Goal: Feedback & Contribution: Contribute content

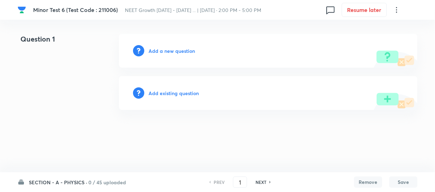
click at [39, 182] on h6 "SECTION - A - PHYSICS ·" at bounding box center [58, 181] width 58 height 7
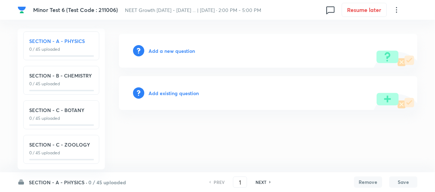
scroll to position [7, 0]
click at [49, 115] on p "0 / 45 uploaded" at bounding box center [61, 118] width 64 height 6
type input "91"
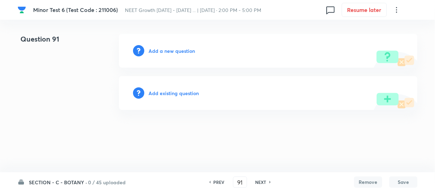
click at [161, 49] on h6 "Add a new question" at bounding box center [171, 50] width 46 height 7
click at [173, 50] on h6 "Choose a question type" at bounding box center [175, 50] width 54 height 7
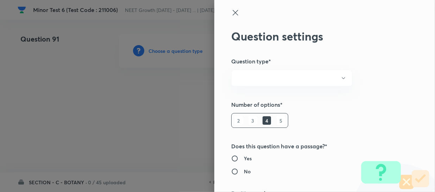
radio input "true"
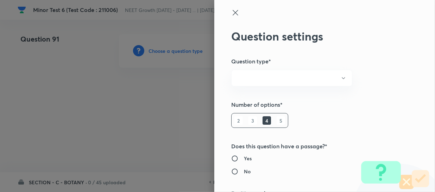
radio input "true"
type input "1"
type input "0"
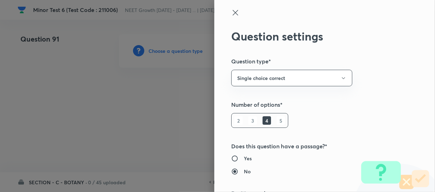
click at [146, 50] on div at bounding box center [217, 96] width 435 height 192
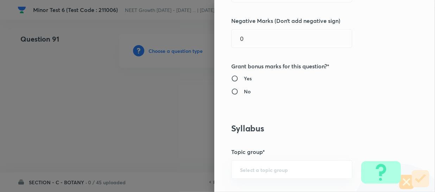
scroll to position [128, 0]
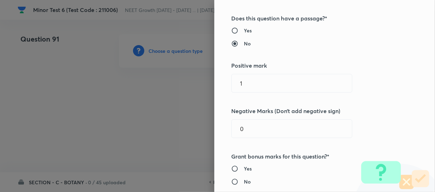
drag, startPoint x: 246, startPoint y: 80, endPoint x: 179, endPoint y: 84, distance: 67.0
click at [193, 85] on div "Question settings Question type* Single choice correct Number of options* 2 3 4…" at bounding box center [217, 96] width 435 height 192
type input "4"
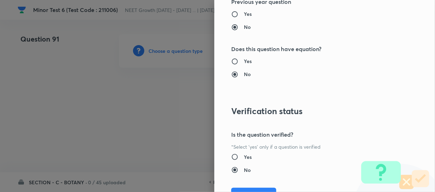
scroll to position [814, 0]
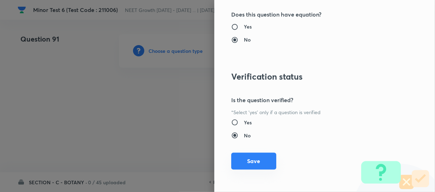
type input "1"
click at [244, 162] on button "Save" at bounding box center [253, 160] width 45 height 17
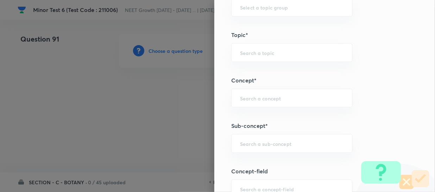
scroll to position [430, 0]
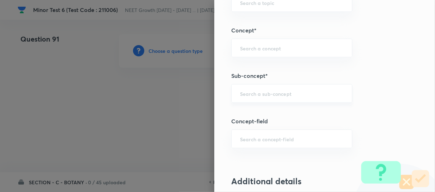
click at [248, 86] on div "​" at bounding box center [291, 93] width 121 height 19
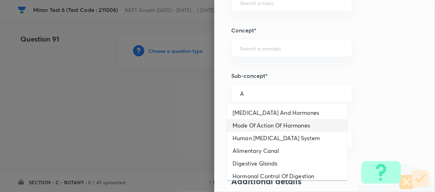
click at [250, 129] on li "Mode Of Action Of Hormones" at bounding box center [287, 125] width 120 height 13
type input "Mode Of Action Of Hormones"
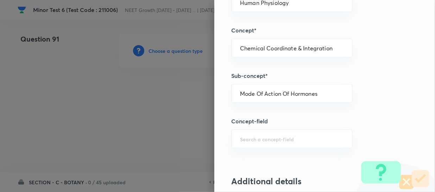
type input "Biology"
type input "Human Physiology"
type input "Chemical Coordinate & Integration"
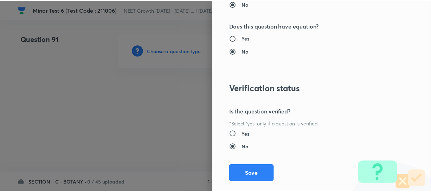
scroll to position [814, 0]
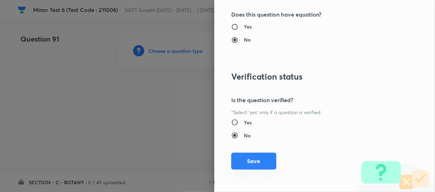
click at [240, 160] on button "Save" at bounding box center [253, 160] width 45 height 17
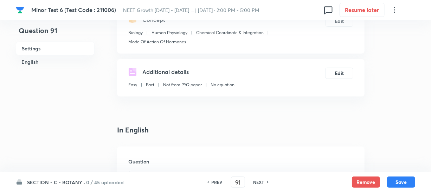
scroll to position [160, 0]
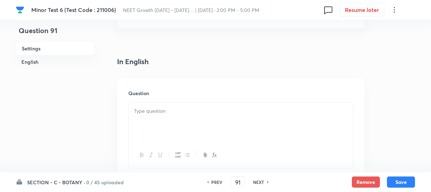
drag, startPoint x: 180, startPoint y: 127, endPoint x: 390, endPoint y: 136, distance: 210.2
click at [181, 127] on div at bounding box center [241, 122] width 224 height 39
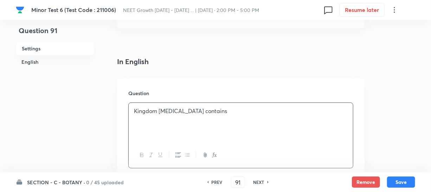
scroll to position [288, 0]
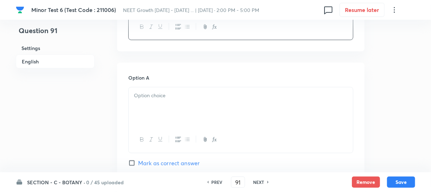
click at [173, 112] on div at bounding box center [241, 106] width 224 height 39
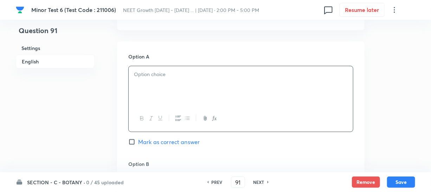
scroll to position [320, 0]
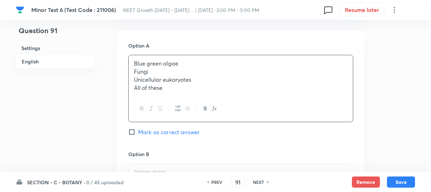
click at [157, 69] on p "Fungi" at bounding box center [241, 72] width 214 height 8
click at [183, 88] on p "All of these" at bounding box center [241, 88] width 214 height 8
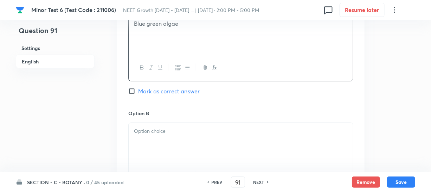
scroll to position [447, 0]
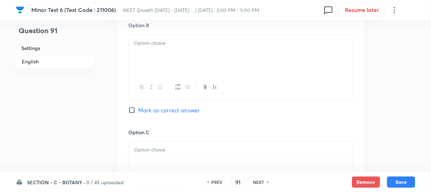
click at [194, 60] on div at bounding box center [241, 54] width 224 height 39
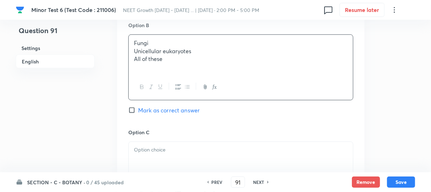
click at [154, 52] on p "Unicellular eukaryotes" at bounding box center [241, 51] width 214 height 8
click at [167, 60] on p "All of these" at bounding box center [241, 59] width 214 height 8
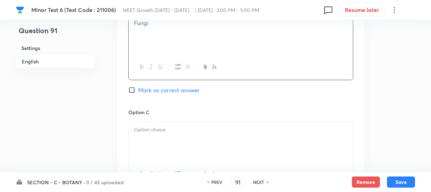
scroll to position [479, 0]
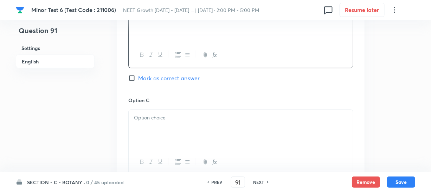
click at [145, 127] on div at bounding box center [241, 129] width 224 height 39
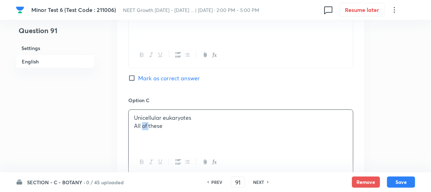
click at [145, 127] on p "All of these" at bounding box center [241, 126] width 214 height 8
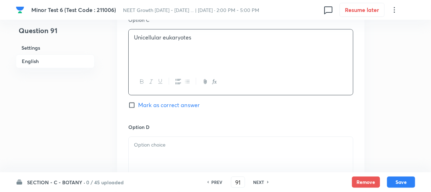
scroll to position [607, 0]
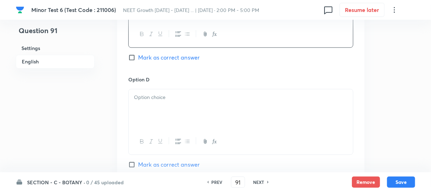
click at [166, 112] on div at bounding box center [241, 108] width 224 height 39
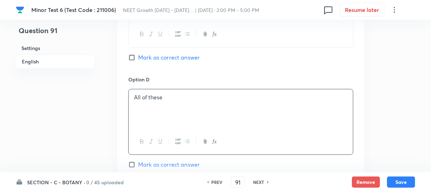
click at [134, 54] on input "Mark as correct answer" at bounding box center [133, 57] width 10 height 7
checkbox input "true"
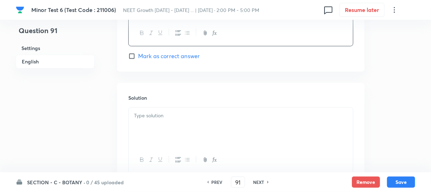
scroll to position [767, 0]
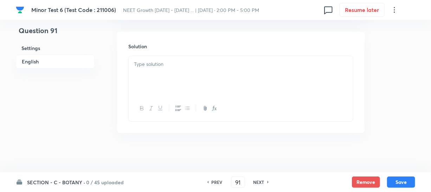
click at [158, 78] on div at bounding box center [241, 75] width 224 height 39
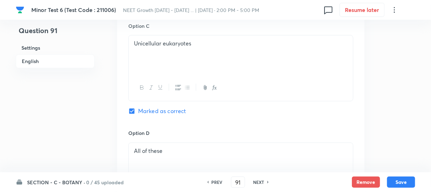
scroll to position [543, 0]
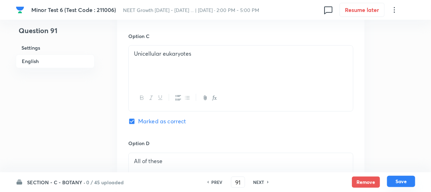
click at [390, 180] on button "Save" at bounding box center [401, 181] width 28 height 11
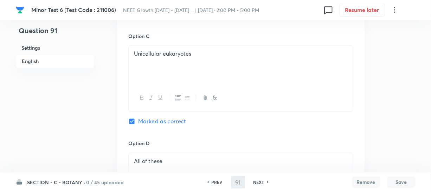
type input "92"
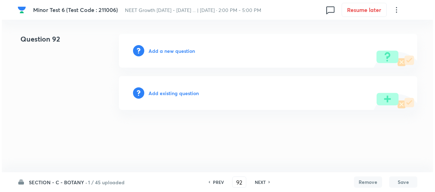
scroll to position [0, 0]
click at [389, 176] on button "Save" at bounding box center [403, 181] width 28 height 11
click at [155, 52] on h6 "Add a new question" at bounding box center [171, 50] width 46 height 7
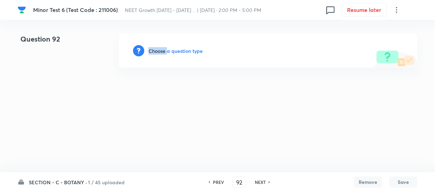
click at [155, 52] on h6 "Choose a question type" at bounding box center [175, 50] width 54 height 7
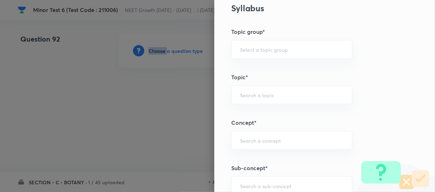
scroll to position [383, 0]
click at [249, 139] on input "text" at bounding box center [291, 139] width 103 height 7
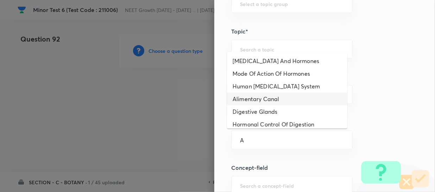
click at [266, 94] on li "Alimentary Canal" at bounding box center [287, 99] width 120 height 13
type input "Alimentary Canal"
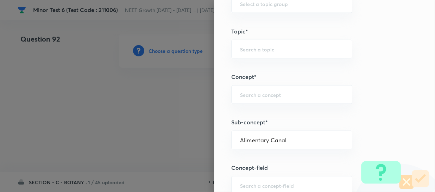
type input "Biology"
type input "Human Physiology"
type input "Digestion & Absorption"
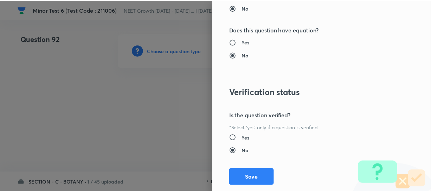
scroll to position [814, 0]
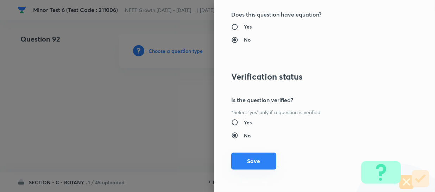
click at [249, 161] on button "Save" at bounding box center [253, 160] width 45 height 17
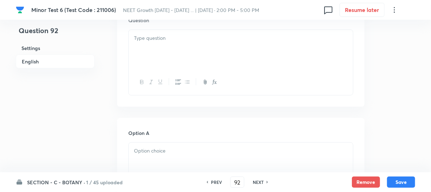
scroll to position [192, 0]
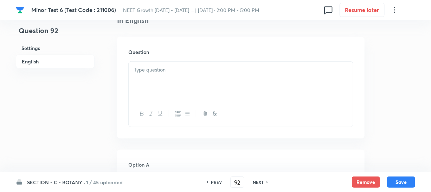
click at [160, 75] on div at bounding box center [241, 81] width 224 height 39
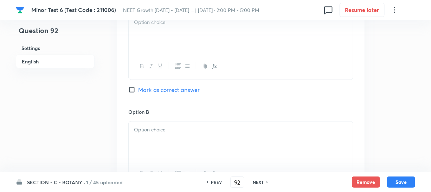
click at [185, 46] on div at bounding box center [241, 33] width 224 height 39
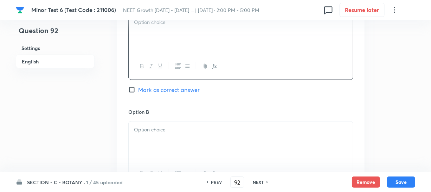
scroll to position [320, 0]
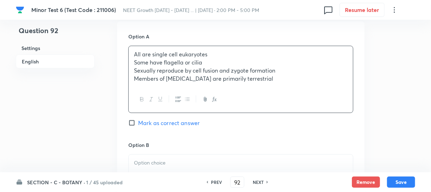
click at [161, 59] on p "Some have flagella or cilia" at bounding box center [241, 62] width 214 height 8
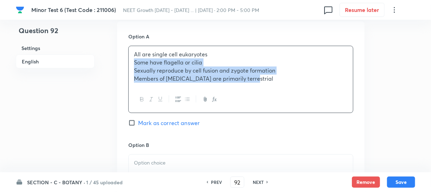
click at [208, 81] on p "Members of [MEDICAL_DATA] are primarily terrestrial" at bounding box center [241, 79] width 214 height 8
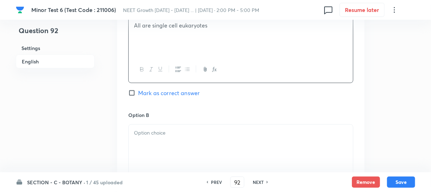
scroll to position [383, 0]
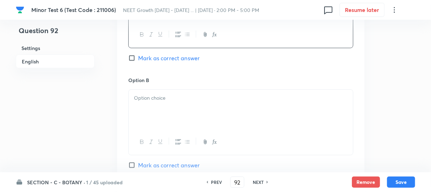
click at [164, 105] on div at bounding box center [241, 109] width 224 height 39
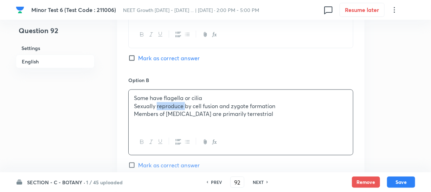
click at [164, 105] on p "Sexually reproduce by cell fusion and zygote formation" at bounding box center [241, 106] width 214 height 8
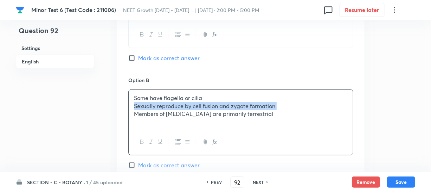
click at [164, 105] on p "Sexually reproduce by cell fusion and zygote formation" at bounding box center [241, 106] width 214 height 8
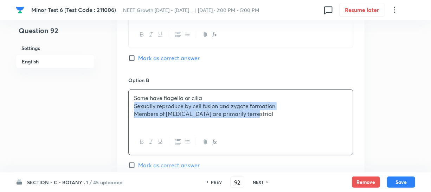
click at [181, 121] on div "Some have flagella or cilia Sexually reproduce by cell fusion and zygote format…" at bounding box center [241, 109] width 224 height 39
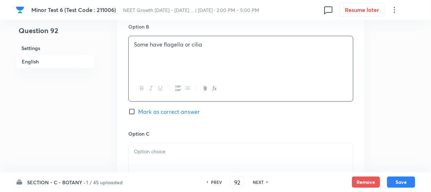
scroll to position [479, 0]
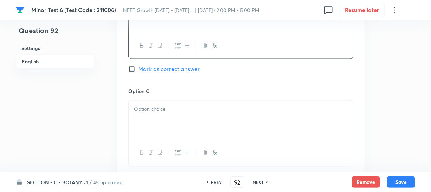
click at [179, 111] on p at bounding box center [241, 109] width 214 height 8
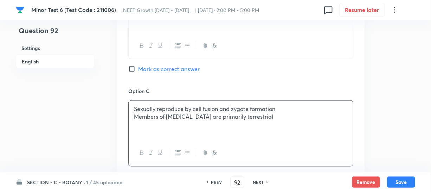
click at [178, 114] on p "Members of [MEDICAL_DATA] are primarily terrestrial" at bounding box center [241, 117] width 214 height 8
click at [177, 114] on p "Members of [MEDICAL_DATA] are primarily terrestrial" at bounding box center [241, 117] width 214 height 8
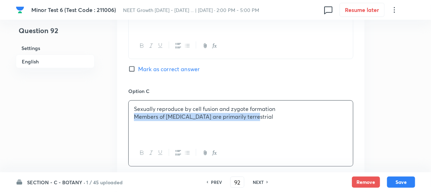
click at [177, 114] on p "Members of [MEDICAL_DATA] are primarily terrestrial" at bounding box center [241, 117] width 214 height 8
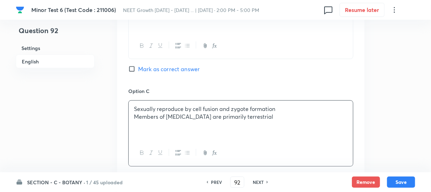
click at [178, 118] on p "Members of [MEDICAL_DATA] are primarily terrestrial" at bounding box center [241, 117] width 214 height 8
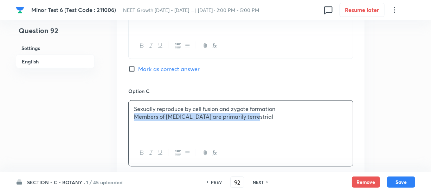
click at [178, 118] on p "Members of [MEDICAL_DATA] are primarily terrestrial" at bounding box center [241, 117] width 214 height 8
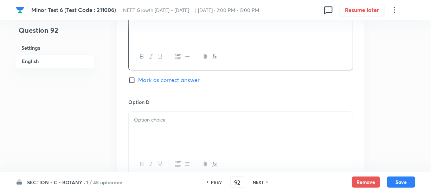
click at [169, 128] on div at bounding box center [241, 131] width 224 height 39
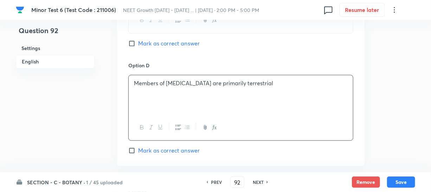
scroll to position [671, 0]
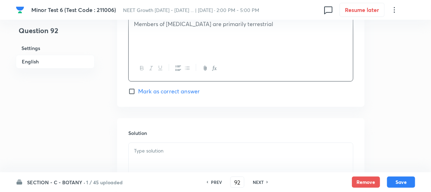
click at [132, 92] on input "Mark as correct answer" at bounding box center [133, 91] width 10 height 7
checkbox input "true"
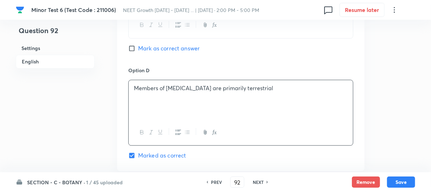
scroll to position [735, 0]
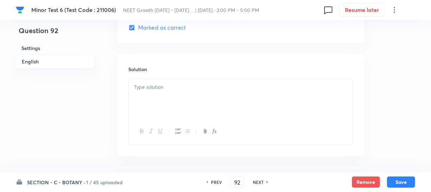
click at [167, 103] on div at bounding box center [241, 98] width 224 height 39
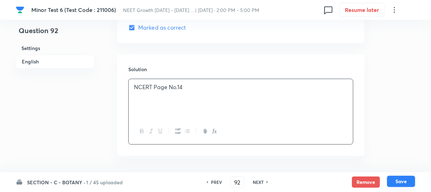
click at [398, 184] on button "Save" at bounding box center [401, 181] width 28 height 11
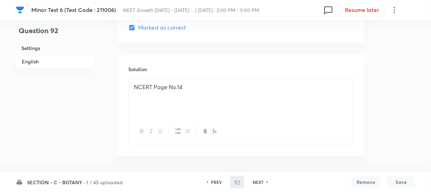
type input "93"
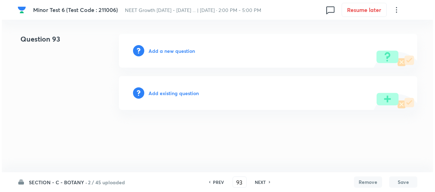
scroll to position [0, 0]
click at [157, 47] on h6 "Add a new question" at bounding box center [171, 50] width 46 height 7
click at [157, 47] on h6 "Choose a question type" at bounding box center [175, 50] width 54 height 7
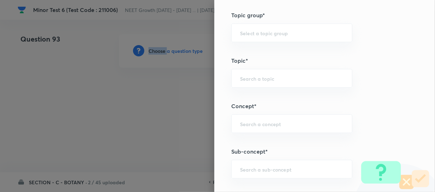
scroll to position [398, 0]
click at [262, 119] on div "​" at bounding box center [291, 125] width 121 height 19
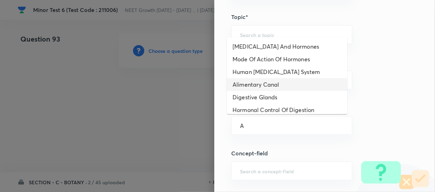
click at [267, 90] on li "Alimentary Canal" at bounding box center [287, 84] width 120 height 13
type input "Alimentary Canal"
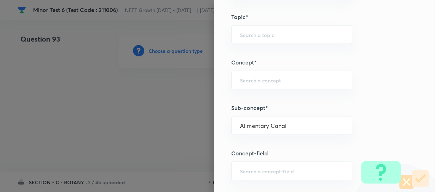
type input "Biology"
type input "Human Physiology"
type input "Digestion & Absorption"
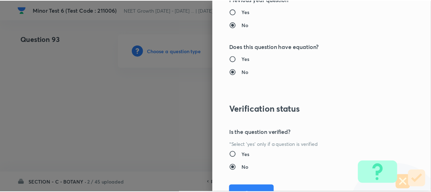
scroll to position [814, 0]
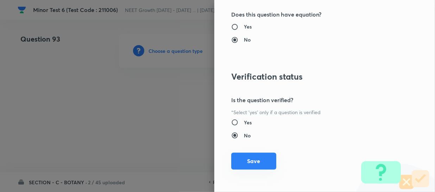
click at [248, 158] on button "Save" at bounding box center [253, 160] width 45 height 17
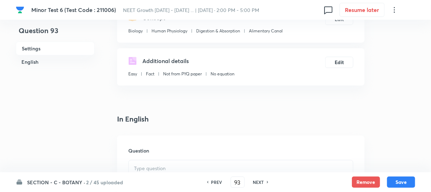
scroll to position [160, 0]
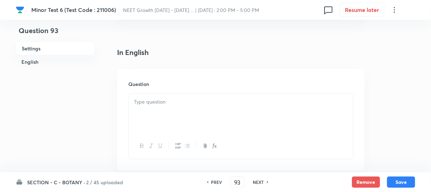
click at [164, 122] on div at bounding box center [241, 113] width 224 height 39
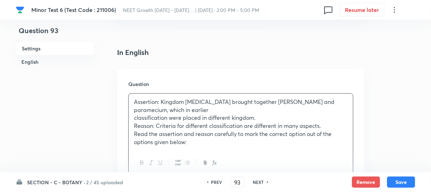
click at [159, 110] on p "Assertion: Kingdom [MEDICAL_DATA] brought together [PERSON_NAME] and paramecium…" at bounding box center [241, 106] width 214 height 16
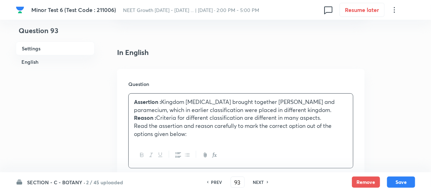
scroll to position [320, 0]
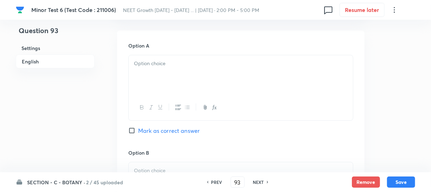
click at [174, 75] on div at bounding box center [241, 74] width 224 height 39
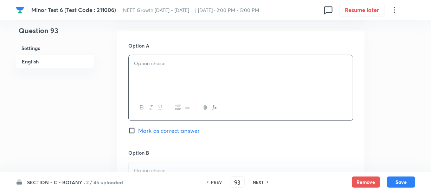
paste div
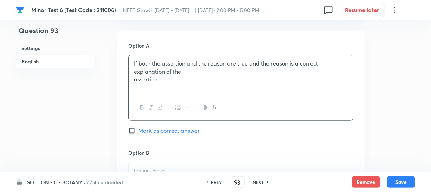
click at [194, 75] on p "If both the assertion and the reason are true and the reason is a correct expla…" at bounding box center [241, 67] width 214 height 16
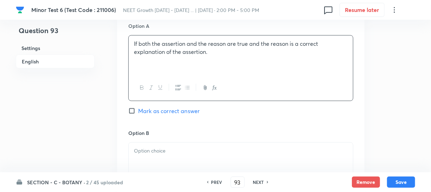
scroll to position [352, 0]
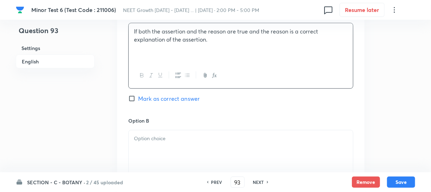
click at [156, 138] on p at bounding box center [241, 138] width 214 height 8
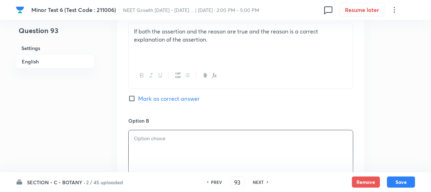
paste div
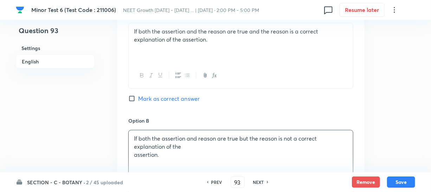
click at [237, 152] on p "assertion." at bounding box center [241, 155] width 214 height 8
click at [199, 147] on p "If both the assertion and reason are true but the reason is not a correct expla…" at bounding box center [241, 142] width 214 height 16
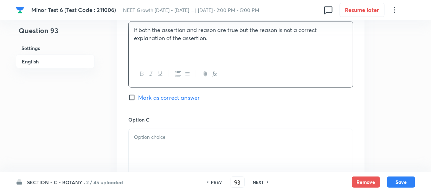
scroll to position [511, 0]
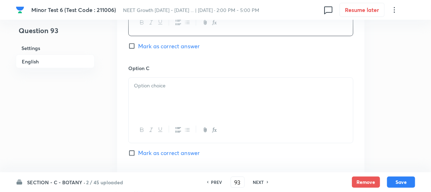
click at [179, 102] on div at bounding box center [241, 97] width 224 height 39
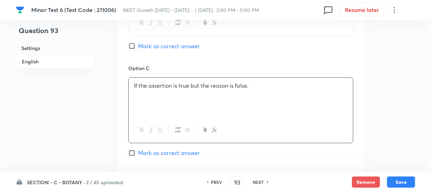
scroll to position [607, 0]
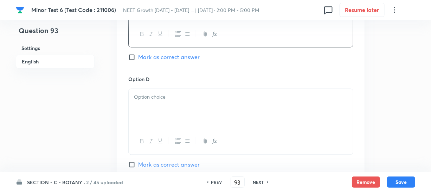
click at [159, 107] on div at bounding box center [241, 108] width 224 height 39
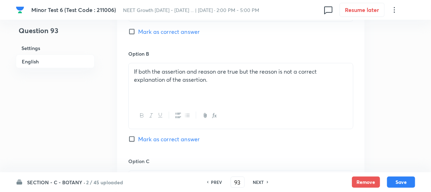
scroll to position [383, 0]
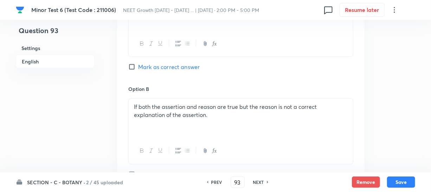
click at [134, 72] on div "Option A If both the assertion and the reason are true and the reason is a corr…" at bounding box center [240, 31] width 225 height 107
click at [134, 69] on input "Mark as correct answer" at bounding box center [133, 66] width 10 height 7
checkbox input "true"
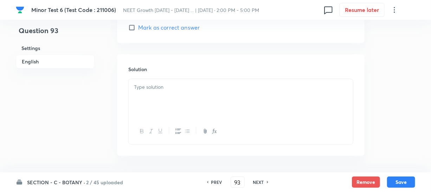
scroll to position [767, 0]
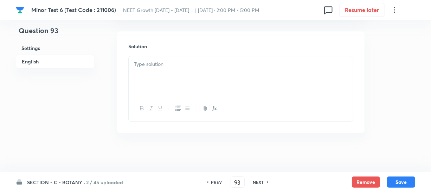
click at [167, 101] on div at bounding box center [241, 108] width 224 height 26
click at [169, 86] on div at bounding box center [241, 75] width 224 height 39
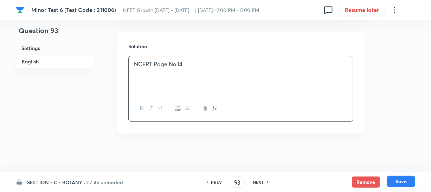
click at [399, 184] on button "Save" at bounding box center [401, 181] width 28 height 11
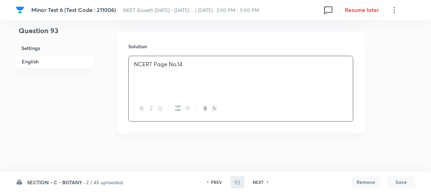
type input "94"
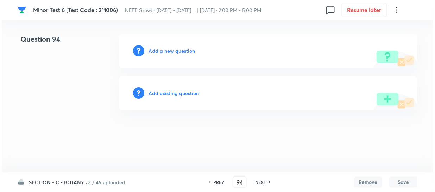
scroll to position [0, 0]
click at [164, 50] on h6 "Add a new question" at bounding box center [171, 50] width 46 height 7
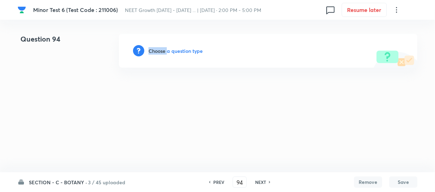
click at [164, 50] on h6 "Choose a question type" at bounding box center [175, 50] width 54 height 7
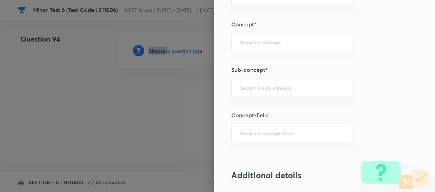
scroll to position [447, 0]
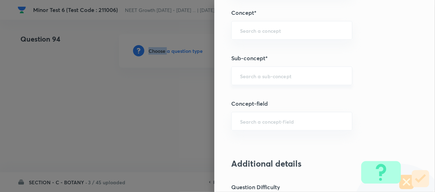
click at [256, 71] on div "​" at bounding box center [291, 75] width 121 height 19
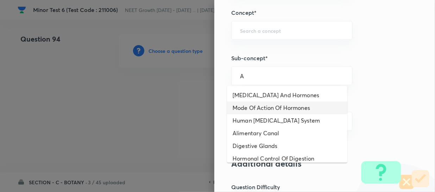
click at [283, 106] on li "Mode Of Action Of Hormones" at bounding box center [287, 107] width 120 height 13
type input "Mode Of Action Of Hormones"
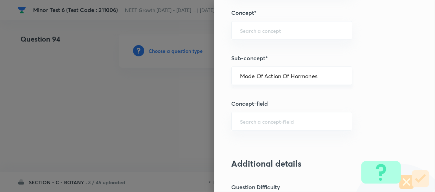
type input "Biology"
type input "Human Physiology"
type input "Chemical Coordinate & Integration"
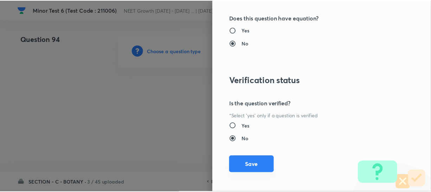
scroll to position [814, 0]
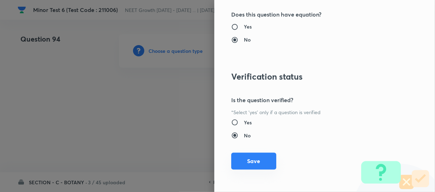
click at [245, 159] on button "Save" at bounding box center [253, 160] width 45 height 17
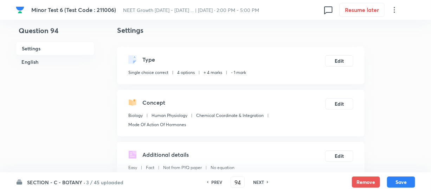
scroll to position [128, 0]
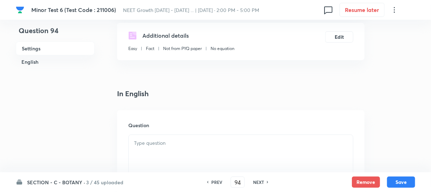
click at [179, 141] on p at bounding box center [241, 143] width 214 height 8
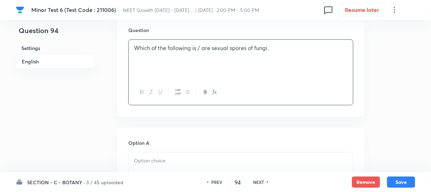
scroll to position [224, 0]
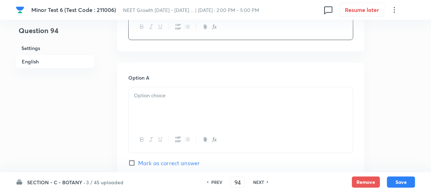
click at [160, 105] on div at bounding box center [241, 106] width 224 height 39
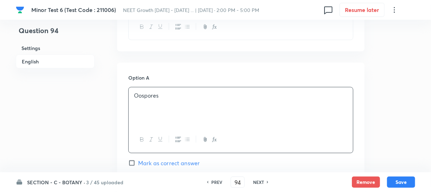
scroll to position [383, 0]
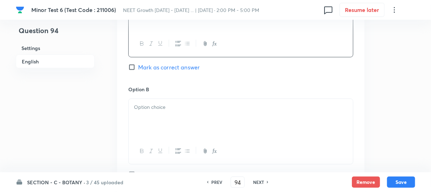
click at [161, 123] on div at bounding box center [241, 118] width 224 height 39
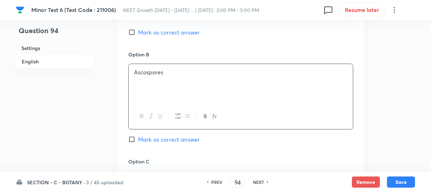
scroll to position [479, 0]
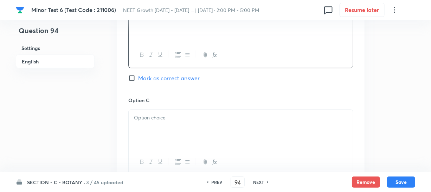
click at [165, 127] on div at bounding box center [241, 129] width 224 height 39
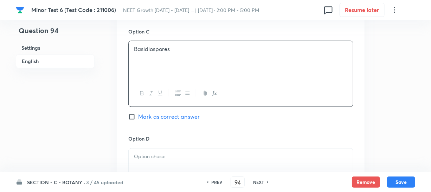
scroll to position [639, 0]
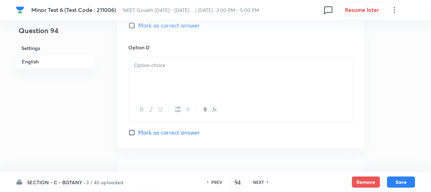
click at [144, 116] on div "Option D [PERSON_NAME] as correct answer" at bounding box center [240, 90] width 225 height 93
drag, startPoint x: 152, startPoint y: 90, endPoint x: 154, endPoint y: 82, distance: 8.5
click at [152, 90] on div at bounding box center [241, 76] width 224 height 39
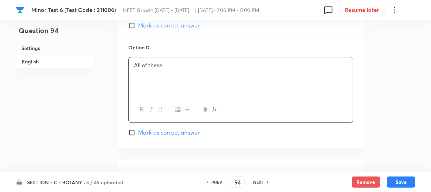
click at [137, 133] on input "Mark as correct answer" at bounding box center [133, 132] width 10 height 7
checkbox input "true"
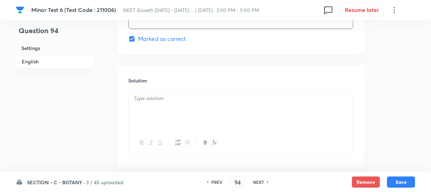
scroll to position [735, 0]
click at [167, 107] on div at bounding box center [241, 107] width 224 height 39
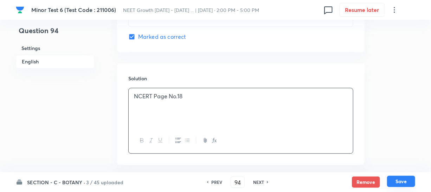
click at [398, 184] on button "Save" at bounding box center [401, 181] width 28 height 11
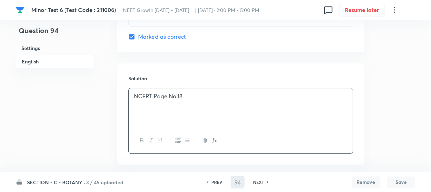
type input "95"
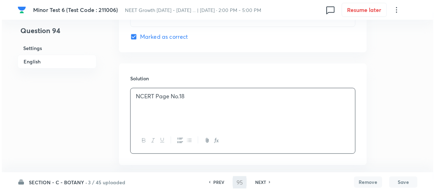
scroll to position [0, 0]
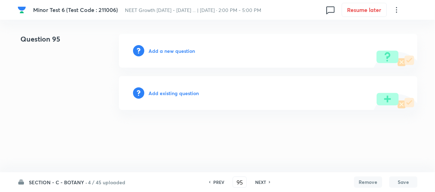
click at [160, 49] on h6 "Add a new question" at bounding box center [171, 50] width 46 height 7
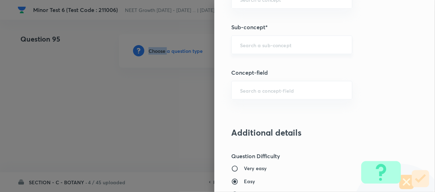
scroll to position [447, 0]
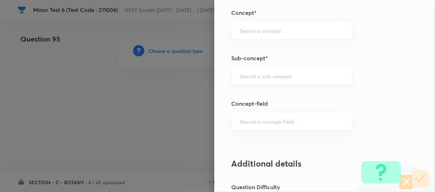
click at [258, 75] on input "text" at bounding box center [291, 75] width 103 height 7
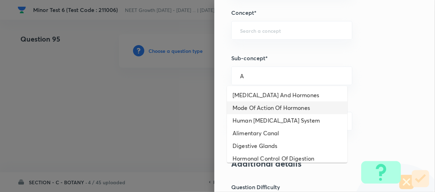
click at [264, 112] on li "Mode Of Action Of Hormones" at bounding box center [287, 107] width 120 height 13
type input "Mode Of Action Of Hormones"
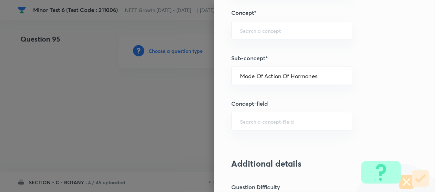
type input "Biology"
type input "Human Physiology"
type input "Chemical Coordinate & Integration"
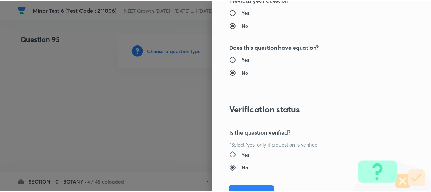
scroll to position [814, 0]
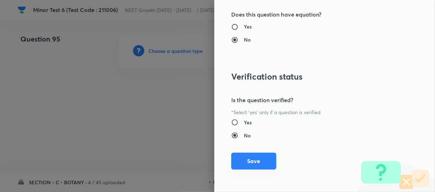
click at [245, 157] on button "Save" at bounding box center [253, 160] width 45 height 17
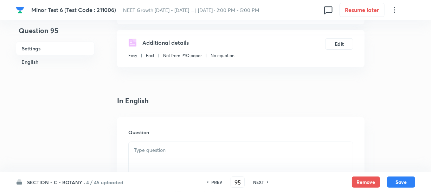
scroll to position [160, 0]
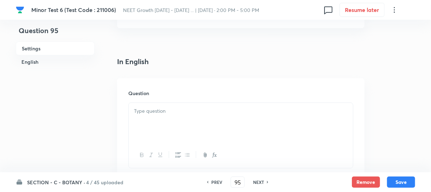
click at [176, 129] on div at bounding box center [241, 122] width 224 height 39
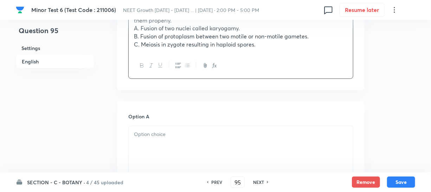
scroll to position [320, 0]
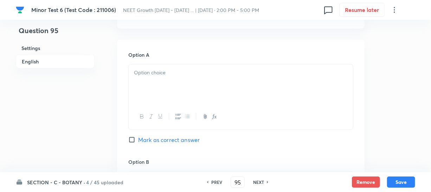
click at [226, 84] on div at bounding box center [241, 83] width 224 height 39
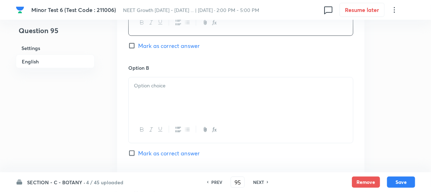
scroll to position [415, 0]
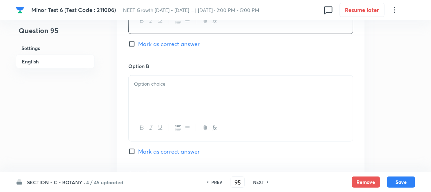
drag, startPoint x: 172, startPoint y: 94, endPoint x: 237, endPoint y: 88, distance: 65.3
click at [172, 94] on div at bounding box center [241, 95] width 224 height 39
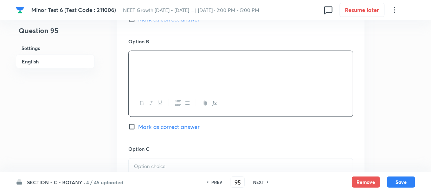
scroll to position [479, 0]
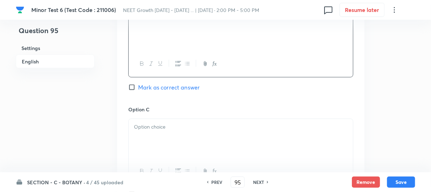
click at [151, 126] on p at bounding box center [241, 127] width 214 height 8
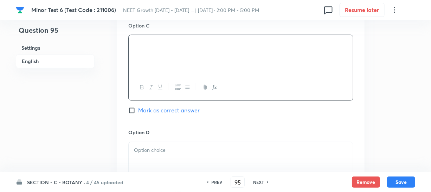
scroll to position [575, 0]
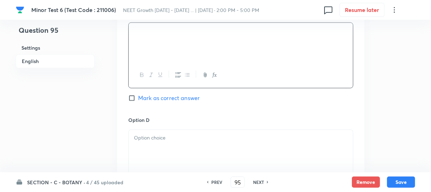
click at [178, 134] on div at bounding box center [241, 149] width 224 height 39
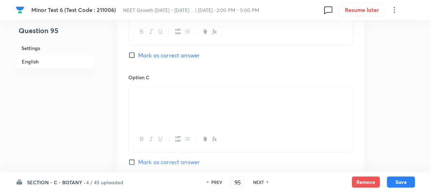
scroll to position [447, 0]
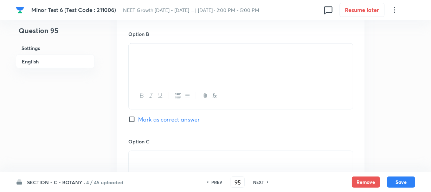
click at [136, 123] on div "Option B [PERSON_NAME] as correct answer" at bounding box center [240, 83] width 225 height 107
click at [135, 120] on input "Mark as correct answer" at bounding box center [133, 119] width 10 height 7
checkbox input "true"
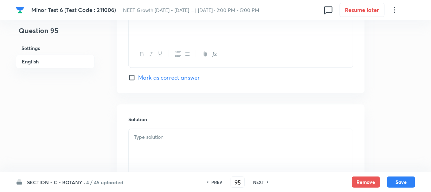
scroll to position [735, 0]
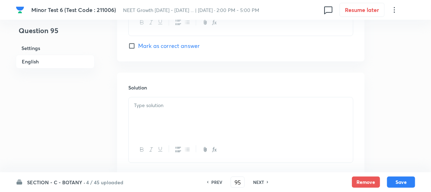
click at [150, 108] on p at bounding box center [241, 105] width 214 height 8
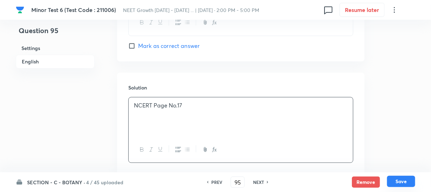
click at [402, 179] on button "Save" at bounding box center [401, 181] width 28 height 11
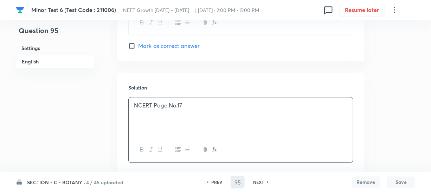
type input "96"
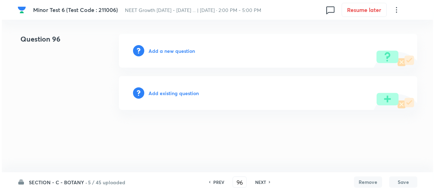
scroll to position [0, 0]
click at [157, 50] on h6 "Add a new question" at bounding box center [171, 50] width 46 height 7
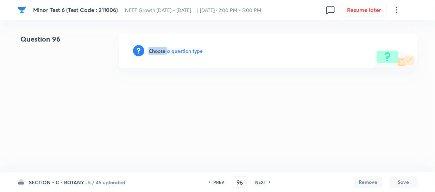
click at [157, 50] on h6 "Choose a question type" at bounding box center [175, 50] width 54 height 7
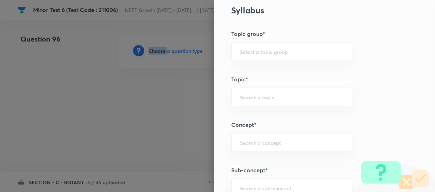
scroll to position [383, 0]
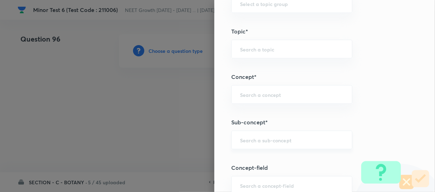
click at [242, 141] on input "text" at bounding box center [291, 139] width 103 height 7
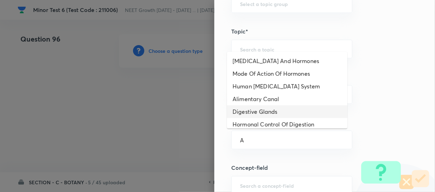
click at [290, 106] on li "Digestive Glands" at bounding box center [287, 111] width 120 height 13
type input "Digestive Glands"
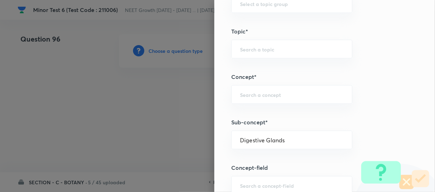
type input "Biology"
type input "Human Physiology"
type input "Digestion & Absorption"
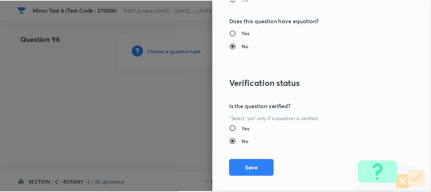
scroll to position [814, 0]
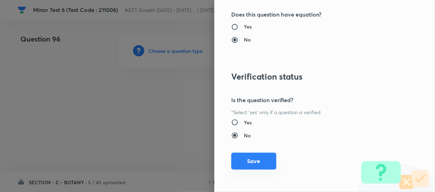
drag, startPoint x: 247, startPoint y: 161, endPoint x: 263, endPoint y: 165, distance: 17.2
click at [247, 161] on button "Save" at bounding box center [253, 160] width 45 height 17
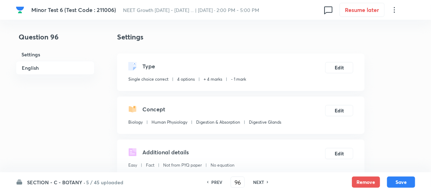
scroll to position [160, 0]
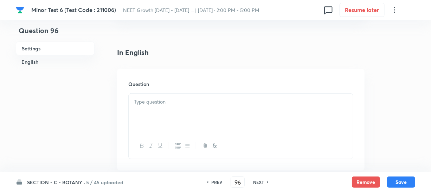
click at [181, 115] on div at bounding box center [241, 113] width 224 height 39
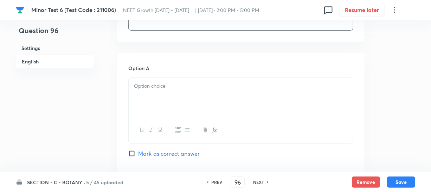
scroll to position [320, 0]
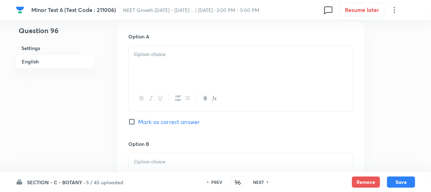
click at [175, 72] on div at bounding box center [241, 65] width 224 height 39
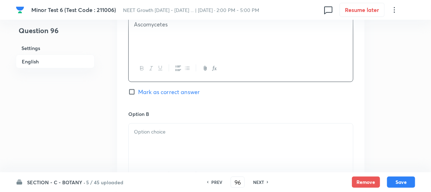
scroll to position [415, 0]
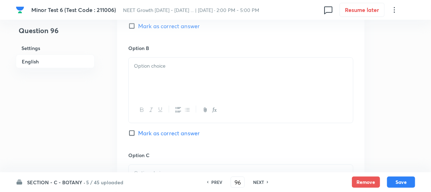
click at [158, 81] on div at bounding box center [241, 77] width 224 height 39
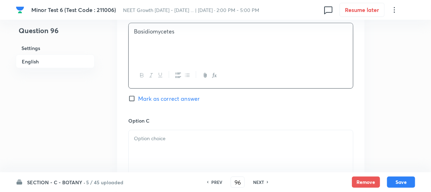
scroll to position [511, 0]
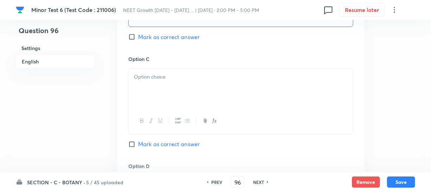
click at [167, 91] on div at bounding box center [241, 88] width 224 height 39
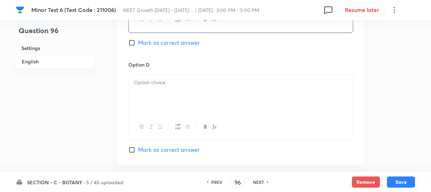
scroll to position [639, 0]
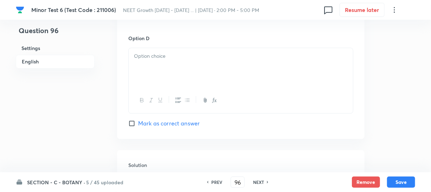
click at [187, 62] on div at bounding box center [241, 67] width 224 height 39
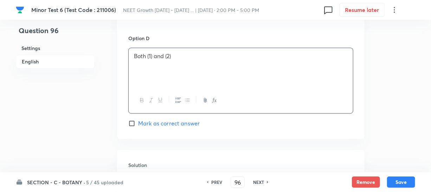
click at [135, 123] on input "Mark as correct answer" at bounding box center [133, 123] width 10 height 7
checkbox input "true"
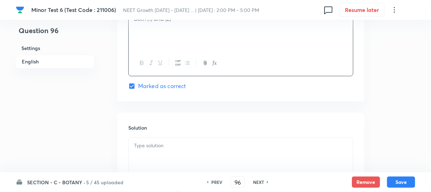
scroll to position [735, 0]
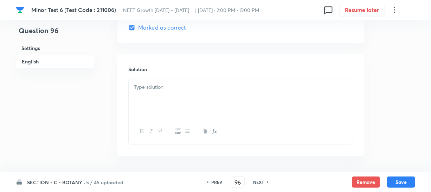
click at [179, 94] on div at bounding box center [241, 98] width 224 height 39
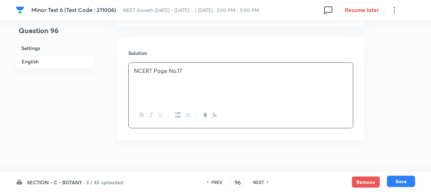
scroll to position [761, 0]
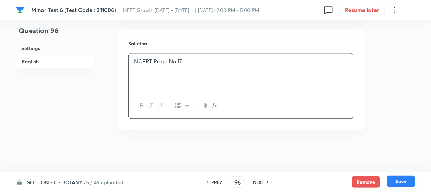
click at [401, 187] on div "Remove Save" at bounding box center [383, 181] width 63 height 11
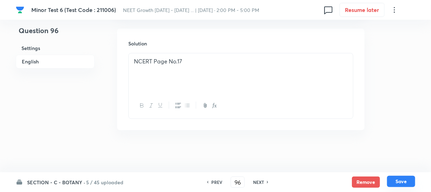
click at [402, 183] on button "Save" at bounding box center [401, 181] width 28 height 11
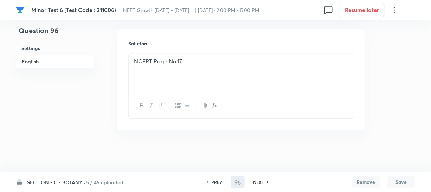
type input "97"
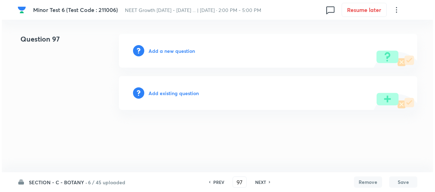
scroll to position [0, 0]
click at [162, 51] on h6 "Add a new question" at bounding box center [171, 50] width 46 height 7
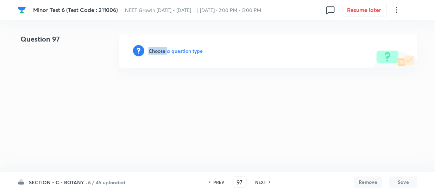
click at [162, 51] on h6 "Choose a question type" at bounding box center [175, 50] width 54 height 7
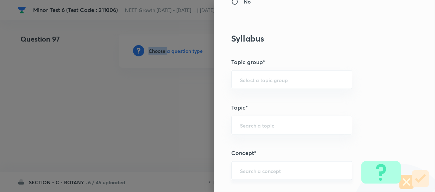
scroll to position [383, 0]
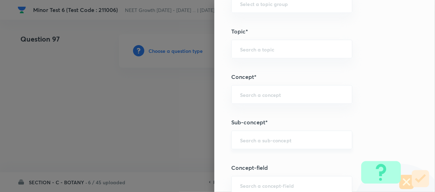
click at [244, 139] on input "text" at bounding box center [291, 139] width 103 height 7
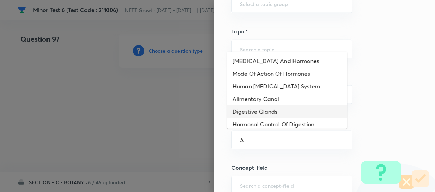
click at [271, 117] on li "Digestive Glands" at bounding box center [287, 111] width 120 height 13
type input "Digestive Glands"
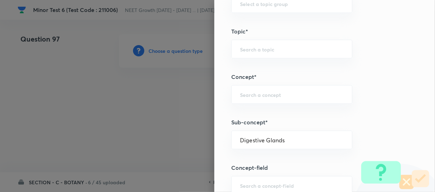
type input "Biology"
type input "Human Physiology"
type input "Digestion & Absorption"
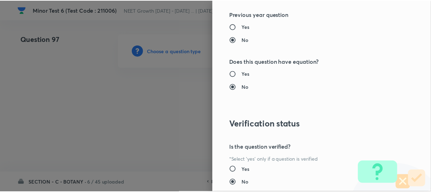
scroll to position [814, 0]
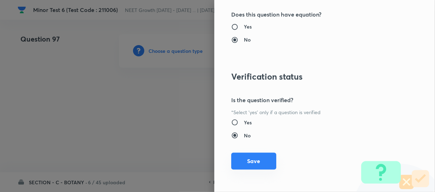
click at [249, 162] on button "Save" at bounding box center [253, 160] width 45 height 17
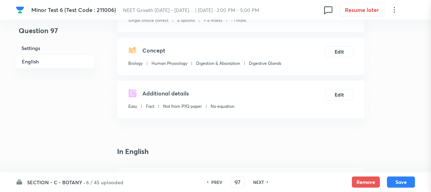
scroll to position [96, 0]
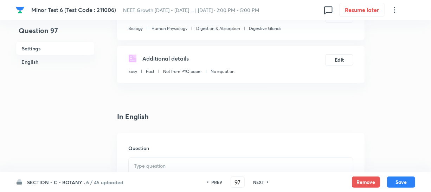
drag, startPoint x: 171, startPoint y: 161, endPoint x: 181, endPoint y: 162, distance: 10.2
click at [172, 162] on p at bounding box center [241, 166] width 214 height 8
paste div
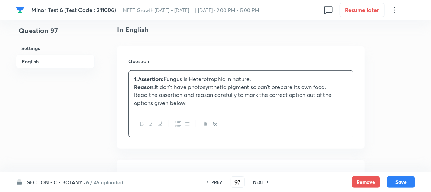
scroll to position [224, 0]
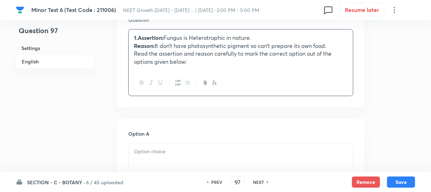
click at [160, 37] on strong "1.Assertion:" at bounding box center [149, 37] width 30 height 7
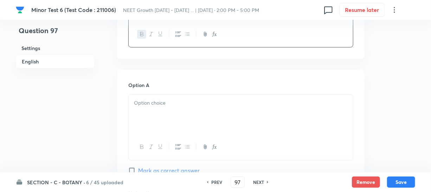
scroll to position [320, 0]
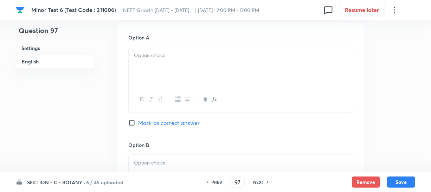
click at [174, 65] on div at bounding box center [241, 66] width 224 height 39
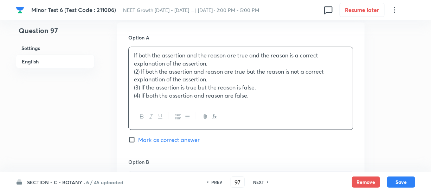
click at [176, 56] on p "If both the assertion and the reason are true and the reason is a correct expla…" at bounding box center [241, 59] width 214 height 16
click at [183, 68] on p "(2) If both the assertion and reason are true but the reason is not a correct e…" at bounding box center [241, 76] width 214 height 16
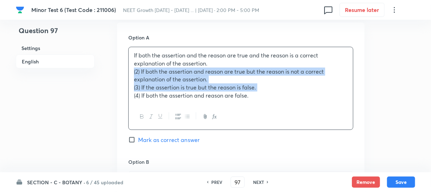
click at [255, 91] on p "(3) If the assertion is true but the reason is false." at bounding box center [241, 87] width 214 height 8
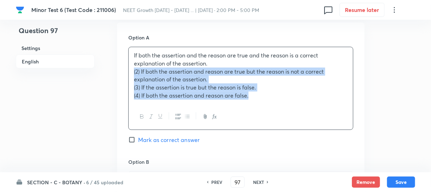
click at [265, 101] on div "If both the assertion and the reason are true and the reason is a correct expla…" at bounding box center [241, 75] width 224 height 56
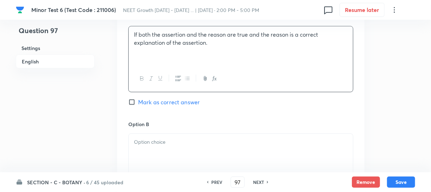
scroll to position [352, 0]
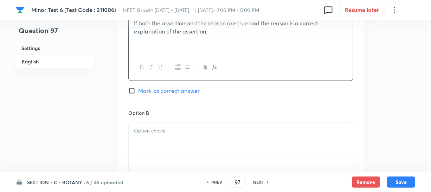
click at [189, 129] on p at bounding box center [241, 131] width 214 height 8
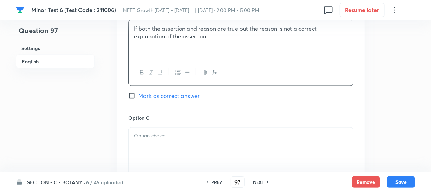
scroll to position [479, 0]
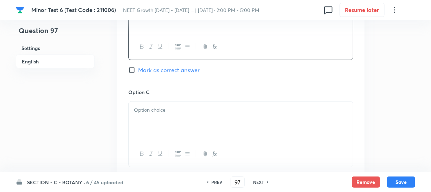
click at [170, 132] on div at bounding box center [241, 121] width 224 height 39
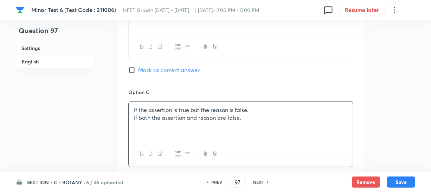
click at [168, 121] on p "If both the assertion and reason are false." at bounding box center [241, 118] width 214 height 8
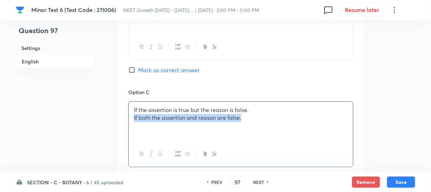
click at [168, 121] on p "If both the assertion and reason are false." at bounding box center [241, 118] width 214 height 8
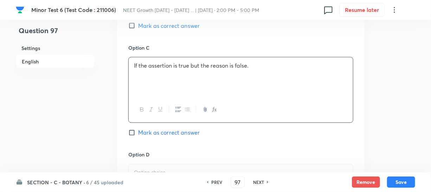
scroll to position [575, 0]
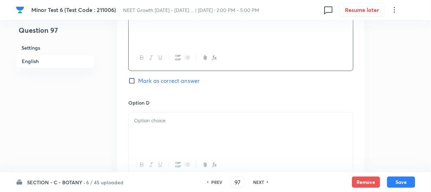
click at [181, 151] on div at bounding box center [241, 132] width 224 height 39
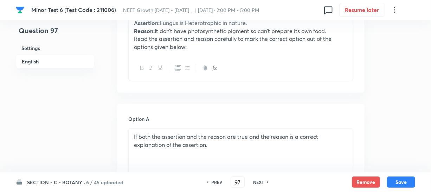
scroll to position [288, 0]
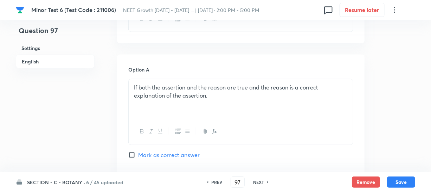
click at [133, 157] on input "Mark as correct answer" at bounding box center [133, 154] width 10 height 7
checkbox input "true"
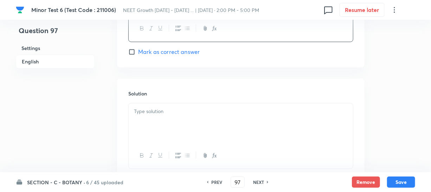
scroll to position [735, 0]
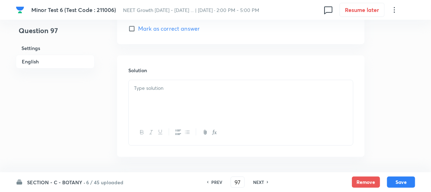
click at [163, 113] on div at bounding box center [241, 99] width 224 height 39
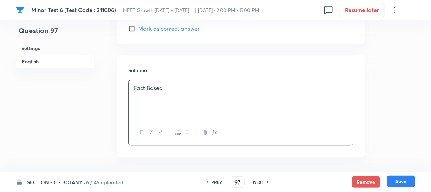
click at [406, 180] on button "Save" at bounding box center [401, 181] width 28 height 11
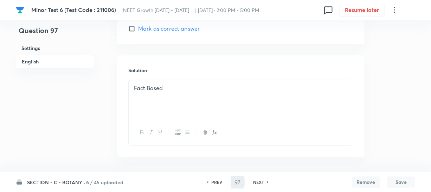
type input "98"
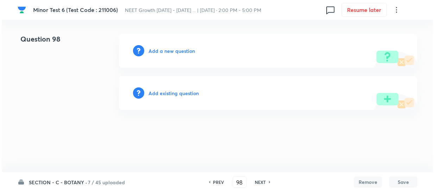
scroll to position [0, 0]
click at [162, 46] on div "Add a new question" at bounding box center [268, 51] width 298 height 34
click at [158, 52] on h6 "Add a new question" at bounding box center [171, 50] width 46 height 7
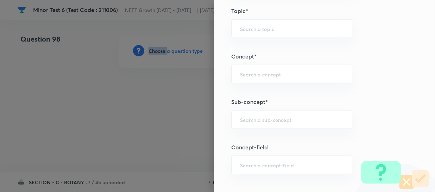
scroll to position [415, 0]
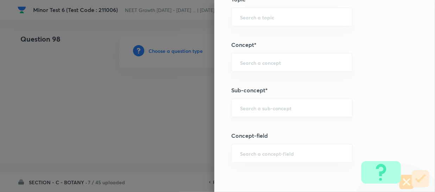
click at [251, 107] on input "text" at bounding box center [291, 107] width 103 height 7
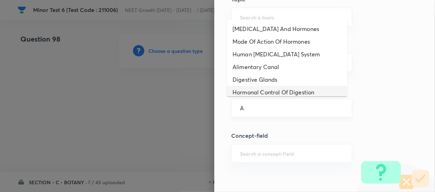
click at [291, 98] on div "A ​" at bounding box center [291, 107] width 121 height 19
click at [265, 76] on li "Digestive Glands" at bounding box center [287, 79] width 120 height 13
type input "Digestive Glands"
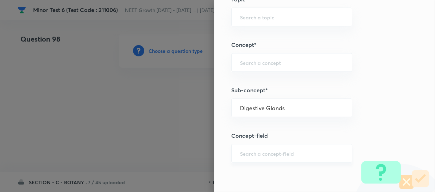
type input "Biology"
type input "Human Physiology"
type input "Digestion & Absorption"
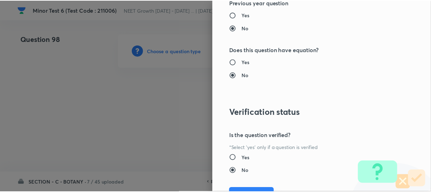
scroll to position [814, 0]
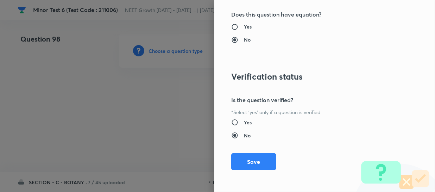
drag, startPoint x: 249, startPoint y: 161, endPoint x: 316, endPoint y: 171, distance: 67.1
click at [250, 161] on button "Save" at bounding box center [253, 161] width 45 height 17
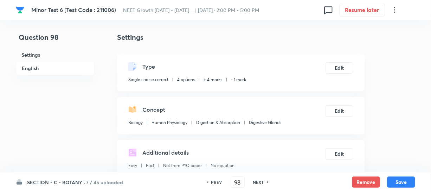
scroll to position [128, 0]
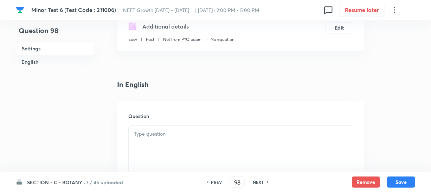
click at [160, 142] on div at bounding box center [241, 145] width 224 height 39
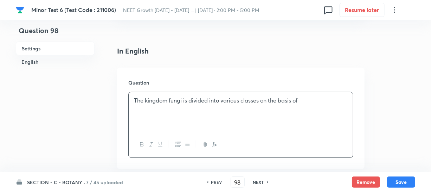
scroll to position [224, 0]
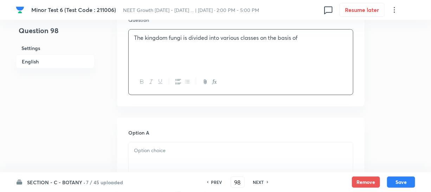
click at [165, 152] on p at bounding box center [241, 150] width 214 height 8
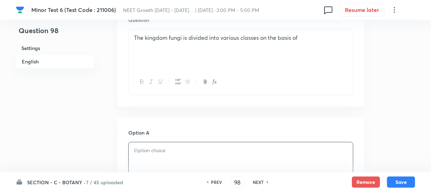
paste div
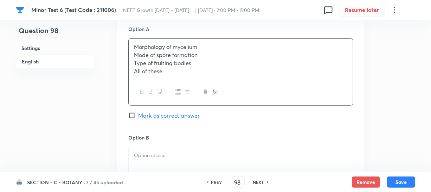
scroll to position [288, 0]
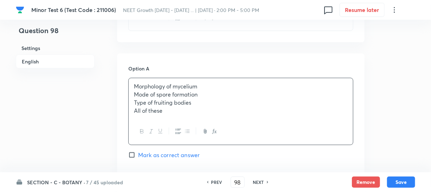
click at [164, 95] on p "Mode of spore formation" at bounding box center [241, 94] width 214 height 8
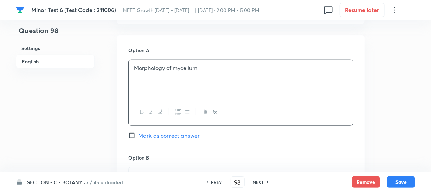
scroll to position [352, 0]
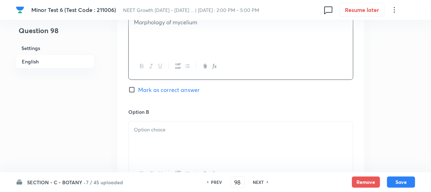
click at [151, 132] on p at bounding box center [241, 130] width 214 height 8
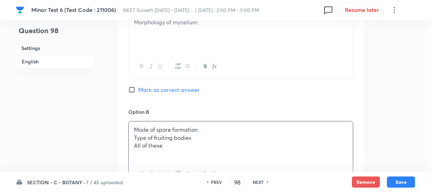
click at [155, 138] on p "Type of fruiting bodies" at bounding box center [241, 138] width 214 height 8
click at [168, 152] on div "Mode of spore formation Type of fruiting bodies All of these" at bounding box center [241, 140] width 224 height 39
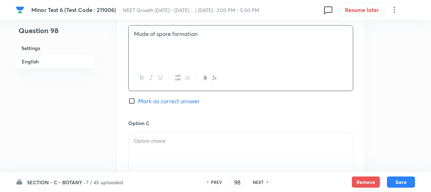
click at [166, 151] on div at bounding box center [241, 152] width 224 height 39
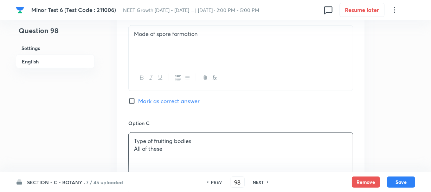
click at [164, 153] on div "Type of fruiting bodies All of these" at bounding box center [241, 152] width 224 height 39
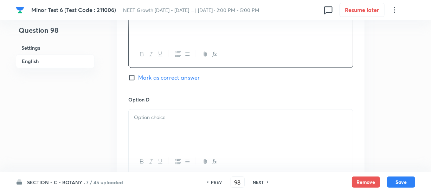
scroll to position [607, 0]
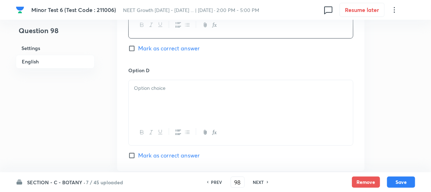
click at [183, 104] on div at bounding box center [241, 99] width 224 height 39
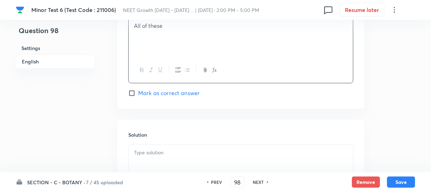
scroll to position [671, 0]
click at [134, 89] on input "Mark as correct answer" at bounding box center [133, 91] width 10 height 7
checkbox input "true"
drag, startPoint x: 155, startPoint y: 152, endPoint x: 154, endPoint y: 158, distance: 6.0
click at [154, 158] on div at bounding box center [241, 161] width 224 height 39
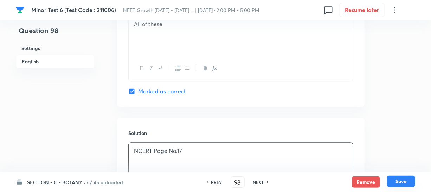
click at [400, 179] on button "Save" at bounding box center [401, 181] width 28 height 11
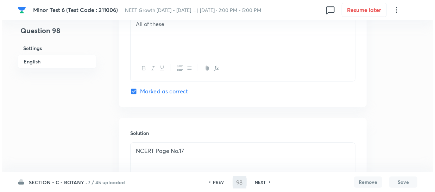
scroll to position [0, 0]
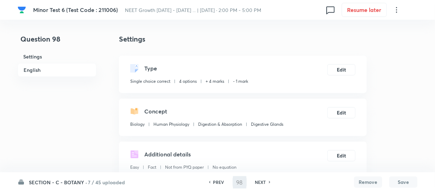
type input "99"
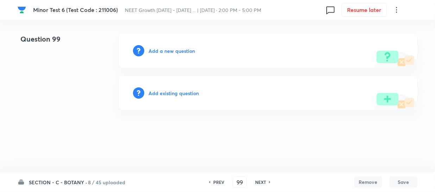
click at [157, 51] on h6 "Add a new question" at bounding box center [171, 50] width 46 height 7
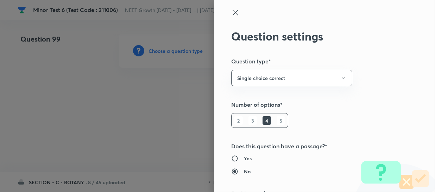
type input "Biology"
type input "Human Physiology"
type input "Digestion & Absorption"
type input "Digestive Glands"
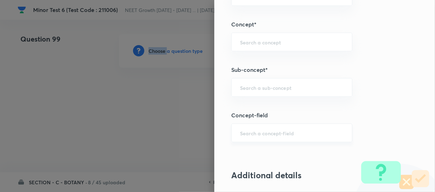
scroll to position [479, 0]
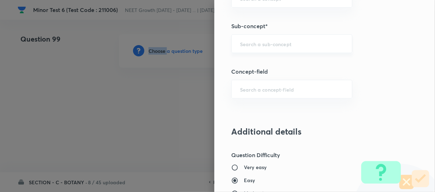
click at [257, 36] on div "​" at bounding box center [291, 43] width 121 height 19
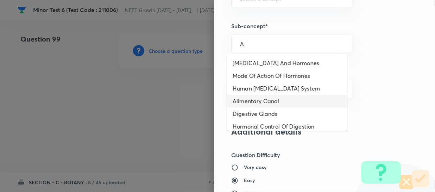
click at [277, 106] on li "Alimentary Canal" at bounding box center [287, 101] width 120 height 13
type input "Alimentary Canal"
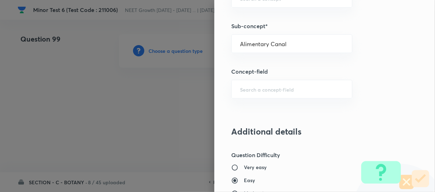
type input "Biology"
type input "Human Physiology"
type input "Digestion & Absorption"
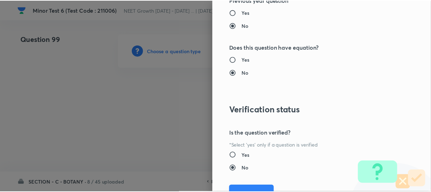
scroll to position [814, 0]
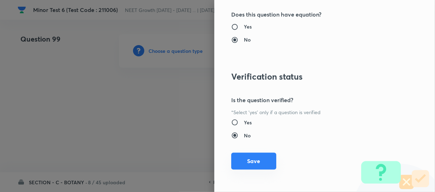
click at [242, 161] on button "Save" at bounding box center [253, 160] width 45 height 17
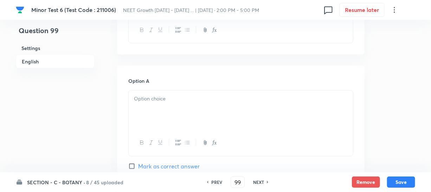
scroll to position [224, 0]
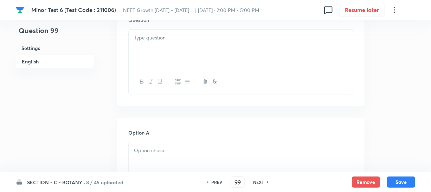
drag, startPoint x: 186, startPoint y: 97, endPoint x: 188, endPoint y: 79, distance: 17.7
click at [186, 96] on div "Question" at bounding box center [241, 55] width 248 height 101
click at [186, 53] on div at bounding box center [241, 49] width 224 height 39
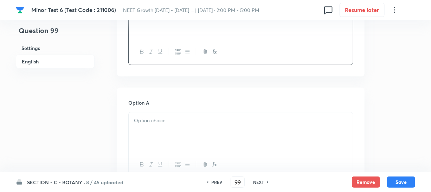
scroll to position [256, 0]
drag, startPoint x: 163, startPoint y: 130, endPoint x: 434, endPoint y: 111, distance: 272.2
click at [171, 132] on div at bounding box center [241, 129] width 224 height 39
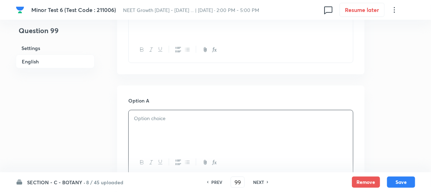
paste div
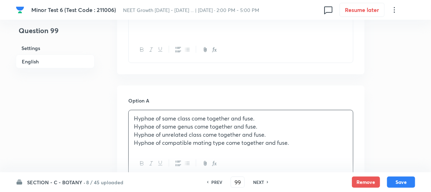
click at [193, 128] on p "Hyphae of same genus come together and fuse." at bounding box center [241, 126] width 214 height 8
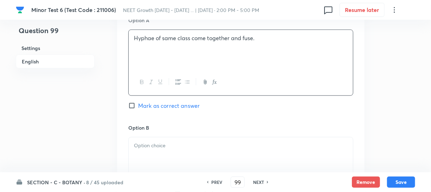
scroll to position [383, 0]
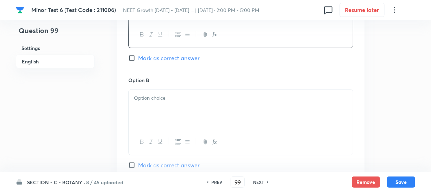
click at [172, 121] on div at bounding box center [241, 109] width 224 height 39
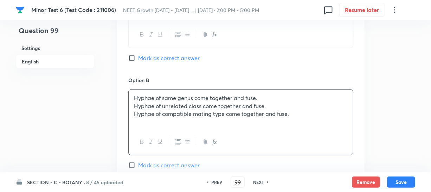
click at [157, 106] on p "Hyphae of unrelated class come together and fuse." at bounding box center [241, 106] width 214 height 8
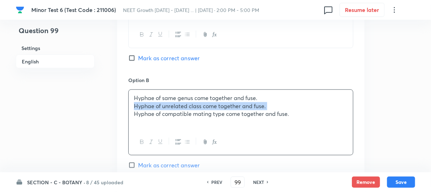
click at [157, 106] on p "Hyphae of unrelated class come together and fuse." at bounding box center [241, 106] width 214 height 8
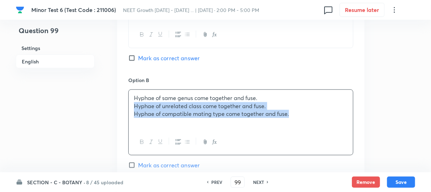
click at [171, 115] on p "Hyphae of compatible mating type come together and fuse." at bounding box center [241, 114] width 214 height 8
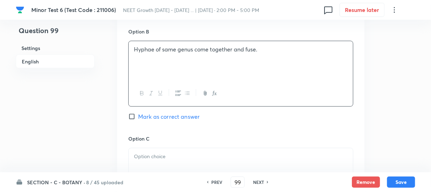
scroll to position [479, 0]
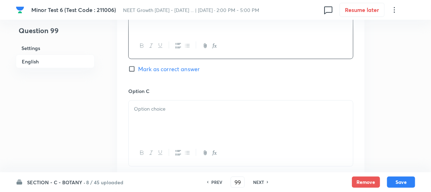
click at [162, 119] on div at bounding box center [241, 120] width 224 height 39
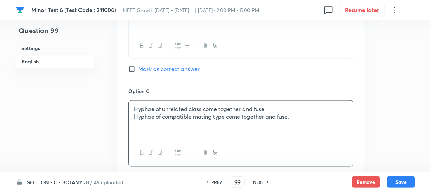
click at [148, 121] on div "Hyphae of unrelated class come together and fuse. Hyphae of compatible mating t…" at bounding box center [241, 120] width 224 height 39
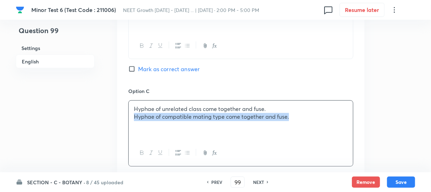
click at [148, 121] on div "Hyphae of unrelated class come together and fuse. Hyphae of compatible mating t…" at bounding box center [241, 120] width 224 height 39
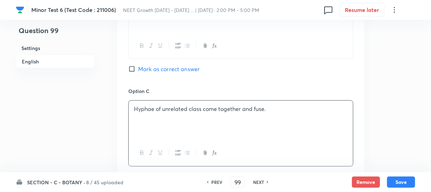
scroll to position [543, 0]
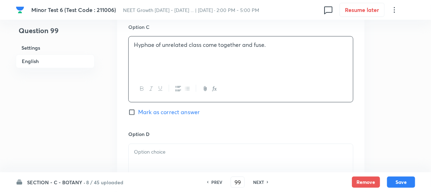
click at [159, 144] on div at bounding box center [241, 163] width 224 height 39
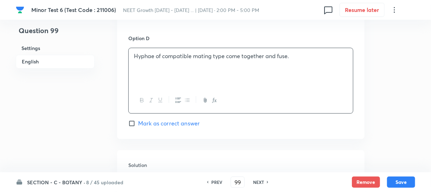
click at [130, 120] on input "Mark as correct answer" at bounding box center [133, 123] width 10 height 7
checkbox input "true"
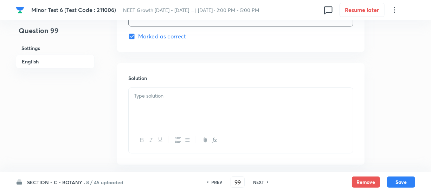
scroll to position [735, 0]
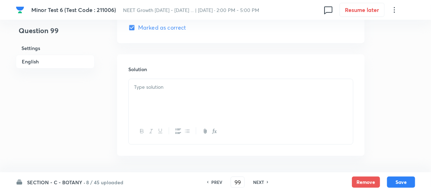
click at [151, 94] on div at bounding box center [241, 98] width 224 height 39
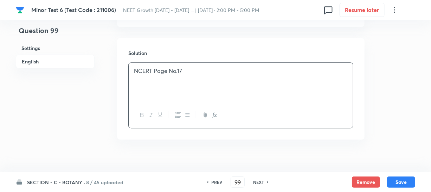
scroll to position [761, 0]
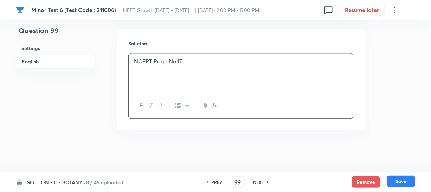
click at [399, 179] on button "Save" at bounding box center [401, 181] width 28 height 11
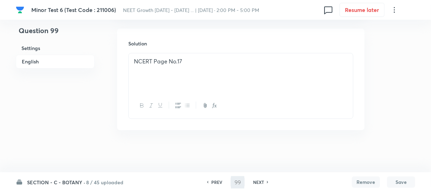
type input "100"
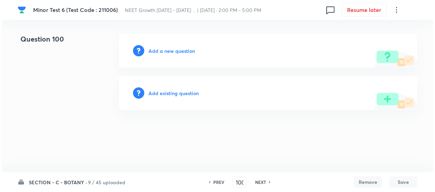
scroll to position [0, 0]
click at [154, 47] on h6 "Add a new question" at bounding box center [171, 50] width 46 height 7
click at [154, 47] on h6 "Choose a question type" at bounding box center [175, 50] width 54 height 7
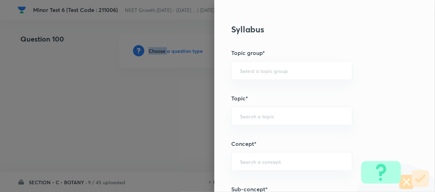
scroll to position [383, 0]
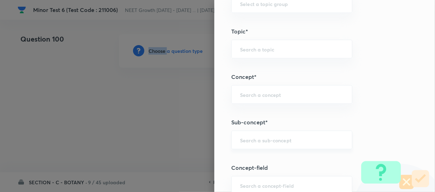
click at [250, 134] on div "​" at bounding box center [291, 139] width 121 height 19
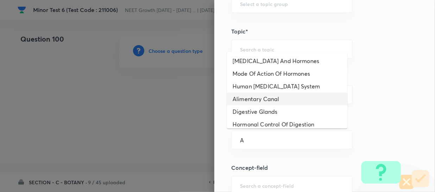
click at [277, 93] on li "Alimentary Canal" at bounding box center [287, 99] width 120 height 13
type input "Alimentary Canal"
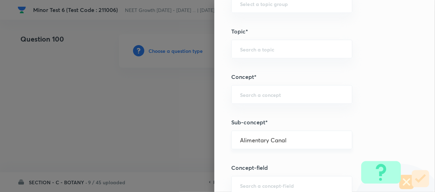
type input "Biology"
type input "Human Physiology"
type input "Digestion & Absorption"
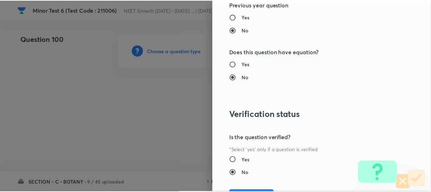
scroll to position [814, 0]
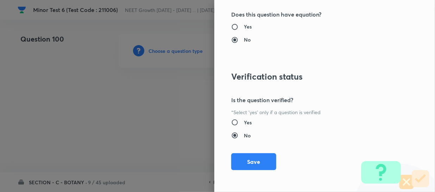
click at [241, 169] on div "Question settings Question type* Single choice correct Number of options* 2 3 4…" at bounding box center [324, 96] width 221 height 192
click at [243, 161] on button "Save" at bounding box center [253, 160] width 45 height 17
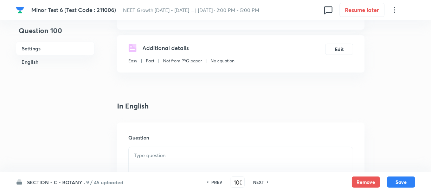
scroll to position [160, 0]
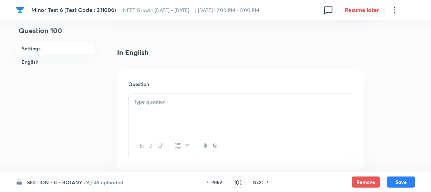
click at [148, 132] on div at bounding box center [241, 113] width 224 height 39
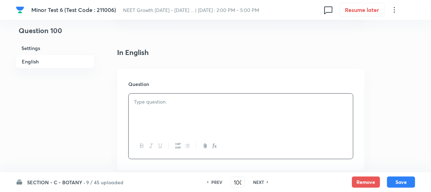
scroll to position [224, 0]
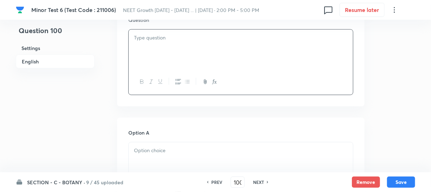
paste div
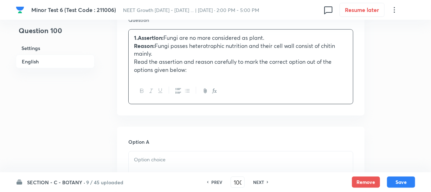
click at [146, 32] on div "1.Assertion: Fungi are no more considered as plant. Reason: Fungi posses hetero…" at bounding box center [241, 54] width 224 height 49
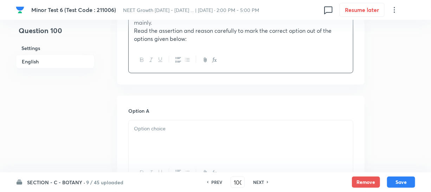
scroll to position [320, 0]
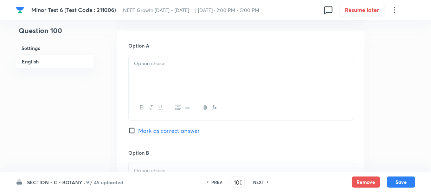
drag, startPoint x: 168, startPoint y: 102, endPoint x: 168, endPoint y: 96, distance: 6.0
click at [168, 102] on div at bounding box center [241, 108] width 224 height 26
click at [169, 66] on p at bounding box center [241, 63] width 214 height 8
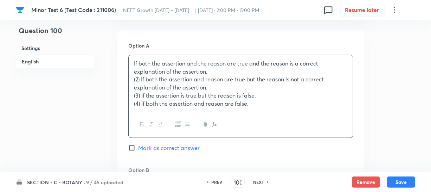
click at [174, 79] on p "(2) If both the assertion and reason are true but the reason is not a correct e…" at bounding box center [241, 83] width 214 height 16
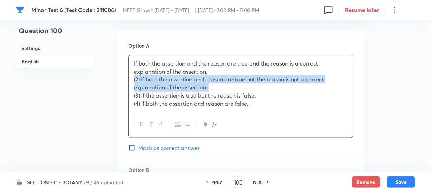
click at [174, 79] on p "(2) If both the assertion and reason are true but the reason is not a correct e…" at bounding box center [241, 83] width 214 height 16
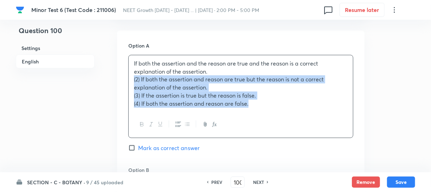
click at [191, 101] on p "(4) If both the assertion and reason are false." at bounding box center [241, 104] width 214 height 8
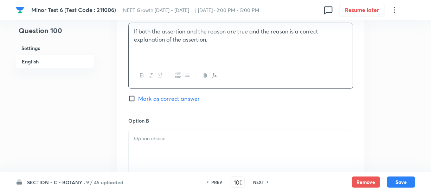
scroll to position [383, 0]
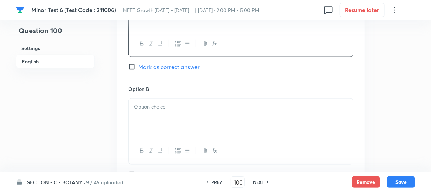
click at [162, 127] on div at bounding box center [241, 117] width 224 height 39
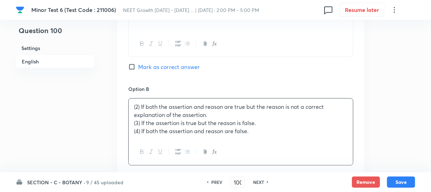
click at [178, 113] on p "(2) If both the assertion and reason are true but the reason is not a correct e…" at bounding box center [241, 111] width 214 height 16
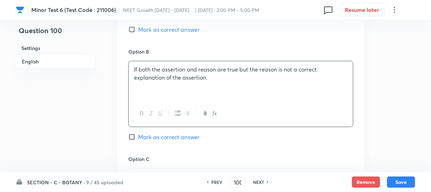
scroll to position [511, 0]
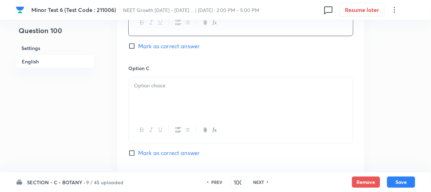
click at [173, 111] on div at bounding box center [241, 97] width 224 height 39
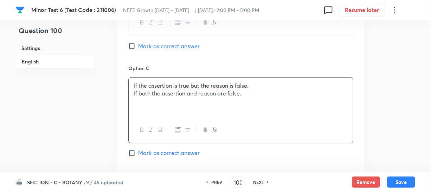
click at [173, 98] on div "If the assertion is true but the reason is false. If both the assertion and rea…" at bounding box center [241, 97] width 224 height 39
click at [173, 98] on p "If both the assertion and reason are false." at bounding box center [241, 94] width 214 height 8
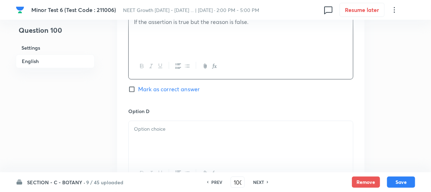
scroll to position [575, 0]
click at [162, 150] on div at bounding box center [241, 140] width 224 height 39
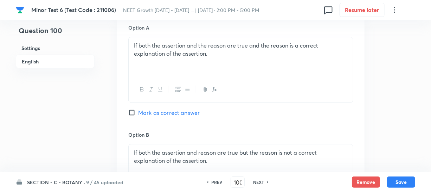
scroll to position [320, 0]
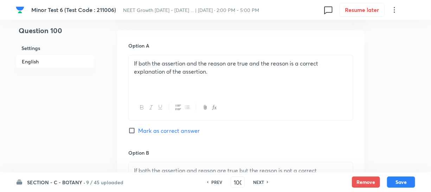
click at [130, 130] on input "Mark as correct answer" at bounding box center [133, 130] width 10 height 7
checkbox input "true"
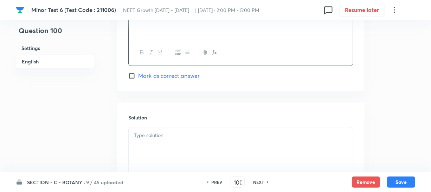
scroll to position [735, 0]
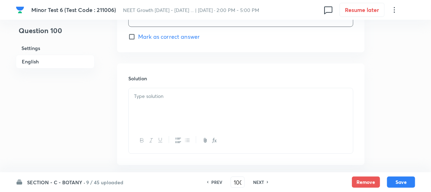
click at [162, 102] on div at bounding box center [241, 107] width 224 height 39
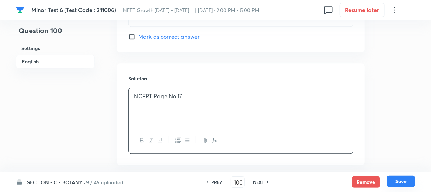
click at [397, 184] on button "Save" at bounding box center [401, 181] width 28 height 11
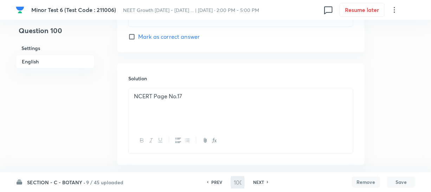
type input "101"
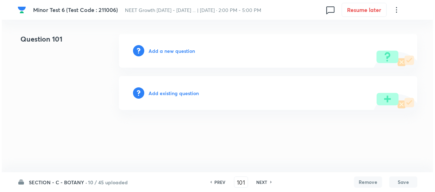
scroll to position [0, 0]
click at [157, 53] on h6 "Add a new question" at bounding box center [171, 50] width 46 height 7
click at [157, 53] on h6 "Choose a question type" at bounding box center [175, 50] width 54 height 7
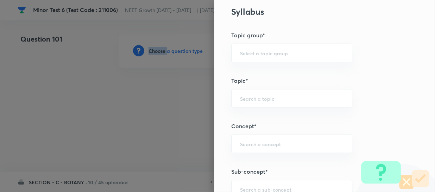
scroll to position [383, 0]
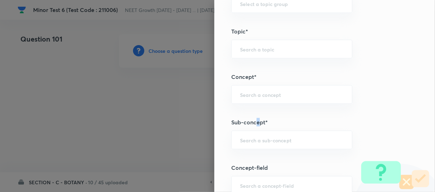
click at [253, 127] on div "Question settings Question type* Single choice correct Number of options* 2 3 4…" at bounding box center [324, 96] width 221 height 192
click at [251, 137] on input "text" at bounding box center [291, 139] width 103 height 7
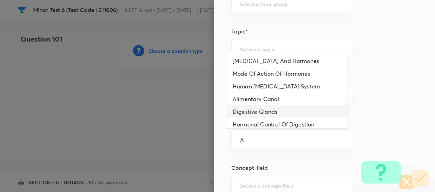
click at [283, 109] on li "Digestive Glands" at bounding box center [287, 111] width 120 height 13
type input "Digestive Glands"
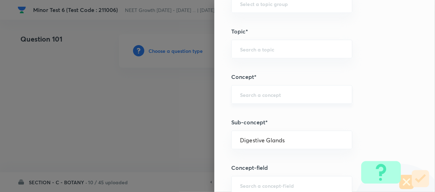
type input "Biology"
type input "Human Physiology"
type input "Digestion & Absorption"
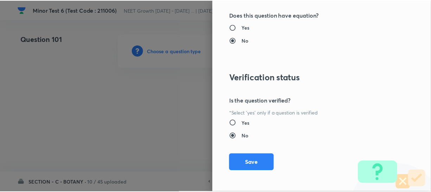
scroll to position [814, 0]
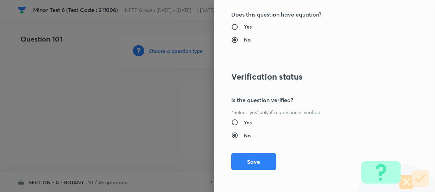
drag, startPoint x: 240, startPoint y: 159, endPoint x: 243, endPoint y: 156, distance: 4.5
click at [240, 160] on button "Save" at bounding box center [253, 161] width 45 height 17
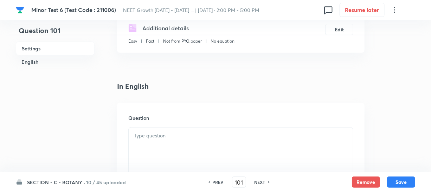
scroll to position [160, 0]
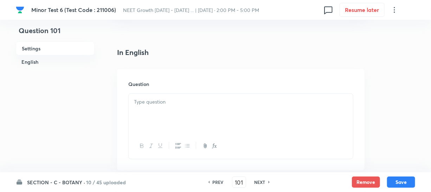
click at [151, 121] on div at bounding box center [241, 113] width 224 height 39
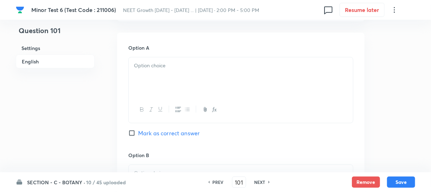
scroll to position [352, 0]
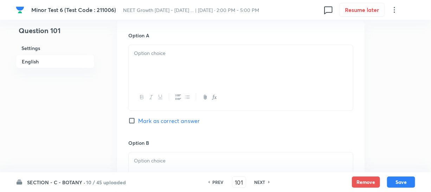
click at [165, 61] on div at bounding box center [241, 64] width 224 height 39
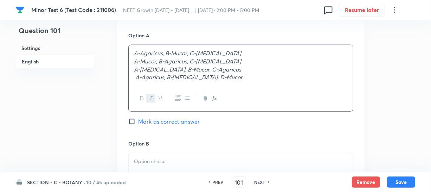
click at [182, 60] on em "A-Mucor, B-Agaricus, C-[MEDICAL_DATA]" at bounding box center [187, 60] width 107 height 7
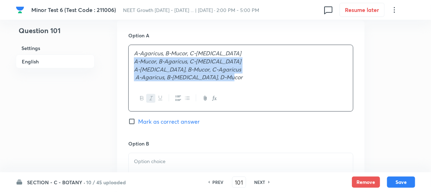
click at [246, 80] on p "A-Agaricus, B-[MEDICAL_DATA], D-Mucor" at bounding box center [241, 77] width 214 height 8
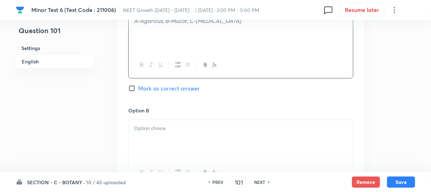
scroll to position [415, 0]
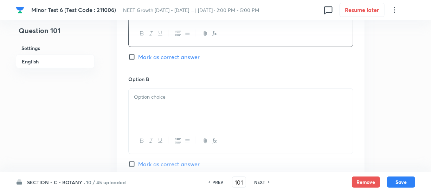
click at [200, 113] on div at bounding box center [241, 108] width 224 height 39
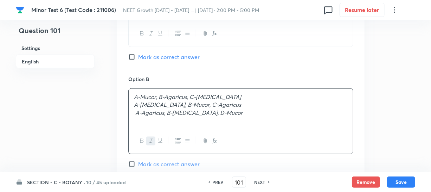
click at [172, 105] on em "A-[MEDICAL_DATA], B-Mucor, C-Agaricus" at bounding box center [187, 104] width 107 height 7
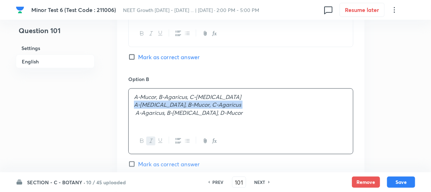
click at [172, 105] on em "A-[MEDICAL_DATA], B-Mucor, C-Agaricus" at bounding box center [187, 104] width 107 height 7
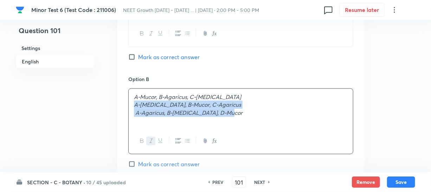
click at [185, 121] on div "A-Mucor, B-Agaricus, C-[MEDICAL_DATA] A-[MEDICAL_DATA], B-Mucor, C-Agaricus A-A…" at bounding box center [241, 108] width 224 height 39
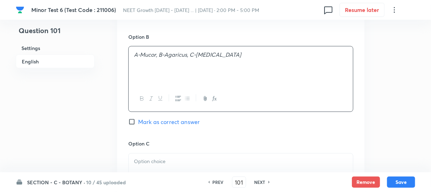
scroll to position [511, 0]
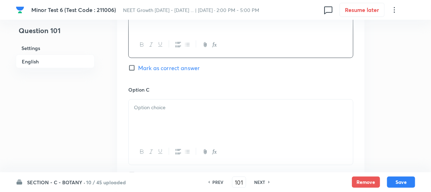
drag, startPoint x: 209, startPoint y: 116, endPoint x: 194, endPoint y: 116, distance: 15.5
click at [210, 116] on div at bounding box center [241, 119] width 224 height 39
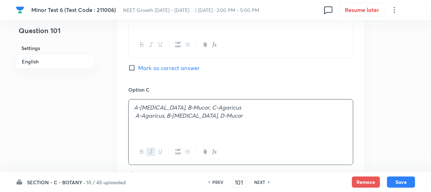
click at [178, 116] on em "A-Agaricus, B-[MEDICAL_DATA], D-Mucor" at bounding box center [188, 115] width 107 height 7
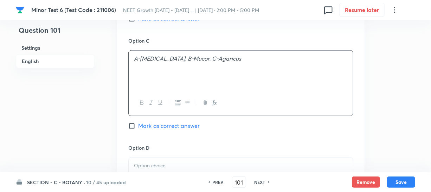
scroll to position [607, 0]
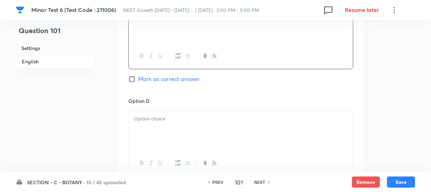
click at [176, 136] on div at bounding box center [241, 129] width 224 height 39
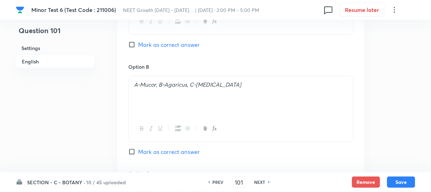
scroll to position [415, 0]
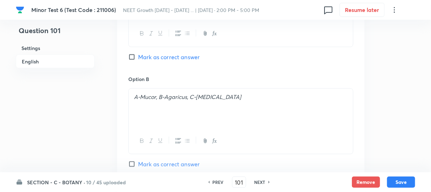
click at [134, 166] on input "Mark as correct answer" at bounding box center [133, 163] width 10 height 7
checkbox input "true"
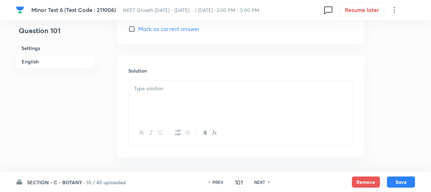
scroll to position [792, 0]
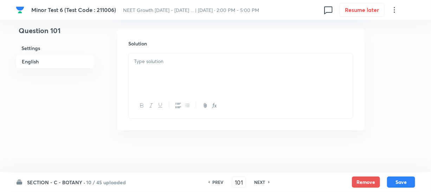
click at [171, 73] on div at bounding box center [241, 72] width 224 height 39
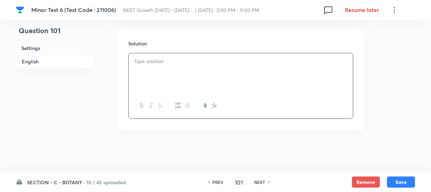
click at [173, 71] on div at bounding box center [241, 72] width 224 height 39
click at [405, 179] on button "Save" at bounding box center [401, 181] width 28 height 11
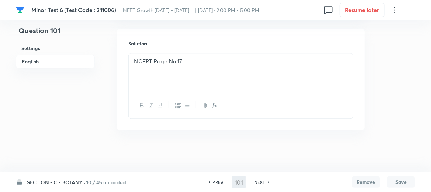
type input "102"
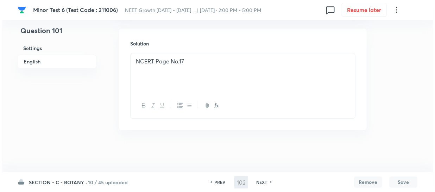
scroll to position [0, 0]
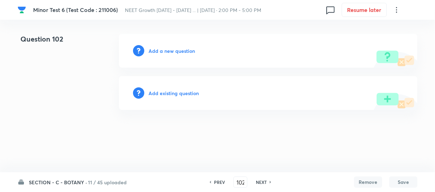
click at [158, 50] on h6 "Add a new question" at bounding box center [171, 50] width 46 height 7
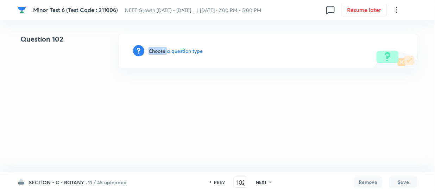
click at [158, 50] on h6 "Choose a question type" at bounding box center [175, 50] width 54 height 7
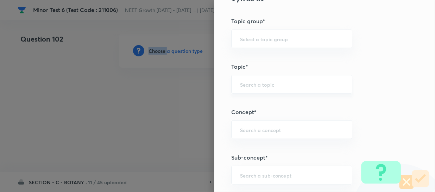
scroll to position [383, 0]
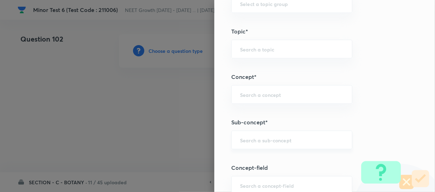
click at [245, 139] on input "text" at bounding box center [291, 139] width 103 height 7
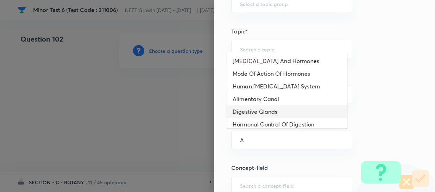
click at [256, 108] on li "Digestive Glands" at bounding box center [287, 111] width 120 height 13
type input "Digestive Glands"
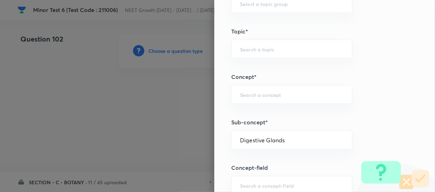
type input "Biology"
type input "Human Physiology"
type input "Digestion & Absorption"
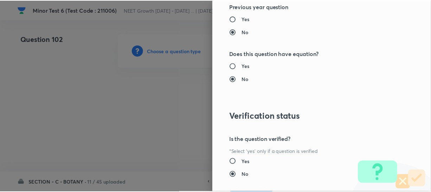
scroll to position [814, 0]
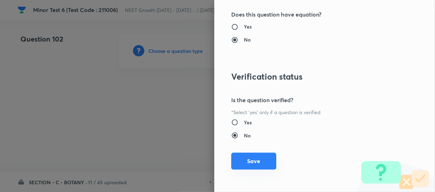
click at [249, 160] on button "Save" at bounding box center [253, 160] width 45 height 17
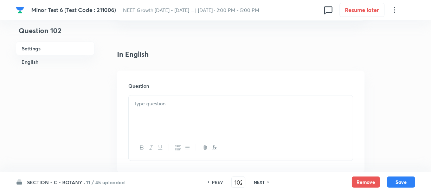
scroll to position [192, 0]
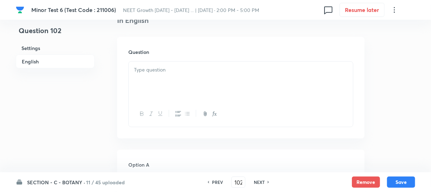
click at [197, 88] on div at bounding box center [241, 81] width 224 height 39
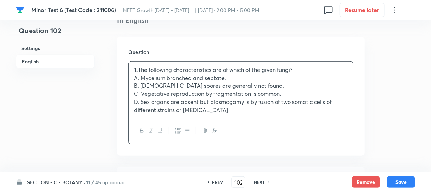
click at [186, 71] on p "1. The following characteristics are of which of the given fungi?" at bounding box center [241, 70] width 214 height 8
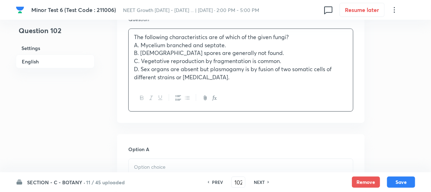
scroll to position [256, 0]
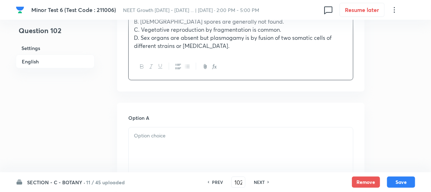
click at [180, 153] on div at bounding box center [241, 146] width 224 height 39
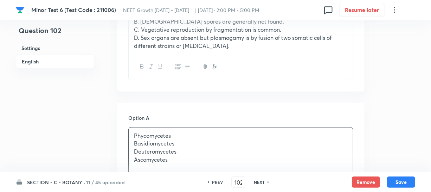
click at [171, 142] on p "Basidiomycetes" at bounding box center [241, 143] width 214 height 8
click at [184, 160] on p "Ascomycetes" at bounding box center [241, 159] width 214 height 8
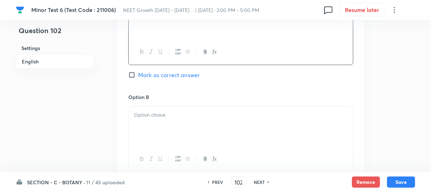
scroll to position [415, 0]
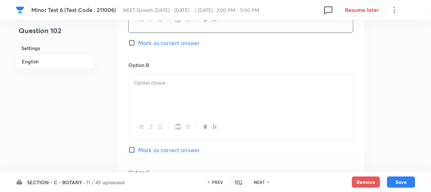
click at [170, 97] on div at bounding box center [241, 94] width 224 height 39
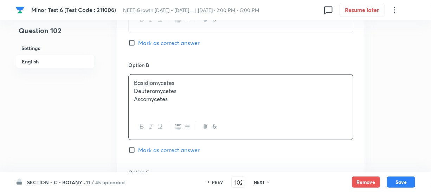
click at [158, 85] on p "Basidiomycetes" at bounding box center [241, 83] width 214 height 8
click at [159, 88] on p "Deuteromycetes" at bounding box center [241, 91] width 214 height 8
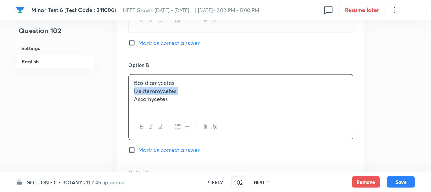
click at [183, 108] on div "Basidiomycetes Deuteromycetes Ascomycetes" at bounding box center [241, 94] width 224 height 39
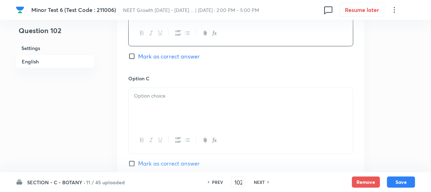
scroll to position [511, 0]
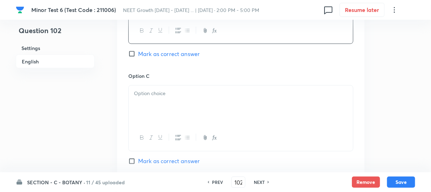
click at [198, 99] on div at bounding box center [241, 104] width 224 height 39
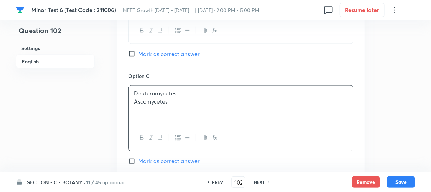
click at [169, 100] on p "Ascomycetes" at bounding box center [241, 102] width 214 height 8
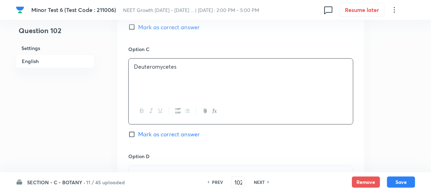
scroll to position [607, 0]
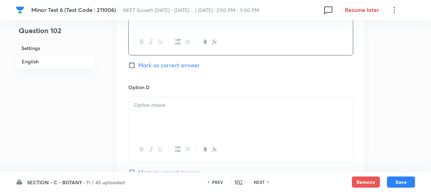
click at [165, 123] on div at bounding box center [241, 116] width 224 height 39
paste div
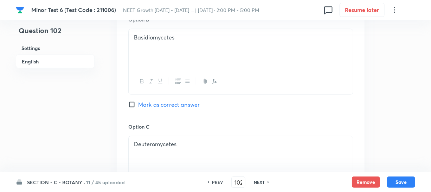
scroll to position [447, 0]
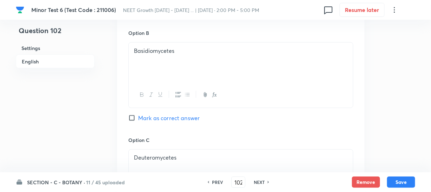
click at [132, 120] on input "Mark as correct answer" at bounding box center [133, 117] width 10 height 7
checkbox input "true"
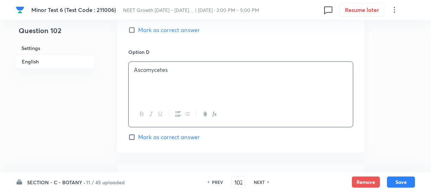
scroll to position [703, 0]
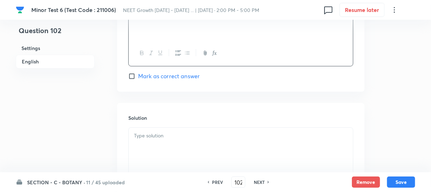
click at [148, 134] on div at bounding box center [241, 146] width 224 height 39
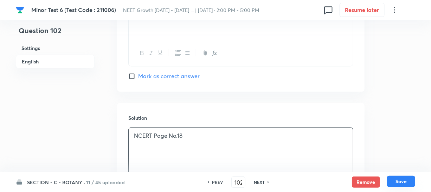
click at [395, 182] on button "Save" at bounding box center [401, 181] width 28 height 11
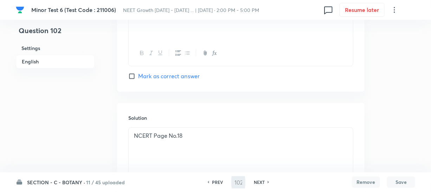
type input "103"
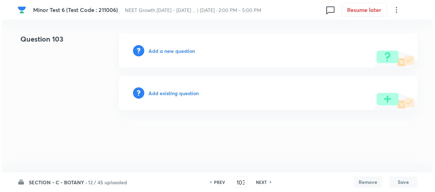
scroll to position [0, 0]
click at [153, 47] on h6 "Add a new question" at bounding box center [171, 50] width 46 height 7
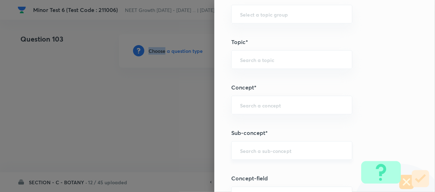
scroll to position [383, 0]
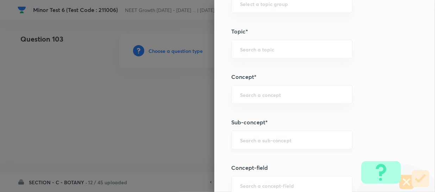
drag, startPoint x: 250, startPoint y: 136, endPoint x: 262, endPoint y: 140, distance: 12.7
click at [250, 136] on input "text" at bounding box center [291, 139] width 103 height 7
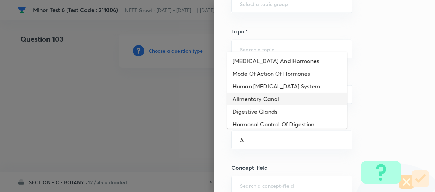
click at [259, 101] on li "Alimentary Canal" at bounding box center [287, 99] width 120 height 13
type input "Alimentary Canal"
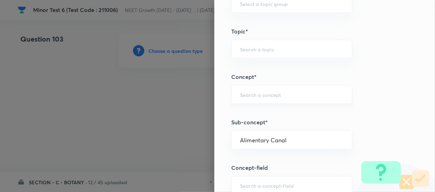
type input "Biology"
type input "Human Physiology"
type input "Digestion & Absorption"
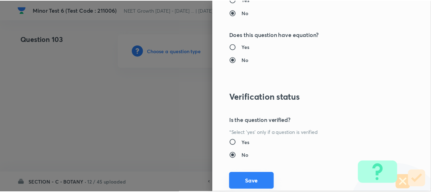
scroll to position [814, 0]
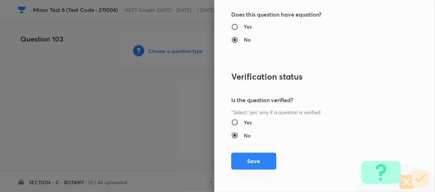
click at [246, 159] on button "Save" at bounding box center [253, 160] width 45 height 17
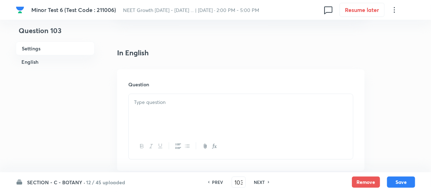
scroll to position [160, 0]
click at [147, 103] on p at bounding box center [241, 102] width 214 height 8
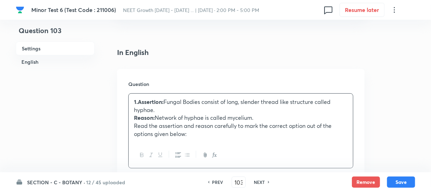
click at [207, 101] on p "1.Assertion: Fungal Bodies consist of long, slender thread like structure calle…" at bounding box center [241, 106] width 214 height 16
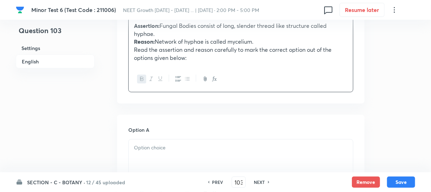
scroll to position [288, 0]
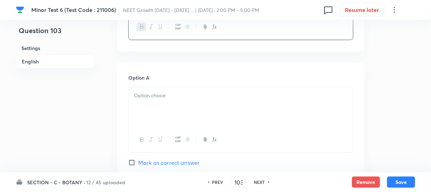
click at [184, 116] on div at bounding box center [241, 106] width 224 height 39
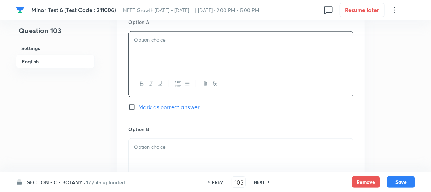
scroll to position [320, 0]
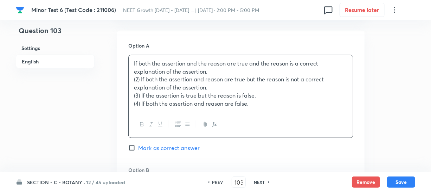
click at [165, 79] on p "(2) If both the assertion and reason are true but the reason is not a correct e…" at bounding box center [241, 83] width 214 height 16
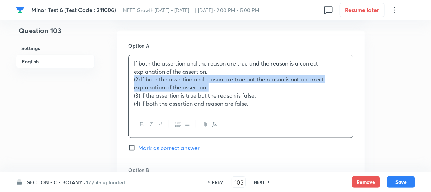
click at [165, 79] on p "(2) If both the assertion and reason are true but the reason is not a correct e…" at bounding box center [241, 83] width 214 height 16
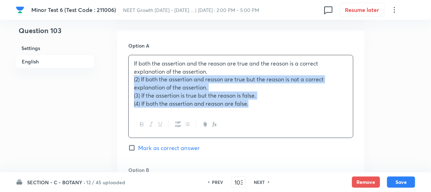
click at [191, 101] on p "(4) If both the assertion and reason are false." at bounding box center [241, 104] width 214 height 8
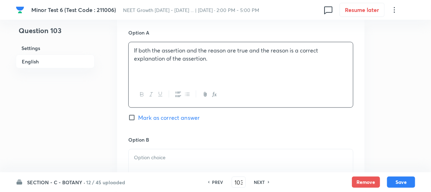
scroll to position [352, 0]
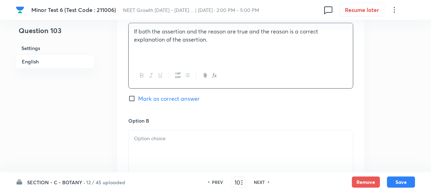
click at [168, 135] on p at bounding box center [241, 138] width 214 height 8
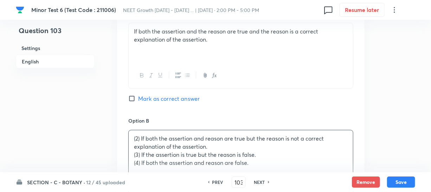
click at [167, 139] on p "(2) If both the assertion and reason are true but the reason is not a correct e…" at bounding box center [241, 142] width 214 height 16
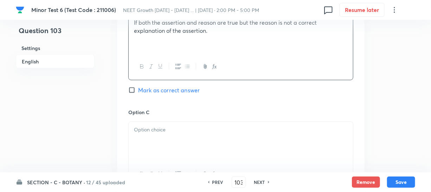
scroll to position [511, 0]
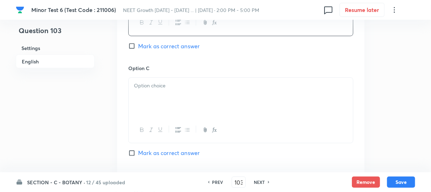
click at [185, 105] on div at bounding box center [241, 97] width 224 height 39
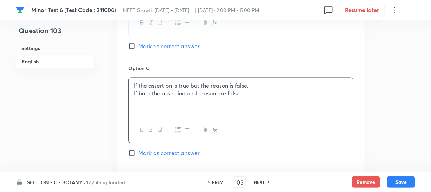
click at [171, 91] on p "If both the assertion and reason are false." at bounding box center [241, 94] width 214 height 8
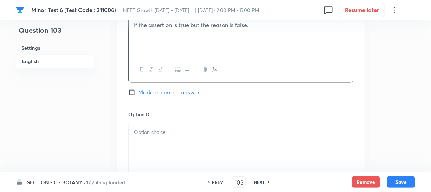
scroll to position [607, 0]
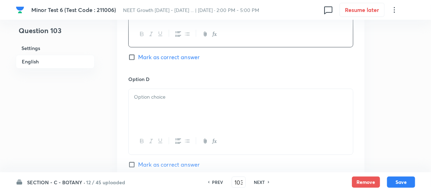
click at [185, 113] on div at bounding box center [241, 108] width 224 height 39
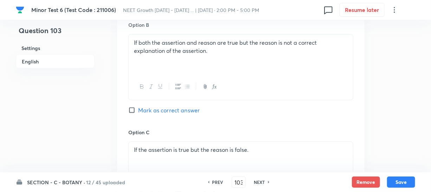
click at [135, 113] on input "Mark as correct answer" at bounding box center [133, 110] width 10 height 7
checkbox input "true"
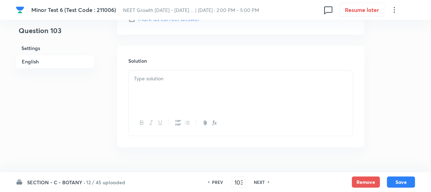
scroll to position [771, 0]
click at [162, 67] on div at bounding box center [241, 72] width 224 height 39
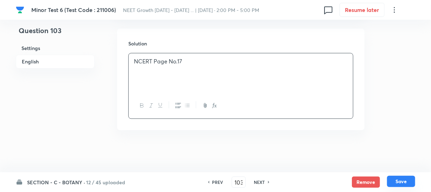
click at [399, 184] on button "Save" at bounding box center [401, 181] width 28 height 11
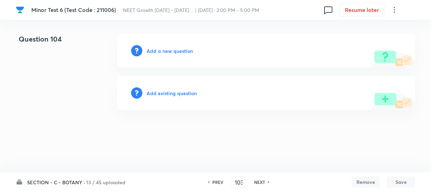
type input "104"
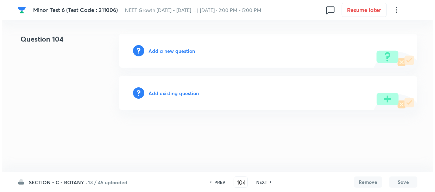
scroll to position [0, 0]
click at [155, 50] on h6 "Add a new question" at bounding box center [171, 50] width 46 height 7
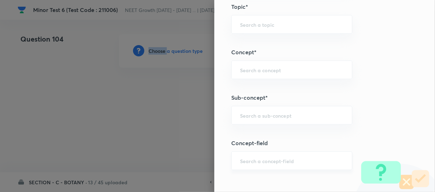
scroll to position [447, 0]
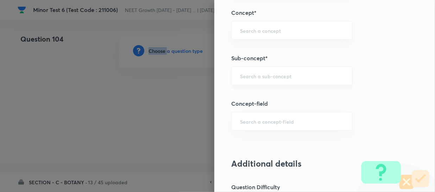
click at [247, 83] on div "​" at bounding box center [291, 75] width 121 height 19
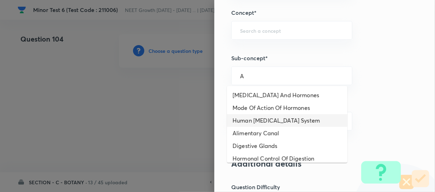
click at [251, 116] on li "Human [MEDICAL_DATA] System" at bounding box center [287, 120] width 120 height 13
type input "Human [MEDICAL_DATA] System"
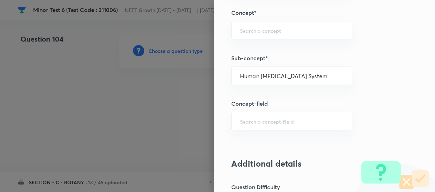
type input "Biology"
type input "Human Physiology"
type input "Chemical Coordinate & Integration"
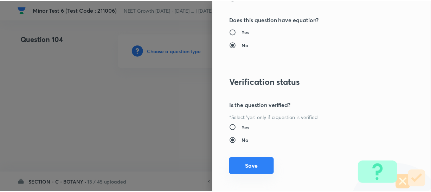
scroll to position [814, 0]
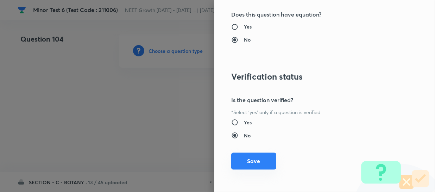
click at [250, 159] on button "Save" at bounding box center [253, 160] width 45 height 17
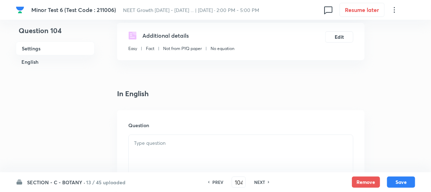
scroll to position [224, 0]
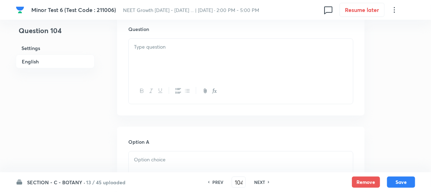
click at [170, 46] on div at bounding box center [241, 58] width 224 height 39
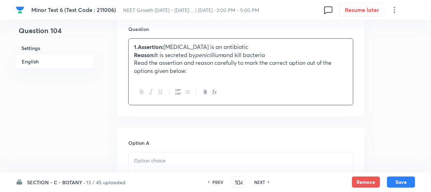
click at [184, 43] on p "1.Assertion: [MEDICAL_DATA] is an antibiotic" at bounding box center [241, 47] width 214 height 8
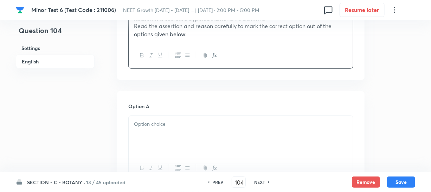
scroll to position [320, 0]
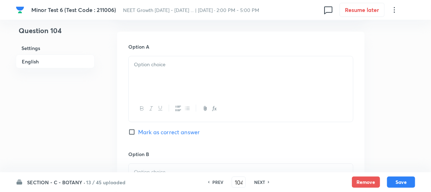
click at [172, 68] on div at bounding box center [241, 75] width 224 height 39
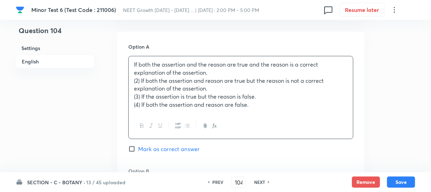
click at [160, 67] on p "If both the assertion and the reason are true and the reason is a correct expla…" at bounding box center [241, 68] width 214 height 16
click at [160, 77] on p "(2) If both the assertion and reason are true but the reason is not a correct e…" at bounding box center [241, 85] width 214 height 16
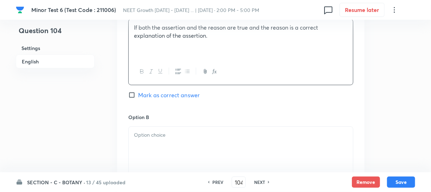
scroll to position [415, 0]
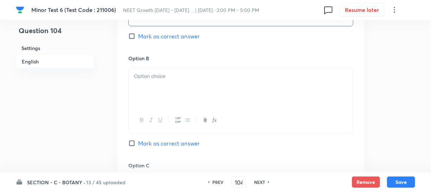
click at [180, 82] on div at bounding box center [241, 87] width 224 height 39
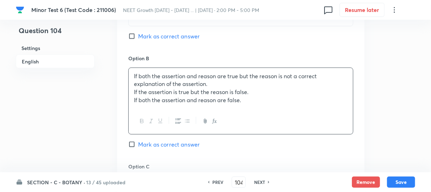
click at [174, 88] on p "If the assertion is true but the reason is false." at bounding box center [241, 92] width 214 height 8
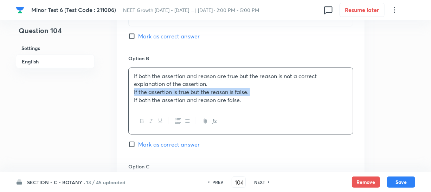
click at [174, 88] on p "If the assertion is true but the reason is false." at bounding box center [241, 92] width 214 height 8
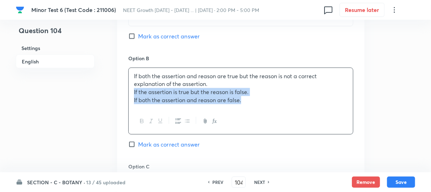
click at [189, 96] on p "If both the assertion and reason are false." at bounding box center [241, 100] width 214 height 8
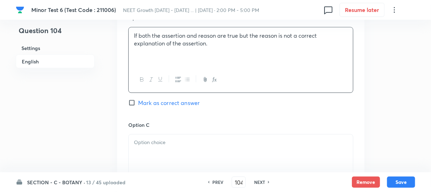
scroll to position [511, 0]
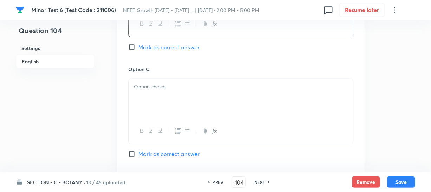
click at [172, 104] on div at bounding box center [241, 98] width 224 height 39
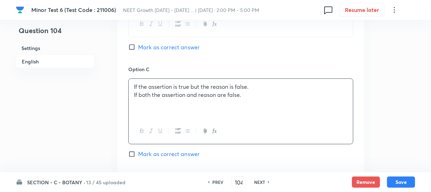
click at [165, 91] on p "If both the assertion and reason are false." at bounding box center [241, 95] width 214 height 8
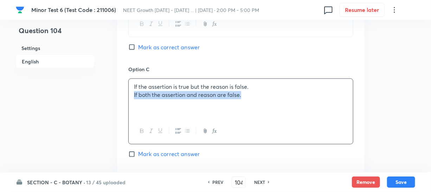
click at [165, 91] on p "If both the assertion and reason are false." at bounding box center [241, 95] width 214 height 8
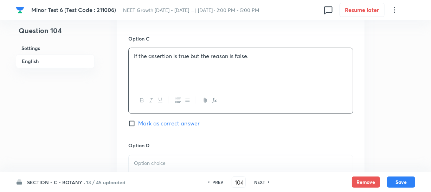
scroll to position [607, 0]
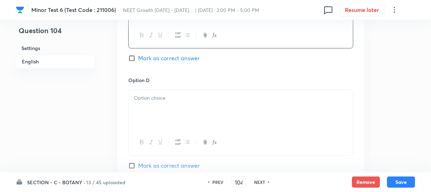
click at [179, 111] on div at bounding box center [241, 109] width 224 height 39
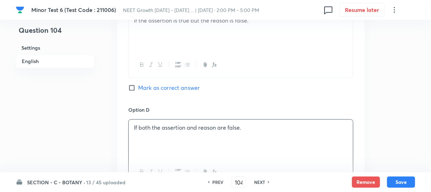
scroll to position [543, 0]
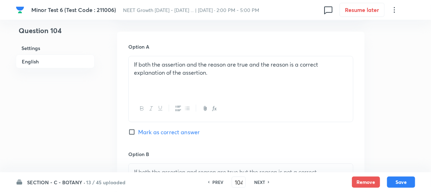
click at [132, 128] on input "Mark as correct answer" at bounding box center [133, 131] width 10 height 7
checkbox input "true"
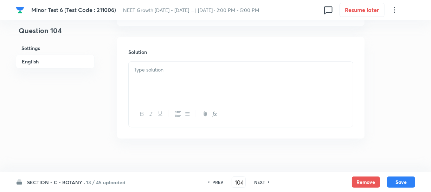
scroll to position [763, 0]
click at [158, 84] on div at bounding box center [241, 80] width 224 height 39
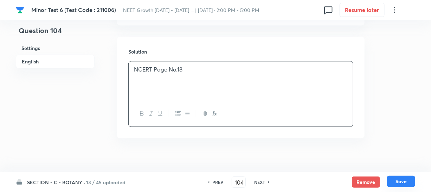
click at [394, 183] on button "Save" at bounding box center [401, 181] width 28 height 11
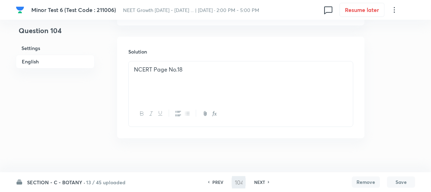
type input "105"
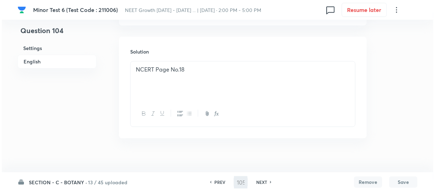
scroll to position [0, 0]
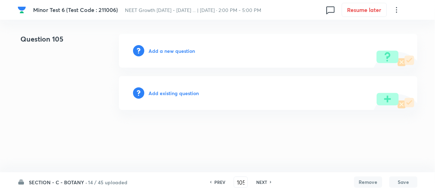
click at [163, 52] on h6 "Add a new question" at bounding box center [171, 50] width 46 height 7
click at [162, 52] on h6 "Choose a question type" at bounding box center [175, 50] width 54 height 7
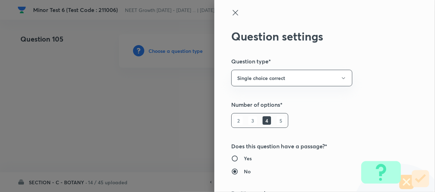
click at [162, 52] on div at bounding box center [217, 96] width 435 height 192
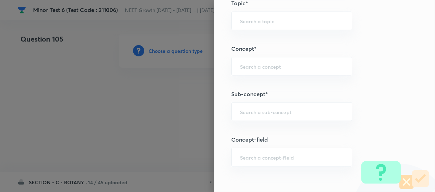
scroll to position [447, 0]
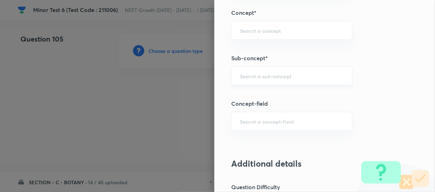
click at [260, 80] on div "​" at bounding box center [291, 75] width 121 height 19
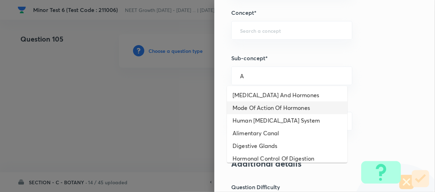
click at [271, 109] on li "Mode Of Action Of Hormones" at bounding box center [287, 107] width 120 height 13
type input "Mode Of Action Of Hormones"
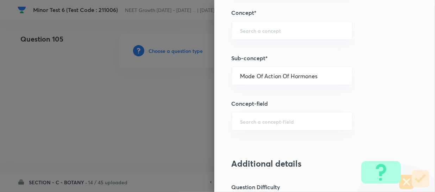
type input "Biology"
type input "Human Physiology"
type input "Chemical Coordinate & Integration"
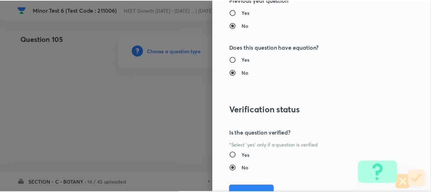
scroll to position [814, 0]
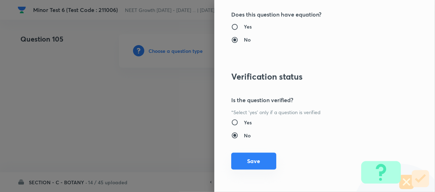
click at [238, 164] on button "Save" at bounding box center [253, 160] width 45 height 17
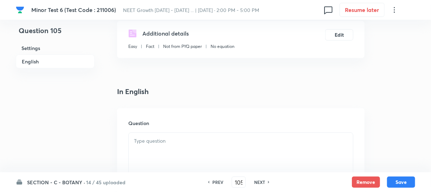
scroll to position [192, 0]
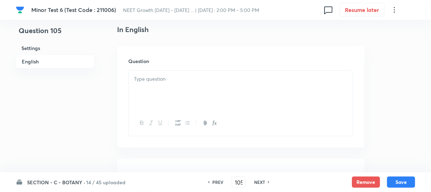
click at [160, 101] on div at bounding box center [241, 90] width 224 height 39
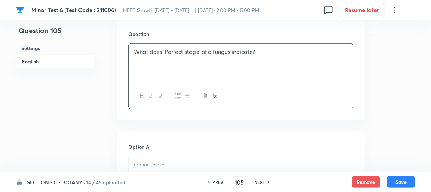
scroll to position [288, 0]
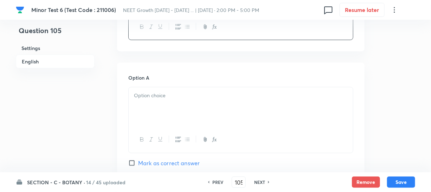
click at [182, 102] on div at bounding box center [241, 106] width 224 height 39
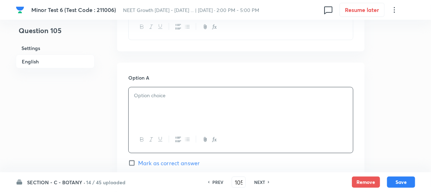
paste div
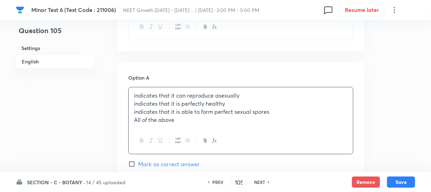
click at [166, 104] on p "indicates that it is perfectly healthy" at bounding box center [241, 104] width 214 height 8
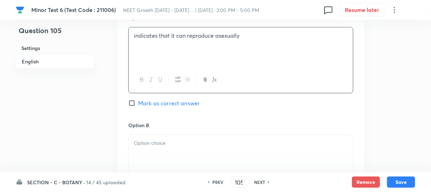
scroll to position [383, 0]
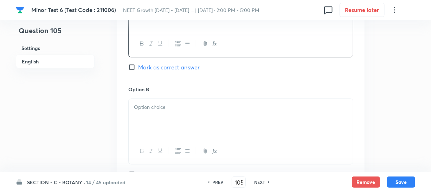
click at [211, 114] on div at bounding box center [241, 118] width 224 height 39
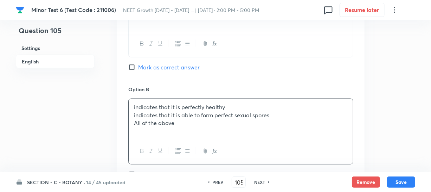
click at [186, 117] on p "indicates that it is able to form perfect sexual spores" at bounding box center [241, 115] width 214 height 8
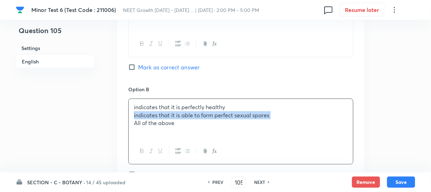
click at [186, 117] on p "indicates that it is able to form perfect sexual spores" at bounding box center [241, 115] width 214 height 8
click at [188, 126] on p "All of the above" at bounding box center [241, 123] width 214 height 8
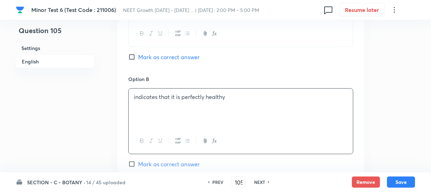
scroll to position [479, 0]
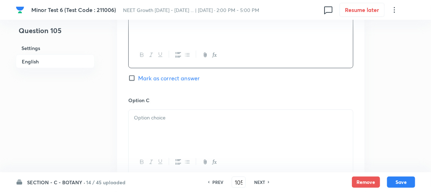
click at [172, 123] on div at bounding box center [241, 129] width 224 height 39
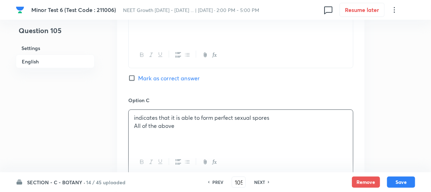
click at [165, 127] on p "All of the above" at bounding box center [241, 126] width 214 height 8
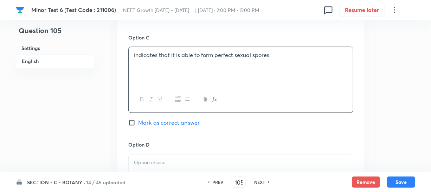
scroll to position [607, 0]
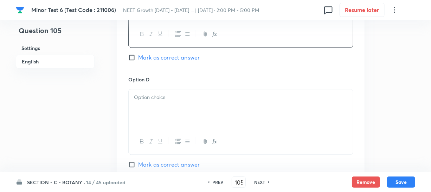
click at [177, 111] on div at bounding box center [241, 108] width 224 height 39
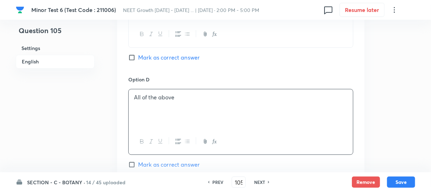
click at [133, 58] on input "Mark as correct answer" at bounding box center [133, 57] width 10 height 7
checkbox input "true"
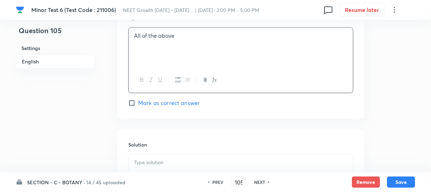
scroll to position [703, 0]
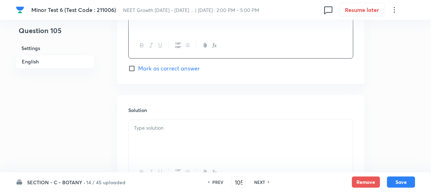
drag, startPoint x: 174, startPoint y: 128, endPoint x: 186, endPoint y: 161, distance: 35.0
click at [176, 127] on p at bounding box center [241, 128] width 214 height 8
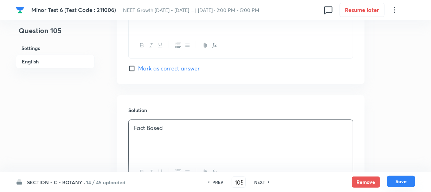
click at [400, 183] on button "Save" at bounding box center [401, 181] width 28 height 11
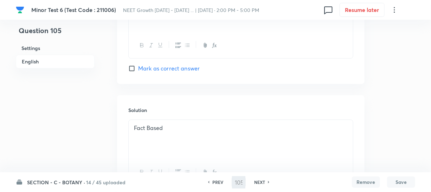
type input "106"
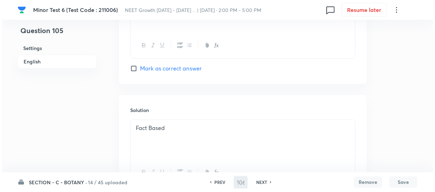
scroll to position [0, 0]
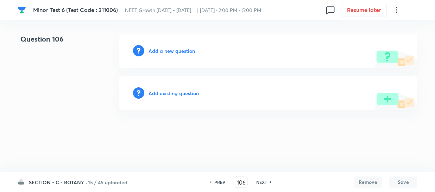
click at [158, 50] on h6 "Add a new question" at bounding box center [171, 50] width 46 height 7
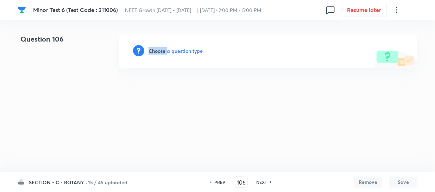
click at [158, 50] on h6 "Choose a question type" at bounding box center [175, 50] width 54 height 7
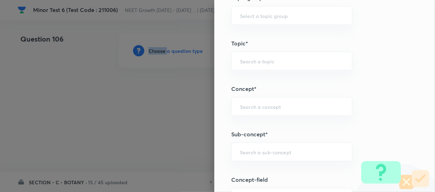
scroll to position [383, 0]
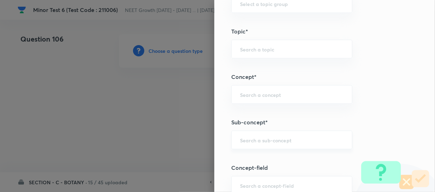
click at [243, 141] on input "text" at bounding box center [291, 139] width 103 height 7
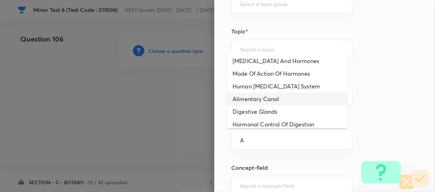
click at [276, 93] on li "Alimentary Canal" at bounding box center [287, 99] width 120 height 13
type input "Alimentary Canal"
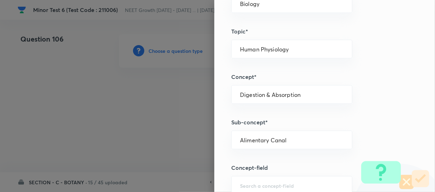
type input "Biology"
type input "Human Physiology"
type input "Digestion & Absorption"
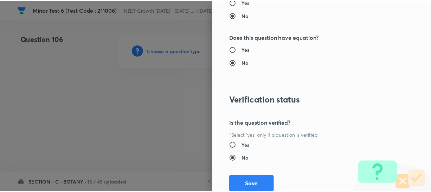
scroll to position [814, 0]
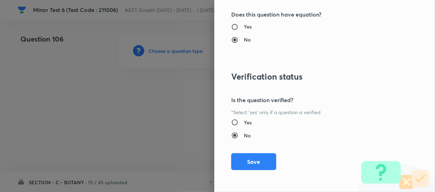
drag, startPoint x: 251, startPoint y: 158, endPoint x: 434, endPoint y: 132, distance: 184.7
click at [252, 158] on button "Save" at bounding box center [253, 161] width 45 height 17
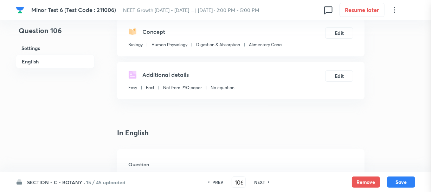
scroll to position [128, 0]
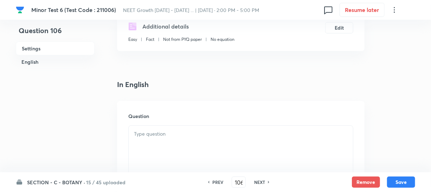
drag, startPoint x: 176, startPoint y: 145, endPoint x: 228, endPoint y: 145, distance: 52.1
click at [176, 146] on div at bounding box center [241, 145] width 224 height 39
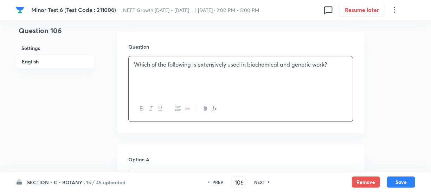
scroll to position [288, 0]
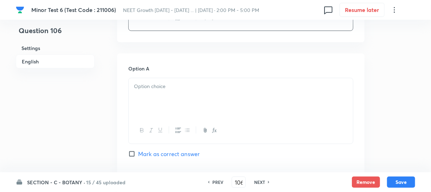
drag, startPoint x: 178, startPoint y: 105, endPoint x: 244, endPoint y: 91, distance: 67.9
click at [178, 105] on div at bounding box center [241, 97] width 224 height 39
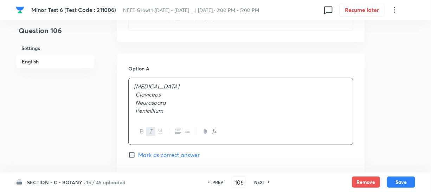
click at [178, 98] on p "Neurospora" at bounding box center [241, 102] width 214 height 8
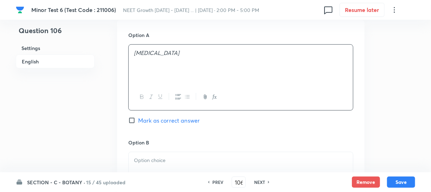
scroll to position [352, 0]
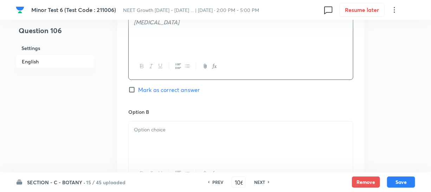
click at [174, 142] on div at bounding box center [241, 140] width 224 height 39
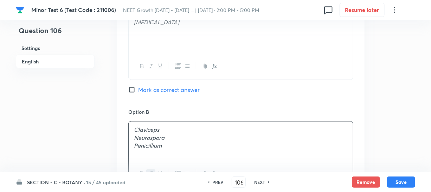
click at [175, 137] on p "Neurospora" at bounding box center [241, 138] width 214 height 8
click at [151, 138] on em "Neurospora" at bounding box center [149, 137] width 31 height 7
click at [168, 149] on div "Claviceps Neurospora Penicillium" at bounding box center [241, 140] width 224 height 39
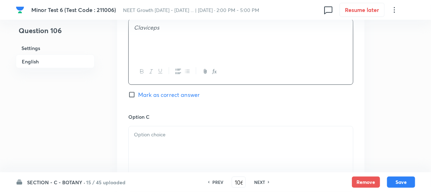
scroll to position [479, 0]
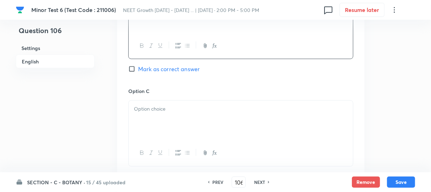
click at [164, 128] on div at bounding box center [241, 120] width 224 height 39
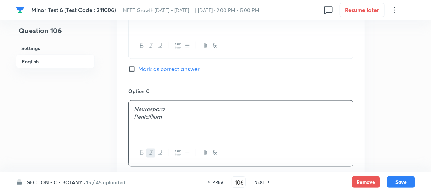
click at [155, 117] on em "Penicillium" at bounding box center [148, 116] width 28 height 7
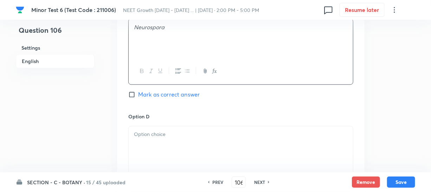
scroll to position [607, 0]
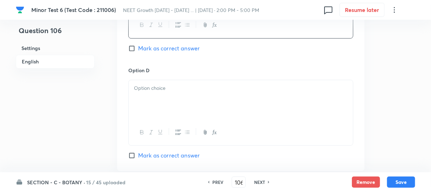
click at [173, 110] on div at bounding box center [241, 99] width 224 height 39
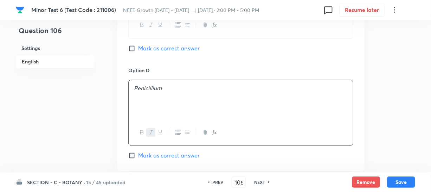
click at [133, 45] on input "Mark as correct answer" at bounding box center [133, 48] width 10 height 7
checkbox input "true"
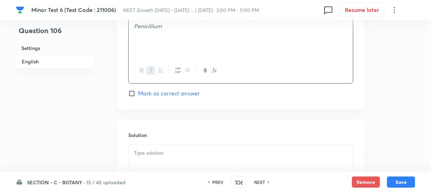
scroll to position [703, 0]
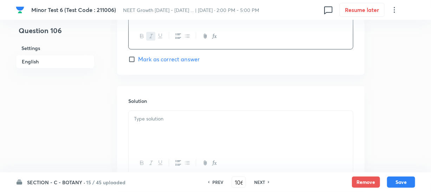
click at [169, 108] on div "Solution" at bounding box center [241, 136] width 248 height 101
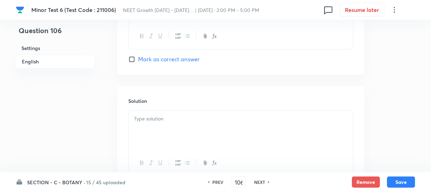
click at [164, 120] on p at bounding box center [241, 119] width 214 height 8
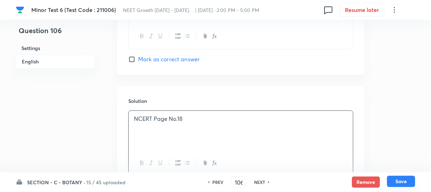
click at [408, 183] on button "Save" at bounding box center [401, 181] width 28 height 11
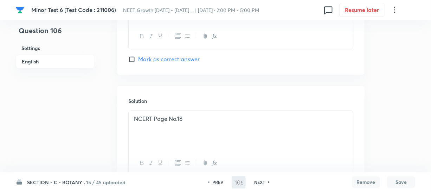
type input "107"
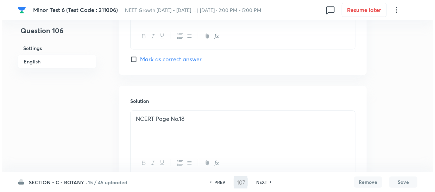
scroll to position [0, 0]
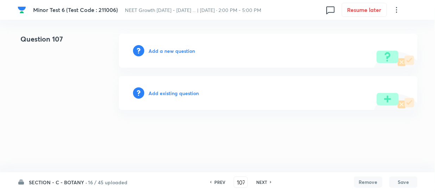
click at [153, 49] on h6 "Add a new question" at bounding box center [171, 50] width 46 height 7
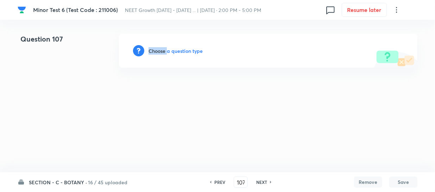
click at [153, 49] on h6 "Choose a question type" at bounding box center [175, 50] width 54 height 7
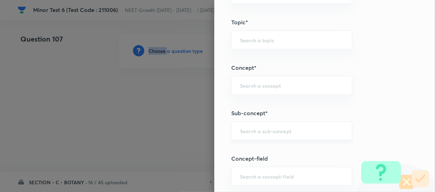
scroll to position [415, 0]
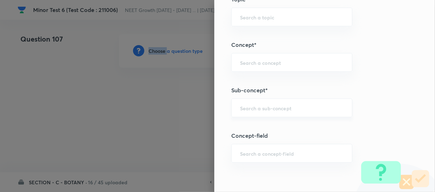
click at [252, 111] on div "​" at bounding box center [291, 107] width 121 height 19
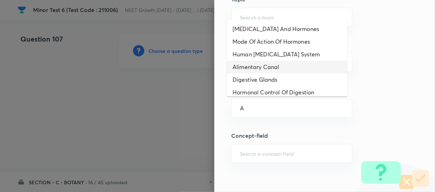
click at [268, 70] on li "Alimentary Canal" at bounding box center [287, 66] width 120 height 13
type input "Alimentary Canal"
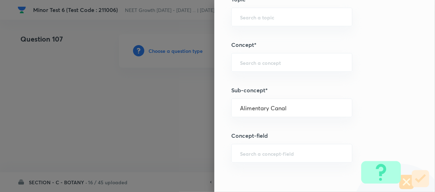
type input "Biology"
type input "Human Physiology"
type input "Digestion & Absorption"
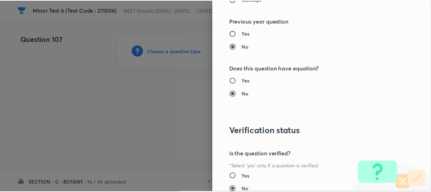
scroll to position [814, 0]
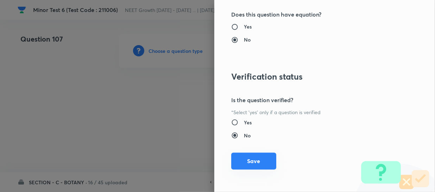
click at [256, 157] on button "Save" at bounding box center [253, 160] width 45 height 17
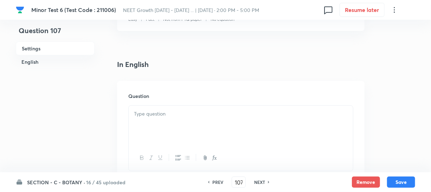
scroll to position [160, 0]
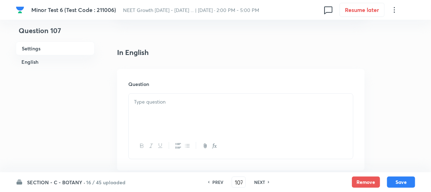
click at [169, 102] on p at bounding box center [241, 102] width 214 height 8
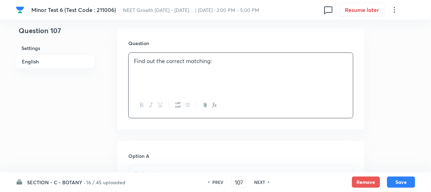
scroll to position [256, 0]
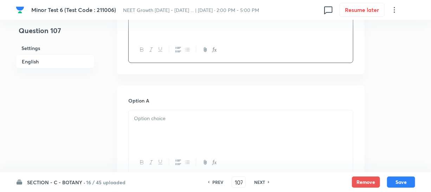
click at [162, 127] on div at bounding box center [241, 129] width 224 height 39
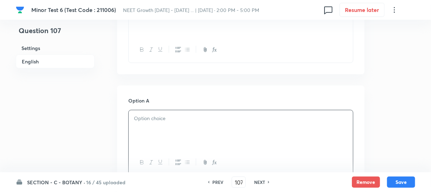
paste div
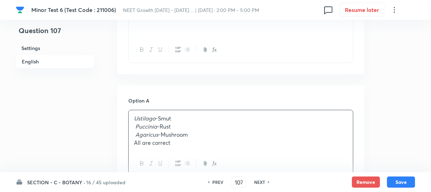
click at [178, 130] on p "Agaricus -Mushroom" at bounding box center [241, 134] width 214 height 8
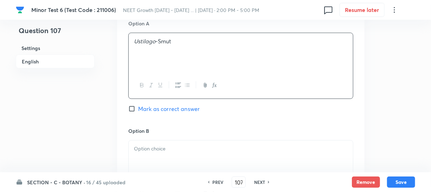
scroll to position [383, 0]
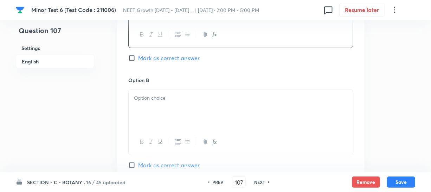
click at [166, 120] on div at bounding box center [241, 109] width 224 height 39
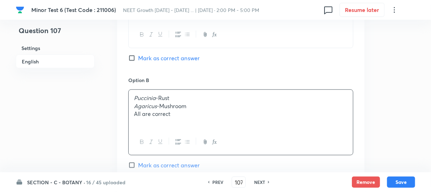
click at [161, 104] on p "Agaricus -Mushroom" at bounding box center [241, 106] width 214 height 8
click at [186, 122] on div "Puccinia -Rust Agaricus -Mushroom All are correct" at bounding box center [241, 109] width 224 height 39
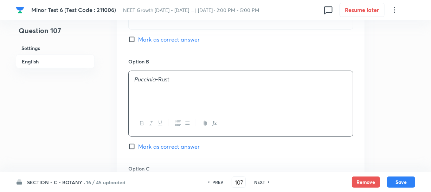
scroll to position [479, 0]
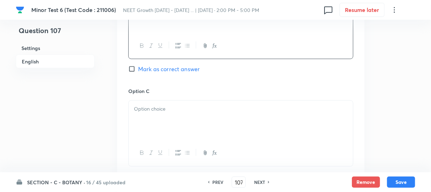
click at [191, 114] on div at bounding box center [241, 120] width 224 height 39
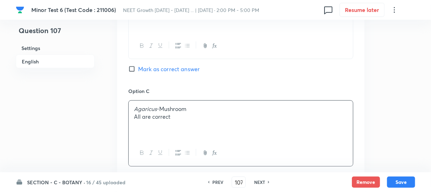
click at [157, 121] on div "Agaricus -Mushroom All are correct" at bounding box center [241, 120] width 224 height 39
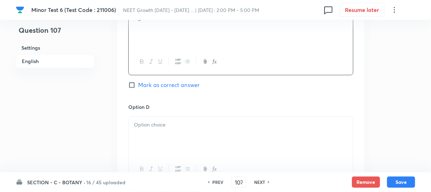
scroll to position [639, 0]
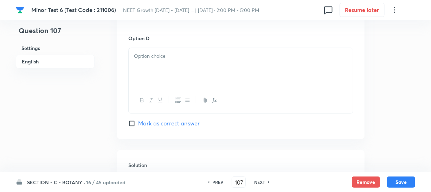
click at [187, 79] on div at bounding box center [241, 67] width 224 height 39
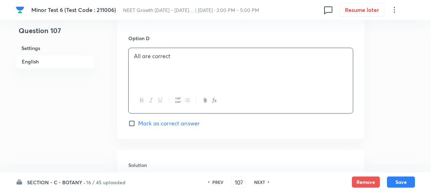
click at [135, 123] on input "Mark as correct answer" at bounding box center [133, 123] width 10 height 7
checkbox input "true"
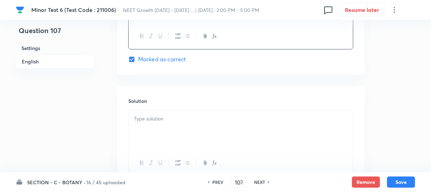
click at [138, 126] on div at bounding box center [241, 129] width 224 height 39
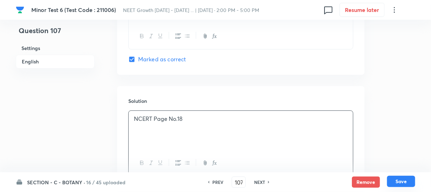
click at [404, 181] on button "Save" at bounding box center [401, 181] width 28 height 11
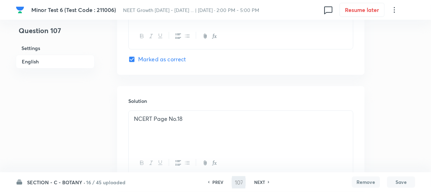
type input "108"
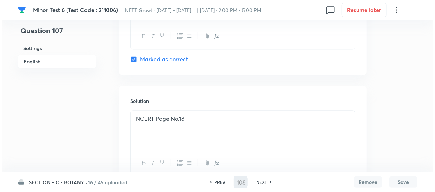
scroll to position [0, 0]
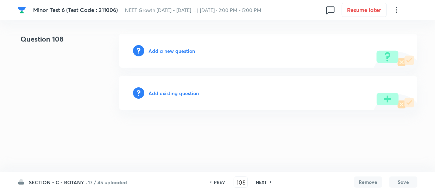
click at [158, 53] on h6 "Add a new question" at bounding box center [171, 50] width 46 height 7
click at [158, 51] on h6 "Choose a question type" at bounding box center [175, 50] width 54 height 7
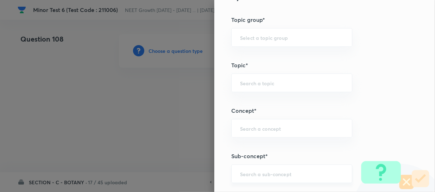
scroll to position [383, 0]
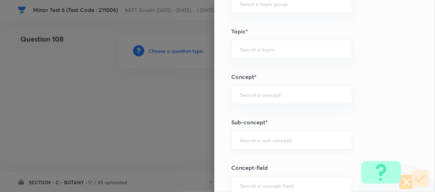
click at [243, 144] on div "​" at bounding box center [291, 139] width 121 height 19
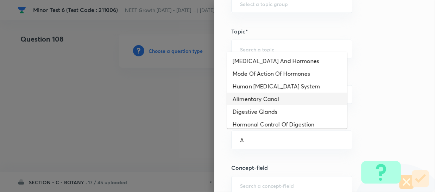
click at [260, 104] on li "Alimentary Canal" at bounding box center [287, 99] width 120 height 13
type input "Alimentary Canal"
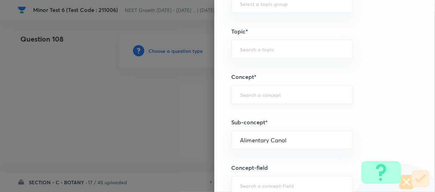
type input "Biology"
type input "Human Physiology"
type input "Digestion & Absorption"
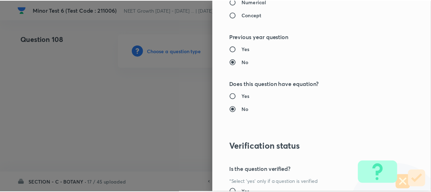
scroll to position [814, 0]
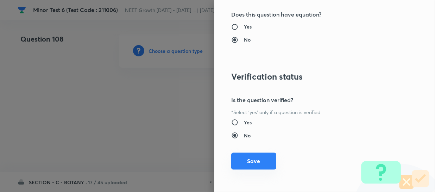
click at [239, 160] on button "Save" at bounding box center [253, 160] width 45 height 17
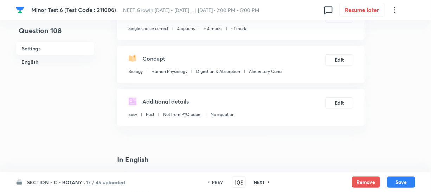
scroll to position [128, 0]
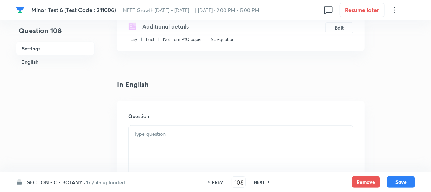
click at [150, 141] on div at bounding box center [241, 145] width 224 height 39
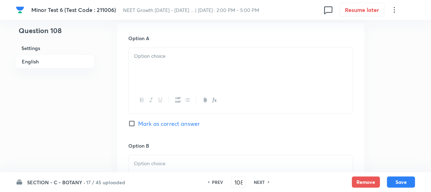
scroll to position [320, 0]
click at [161, 66] on div at bounding box center [241, 65] width 224 height 39
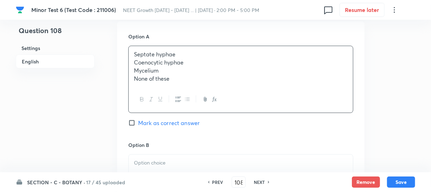
click at [186, 60] on p "Coenocytic hyphae" at bounding box center [241, 62] width 214 height 8
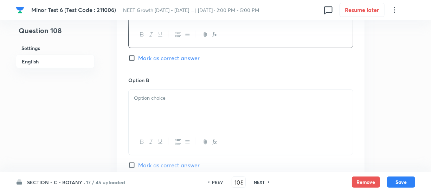
click at [164, 74] on div "Option A Septate hyphae Mark as correct answer" at bounding box center [240, 22] width 225 height 107
click at [157, 106] on div at bounding box center [241, 109] width 224 height 39
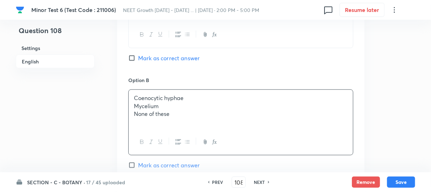
click at [158, 106] on p "Mycelium" at bounding box center [241, 106] width 214 height 8
click at [205, 122] on div "Coenocytic hyphae Mycelium None of these" at bounding box center [241, 109] width 224 height 39
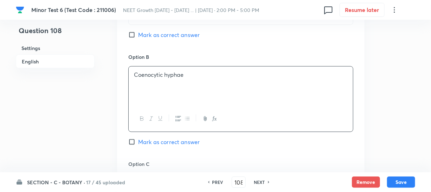
scroll to position [447, 0]
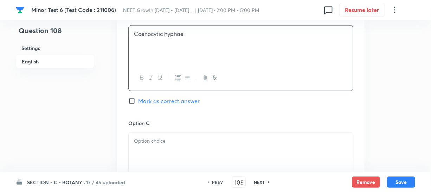
click at [147, 138] on p at bounding box center [241, 141] width 214 height 8
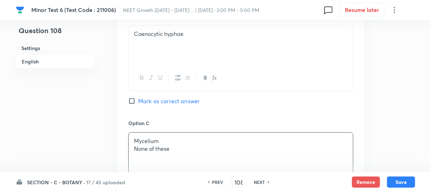
click at [153, 152] on p "None of these" at bounding box center [241, 149] width 214 height 8
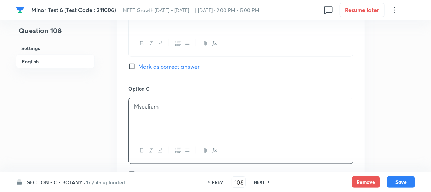
scroll to position [543, 0]
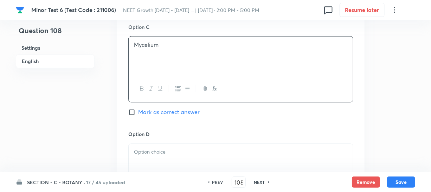
click at [133, 154] on div at bounding box center [241, 163] width 224 height 39
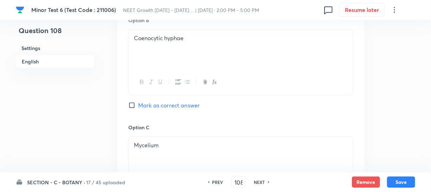
scroll to position [383, 0]
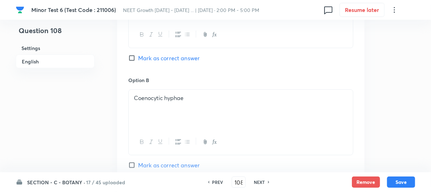
click at [130, 162] on input "Mark as correct answer" at bounding box center [133, 164] width 10 height 7
checkbox input "true"
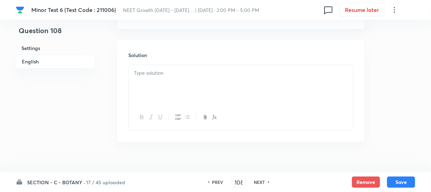
scroll to position [761, 0]
click at [155, 77] on div at bounding box center [241, 72] width 224 height 39
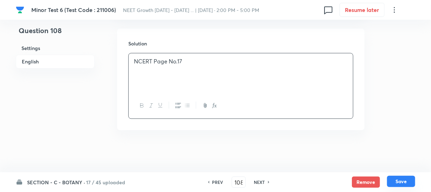
click at [405, 183] on button "Save" at bounding box center [401, 181] width 28 height 11
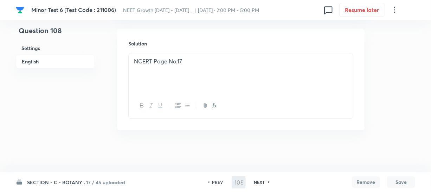
type input "109"
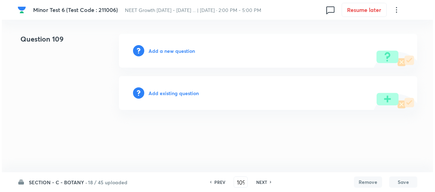
scroll to position [0, 0]
click at [154, 51] on h6 "Add a new question" at bounding box center [171, 50] width 46 height 7
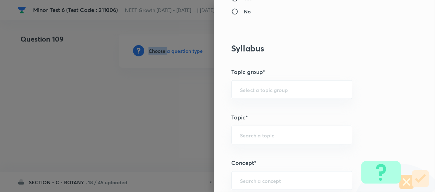
scroll to position [352, 0]
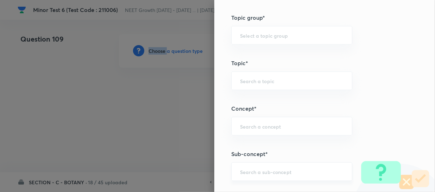
drag, startPoint x: 248, startPoint y: 163, endPoint x: 247, endPoint y: 166, distance: 3.9
click at [247, 166] on div "​" at bounding box center [291, 171] width 121 height 19
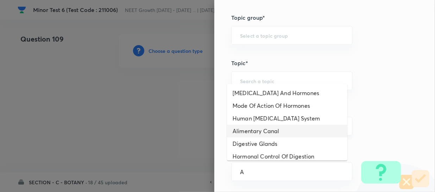
click at [271, 130] on li "Alimentary Canal" at bounding box center [287, 131] width 120 height 13
type input "Alimentary Canal"
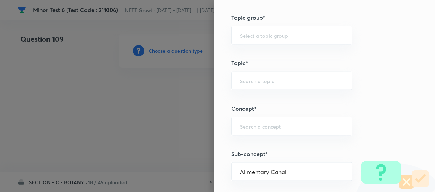
type input "Biology"
type input "Human Physiology"
type input "Digestion & Absorption"
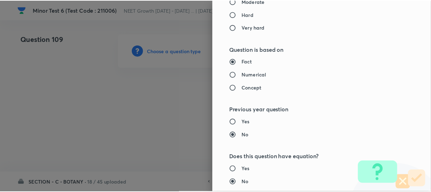
scroll to position [814, 0]
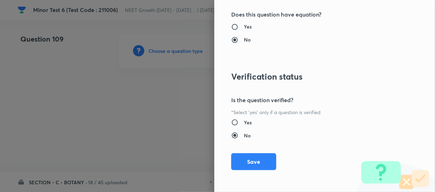
click at [242, 172] on div "Question settings Question type* Single choice correct Number of options* 2 3 4…" at bounding box center [324, 96] width 221 height 192
click at [249, 163] on button "Save" at bounding box center [253, 160] width 45 height 17
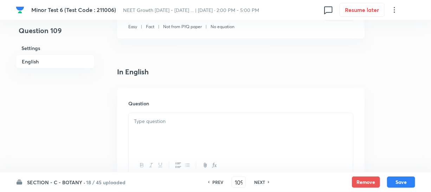
scroll to position [192, 0]
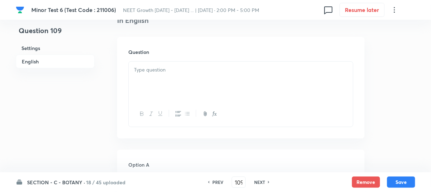
click at [151, 87] on div at bounding box center [241, 81] width 224 height 39
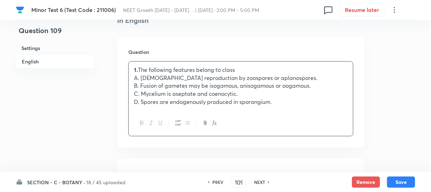
click at [182, 66] on p "1. The following features belong to class" at bounding box center [241, 70] width 214 height 8
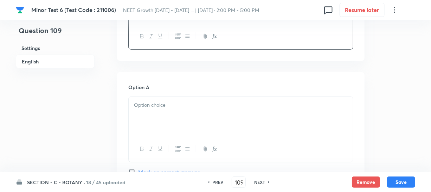
scroll to position [288, 0]
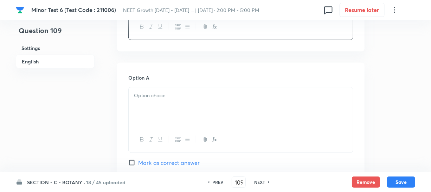
click at [157, 95] on p at bounding box center [241, 95] width 214 height 8
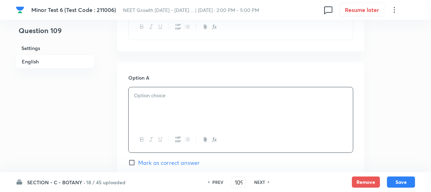
paste div
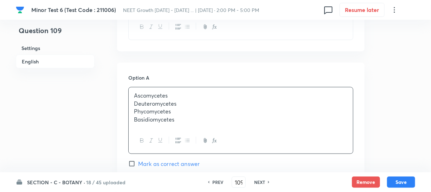
click at [165, 101] on p "Deuteromycetes" at bounding box center [241, 104] width 214 height 8
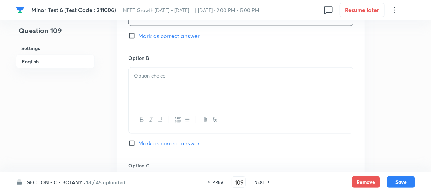
scroll to position [415, 0]
click at [179, 93] on div at bounding box center [241, 85] width 224 height 39
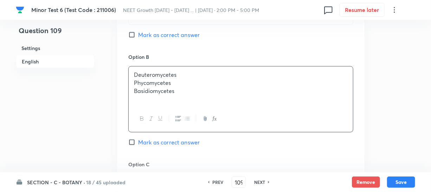
click at [148, 85] on p "Phycomycetes" at bounding box center [241, 83] width 214 height 8
click at [170, 101] on div "Deuteromycetes Phycomycetes Basidiomycetes" at bounding box center [241, 85] width 224 height 39
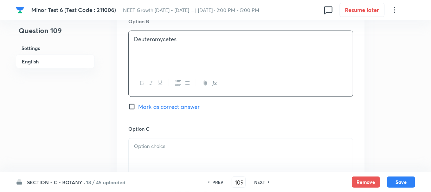
scroll to position [511, 0]
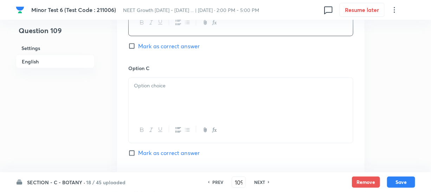
click at [144, 101] on div at bounding box center [241, 97] width 224 height 39
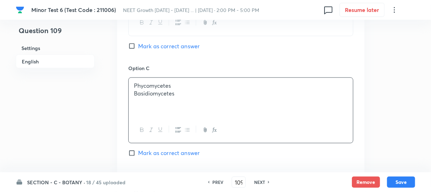
click at [145, 92] on p "Basidiomycetes" at bounding box center [241, 94] width 214 height 8
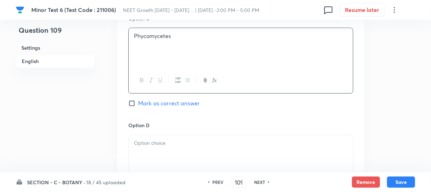
scroll to position [607, 0]
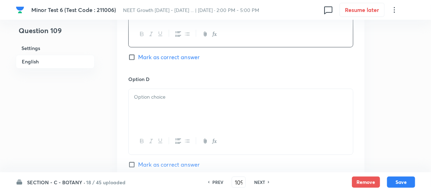
click at [174, 111] on div at bounding box center [241, 108] width 224 height 39
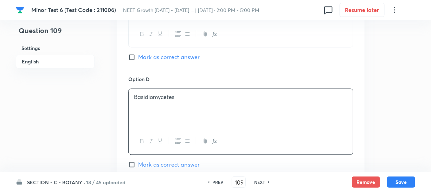
click at [135, 56] on input "Mark as correct answer" at bounding box center [133, 56] width 10 height 7
checkbox input "true"
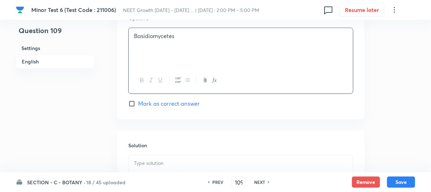
scroll to position [703, 0]
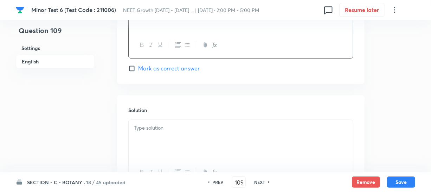
click at [163, 120] on div at bounding box center [241, 139] width 224 height 39
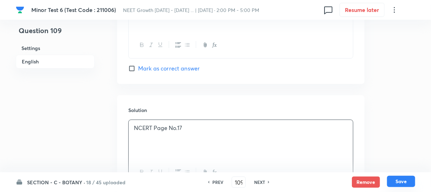
click at [398, 180] on button "Save" at bounding box center [401, 181] width 28 height 11
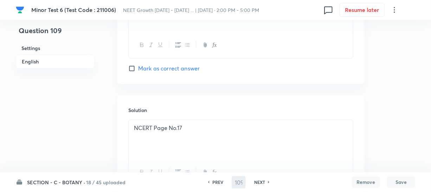
type input "110"
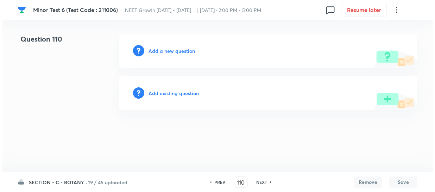
scroll to position [0, 0]
click at [168, 50] on h6 "Add a new question" at bounding box center [171, 50] width 46 height 7
click at [150, 51] on h6 "Choose a question type" at bounding box center [175, 50] width 54 height 7
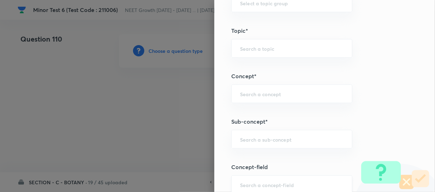
scroll to position [415, 0]
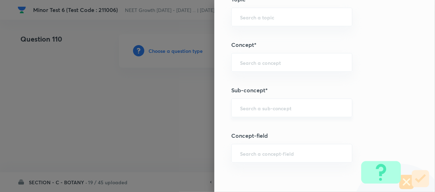
click at [247, 109] on input "text" at bounding box center [291, 107] width 103 height 7
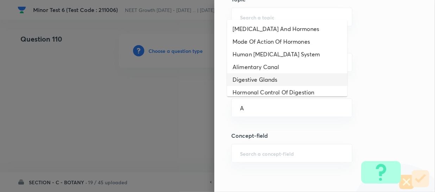
click at [276, 83] on li "Digestive Glands" at bounding box center [287, 79] width 120 height 13
type input "Digestive Glands"
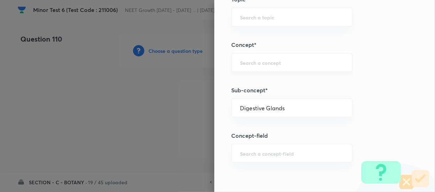
type input "Biology"
type input "Human Physiology"
type input "Digestion & Absorption"
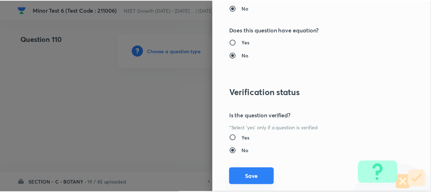
scroll to position [814, 0]
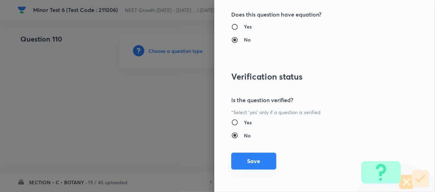
click at [245, 157] on button "Save" at bounding box center [253, 160] width 45 height 17
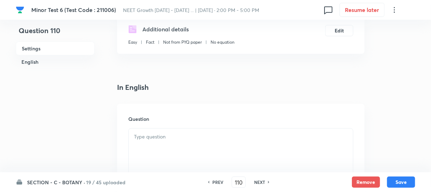
scroll to position [128, 0]
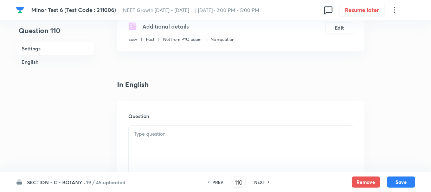
click at [170, 140] on div at bounding box center [241, 145] width 224 height 39
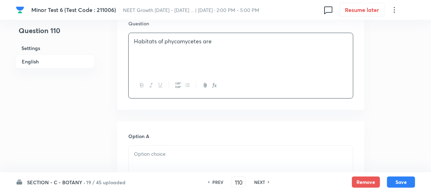
scroll to position [224, 0]
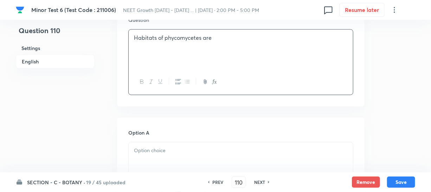
click at [163, 147] on p at bounding box center [241, 150] width 214 height 8
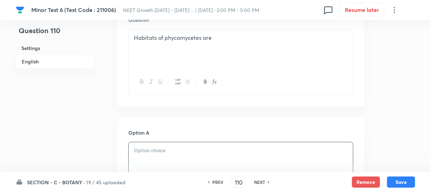
paste div
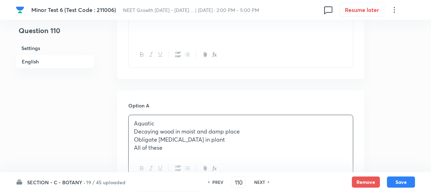
scroll to position [288, 0]
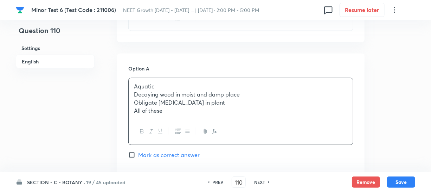
click at [173, 100] on p "Obligate [MEDICAL_DATA] in plant" at bounding box center [241, 102] width 214 height 8
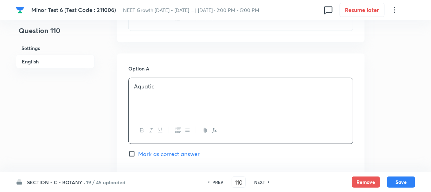
scroll to position [383, 0]
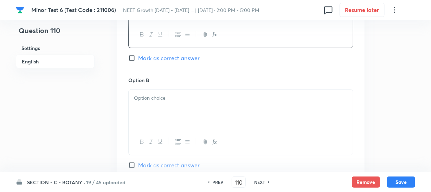
click at [188, 120] on div at bounding box center [241, 109] width 224 height 39
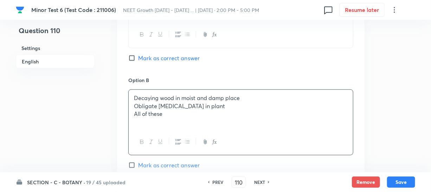
click at [154, 108] on p "Obligate [MEDICAL_DATA] in plant" at bounding box center [241, 106] width 214 height 8
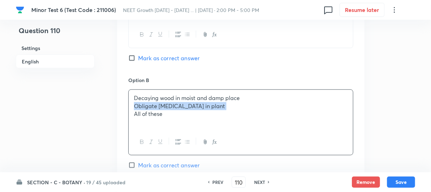
click at [154, 108] on p "Obligate [MEDICAL_DATA] in plant" at bounding box center [241, 106] width 214 height 8
click at [167, 123] on div "Decaying wood in moist and damp place Obligate [MEDICAL_DATA] in plant All of t…" at bounding box center [241, 109] width 224 height 39
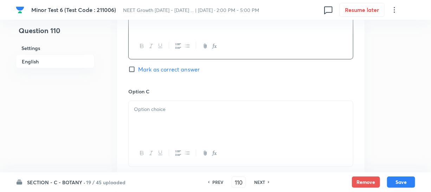
scroll to position [479, 0]
click at [166, 122] on div at bounding box center [241, 120] width 224 height 39
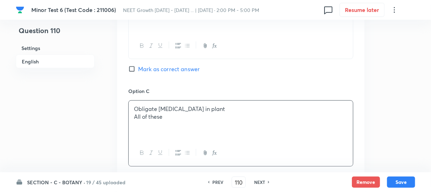
click at [160, 119] on p "All of these" at bounding box center [241, 117] width 214 height 8
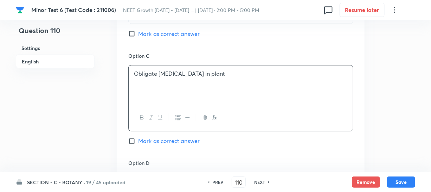
scroll to position [607, 0]
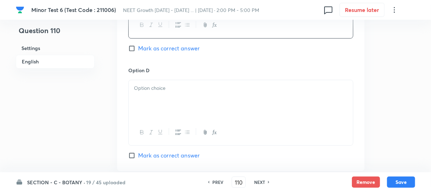
click at [158, 100] on div at bounding box center [241, 99] width 224 height 39
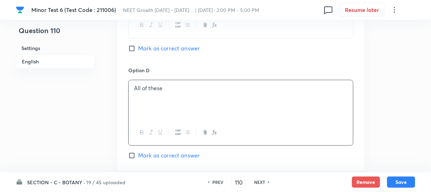
click at [132, 153] on input "Mark as correct answer" at bounding box center [133, 155] width 10 height 7
checkbox input "true"
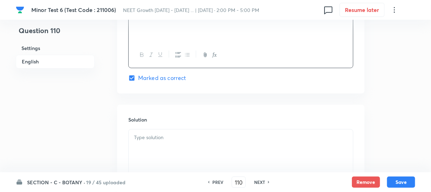
scroll to position [735, 0]
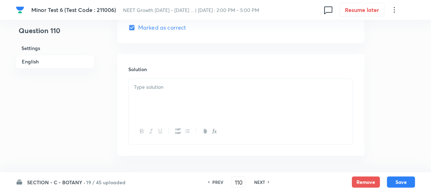
click at [149, 109] on div at bounding box center [241, 98] width 224 height 39
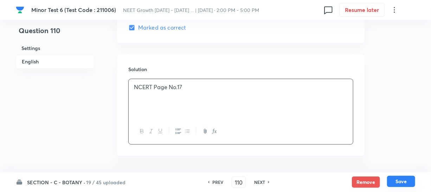
click at [404, 184] on button "Save" at bounding box center [401, 181] width 28 height 11
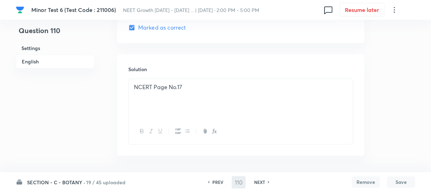
type input "111"
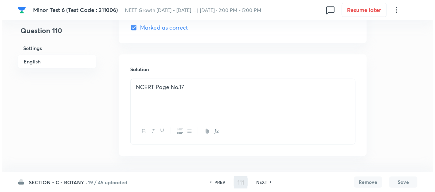
scroll to position [0, 0]
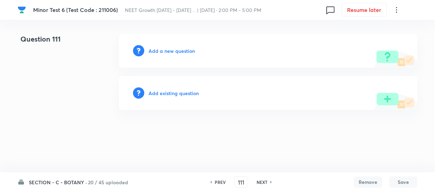
click at [153, 53] on h6 "Add a new question" at bounding box center [171, 50] width 46 height 7
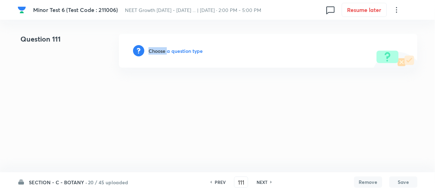
click at [153, 53] on h6 "Choose a question type" at bounding box center [175, 50] width 54 height 7
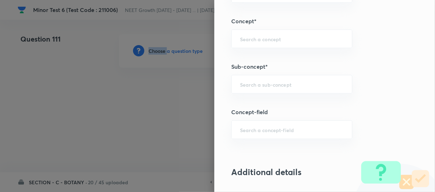
scroll to position [447, 0]
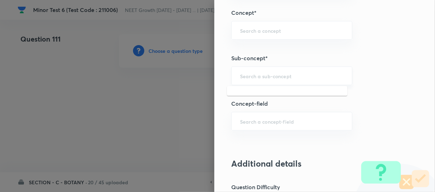
click at [246, 74] on input "text" at bounding box center [291, 75] width 103 height 7
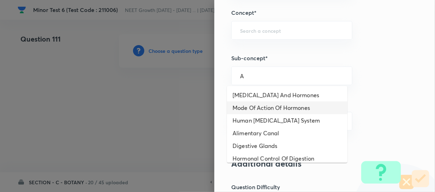
click at [263, 105] on li "Mode Of Action Of Hormones" at bounding box center [287, 107] width 120 height 13
type input "Mode Of Action Of Hormones"
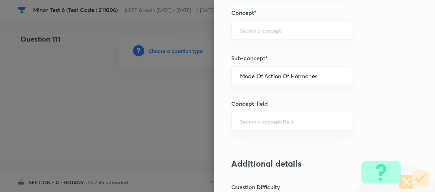
type input "Biology"
type input "Human Physiology"
type input "Chemical Coordinate & Integration"
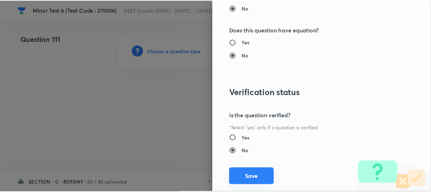
scroll to position [814, 0]
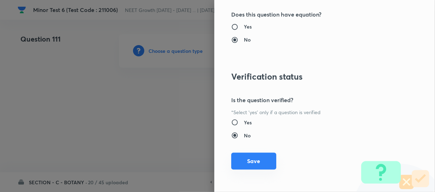
click at [253, 158] on button "Save" at bounding box center [253, 160] width 45 height 17
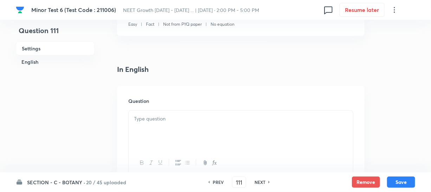
scroll to position [160, 0]
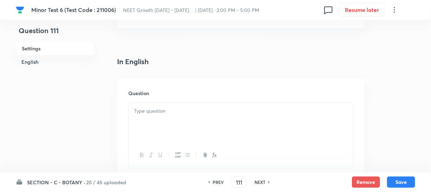
click at [191, 134] on div at bounding box center [241, 122] width 224 height 39
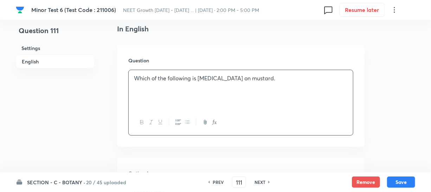
scroll to position [224, 0]
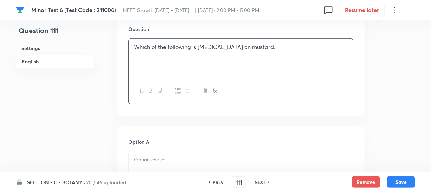
click at [147, 150] on div "Option A Mark as correct answer" at bounding box center [240, 191] width 225 height 107
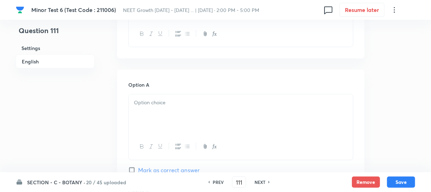
scroll to position [288, 0]
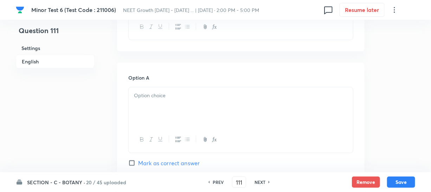
click at [178, 114] on div at bounding box center [241, 106] width 224 height 39
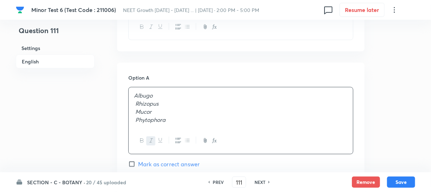
click at [182, 104] on p "Rhizopus" at bounding box center [241, 104] width 214 height 8
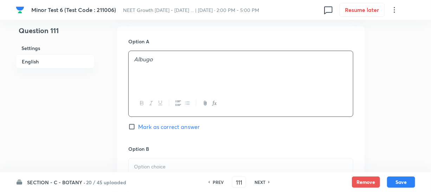
scroll to position [383, 0]
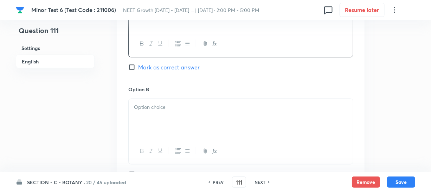
click at [177, 133] on div at bounding box center [241, 118] width 224 height 39
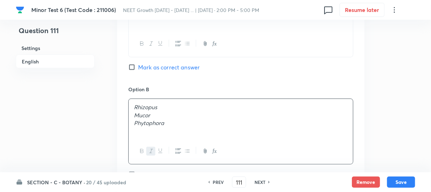
click at [161, 116] on p "Mucor" at bounding box center [241, 115] width 214 height 8
click at [168, 127] on p "Phytophora" at bounding box center [241, 123] width 214 height 8
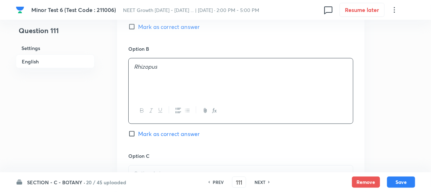
scroll to position [447, 0]
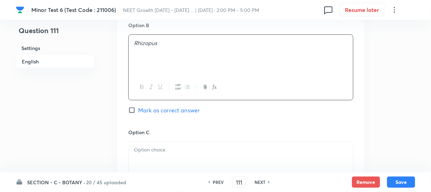
click at [160, 150] on p at bounding box center [241, 150] width 214 height 8
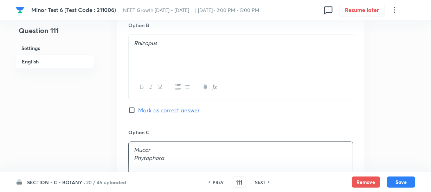
click at [156, 155] on em "Phytophora" at bounding box center [149, 157] width 30 height 7
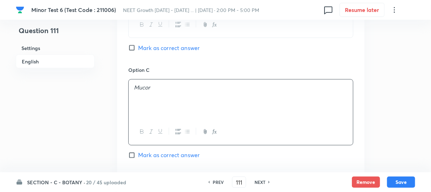
scroll to position [575, 0]
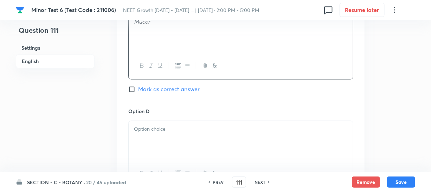
click at [167, 137] on div at bounding box center [241, 140] width 224 height 39
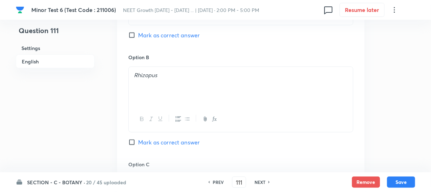
click at [133, 36] on input "Mark as correct answer" at bounding box center [133, 35] width 10 height 7
checkbox input "true"
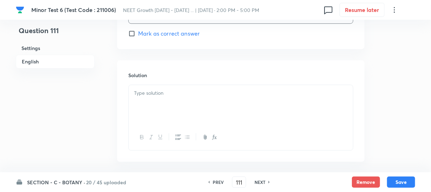
scroll to position [767, 0]
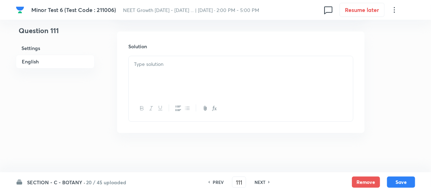
click at [155, 82] on div at bounding box center [241, 75] width 224 height 39
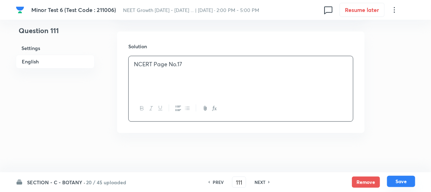
click at [400, 178] on button "Save" at bounding box center [401, 181] width 28 height 11
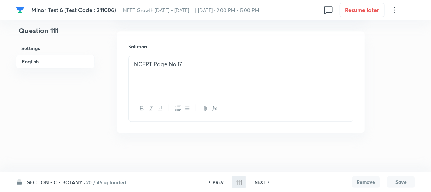
type input "112"
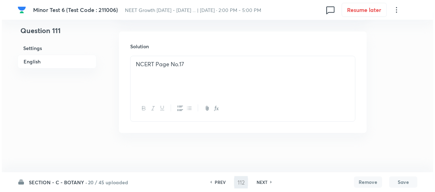
scroll to position [0, 0]
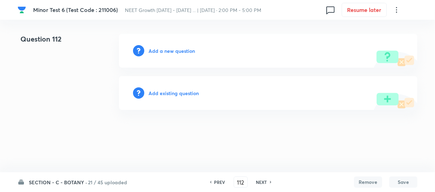
click at [160, 49] on h6 "Add a new question" at bounding box center [171, 50] width 46 height 7
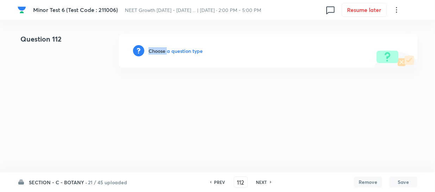
click at [160, 49] on h6 "Choose a question type" at bounding box center [175, 50] width 54 height 7
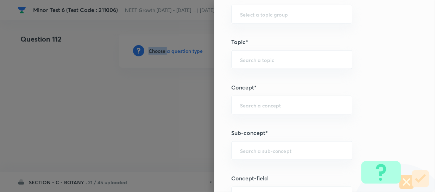
scroll to position [383, 0]
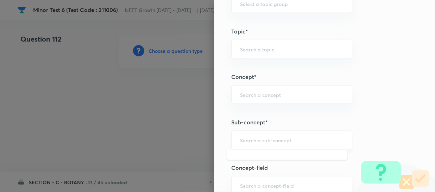
click at [248, 141] on input "text" at bounding box center [291, 139] width 103 height 7
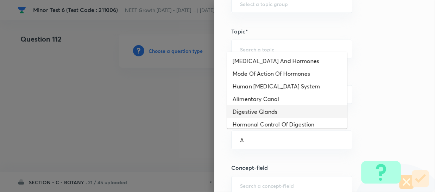
click at [262, 104] on li "Alimentary Canal" at bounding box center [287, 99] width 120 height 13
type input "Alimentary Canal"
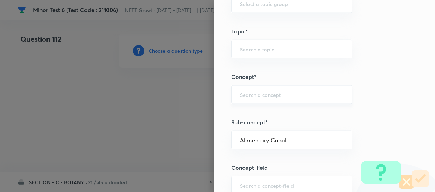
type input "Biology"
type input "Human Physiology"
type input "Digestion & Absorption"
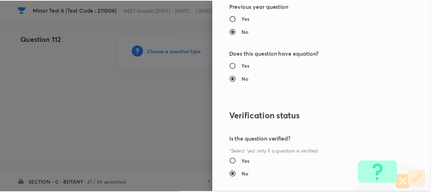
scroll to position [814, 0]
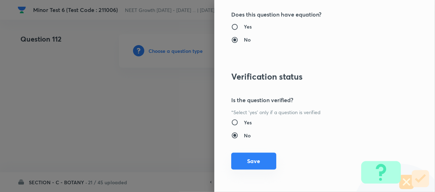
click at [243, 160] on button "Save" at bounding box center [253, 160] width 45 height 17
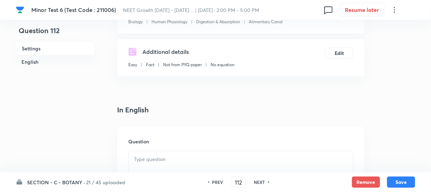
scroll to position [128, 0]
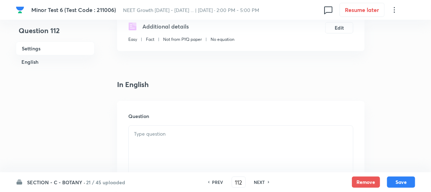
click at [159, 121] on div "Question" at bounding box center [241, 151] width 248 height 101
click at [155, 137] on div at bounding box center [241, 145] width 224 height 39
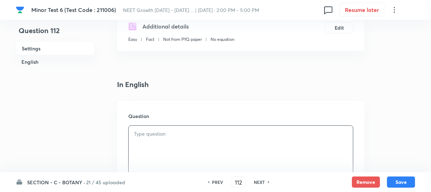
paste div
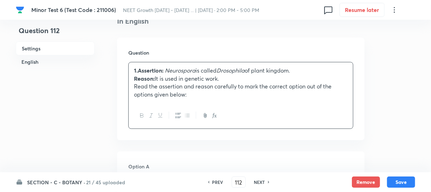
scroll to position [192, 0]
click at [162, 68] on strong "1.Assertion:" at bounding box center [149, 69] width 30 height 7
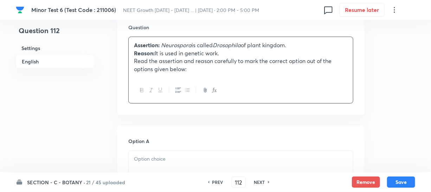
scroll to position [256, 0]
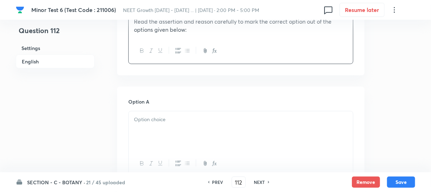
click at [162, 133] on div at bounding box center [241, 130] width 224 height 39
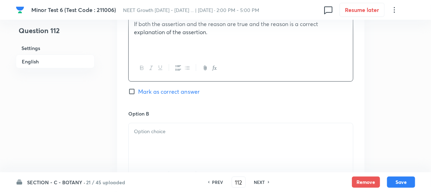
scroll to position [352, 0]
click at [158, 140] on div at bounding box center [241, 141] width 224 height 39
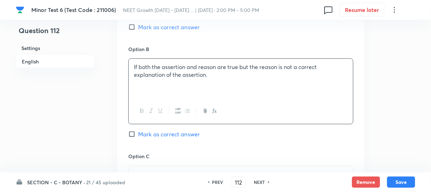
click at [171, 159] on h6 "Option C" at bounding box center [240, 155] width 225 height 7
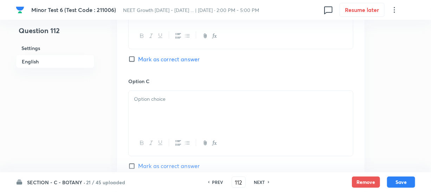
scroll to position [511, 0]
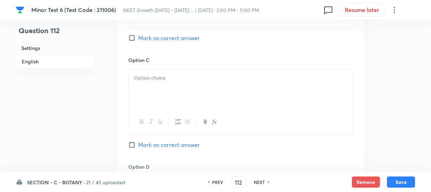
click at [163, 125] on button "button" at bounding box center [159, 121] width 9 height 9
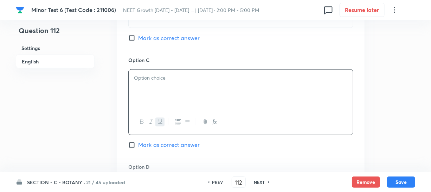
click at [159, 92] on div "﻿" at bounding box center [241, 89] width 224 height 39
click at [155, 128] on div at bounding box center [241, 122] width 224 height 26
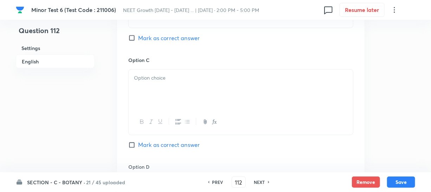
click at [162, 121] on icon "button" at bounding box center [161, 122] width 6 height 6
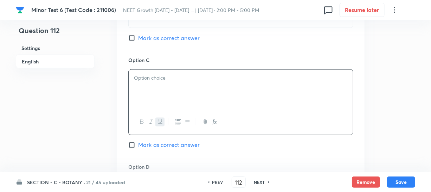
drag, startPoint x: 157, startPoint y: 125, endPoint x: 168, endPoint y: 104, distance: 23.4
click at [157, 125] on button "button" at bounding box center [159, 121] width 9 height 9
click at [167, 89] on div "﻿" at bounding box center [241, 89] width 224 height 39
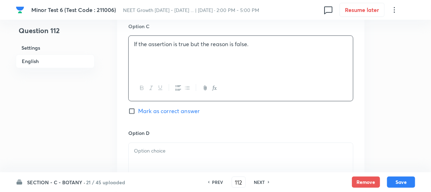
scroll to position [607, 0]
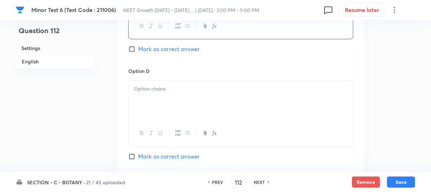
click at [151, 105] on div at bounding box center [241, 100] width 224 height 39
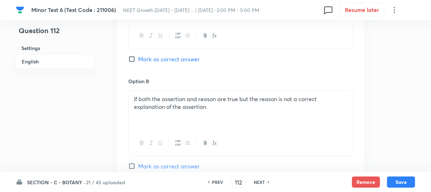
click at [135, 56] on input "Mark as correct answer" at bounding box center [133, 59] width 10 height 7
checkbox input "true"
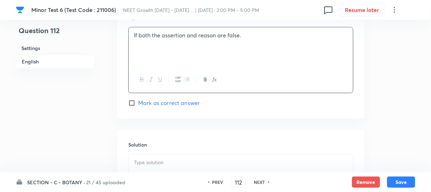
scroll to position [763, 0]
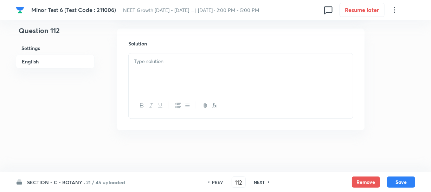
click at [157, 77] on div at bounding box center [241, 72] width 224 height 39
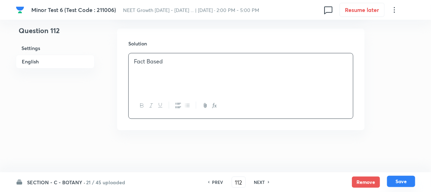
click at [403, 177] on button "Save" at bounding box center [401, 181] width 28 height 11
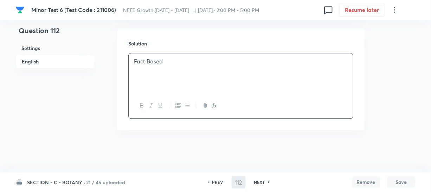
type input "113"
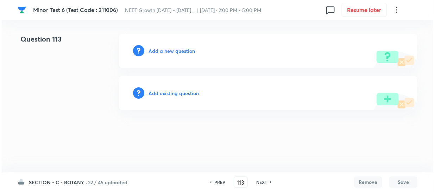
scroll to position [0, 0]
click at [160, 49] on h6 "Add a new question" at bounding box center [171, 50] width 46 height 7
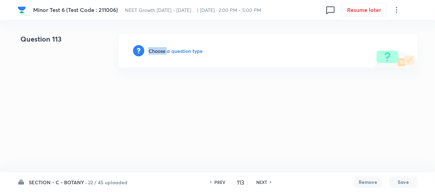
click at [160, 49] on h6 "Choose a question type" at bounding box center [175, 50] width 54 height 7
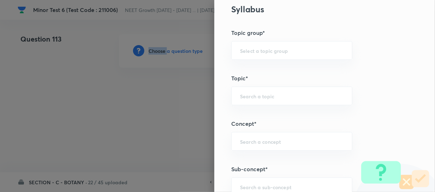
scroll to position [383, 0]
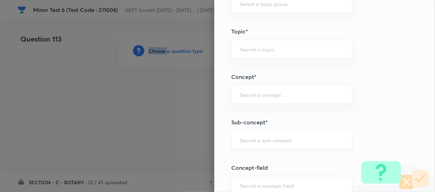
click at [240, 140] on input "text" at bounding box center [291, 139] width 103 height 7
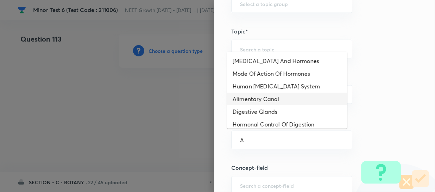
click at [250, 101] on li "Alimentary Canal" at bounding box center [287, 99] width 120 height 13
type input "Alimentary Canal"
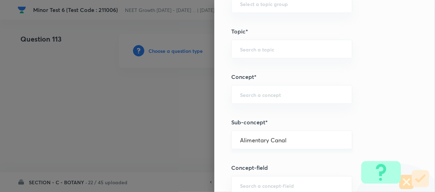
type input "Biology"
type input "Human Physiology"
type input "Digestion & Absorption"
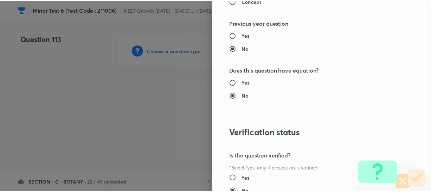
scroll to position [814, 0]
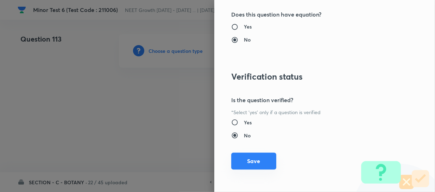
click at [242, 161] on button "Save" at bounding box center [253, 160] width 45 height 17
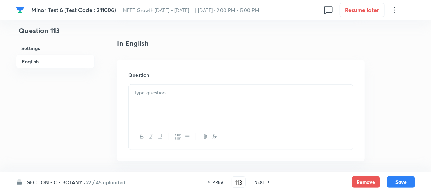
scroll to position [192, 0]
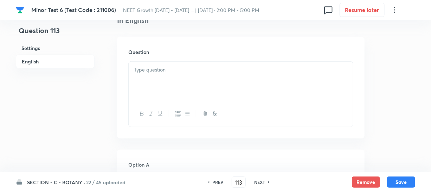
click at [165, 91] on div at bounding box center [241, 81] width 224 height 39
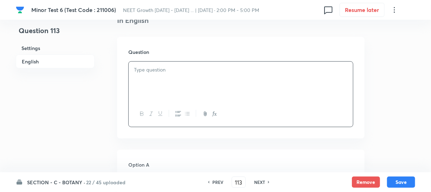
paste div
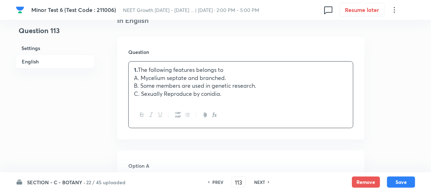
click at [193, 70] on p "1. The following features belongs to" at bounding box center [241, 70] width 214 height 8
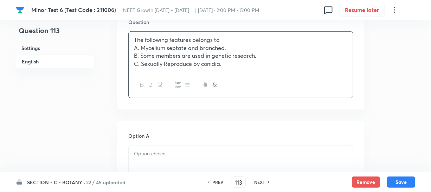
scroll to position [256, 0]
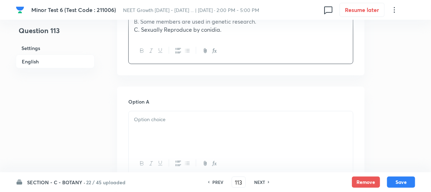
click at [157, 122] on p at bounding box center [241, 119] width 214 height 8
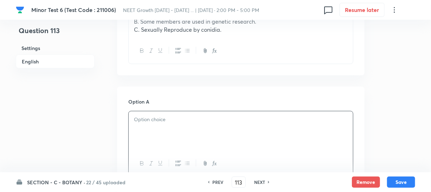
paste div
click at [168, 130] on p "Deuteromycetes" at bounding box center [241, 127] width 214 height 8
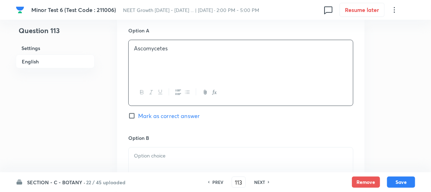
scroll to position [383, 0]
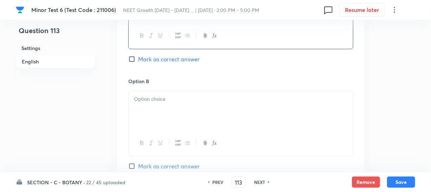
click at [161, 123] on div at bounding box center [241, 110] width 224 height 39
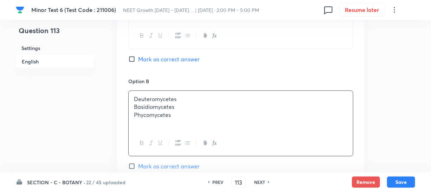
click at [148, 107] on p "Basidiomycetes" at bounding box center [241, 107] width 214 height 8
click at [170, 119] on div "Deuteromycetes Basidiomycetes Phycomycetes" at bounding box center [241, 110] width 224 height 39
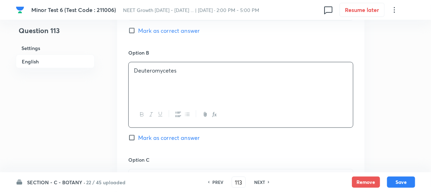
scroll to position [447, 0]
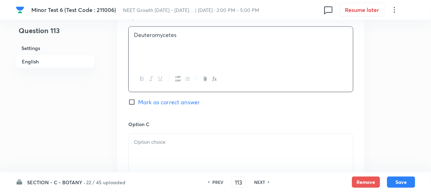
click at [148, 150] on div at bounding box center [241, 153] width 224 height 39
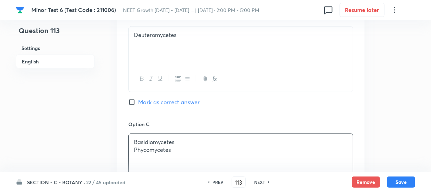
click at [148, 149] on p "Phycomycetes" at bounding box center [241, 150] width 214 height 8
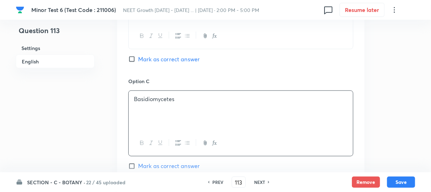
scroll to position [543, 0]
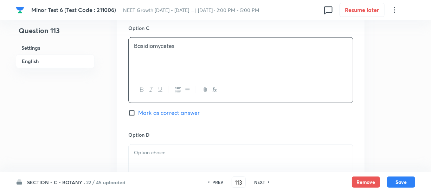
click at [151, 147] on div at bounding box center [241, 164] width 224 height 39
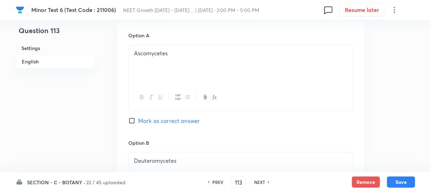
scroll to position [320, 0]
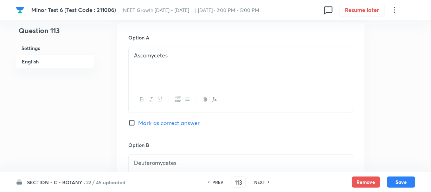
click at [132, 113] on div "Option A Ascomycetes [PERSON_NAME] as correct answer" at bounding box center [240, 87] width 225 height 107
click at [134, 118] on div "Option A Ascomycetes [PERSON_NAME] as correct answer" at bounding box center [240, 87] width 225 height 107
click at [134, 123] on input "Mark as correct answer" at bounding box center [133, 122] width 10 height 7
checkbox input "true"
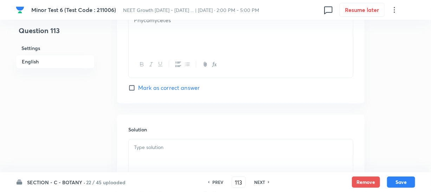
scroll to position [735, 0]
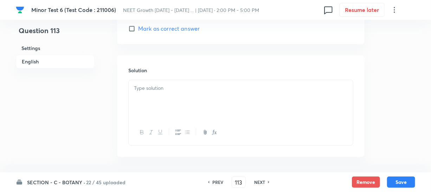
drag, startPoint x: 148, startPoint y: 108, endPoint x: 274, endPoint y: 96, distance: 126.5
click at [148, 107] on div at bounding box center [241, 99] width 224 height 39
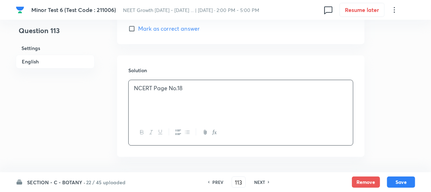
click at [401, 175] on div "SECTION - C - BOTANY · 22 / 45 uploaded PREV 113 ​ NEXT Remove Save" at bounding box center [216, 182] width 400 height 20
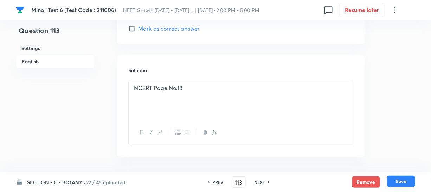
click at [402, 180] on button "Save" at bounding box center [401, 181] width 28 height 11
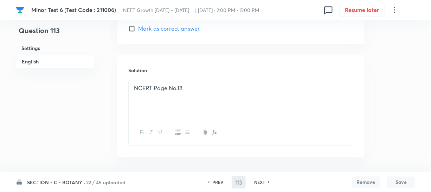
type input "114"
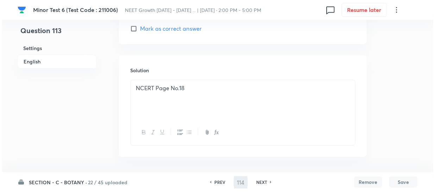
scroll to position [0, 0]
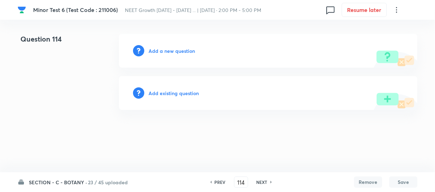
click at [157, 51] on h6 "Add a new question" at bounding box center [171, 50] width 46 height 7
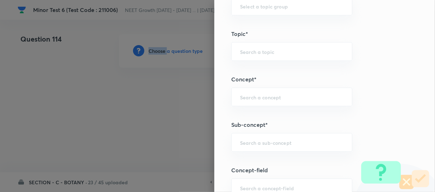
scroll to position [383, 0]
click at [241, 145] on div "​" at bounding box center [291, 139] width 121 height 19
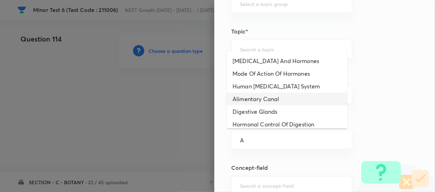
click at [256, 95] on li "Alimentary Canal" at bounding box center [287, 99] width 120 height 13
type input "Alimentary Canal"
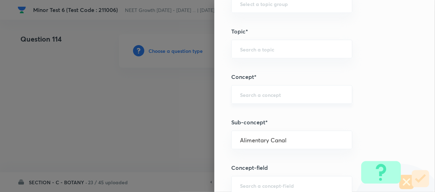
type input "Biology"
type input "Human Physiology"
type input "Digestion & Absorption"
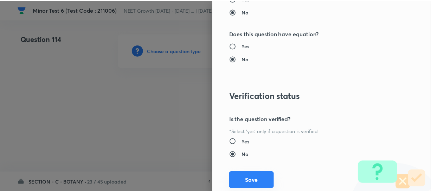
scroll to position [814, 0]
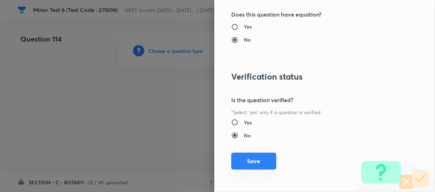
click at [236, 163] on button "Save" at bounding box center [253, 160] width 45 height 17
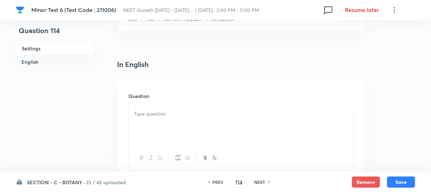
scroll to position [160, 0]
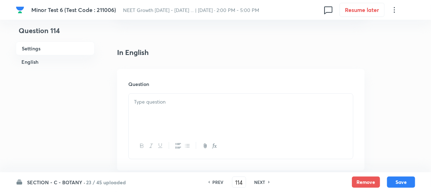
click at [160, 116] on div at bounding box center [241, 113] width 224 height 39
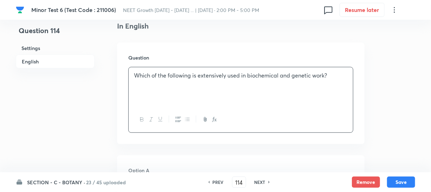
scroll to position [224, 0]
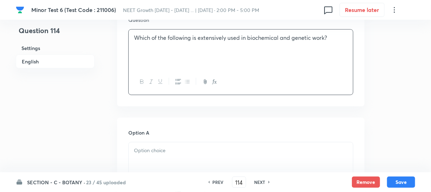
click at [199, 135] on h6 "Option A" at bounding box center [240, 132] width 225 height 7
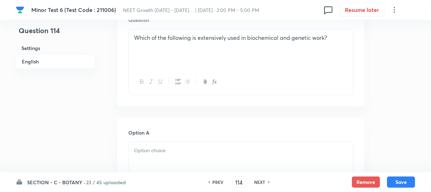
click at [189, 150] on p at bounding box center [241, 150] width 214 height 8
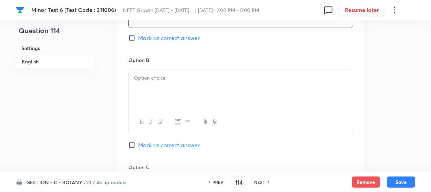
scroll to position [415, 0]
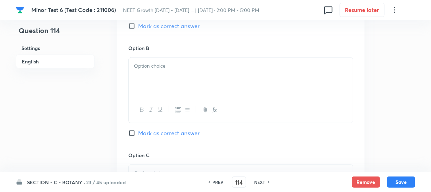
click at [169, 79] on div at bounding box center [241, 77] width 224 height 39
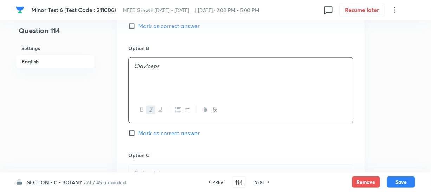
scroll to position [447, 0]
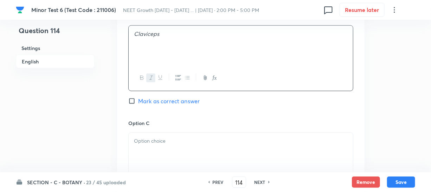
click at [161, 130] on div "Option C Mark as correct answer" at bounding box center [240, 172] width 225 height 107
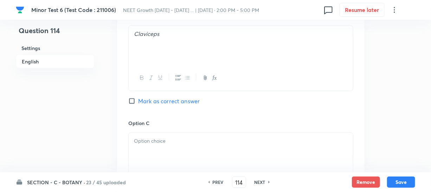
click at [160, 141] on p at bounding box center [241, 141] width 214 height 8
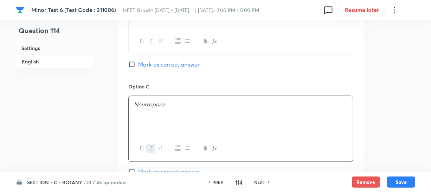
scroll to position [543, 0]
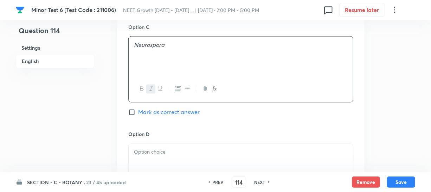
click at [157, 156] on div at bounding box center [241, 163] width 224 height 39
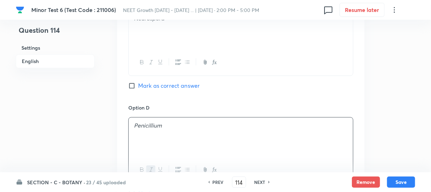
scroll to position [607, 0]
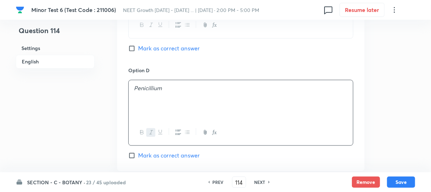
click at [135, 44] on label "Mark as correct answer" at bounding box center [163, 48] width 71 height 8
click at [135, 45] on input "Mark as correct answer" at bounding box center [133, 48] width 10 height 7
checkbox input "true"
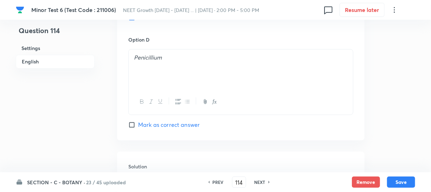
scroll to position [703, 0]
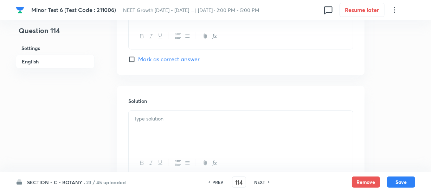
click at [145, 119] on p at bounding box center [241, 119] width 214 height 8
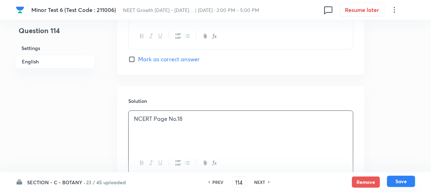
click at [410, 181] on button "Save" at bounding box center [401, 181] width 28 height 11
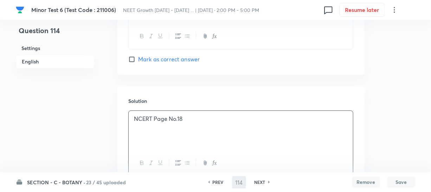
type input "115"
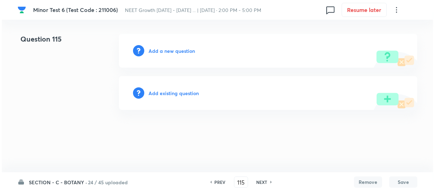
scroll to position [0, 0]
click at [161, 49] on h6 "Add a new question" at bounding box center [171, 50] width 46 height 7
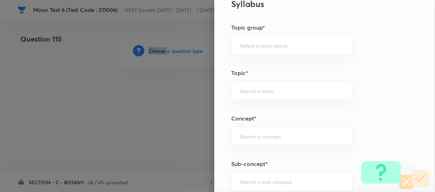
scroll to position [383, 0]
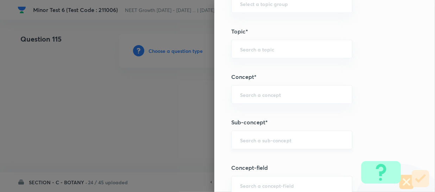
click at [244, 138] on input "text" at bounding box center [291, 139] width 103 height 7
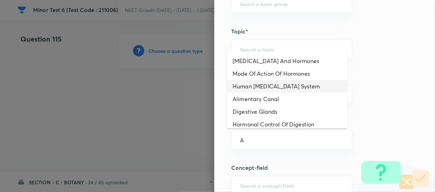
click at [257, 88] on li "Human [MEDICAL_DATA] System" at bounding box center [287, 86] width 120 height 13
type input "Human [MEDICAL_DATA] System"
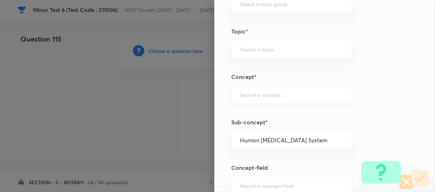
type input "Biology"
type input "Human Physiology"
type input "Chemical Coordinate & Integration"
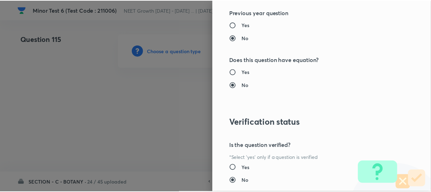
scroll to position [814, 0]
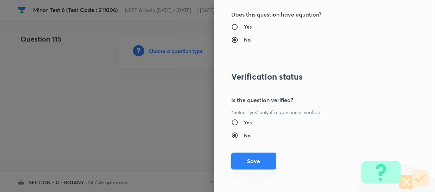
click at [255, 164] on button "Save" at bounding box center [253, 160] width 45 height 17
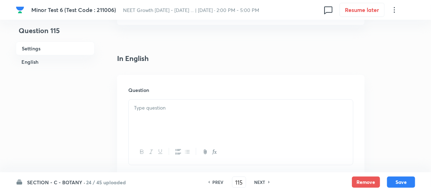
scroll to position [192, 0]
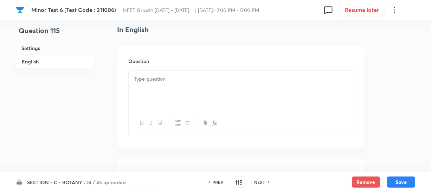
click at [215, 83] on div at bounding box center [241, 90] width 224 height 39
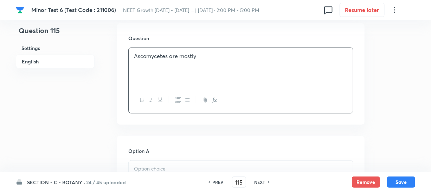
scroll to position [288, 0]
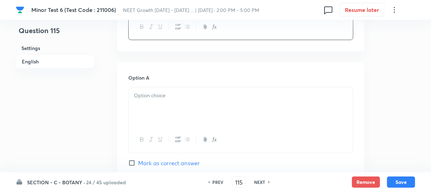
click at [141, 114] on div at bounding box center [241, 106] width 224 height 39
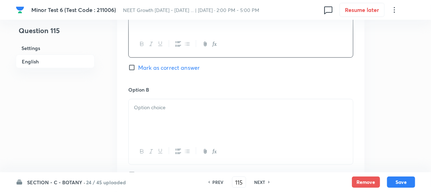
scroll to position [383, 0]
click at [159, 125] on div at bounding box center [241, 118] width 224 height 39
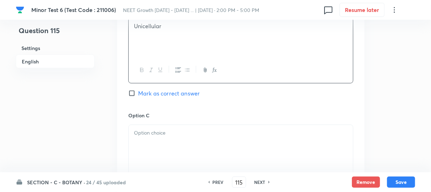
scroll to position [479, 0]
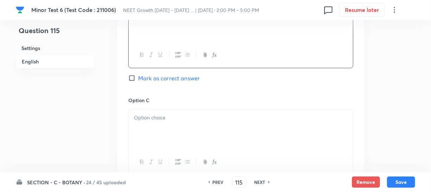
click at [154, 114] on div at bounding box center [241, 129] width 224 height 39
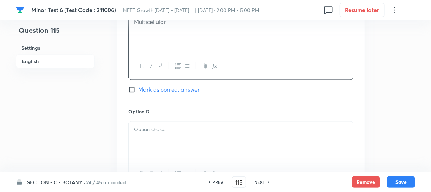
scroll to position [575, 0]
click at [151, 130] on div at bounding box center [241, 140] width 224 height 39
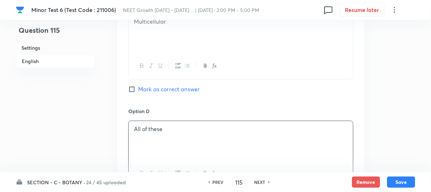
click at [136, 86] on input "Mark as correct answer" at bounding box center [133, 89] width 10 height 7
checkbox input "true"
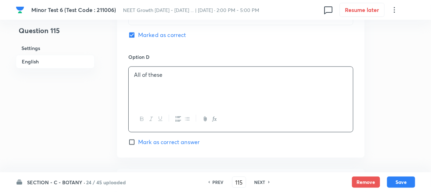
scroll to position [671, 0]
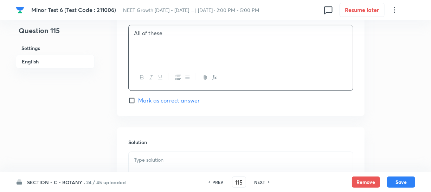
click at [152, 127] on div "Solution" at bounding box center [241, 177] width 248 height 101
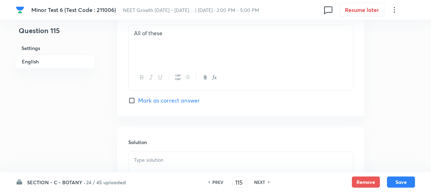
click at [150, 156] on p at bounding box center [241, 160] width 214 height 8
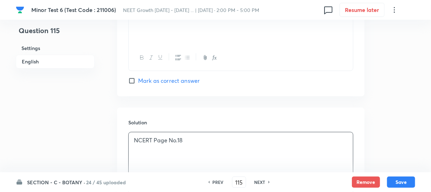
scroll to position [703, 0]
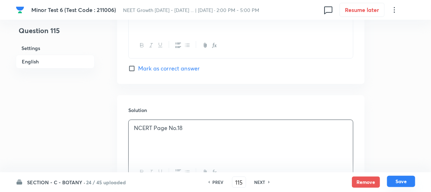
click at [400, 183] on button "Save" at bounding box center [401, 181] width 28 height 11
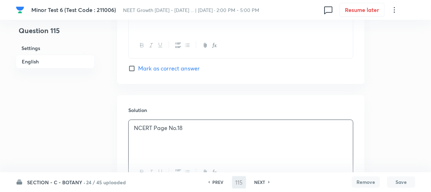
type input "116"
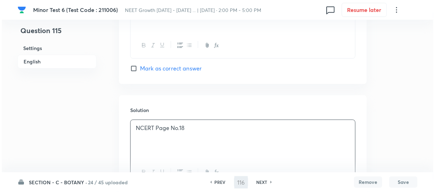
scroll to position [0, 0]
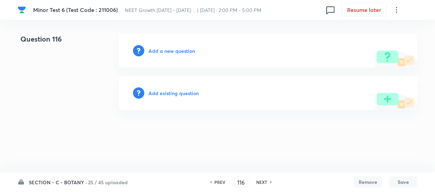
click at [159, 50] on h6 "Add a new question" at bounding box center [171, 50] width 46 height 7
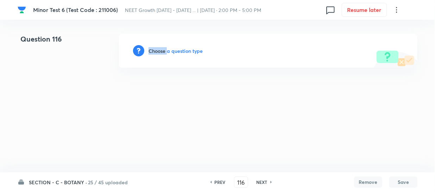
click at [159, 50] on h6 "Choose a question type" at bounding box center [175, 50] width 54 height 7
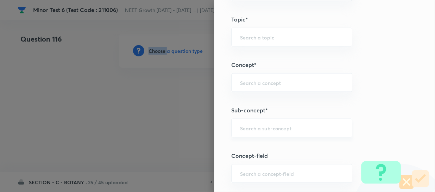
scroll to position [415, 0]
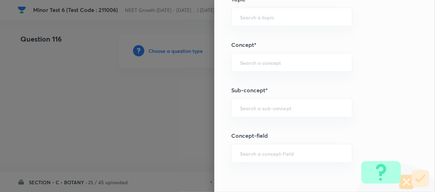
click at [254, 120] on div "Question settings Question type* Single choice correct Number of options* 2 3 4…" at bounding box center [324, 96] width 221 height 192
click at [253, 113] on div "​" at bounding box center [291, 107] width 121 height 19
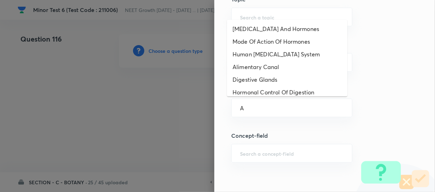
click at [255, 77] on li "Digestive Glands" at bounding box center [287, 79] width 120 height 13
type input "Digestive Glands"
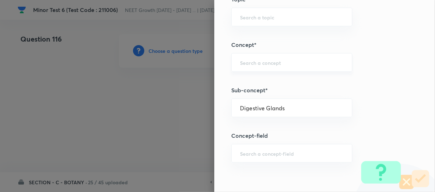
type input "Biology"
type input "Human Physiology"
type input "Digestion & Absorption"
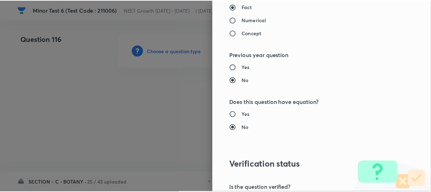
scroll to position [814, 0]
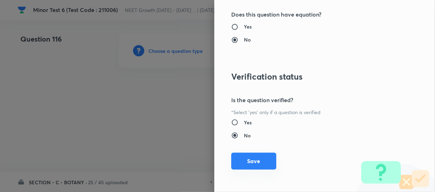
click at [244, 161] on button "Save" at bounding box center [253, 160] width 45 height 17
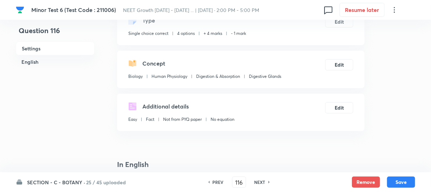
scroll to position [160, 0]
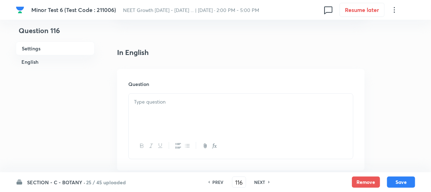
click at [182, 114] on div at bounding box center [241, 113] width 224 height 39
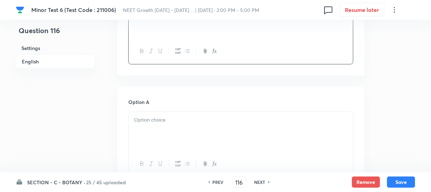
scroll to position [256, 0]
click at [164, 139] on div at bounding box center [241, 129] width 224 height 39
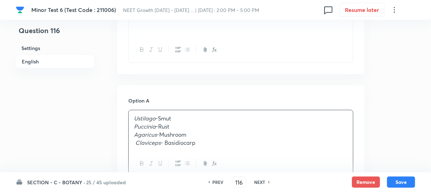
click at [161, 127] on p "Puccinia -Rust" at bounding box center [241, 126] width 214 height 8
click at [165, 127] on p "Puccinia -Rust" at bounding box center [241, 126] width 214 height 8
click at [165, 128] on p "Puccinia -Rust" at bounding box center [241, 126] width 214 height 8
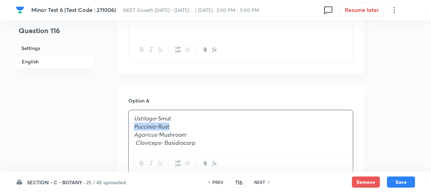
click at [165, 128] on p "Puccinia -Rust" at bounding box center [241, 126] width 214 height 8
click at [195, 145] on p "Claviceps - Basidiocarp" at bounding box center [241, 143] width 214 height 8
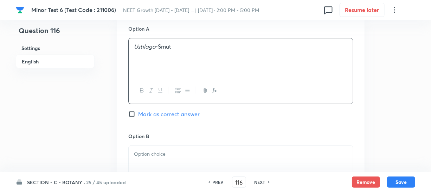
scroll to position [355, 0]
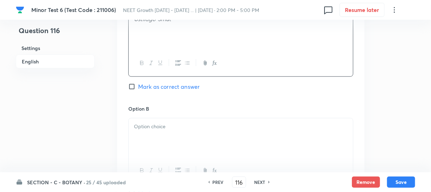
click at [166, 126] on p at bounding box center [241, 126] width 214 height 8
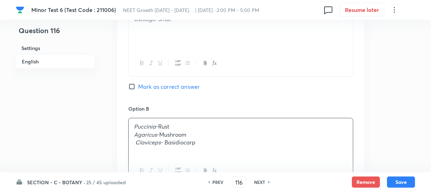
click at [156, 139] on em "Claviceps" at bounding box center [147, 141] width 25 height 7
click at [155, 139] on em "Claviceps" at bounding box center [147, 141] width 25 height 7
click at [154, 137] on em "Agaricus" at bounding box center [145, 133] width 23 height 7
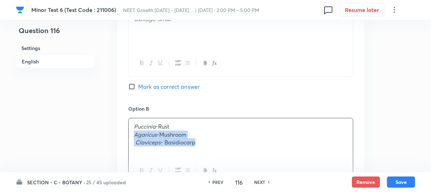
click at [170, 144] on p "Claviceps - Basidiocarp" at bounding box center [241, 142] width 214 height 8
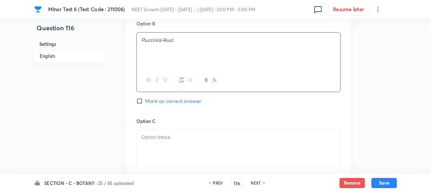
scroll to position [496, 0]
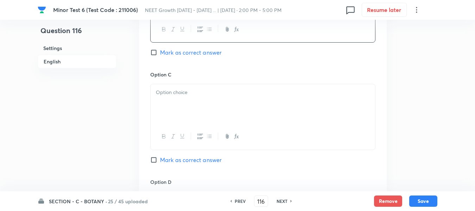
click at [204, 145] on div at bounding box center [263, 136] width 224 height 26
click at [194, 97] on div at bounding box center [263, 103] width 224 height 39
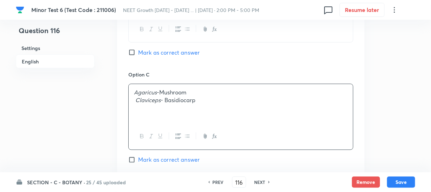
click at [166, 100] on p "Claviceps - Basidiocarp" at bounding box center [241, 100] width 214 height 8
click at [167, 99] on p "Claviceps - Basidiocarp" at bounding box center [241, 100] width 214 height 8
click at [168, 99] on p "Claviceps - Basidiocarp" at bounding box center [241, 100] width 214 height 8
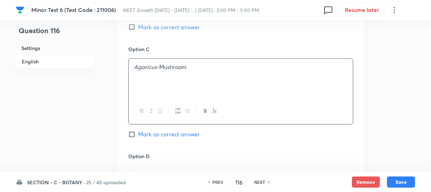
scroll to position [560, 0]
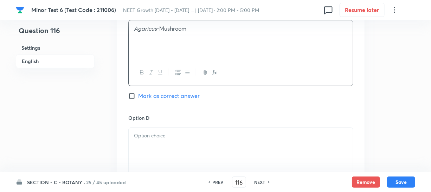
click at [157, 126] on div "Option D [PERSON_NAME] as correct answer" at bounding box center [240, 160] width 225 height 93
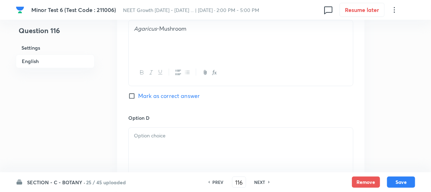
click at [160, 140] on div at bounding box center [241, 147] width 224 height 39
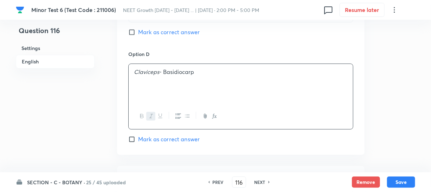
click at [133, 137] on input "Mark as correct answer" at bounding box center [133, 138] width 10 height 7
checkbox input "true"
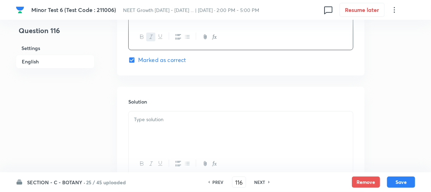
scroll to position [752, 0]
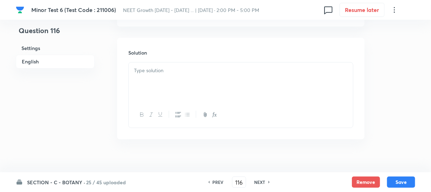
click at [150, 86] on div at bounding box center [241, 81] width 224 height 39
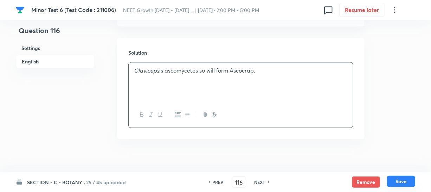
click at [392, 182] on button "Save" at bounding box center [401, 181] width 28 height 11
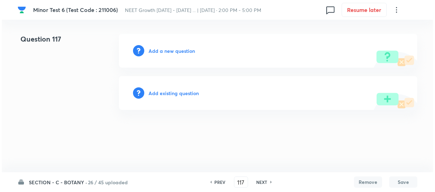
scroll to position [0, 0]
click at [157, 49] on h6 "Add a new question" at bounding box center [171, 50] width 46 height 7
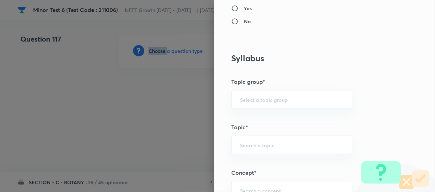
scroll to position [415, 0]
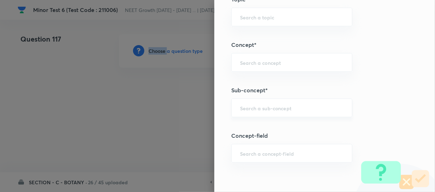
click at [246, 113] on div "​" at bounding box center [291, 107] width 121 height 19
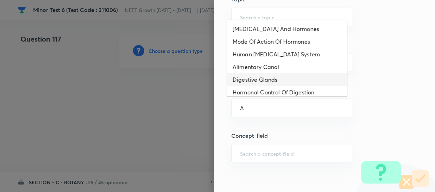
click at [252, 78] on li "Digestive Glands" at bounding box center [287, 79] width 120 height 13
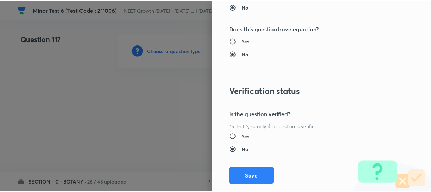
scroll to position [814, 0]
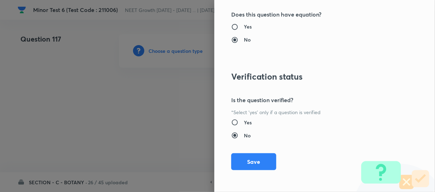
drag, startPoint x: 250, startPoint y: 160, endPoint x: 332, endPoint y: 163, distance: 82.0
click at [250, 160] on button "Save" at bounding box center [253, 161] width 45 height 17
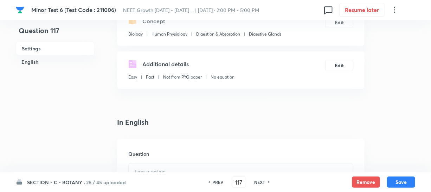
scroll to position [160, 0]
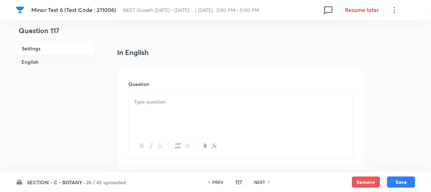
click at [160, 129] on div at bounding box center [241, 113] width 224 height 39
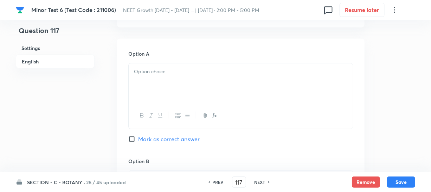
scroll to position [352, 0]
click at [165, 107] on div at bounding box center [241, 115] width 224 height 26
click at [161, 80] on div at bounding box center [241, 82] width 224 height 39
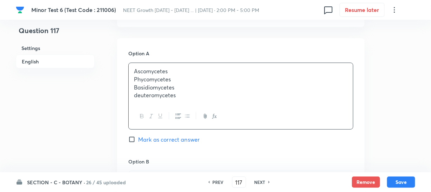
click at [160, 78] on p "Phycomycetes" at bounding box center [241, 79] width 214 height 8
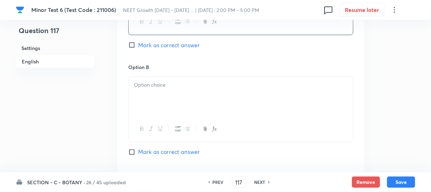
scroll to position [447, 0]
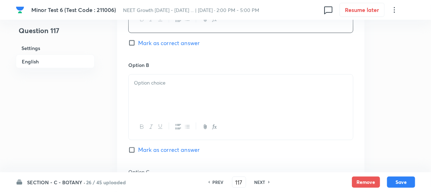
click at [143, 106] on div at bounding box center [241, 94] width 224 height 39
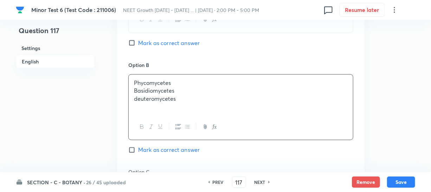
click at [155, 91] on p "Basidiomycetes" at bounding box center [241, 91] width 214 height 8
click at [169, 100] on p "deuteromycetes" at bounding box center [241, 99] width 214 height 8
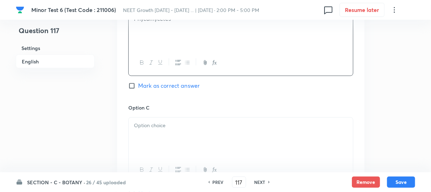
click at [158, 117] on div at bounding box center [241, 136] width 224 height 39
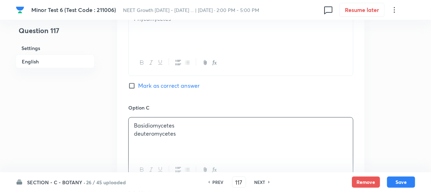
click at [149, 135] on p "deuteromycetes" at bounding box center [241, 134] width 214 height 8
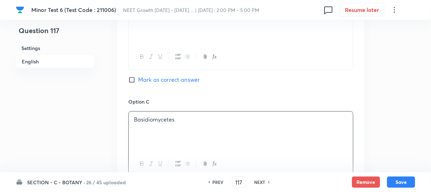
scroll to position [575, 0]
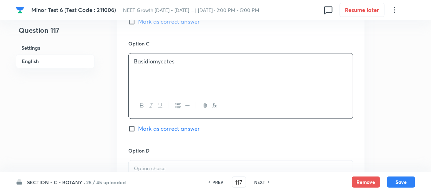
drag, startPoint x: 140, startPoint y: 168, endPoint x: 144, endPoint y: 167, distance: 4.2
click at [140, 168] on p at bounding box center [241, 169] width 214 height 8
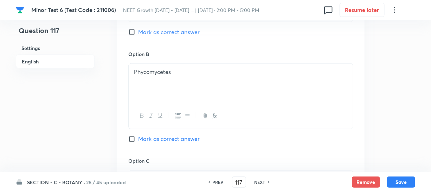
scroll to position [447, 0]
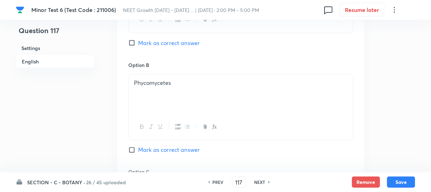
click at [133, 42] on input "Mark as correct answer" at bounding box center [133, 42] width 10 height 7
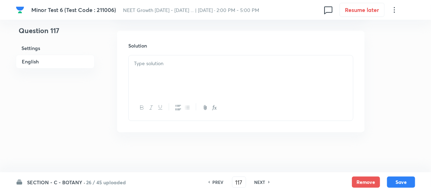
scroll to position [810, 0]
click at [156, 81] on div at bounding box center [241, 72] width 224 height 39
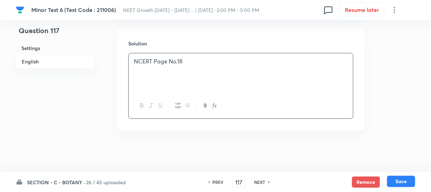
click at [403, 181] on button "Save" at bounding box center [401, 181] width 28 height 11
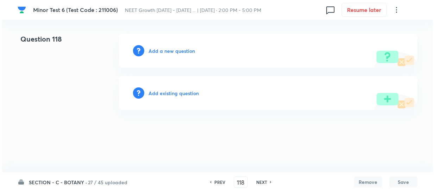
scroll to position [0, 0]
click at [155, 51] on h6 "Add a new question" at bounding box center [171, 50] width 46 height 7
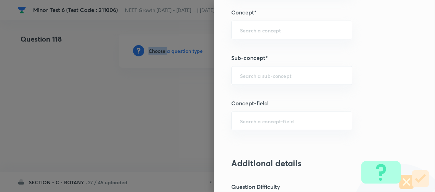
scroll to position [447, 0]
click at [241, 72] on input "text" at bounding box center [291, 75] width 103 height 7
click at [250, 126] on div "​" at bounding box center [291, 121] width 121 height 19
click at [252, 77] on input "text" at bounding box center [291, 75] width 103 height 7
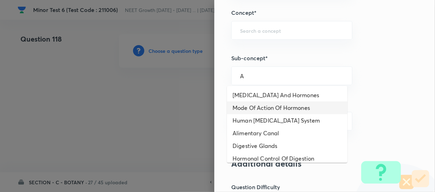
click at [268, 106] on li "Mode Of Action Of Hormones" at bounding box center [287, 107] width 120 height 13
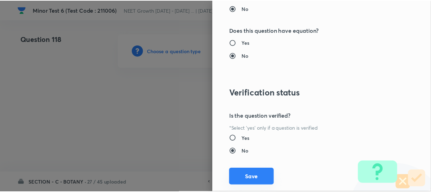
scroll to position [814, 0]
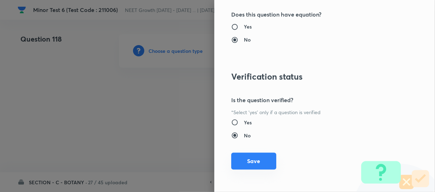
click at [247, 160] on button "Save" at bounding box center [253, 160] width 45 height 17
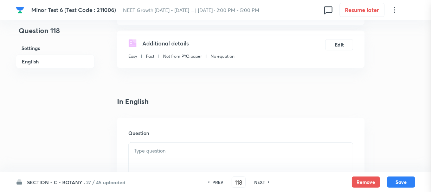
scroll to position [128, 0]
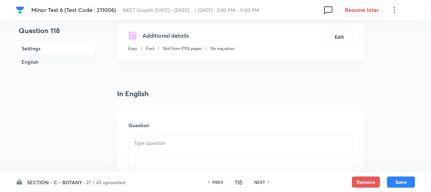
click at [161, 153] on div at bounding box center [241, 154] width 224 height 39
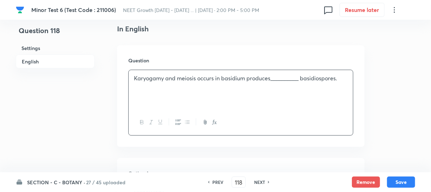
scroll to position [256, 0]
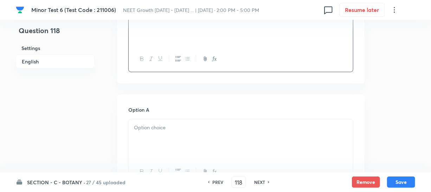
click at [152, 127] on p at bounding box center [241, 127] width 214 height 8
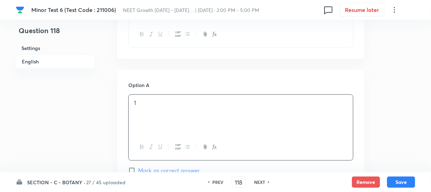
scroll to position [320, 0]
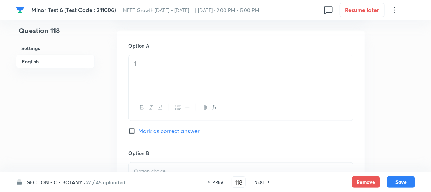
click at [158, 172] on div "[MEDICAL_DATA] 6 (Test Code : 211006) NEET Growth [DATE] - [DATE] ... | [DATE] …" at bounding box center [215, 161] width 431 height 894
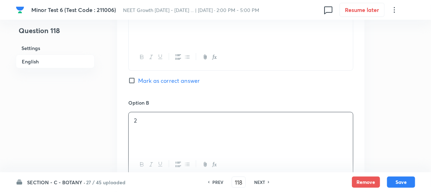
scroll to position [447, 0]
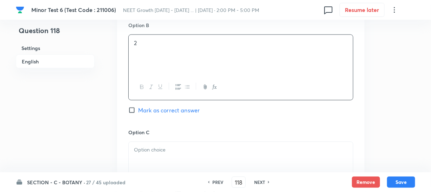
click at [170, 158] on div at bounding box center [241, 161] width 224 height 39
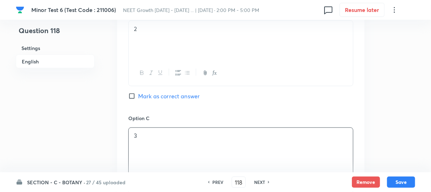
scroll to position [543, 0]
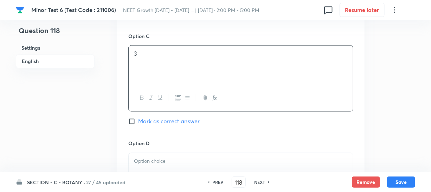
click at [145, 153] on div at bounding box center [241, 172] width 224 height 39
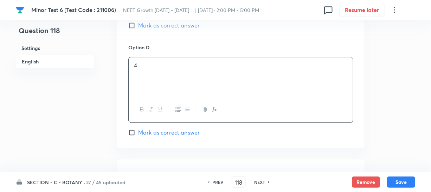
drag, startPoint x: 133, startPoint y: 130, endPoint x: 164, endPoint y: 124, distance: 31.2
click at [133, 130] on input "Mark as correct answer" at bounding box center [133, 132] width 10 height 7
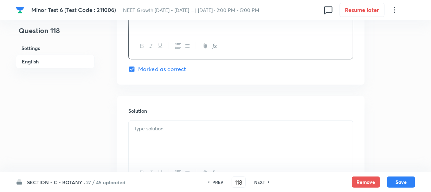
scroll to position [735, 0]
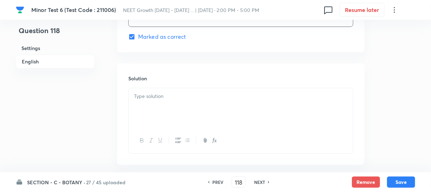
click at [170, 121] on div at bounding box center [241, 107] width 224 height 39
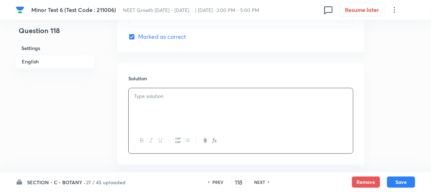
click at [168, 109] on div at bounding box center [241, 107] width 224 height 39
click at [395, 180] on button "Save" at bounding box center [401, 181] width 28 height 11
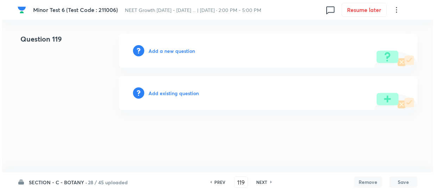
scroll to position [0, 0]
click at [156, 52] on h6 "Add a new question" at bounding box center [171, 50] width 46 height 7
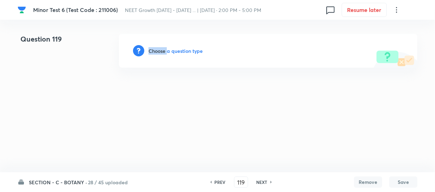
click at [156, 52] on h6 "Choose a question type" at bounding box center [175, 50] width 54 height 7
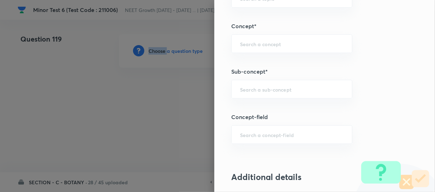
scroll to position [447, 0]
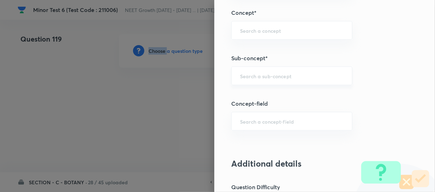
click at [232, 76] on div "​" at bounding box center [291, 75] width 121 height 19
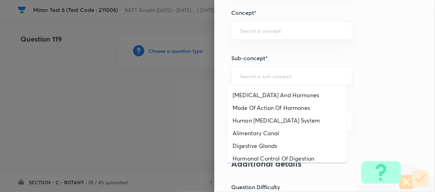
click at [260, 72] on input "text" at bounding box center [291, 75] width 103 height 7
click at [264, 99] on li "[MEDICAL_DATA] And Hormones" at bounding box center [287, 95] width 120 height 13
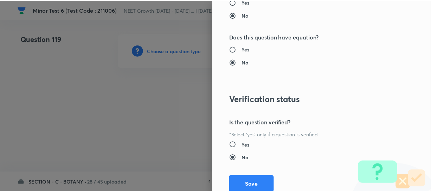
scroll to position [814, 0]
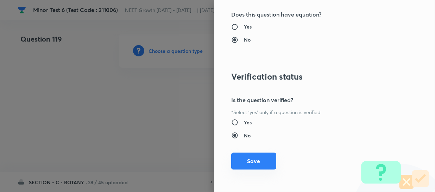
click at [246, 159] on button "Save" at bounding box center [253, 160] width 45 height 17
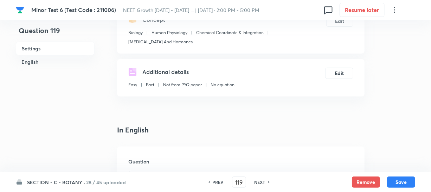
scroll to position [128, 0]
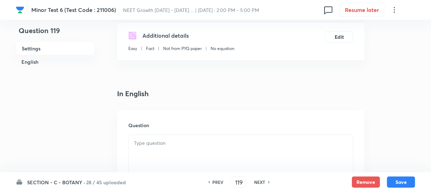
click at [146, 141] on p at bounding box center [241, 143] width 214 height 8
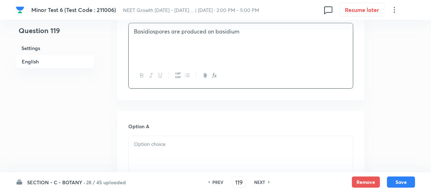
scroll to position [256, 0]
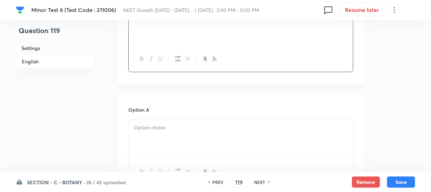
click at [163, 141] on div at bounding box center [241, 138] width 224 height 39
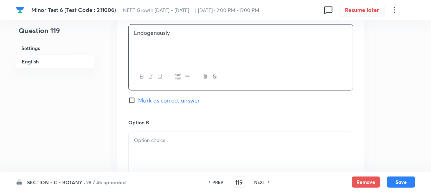
scroll to position [383, 0]
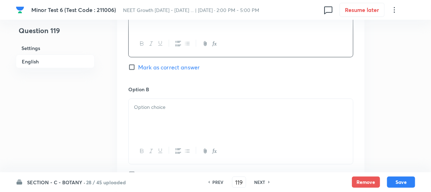
click at [157, 113] on div at bounding box center [241, 118] width 224 height 39
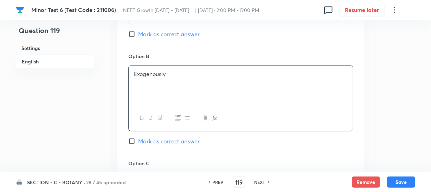
scroll to position [447, 0]
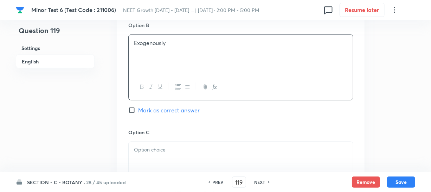
click at [147, 144] on div at bounding box center [241, 161] width 224 height 39
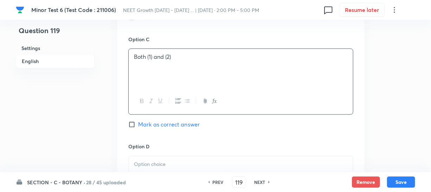
scroll to position [543, 0]
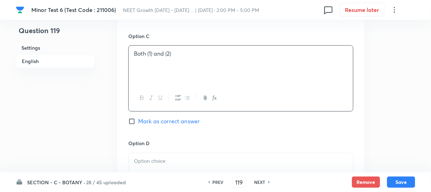
click at [152, 166] on div at bounding box center [241, 172] width 224 height 39
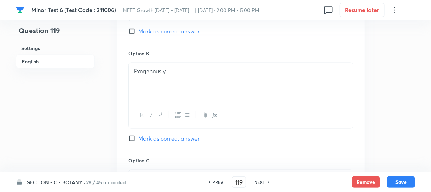
scroll to position [415, 0]
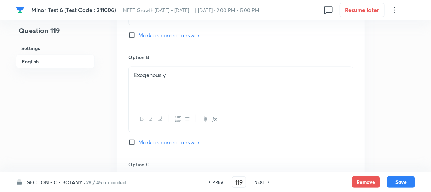
click at [138, 140] on span "Mark as correct answer" at bounding box center [169, 142] width 62 height 8
click at [138, 140] on input "Mark as correct answer" at bounding box center [133, 142] width 10 height 7
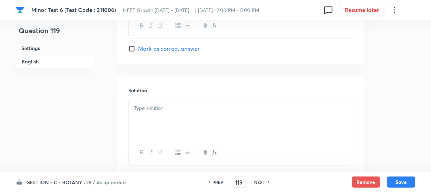
scroll to position [735, 0]
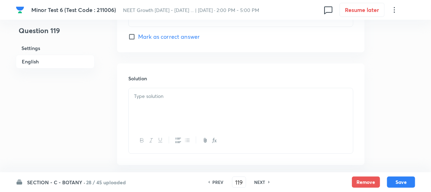
click at [143, 104] on div at bounding box center [241, 107] width 224 height 39
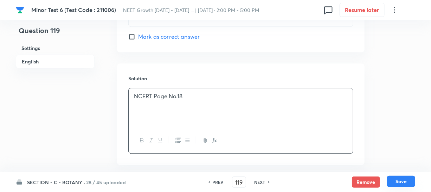
click at [395, 182] on button "Save" at bounding box center [401, 181] width 28 height 11
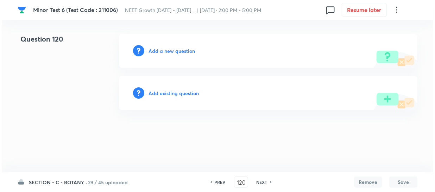
scroll to position [0, 0]
click at [160, 49] on h6 "Add a new question" at bounding box center [171, 50] width 46 height 7
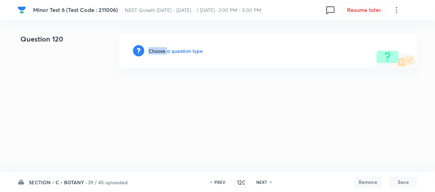
click at [160, 49] on h6 "Choose a question type" at bounding box center [175, 50] width 54 height 7
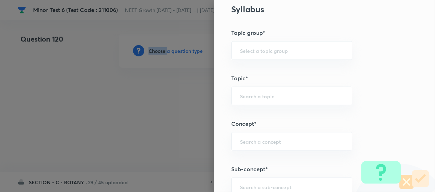
scroll to position [383, 0]
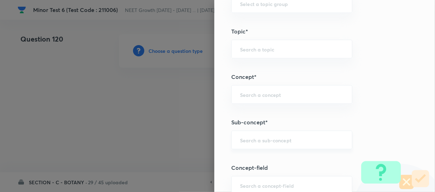
click at [243, 139] on input "text" at bounding box center [291, 139] width 103 height 7
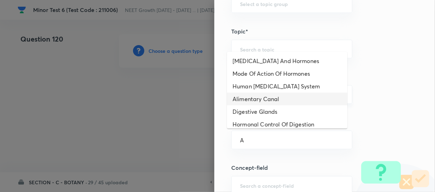
click at [258, 97] on li "Alimentary Canal" at bounding box center [287, 99] width 120 height 13
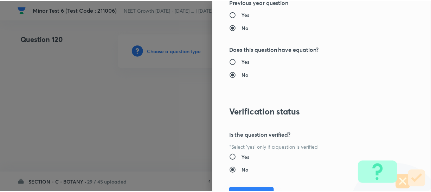
scroll to position [814, 0]
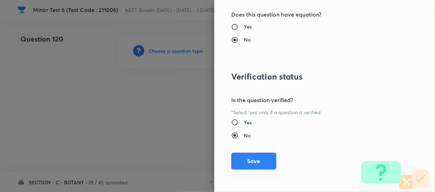
click at [245, 158] on button "Save" at bounding box center [253, 160] width 45 height 17
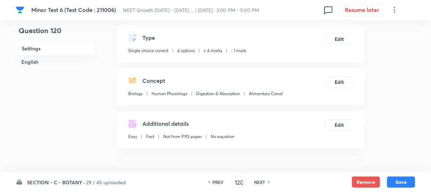
scroll to position [160, 0]
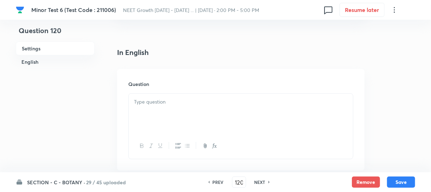
click at [178, 120] on div at bounding box center [241, 113] width 224 height 39
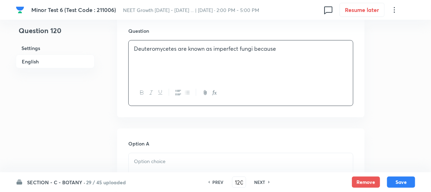
scroll to position [224, 0]
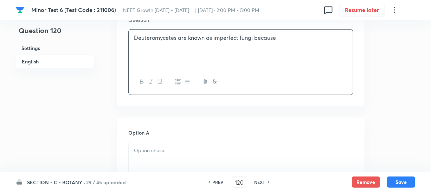
click at [157, 158] on div at bounding box center [241, 161] width 224 height 39
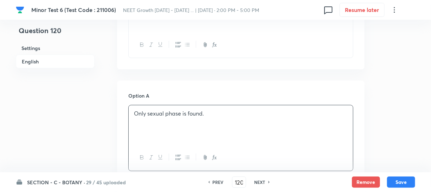
scroll to position [320, 0]
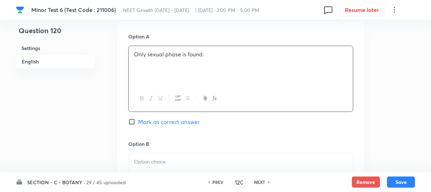
click at [173, 160] on p at bounding box center [241, 162] width 214 height 8
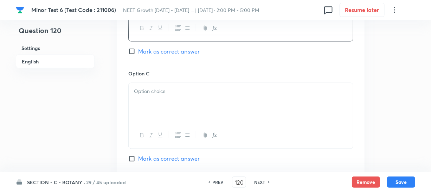
scroll to position [511, 0]
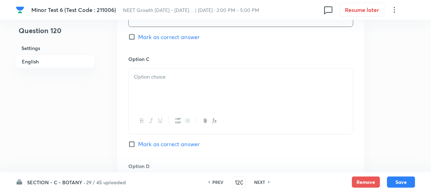
click at [158, 123] on icon "button" at bounding box center [161, 121] width 6 height 6
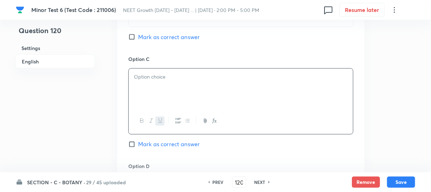
click at [162, 82] on div "﻿" at bounding box center [241, 88] width 224 height 39
click at [162, 119] on icon "button" at bounding box center [161, 121] width 6 height 6
click at [172, 79] on p "﻿" at bounding box center [241, 77] width 214 height 8
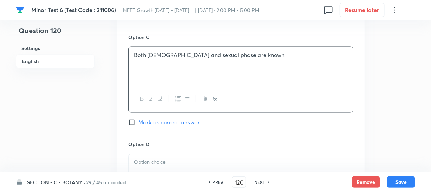
scroll to position [543, 0]
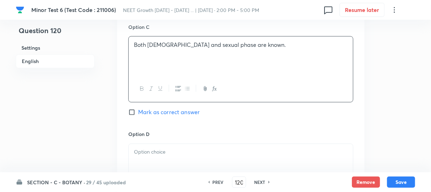
click at [151, 158] on div at bounding box center [241, 163] width 224 height 39
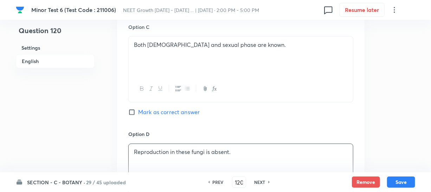
scroll to position [415, 0]
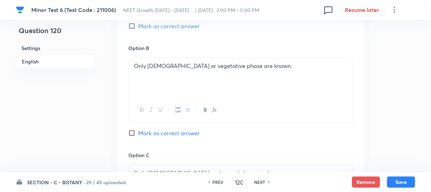
click at [133, 132] on input "Mark as correct answer" at bounding box center [133, 132] width 10 height 7
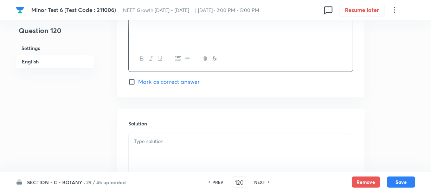
scroll to position [761, 0]
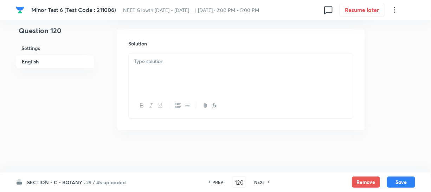
click at [147, 70] on div at bounding box center [241, 72] width 224 height 39
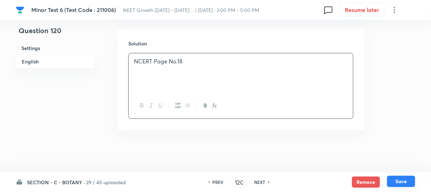
click at [392, 183] on button "Save" at bounding box center [401, 181] width 28 height 11
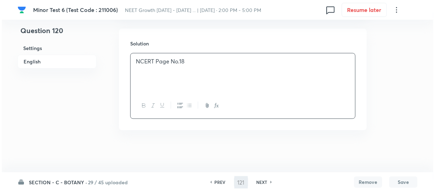
scroll to position [0, 0]
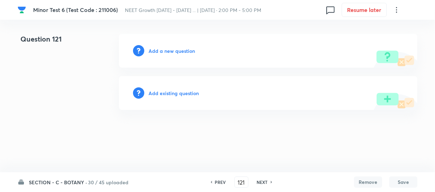
click at [159, 50] on h6 "Add a new question" at bounding box center [171, 50] width 46 height 7
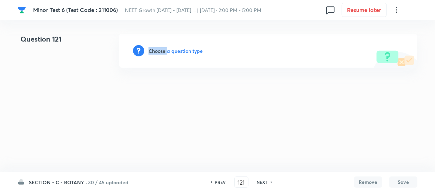
click at [159, 50] on h6 "Choose a question type" at bounding box center [175, 50] width 54 height 7
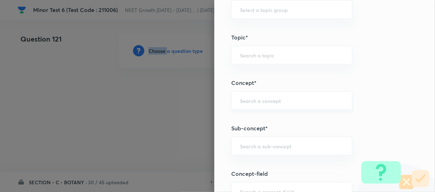
scroll to position [415, 0]
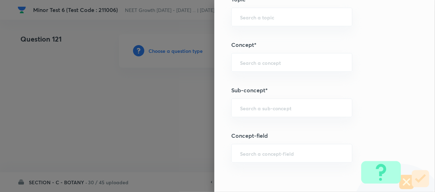
click at [244, 131] on h5 "Concept-field" at bounding box center [312, 135] width 163 height 8
click at [257, 107] on input "text" at bounding box center [291, 107] width 103 height 7
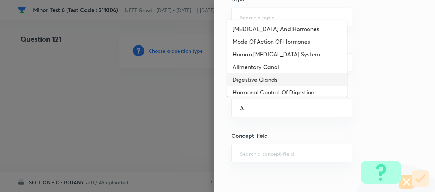
click at [256, 84] on li "Digestive Glands" at bounding box center [287, 79] width 120 height 13
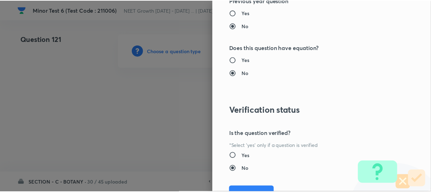
scroll to position [814, 0]
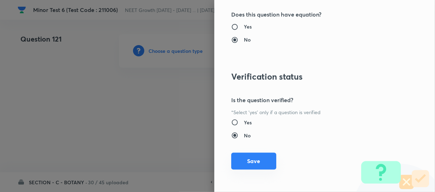
click at [246, 161] on button "Save" at bounding box center [253, 160] width 45 height 17
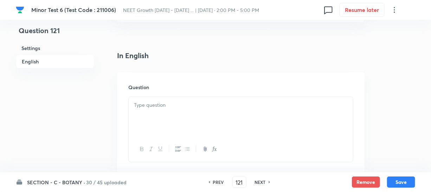
scroll to position [192, 0]
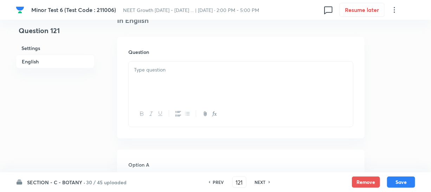
click at [172, 87] on div at bounding box center [241, 81] width 224 height 39
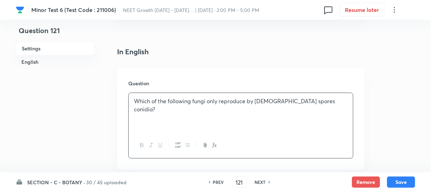
scroll to position [224, 0]
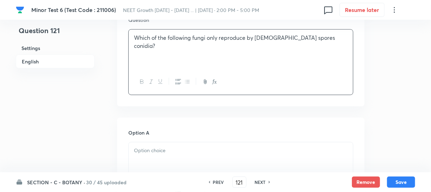
click at [157, 151] on p at bounding box center [241, 150] width 214 height 8
paste div
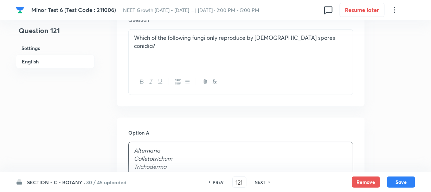
click at [156, 155] on em "Colletotrichum" at bounding box center [153, 157] width 38 height 7
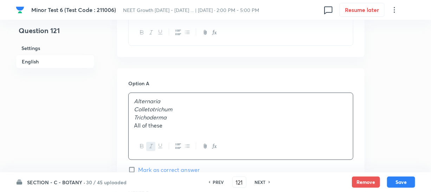
scroll to position [320, 0]
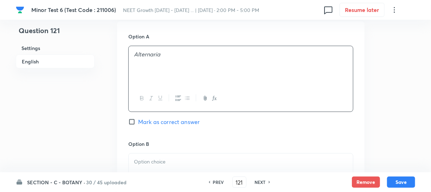
click at [177, 167] on div at bounding box center [241, 172] width 224 height 39
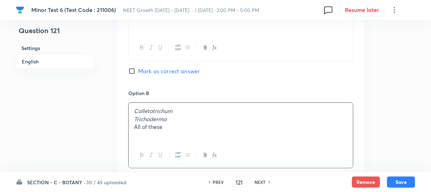
scroll to position [415, 0]
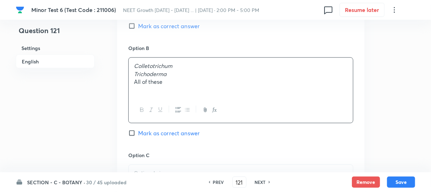
click at [151, 75] on em "Trichoderma" at bounding box center [150, 73] width 33 height 7
click at [168, 88] on div "Colletotrichum Trichoderma All of these" at bounding box center [241, 77] width 224 height 39
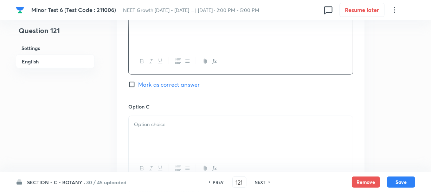
scroll to position [511, 0]
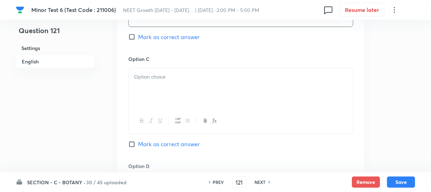
click at [167, 86] on div at bounding box center [241, 88] width 224 height 39
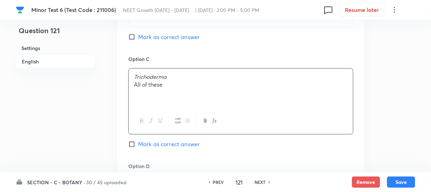
click at [153, 88] on p "All of these" at bounding box center [241, 85] width 214 height 8
copy p "All of these"
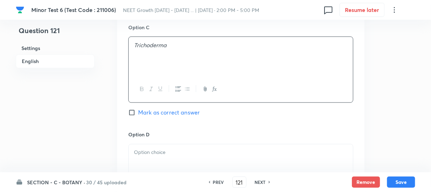
scroll to position [543, 0]
click at [167, 162] on div at bounding box center [241, 163] width 224 height 39
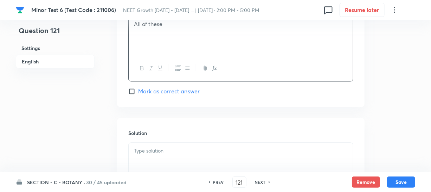
click at [134, 91] on input "Mark as correct answer" at bounding box center [133, 91] width 10 height 7
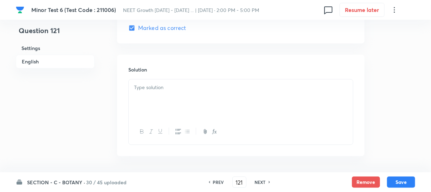
scroll to position [735, 0]
click at [151, 101] on div at bounding box center [241, 98] width 224 height 39
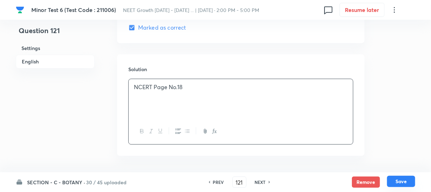
click at [406, 181] on button "Save" at bounding box center [401, 181] width 28 height 11
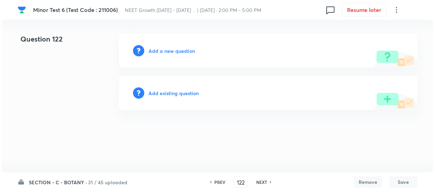
scroll to position [0, 0]
click at [159, 52] on h6 "Add a new question" at bounding box center [171, 50] width 46 height 7
click at [159, 52] on h6 "Choose a question type" at bounding box center [175, 50] width 54 height 7
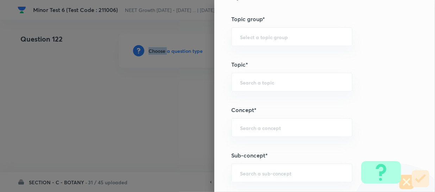
scroll to position [383, 0]
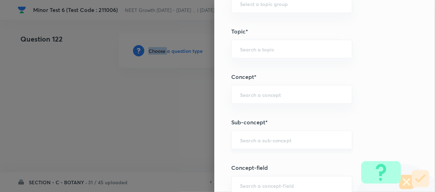
click at [248, 148] on div "​" at bounding box center [291, 139] width 121 height 19
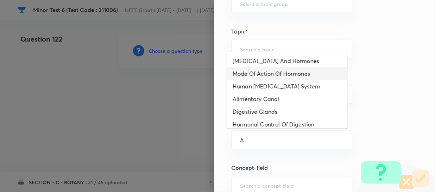
click at [286, 76] on li "Mode Of Action Of Hormones" at bounding box center [287, 73] width 120 height 13
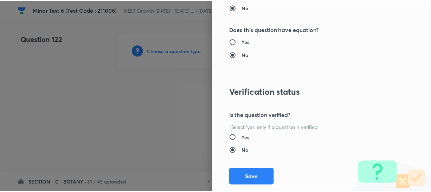
scroll to position [814, 0]
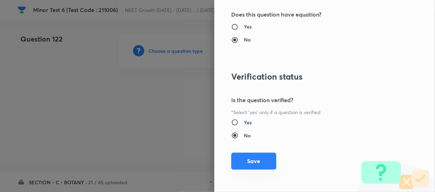
click at [254, 162] on button "Save" at bounding box center [253, 160] width 45 height 17
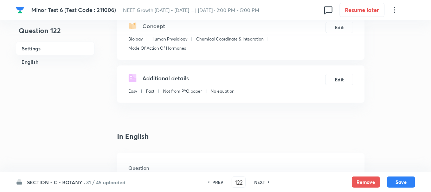
scroll to position [128, 0]
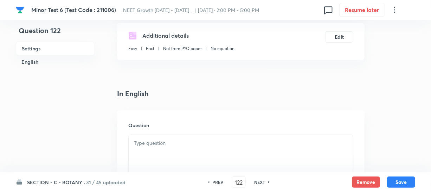
click at [144, 152] on div at bounding box center [241, 154] width 224 height 39
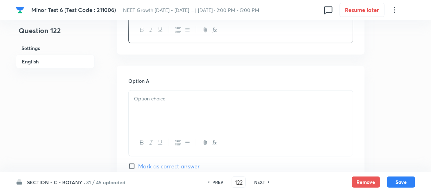
scroll to position [288, 0]
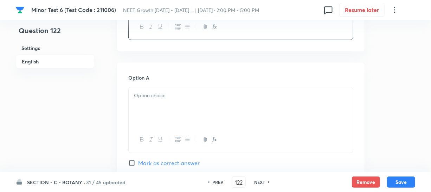
click at [174, 98] on p at bounding box center [241, 95] width 214 height 8
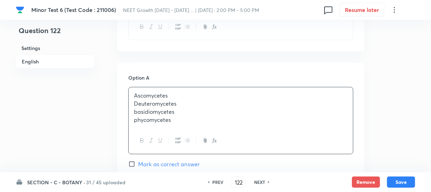
click at [168, 102] on p "Deuteromycetes" at bounding box center [241, 104] width 214 height 8
click at [184, 125] on div "Ascomycetes Deuteromycetes basidiomycetes phycomycetes" at bounding box center [241, 107] width 224 height 40
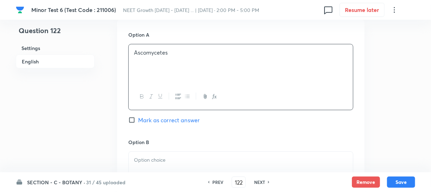
scroll to position [383, 0]
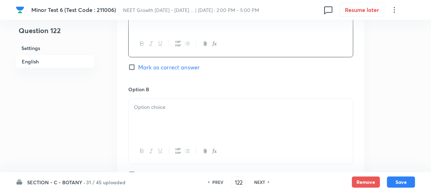
click at [166, 116] on div at bounding box center [241, 118] width 224 height 39
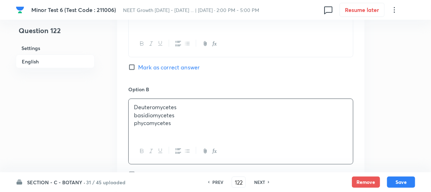
click at [160, 115] on p "basidiomycetes" at bounding box center [241, 115] width 214 height 8
click at [185, 125] on p "phycomycetes" at bounding box center [241, 123] width 214 height 8
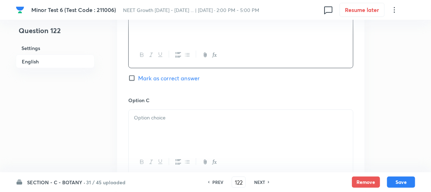
click at [180, 126] on div at bounding box center [241, 129] width 224 height 39
paste div
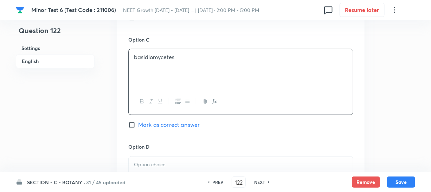
scroll to position [575, 0]
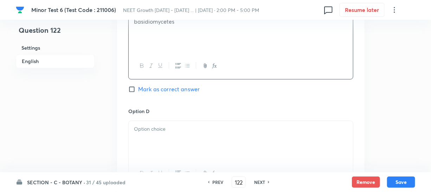
drag, startPoint x: 148, startPoint y: 144, endPoint x: 151, endPoint y: 141, distance: 4.0
click at [148, 143] on div at bounding box center [241, 140] width 224 height 39
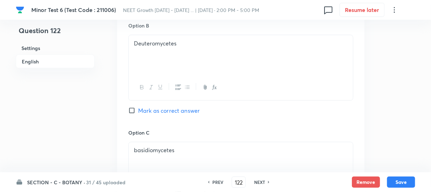
scroll to position [415, 0]
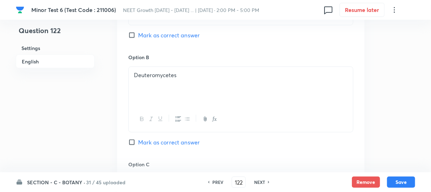
click at [132, 144] on input "Mark as correct answer" at bounding box center [133, 142] width 10 height 7
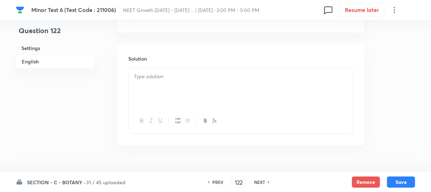
scroll to position [770, 0]
click at [182, 84] on div at bounding box center [241, 72] width 224 height 39
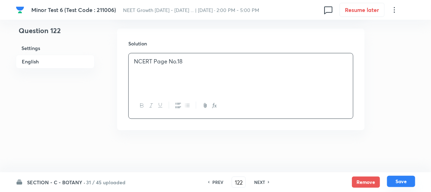
click at [399, 181] on button "Save" at bounding box center [401, 181] width 28 height 11
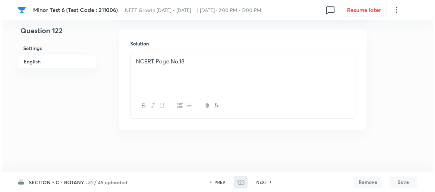
scroll to position [0, 0]
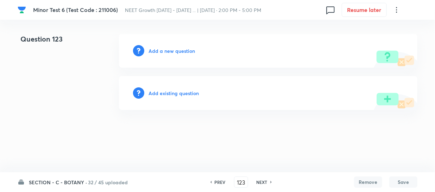
click at [161, 44] on div "Add a new question" at bounding box center [268, 51] width 298 height 34
click at [160, 50] on h6 "Add a new question" at bounding box center [171, 50] width 46 height 7
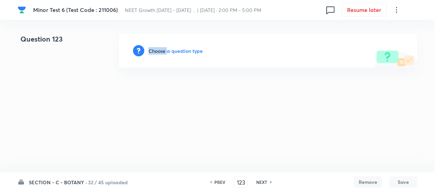
click at [160, 50] on h6 "Choose a question type" at bounding box center [175, 50] width 54 height 7
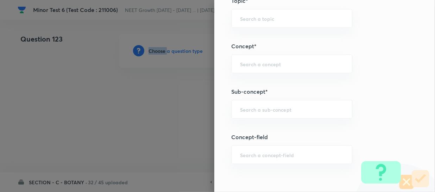
scroll to position [479, 0]
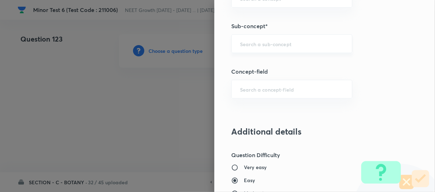
click at [253, 44] on input "text" at bounding box center [291, 43] width 103 height 7
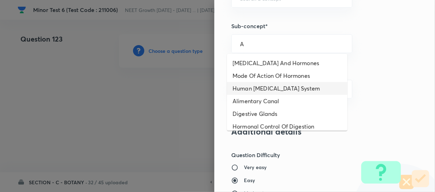
drag, startPoint x: 259, startPoint y: 90, endPoint x: 286, endPoint y: 89, distance: 26.8
click at [259, 90] on li "Human [MEDICAL_DATA] System" at bounding box center [287, 88] width 120 height 13
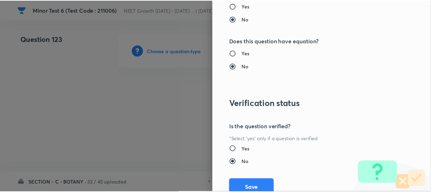
scroll to position [814, 0]
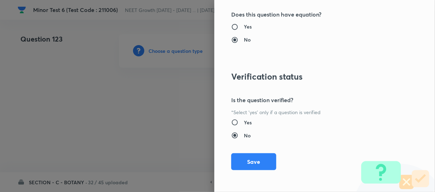
click at [221, 166] on div "Question settings Question type* Single choice correct Number of options* 2 3 4…" at bounding box center [324, 96] width 221 height 192
click at [257, 163] on button "Save" at bounding box center [253, 160] width 45 height 17
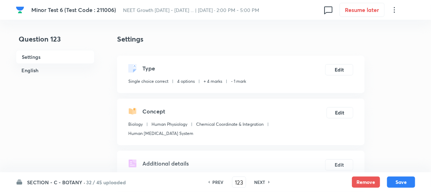
scroll to position [192, 0]
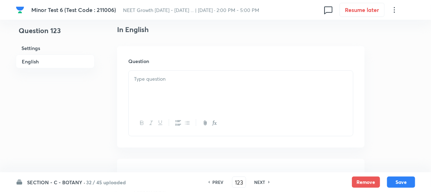
click at [158, 90] on div at bounding box center [241, 90] width 224 height 39
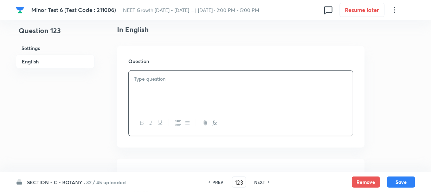
paste div
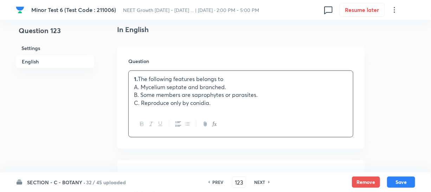
click at [164, 75] on p "1. The following features belongs to" at bounding box center [241, 79] width 214 height 8
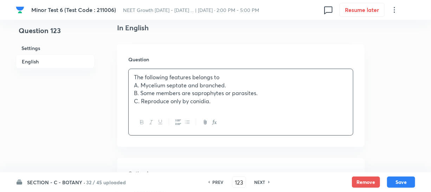
scroll to position [288, 0]
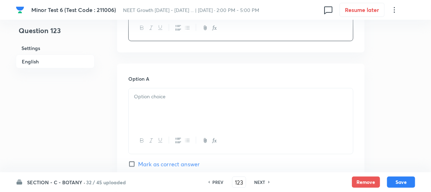
click at [150, 109] on div at bounding box center [241, 107] width 224 height 39
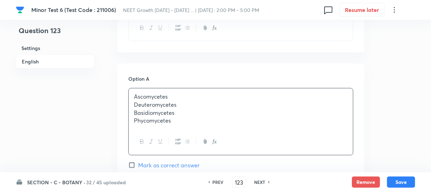
click at [174, 101] on p "Deuteromycetes" at bounding box center [241, 105] width 214 height 8
click at [185, 116] on div "Ascomycetes Deuteromycetes Basidiomycetes Phycomycetes" at bounding box center [241, 108] width 224 height 40
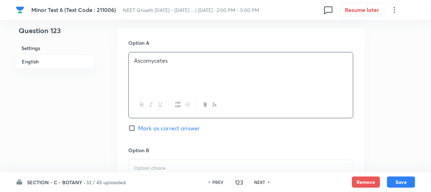
scroll to position [383, 0]
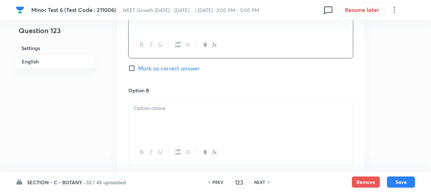
click at [178, 108] on div at bounding box center [241, 119] width 224 height 39
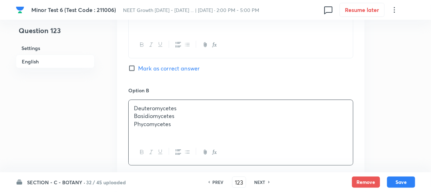
click at [162, 112] on p "Basidiomycetes" at bounding box center [241, 116] width 214 height 8
click at [190, 124] on div "Deuteromycetes Basidiomycetes Phycomycetes" at bounding box center [241, 119] width 224 height 39
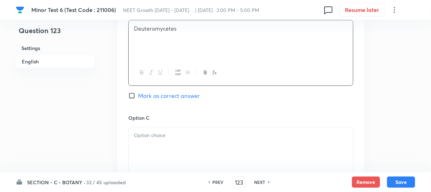
scroll to position [511, 0]
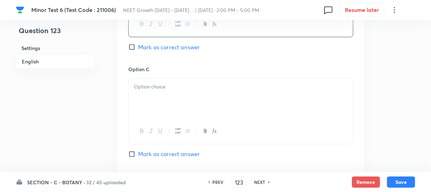
click at [163, 94] on div at bounding box center [241, 98] width 224 height 39
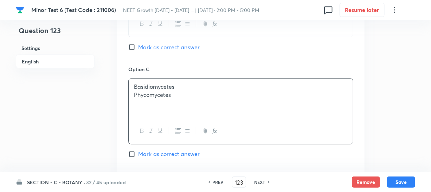
click at [154, 91] on div "Basidiomycetes Phycomycetes" at bounding box center [241, 98] width 224 height 39
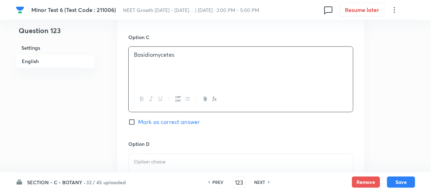
scroll to position [575, 0]
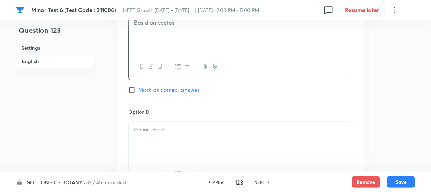
click at [176, 126] on p at bounding box center [241, 130] width 214 height 8
paste div
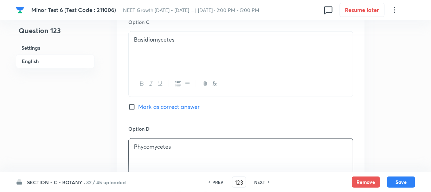
scroll to position [447, 0]
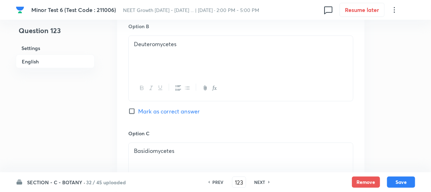
click at [134, 108] on input "Mark as correct answer" at bounding box center [133, 111] width 10 height 7
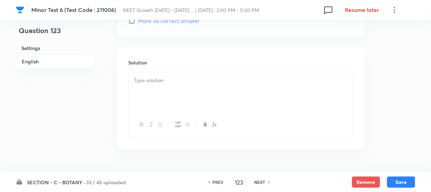
scroll to position [762, 0]
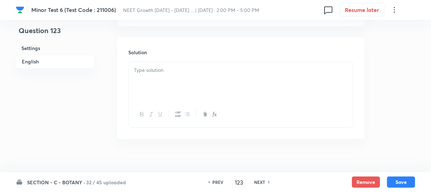
click at [152, 71] on div at bounding box center [241, 81] width 224 height 39
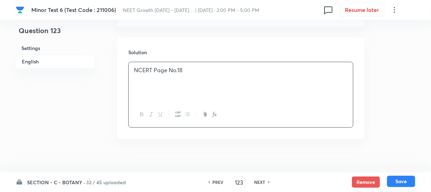
click at [402, 185] on button "Save" at bounding box center [401, 181] width 28 height 11
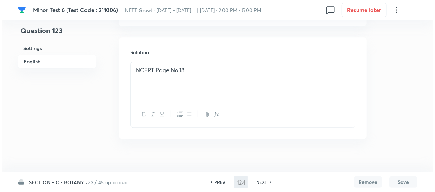
scroll to position [0, 0]
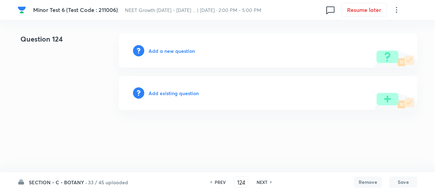
click at [157, 50] on h6 "Add a new question" at bounding box center [171, 50] width 46 height 7
click at [157, 50] on h6 "Choose a question type" at bounding box center [175, 50] width 54 height 7
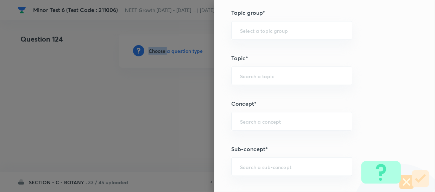
scroll to position [383, 0]
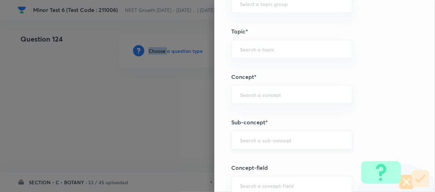
click at [234, 136] on div "​" at bounding box center [291, 139] width 121 height 19
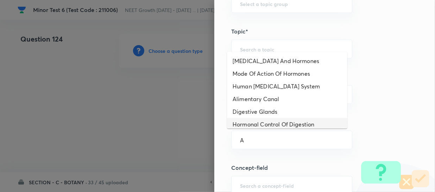
click at [271, 88] on li "Human [MEDICAL_DATA] System" at bounding box center [287, 86] width 120 height 13
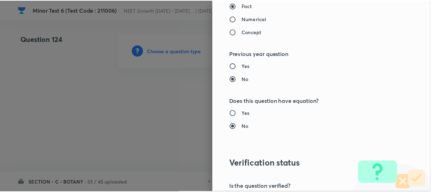
scroll to position [799, 0]
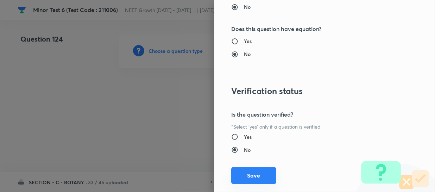
click at [237, 167] on button "Save" at bounding box center [253, 175] width 45 height 17
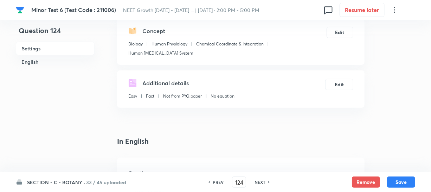
scroll to position [128, 0]
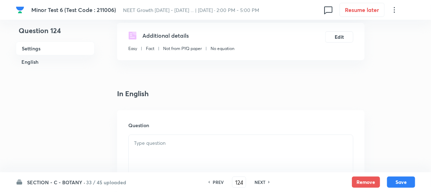
click at [146, 151] on div at bounding box center [241, 154] width 224 height 39
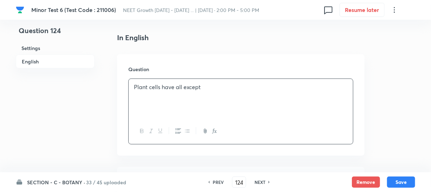
scroll to position [224, 0]
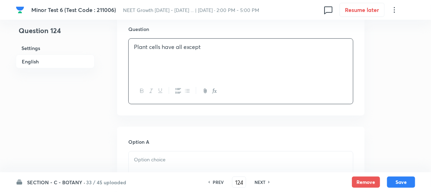
click at [184, 151] on div at bounding box center [241, 170] width 224 height 39
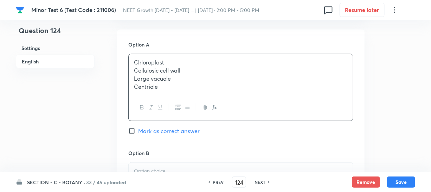
scroll to position [288, 0]
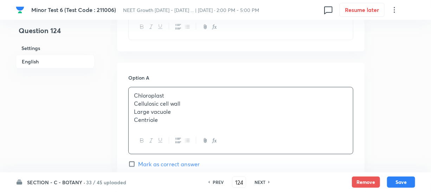
click at [152, 108] on p "Large vacuole" at bounding box center [241, 112] width 214 height 8
click at [152, 100] on p "Cellulosic cell wall" at bounding box center [241, 104] width 214 height 8
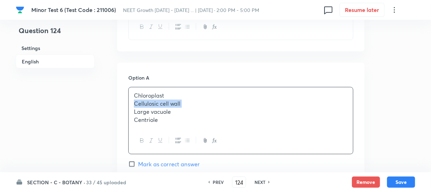
click at [173, 116] on div "Chloroplast Cellulosic cell wall Large vacuole Centriole" at bounding box center [241, 107] width 224 height 40
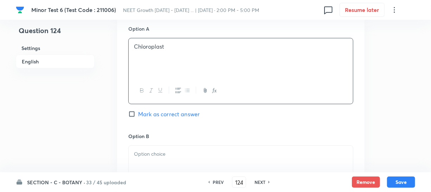
scroll to position [383, 0]
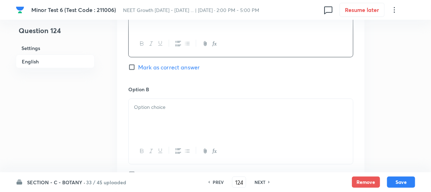
click at [189, 117] on div at bounding box center [241, 118] width 224 height 39
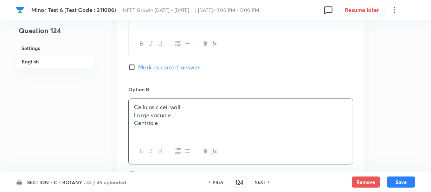
click at [161, 111] on p "Large vacuole" at bounding box center [241, 115] width 214 height 8
click at [166, 119] on p "Centriole" at bounding box center [241, 123] width 214 height 8
click at [155, 111] on p "Large vacuole" at bounding box center [241, 115] width 214 height 8
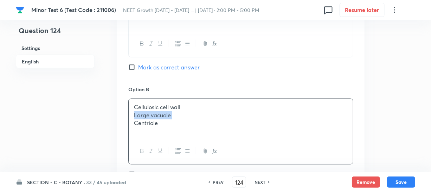
click at [155, 111] on p "Large vacuole" at bounding box center [241, 115] width 214 height 8
click at [170, 122] on div "Cellulosic cell wall Large vacuole Centriole" at bounding box center [241, 118] width 224 height 39
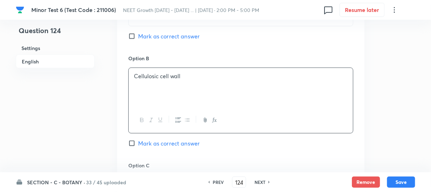
scroll to position [479, 0]
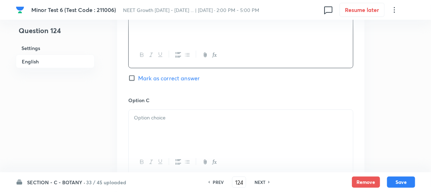
click at [176, 124] on div at bounding box center [241, 129] width 224 height 39
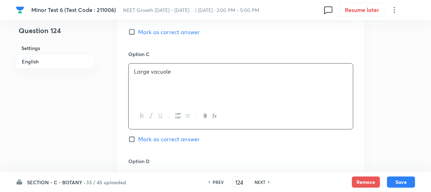
scroll to position [575, 0]
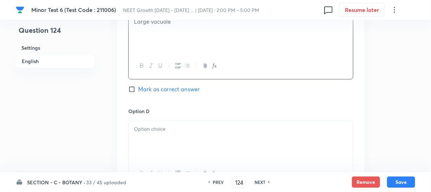
click at [146, 125] on p at bounding box center [241, 129] width 214 height 8
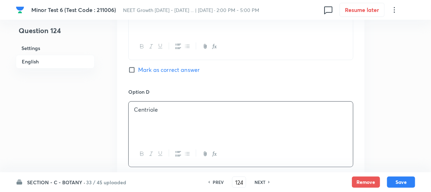
scroll to position [607, 0]
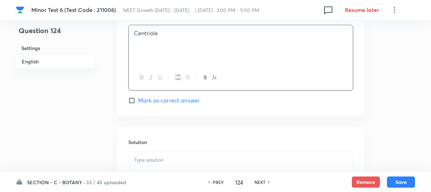
click at [132, 86] on div "Option D Centriole Mark as correct answer" at bounding box center [240, 58] width 225 height 93
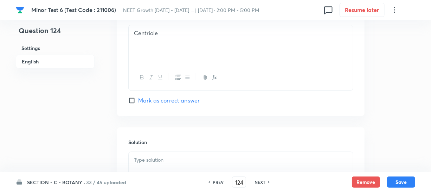
click at [135, 97] on input "Mark as correct answer" at bounding box center [133, 100] width 10 height 7
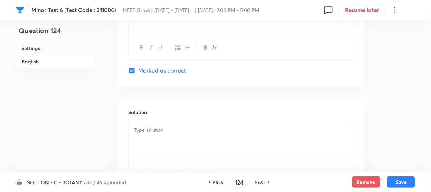
scroll to position [735, 0]
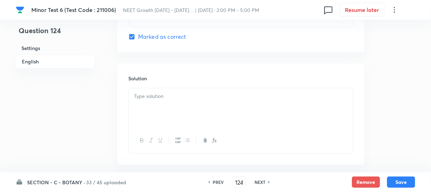
drag, startPoint x: 154, startPoint y: 117, endPoint x: 155, endPoint y: 114, distance: 3.6
click at [154, 117] on div at bounding box center [241, 107] width 224 height 39
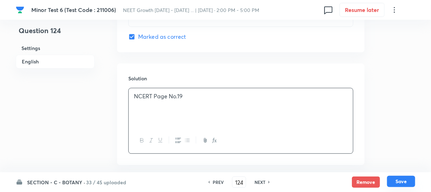
click at [394, 181] on button "Save" at bounding box center [401, 181] width 28 height 11
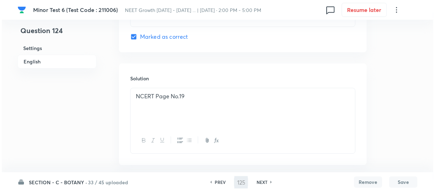
scroll to position [0, 0]
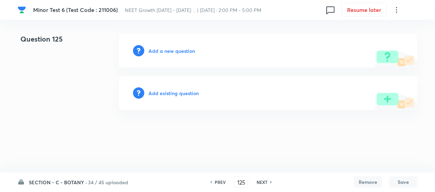
click at [152, 49] on h6 "Add a new question" at bounding box center [171, 50] width 46 height 7
click at [152, 49] on h6 "Choose a question type" at bounding box center [175, 50] width 54 height 7
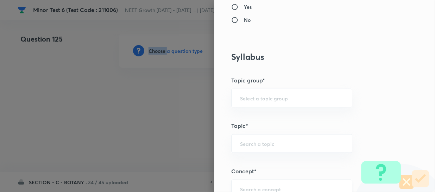
scroll to position [383, 0]
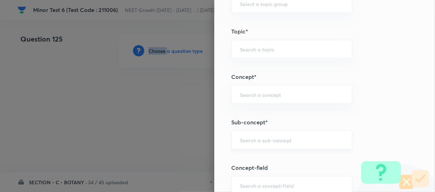
click at [244, 133] on div "​" at bounding box center [291, 139] width 121 height 19
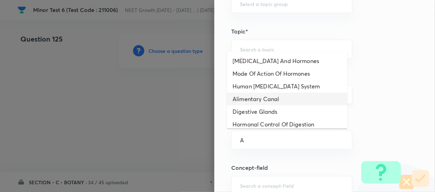
click at [254, 98] on li "Alimentary Canal" at bounding box center [287, 99] width 120 height 13
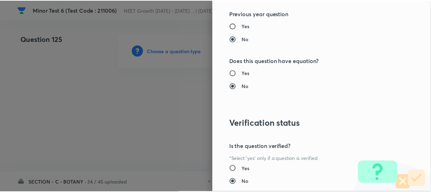
scroll to position [814, 0]
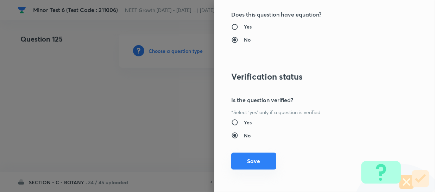
click at [237, 164] on button "Save" at bounding box center [253, 160] width 45 height 17
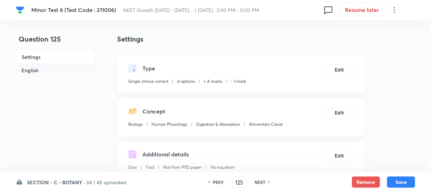
scroll to position [128, 0]
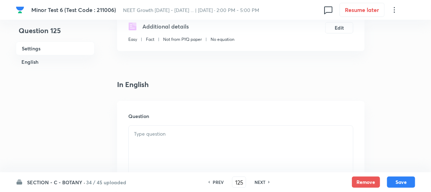
click at [165, 142] on div at bounding box center [241, 145] width 224 height 39
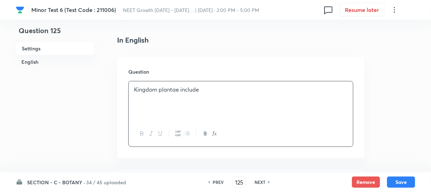
scroll to position [224, 0]
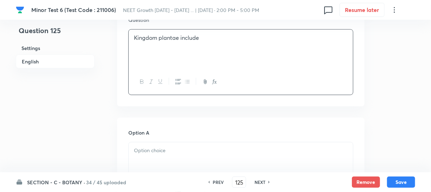
click at [186, 161] on div at bounding box center [241, 161] width 224 height 39
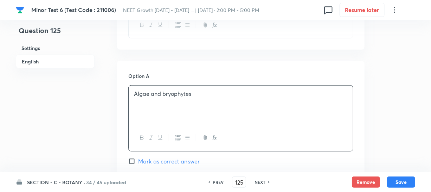
scroll to position [352, 0]
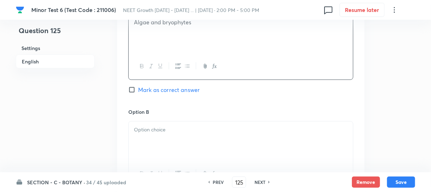
click at [193, 134] on div at bounding box center [241, 140] width 224 height 39
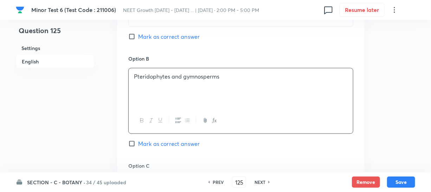
scroll to position [511, 0]
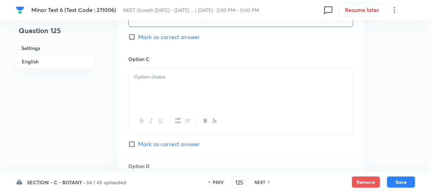
click at [165, 96] on div at bounding box center [241, 88] width 224 height 39
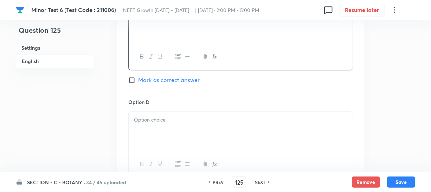
click at [156, 134] on div at bounding box center [241, 131] width 224 height 39
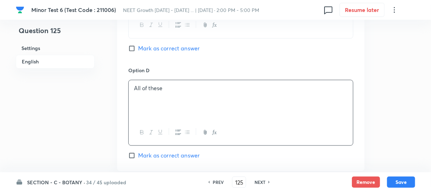
click at [131, 158] on input "Mark as correct answer" at bounding box center [133, 155] width 10 height 7
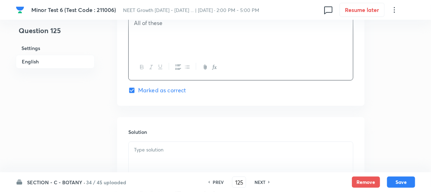
scroll to position [735, 0]
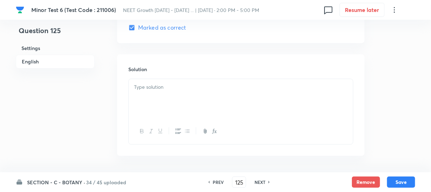
click at [158, 102] on div at bounding box center [241, 98] width 224 height 39
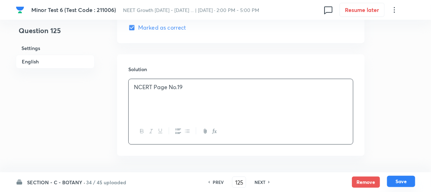
click at [401, 185] on button "Save" at bounding box center [401, 181] width 28 height 11
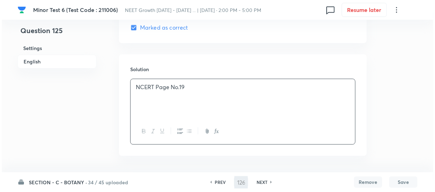
scroll to position [0, 0]
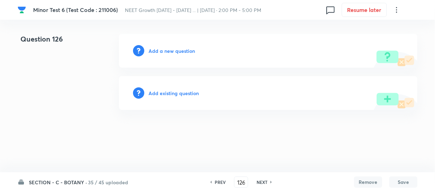
click at [158, 51] on h6 "Add a new question" at bounding box center [171, 50] width 46 height 7
click at [158, 51] on h6 "Choose a question type" at bounding box center [175, 50] width 54 height 7
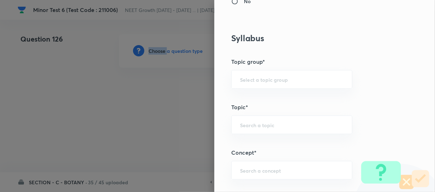
scroll to position [383, 0]
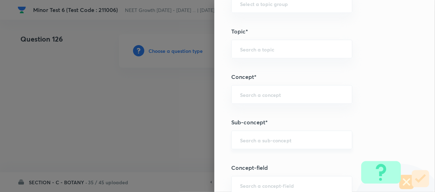
drag, startPoint x: 246, startPoint y: 148, endPoint x: 252, endPoint y: 146, distance: 6.3
click at [247, 148] on div "Question settings Question type* Single choice correct Number of options* 2 3 4…" at bounding box center [324, 96] width 221 height 192
drag, startPoint x: 259, startPoint y: 141, endPoint x: 264, endPoint y: 139, distance: 5.7
click at [259, 141] on input "text" at bounding box center [291, 139] width 103 height 7
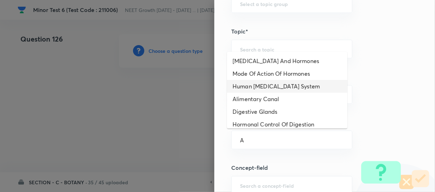
click at [256, 90] on li "Human [MEDICAL_DATA] System" at bounding box center [287, 86] width 120 height 13
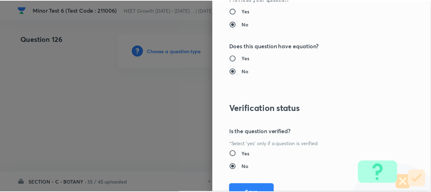
scroll to position [814, 0]
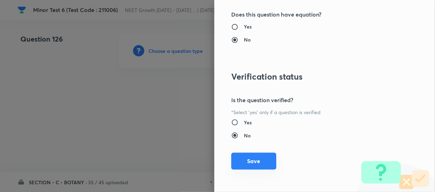
click at [241, 159] on button "Save" at bounding box center [253, 160] width 45 height 17
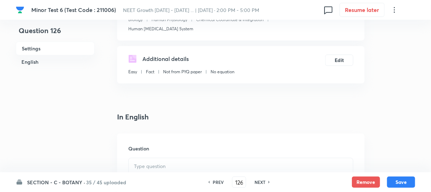
scroll to position [128, 0]
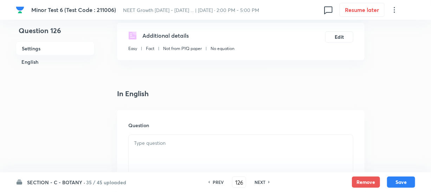
click at [174, 143] on div at bounding box center [241, 154] width 224 height 39
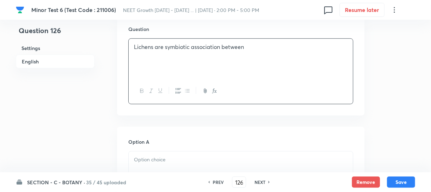
click at [164, 155] on p at bounding box center [241, 159] width 214 height 8
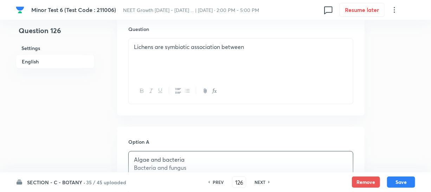
scroll to position [288, 0]
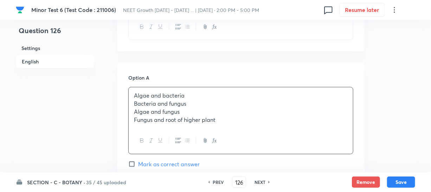
click at [159, 91] on p "Algae and bacteria" at bounding box center [241, 95] width 214 height 8
click at [158, 100] on p "Bacteria and fungus" at bounding box center [241, 104] width 214 height 8
click at [198, 116] on p "Fungus and root of higher plant" at bounding box center [241, 120] width 214 height 8
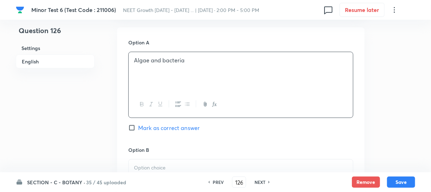
scroll to position [352, 0]
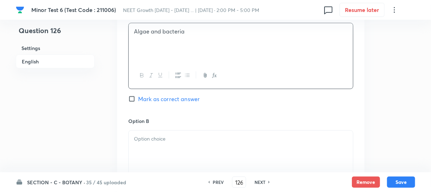
click at [152, 138] on div at bounding box center [241, 149] width 224 height 39
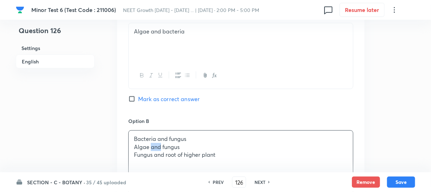
click at [152, 143] on p "Algae and fungus" at bounding box center [241, 147] width 214 height 8
click at [170, 151] on div "Bacteria and fungus Algae and fungus Fungus and root of higher plant" at bounding box center [241, 149] width 224 height 39
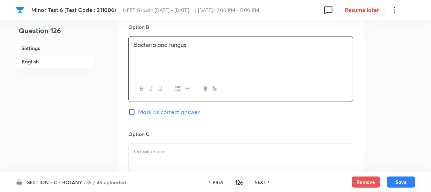
scroll to position [447, 0]
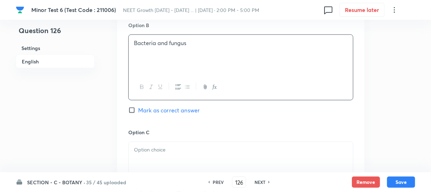
click at [165, 154] on div at bounding box center [241, 161] width 224 height 39
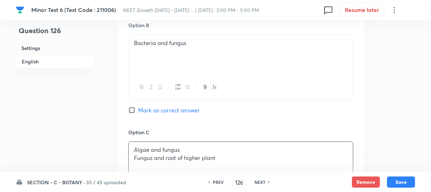
click at [159, 154] on p "Fungus and root of higher plant" at bounding box center [241, 158] width 214 height 8
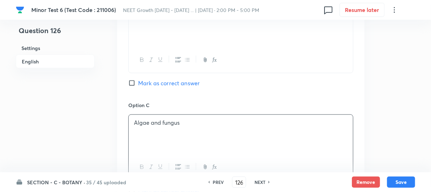
scroll to position [543, 0]
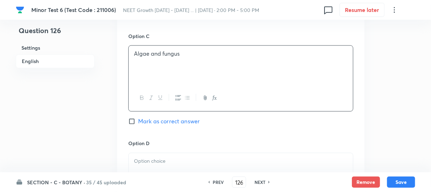
click at [165, 158] on div at bounding box center [241, 172] width 224 height 39
paste div
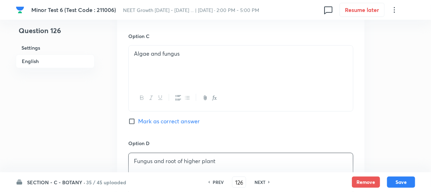
click at [138, 117] on span "Mark as correct answer" at bounding box center [169, 121] width 62 height 8
click at [138, 118] on input "Mark as correct answer" at bounding box center [133, 121] width 10 height 7
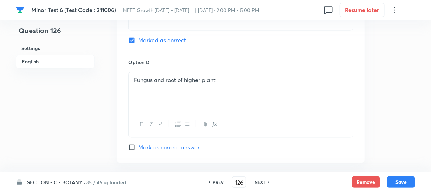
scroll to position [671, 0]
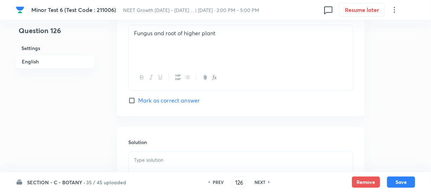
click at [142, 156] on p at bounding box center [241, 160] width 214 height 8
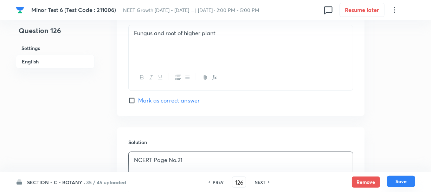
click at [399, 183] on button "Save" at bounding box center [401, 181] width 28 height 11
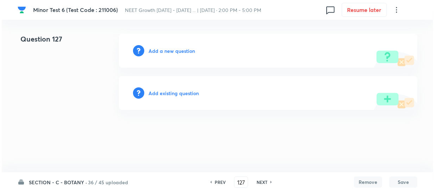
scroll to position [0, 0]
click at [156, 48] on h6 "Add a new question" at bounding box center [171, 50] width 46 height 7
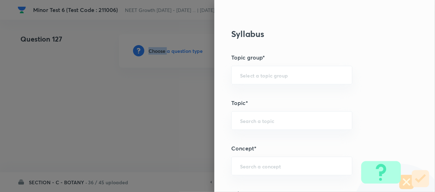
scroll to position [352, 0]
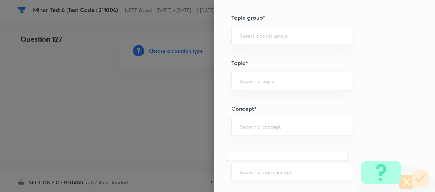
click at [240, 170] on input "text" at bounding box center [291, 171] width 103 height 7
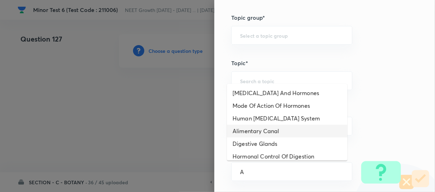
click at [268, 127] on li "Alimentary Canal" at bounding box center [287, 131] width 120 height 13
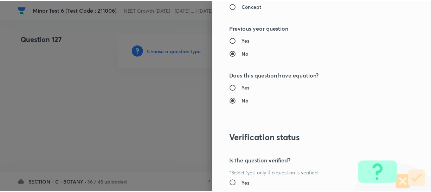
scroll to position [814, 0]
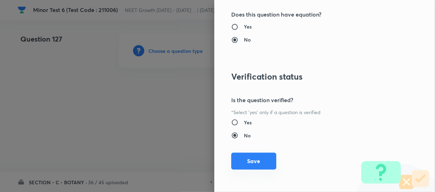
click at [241, 162] on button "Save" at bounding box center [253, 160] width 45 height 17
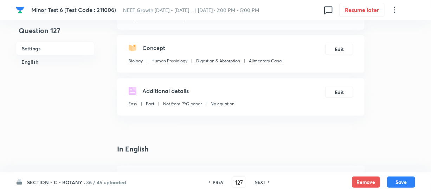
scroll to position [160, 0]
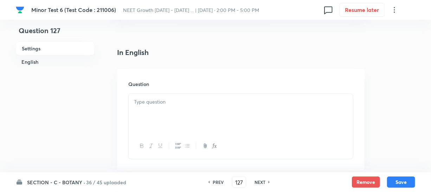
click at [172, 123] on div at bounding box center [241, 113] width 224 height 39
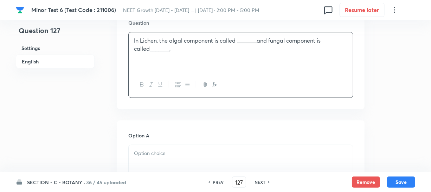
scroll to position [224, 0]
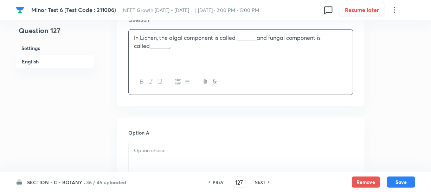
drag, startPoint x: 168, startPoint y: 135, endPoint x: 161, endPoint y: 151, distance: 17.1
click at [168, 136] on h6 "Option A" at bounding box center [240, 132] width 225 height 7
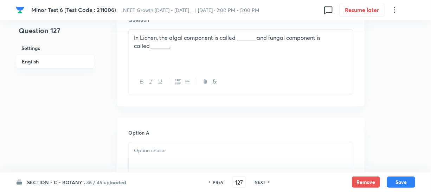
click at [161, 152] on p at bounding box center [241, 150] width 214 height 8
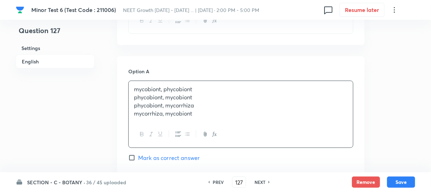
scroll to position [288, 0]
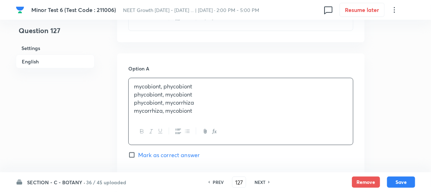
click at [147, 95] on p "phycobiont, mycobiont" at bounding box center [241, 94] width 214 height 8
click at [193, 114] on p "mycorrhiza, mycobiont" at bounding box center [241, 111] width 214 height 8
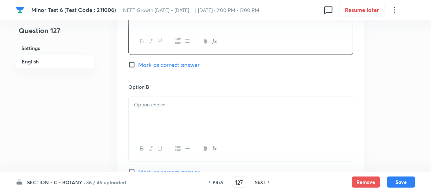
scroll to position [383, 0]
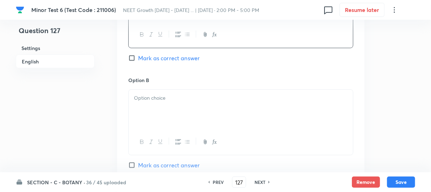
click at [167, 114] on div at bounding box center [241, 109] width 224 height 39
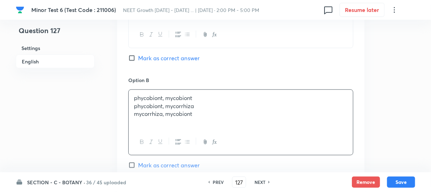
click at [157, 108] on p "phycobiont, mycorrhiza" at bounding box center [241, 106] width 214 height 8
click at [209, 118] on div "phycobiont, mycobiont phycobiont, mycorrhiza mycorrhiza, mycobiont" at bounding box center [241, 109] width 224 height 39
click at [185, 108] on p "phycobiont, mycorrhiza" at bounding box center [241, 106] width 214 height 8
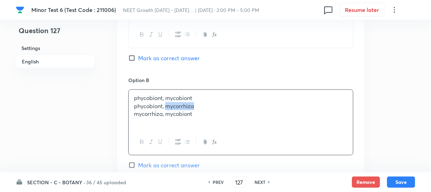
click at [185, 108] on p "phycobiont, mycorrhiza" at bounding box center [241, 106] width 214 height 8
click at [197, 116] on p "mycorrhiza, mycobiont" at bounding box center [241, 114] width 214 height 8
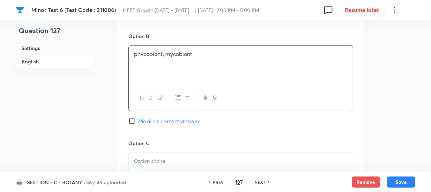
scroll to position [479, 0]
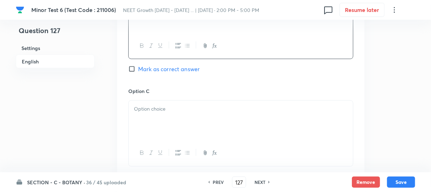
click at [188, 127] on div at bounding box center [241, 120] width 224 height 39
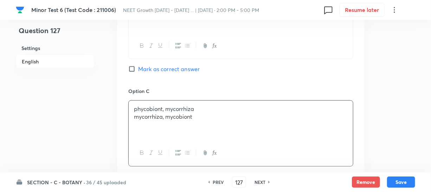
drag, startPoint x: 176, startPoint y: 121, endPoint x: 171, endPoint y: 119, distance: 5.0
click at [171, 119] on p "mycorrhiza, mycobiont" at bounding box center [241, 117] width 214 height 8
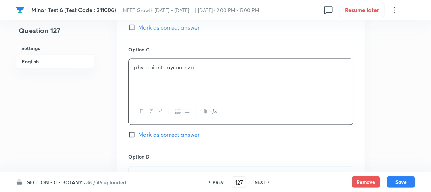
scroll to position [543, 0]
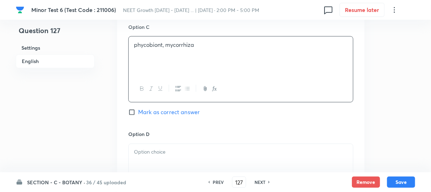
click at [158, 147] on div at bounding box center [241, 163] width 224 height 39
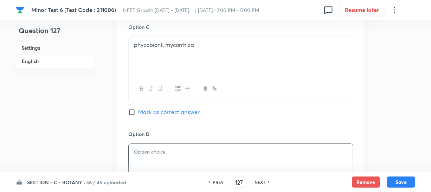
paste div
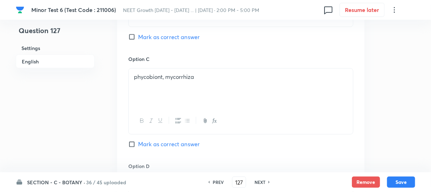
click at [134, 38] on input "Mark as correct answer" at bounding box center [133, 36] width 10 height 7
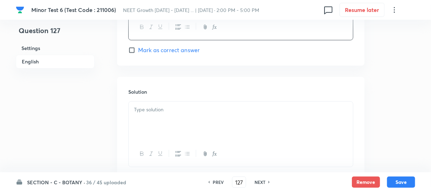
scroll to position [761, 0]
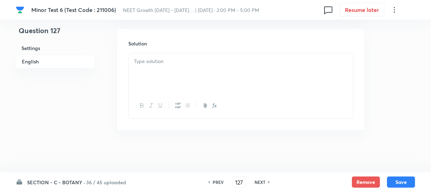
drag, startPoint x: 154, startPoint y: 71, endPoint x: 404, endPoint y: 90, distance: 251.5
click at [154, 71] on div at bounding box center [241, 72] width 224 height 39
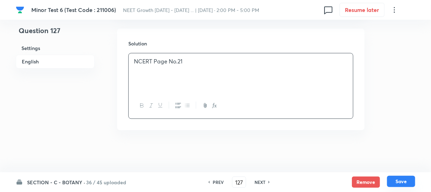
click at [391, 176] on button "Save" at bounding box center [401, 181] width 28 height 11
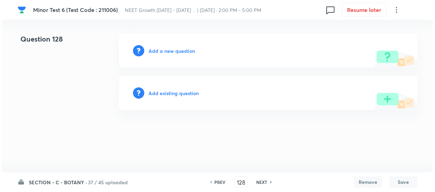
scroll to position [0, 0]
click at [154, 50] on h6 "Add a new question" at bounding box center [171, 50] width 46 height 7
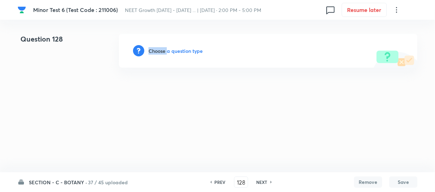
click at [154, 50] on h6 "Choose a question type" at bounding box center [175, 50] width 54 height 7
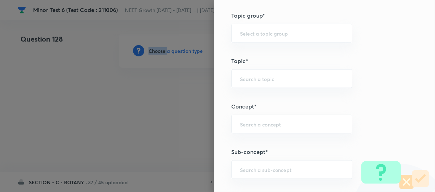
scroll to position [383, 0]
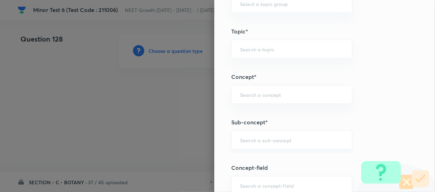
click at [250, 140] on input "text" at bounding box center [291, 139] width 103 height 7
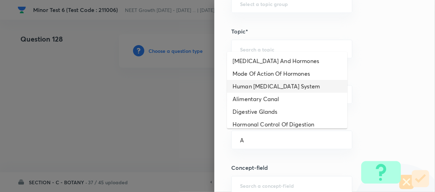
click at [278, 89] on li "Human [MEDICAL_DATA] System" at bounding box center [287, 86] width 120 height 13
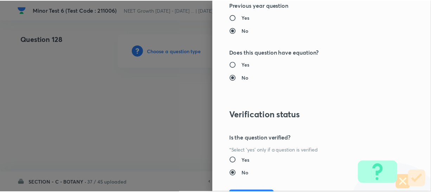
scroll to position [799, 0]
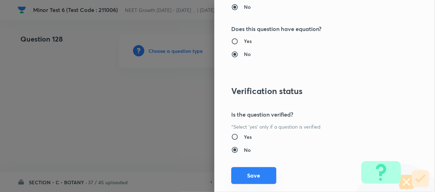
click at [251, 177] on button "Save" at bounding box center [253, 175] width 45 height 17
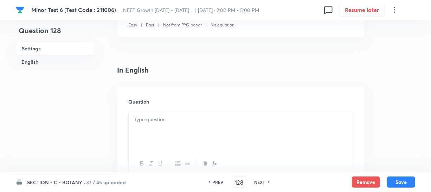
scroll to position [192, 0]
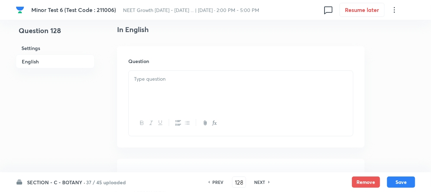
click at [184, 89] on div at bounding box center [241, 90] width 224 height 39
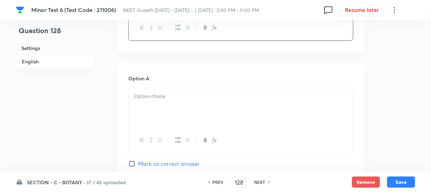
scroll to position [288, 0]
click at [144, 127] on div at bounding box center [241, 140] width 224 height 26
click at [148, 97] on div at bounding box center [241, 106] width 224 height 39
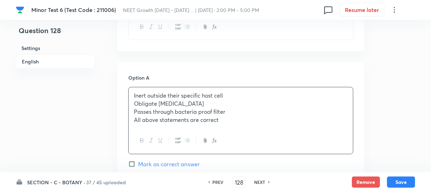
click at [167, 100] on p "Obligate [MEDICAL_DATA]" at bounding box center [241, 104] width 214 height 8
click at [217, 116] on p "All above statements are correct" at bounding box center [241, 120] width 214 height 8
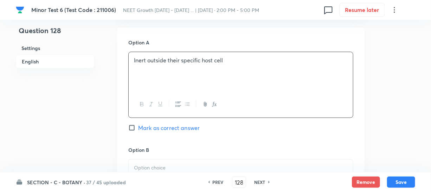
scroll to position [352, 0]
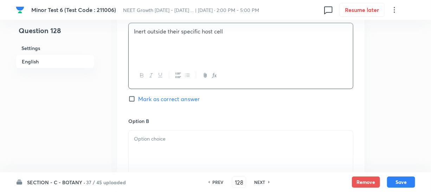
click at [168, 130] on div at bounding box center [241, 149] width 224 height 39
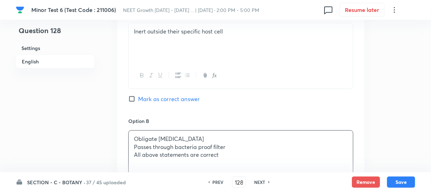
click at [161, 151] on p "All above statements are correct" at bounding box center [241, 155] width 214 height 8
click at [161, 143] on p "Passes through bacteria proof filter" at bounding box center [241, 147] width 214 height 8
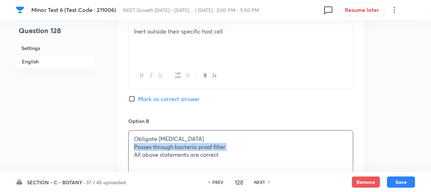
click at [161, 143] on p "Passes through bacteria proof filter" at bounding box center [241, 147] width 214 height 8
click at [179, 151] on p "All above statements are correct" at bounding box center [241, 155] width 214 height 8
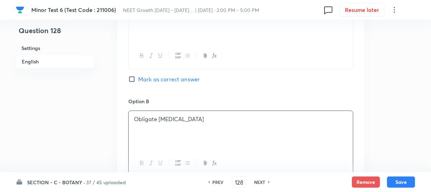
scroll to position [447, 0]
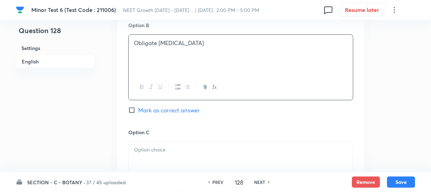
click at [164, 146] on p at bounding box center [241, 150] width 214 height 8
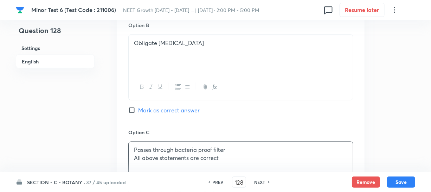
click at [162, 154] on p "All above statements are correct" at bounding box center [241, 158] width 214 height 8
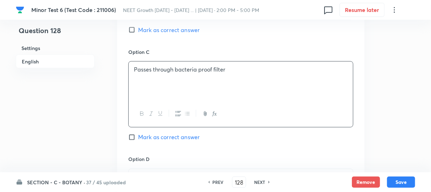
scroll to position [575, 0]
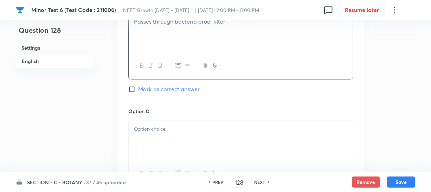
click at [160, 141] on div at bounding box center [241, 140] width 224 height 39
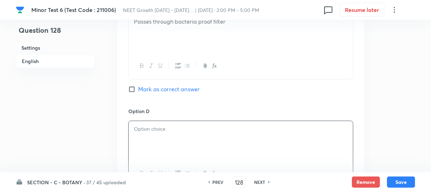
paste div
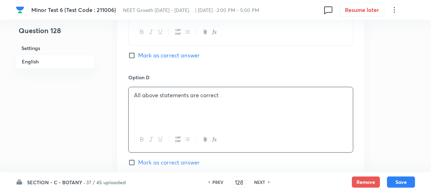
scroll to position [671, 0]
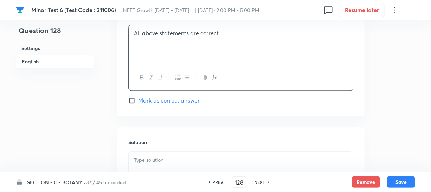
click at [133, 97] on input "Mark as correct answer" at bounding box center [133, 100] width 10 height 7
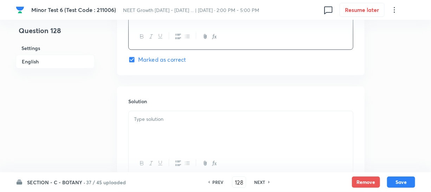
scroll to position [735, 0]
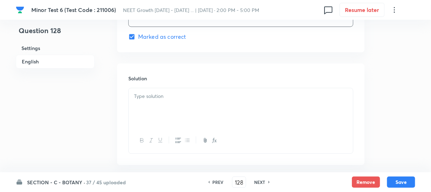
drag, startPoint x: 161, startPoint y: 103, endPoint x: 166, endPoint y: 112, distance: 10.1
click at [161, 103] on div at bounding box center [241, 107] width 224 height 39
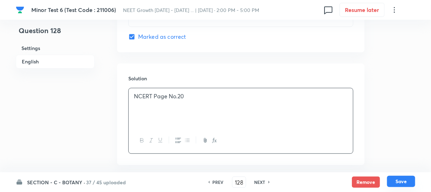
click at [393, 180] on button "Save" at bounding box center [401, 181] width 28 height 11
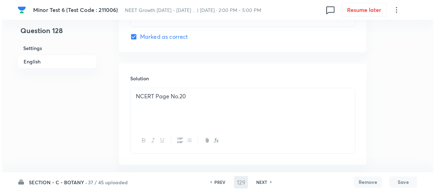
scroll to position [0, 0]
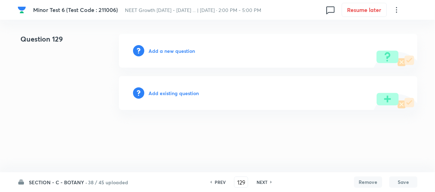
click at [153, 45] on div "Add a new question" at bounding box center [268, 51] width 298 height 34
click at [156, 52] on h6 "Add a new question" at bounding box center [171, 50] width 46 height 7
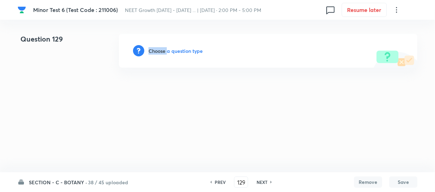
click at [157, 52] on h6 "Choose a question type" at bounding box center [175, 50] width 54 height 7
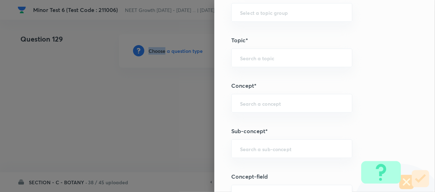
scroll to position [415, 0]
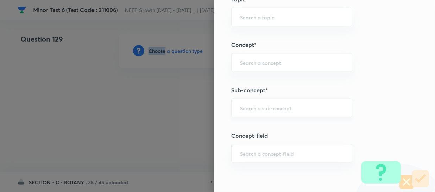
click at [247, 113] on div "​" at bounding box center [291, 107] width 121 height 19
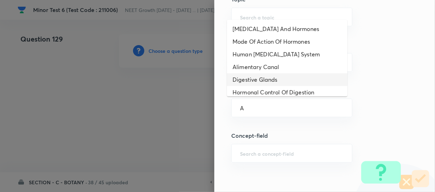
click at [254, 76] on li "Digestive Glands" at bounding box center [287, 79] width 120 height 13
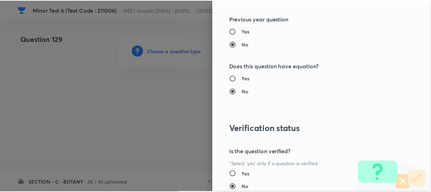
scroll to position [814, 0]
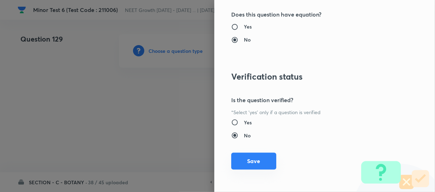
click at [240, 159] on button "Save" at bounding box center [253, 160] width 45 height 17
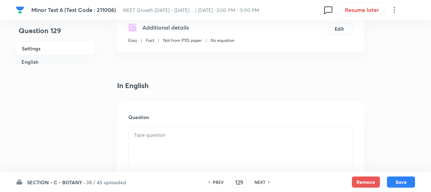
scroll to position [160, 0]
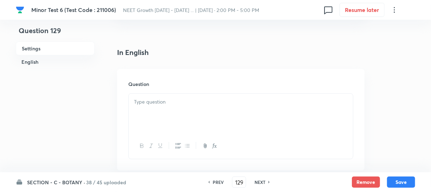
click at [153, 116] on div at bounding box center [241, 113] width 224 height 39
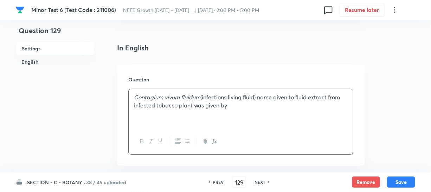
scroll to position [224, 0]
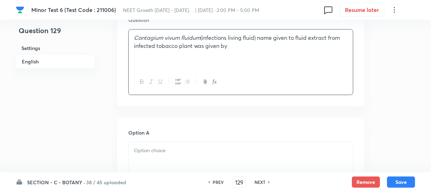
click at [152, 159] on div at bounding box center [241, 161] width 224 height 39
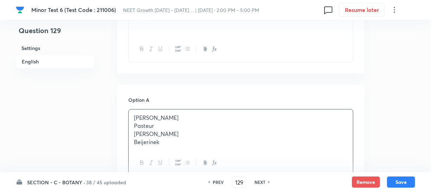
scroll to position [288, 0]
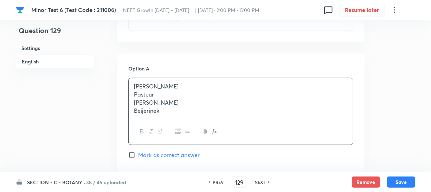
click at [158, 92] on p "Pasteur" at bounding box center [241, 94] width 214 height 8
click at [181, 110] on p "Beijerinek" at bounding box center [241, 111] width 214 height 8
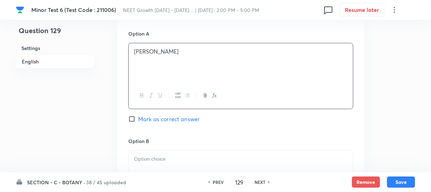
scroll to position [352, 0]
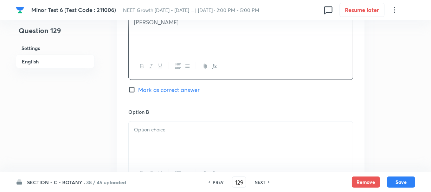
click at [181, 142] on div at bounding box center [241, 140] width 224 height 39
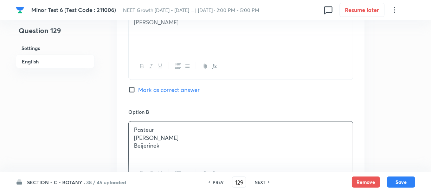
click at [151, 137] on p "[PERSON_NAME]" at bounding box center [241, 138] width 214 height 8
click at [172, 146] on p "Beijerinek" at bounding box center [241, 145] width 214 height 8
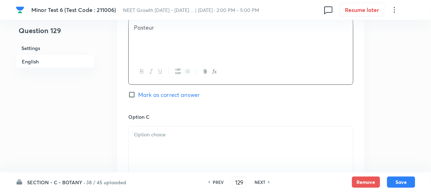
scroll to position [489, 0]
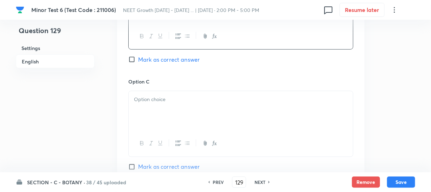
click at [165, 107] on div at bounding box center [241, 110] width 224 height 39
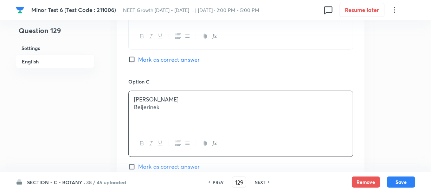
click at [154, 108] on p "Beijerinek" at bounding box center [241, 107] width 214 height 8
click at [156, 108] on p "Beijerinek" at bounding box center [241, 107] width 214 height 8
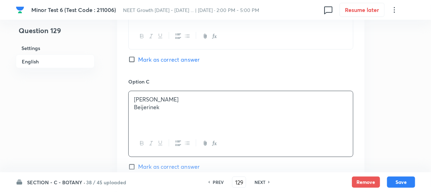
click at [156, 108] on p "Beijerinek" at bounding box center [241, 107] width 214 height 8
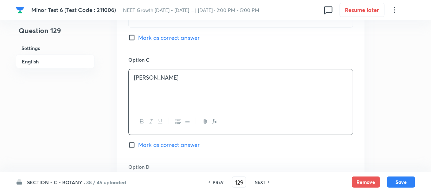
scroll to position [553, 0]
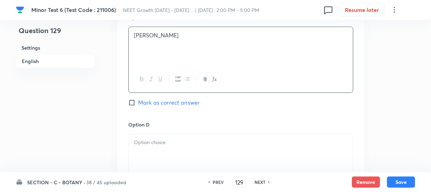
click at [161, 141] on p at bounding box center [241, 143] width 214 height 8
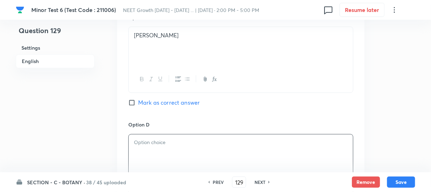
paste div
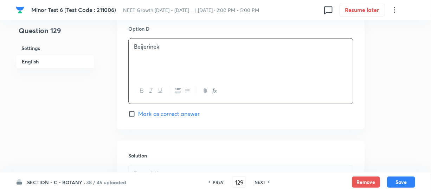
click at [131, 115] on input "Mark as correct answer" at bounding box center [133, 113] width 10 height 7
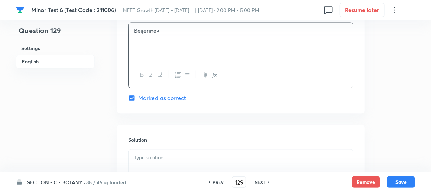
scroll to position [681, 0]
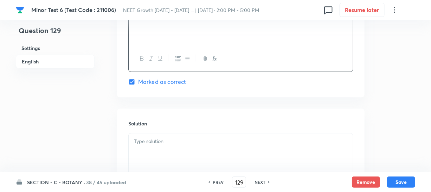
click at [145, 144] on p at bounding box center [241, 141] width 214 height 8
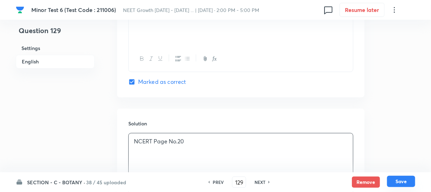
click at [404, 186] on button "Save" at bounding box center [401, 181] width 28 height 11
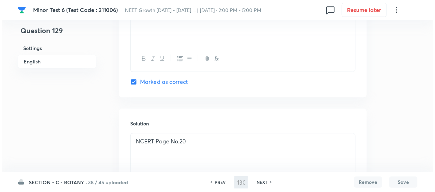
scroll to position [0, 0]
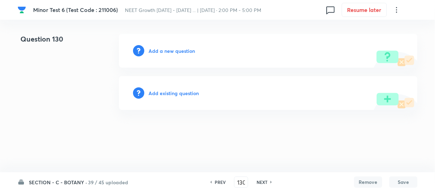
click at [160, 45] on div "Add a new question" at bounding box center [268, 51] width 298 height 34
click at [159, 49] on h6 "Add a new question" at bounding box center [171, 50] width 46 height 7
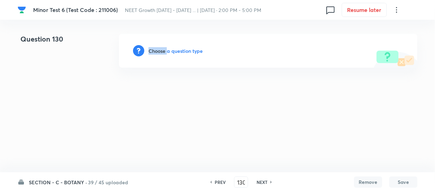
click at [159, 49] on h6 "Choose a question type" at bounding box center [175, 50] width 54 height 7
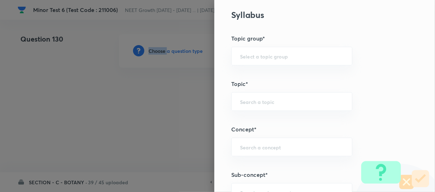
scroll to position [383, 0]
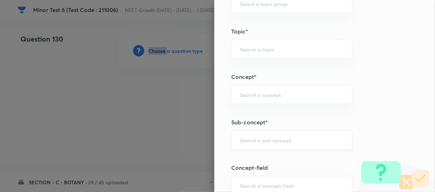
click at [248, 133] on div "​" at bounding box center [291, 139] width 121 height 19
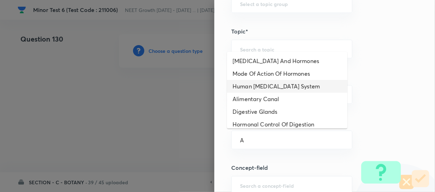
click at [269, 80] on li "Human [MEDICAL_DATA] System" at bounding box center [287, 86] width 120 height 13
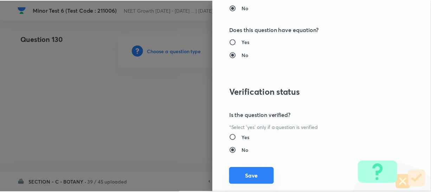
scroll to position [814, 0]
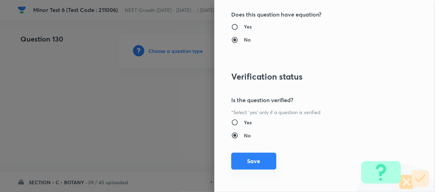
click at [247, 164] on button "Save" at bounding box center [253, 160] width 45 height 17
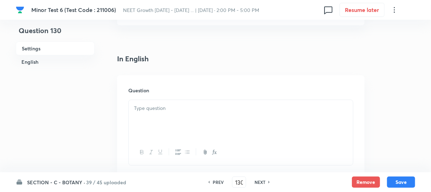
scroll to position [192, 0]
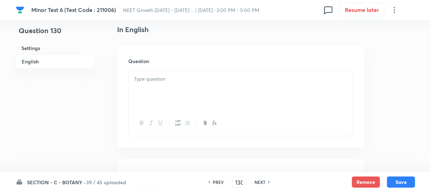
drag, startPoint x: 177, startPoint y: 90, endPoint x: 245, endPoint y: 85, distance: 68.4
click at [177, 90] on div at bounding box center [241, 90] width 224 height 39
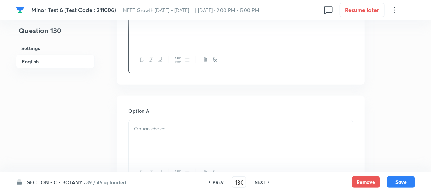
scroll to position [256, 0]
click at [165, 140] on div at bounding box center [241, 138] width 224 height 39
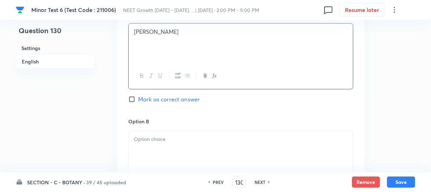
scroll to position [352, 0]
click at [164, 135] on p at bounding box center [241, 139] width 214 height 8
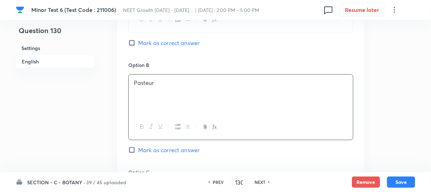
scroll to position [479, 0]
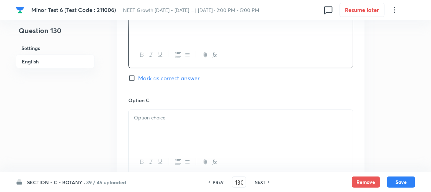
click at [166, 118] on div at bounding box center [241, 129] width 224 height 39
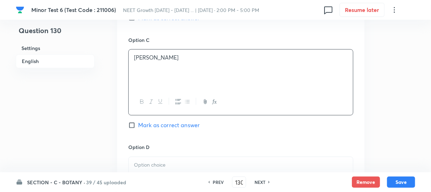
scroll to position [639, 0]
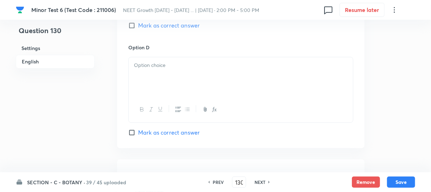
click at [152, 65] on div at bounding box center [241, 76] width 224 height 39
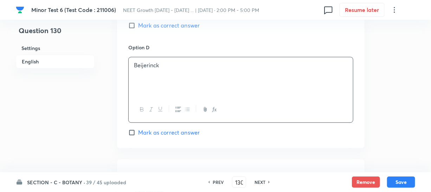
click at [131, 129] on input "Mark as correct answer" at bounding box center [133, 132] width 10 height 7
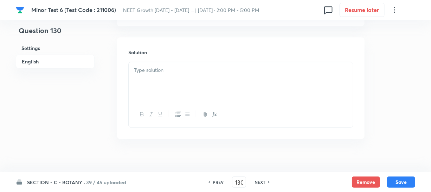
drag, startPoint x: 168, startPoint y: 77, endPoint x: 197, endPoint y: 94, distance: 33.1
click at [168, 76] on div at bounding box center [241, 81] width 224 height 39
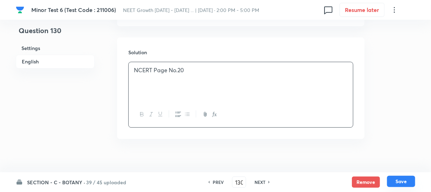
click at [394, 180] on button "Save" at bounding box center [401, 181] width 28 height 11
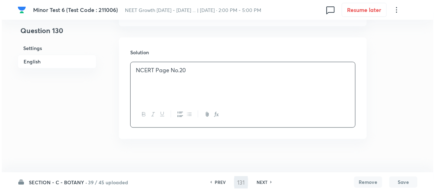
scroll to position [0, 0]
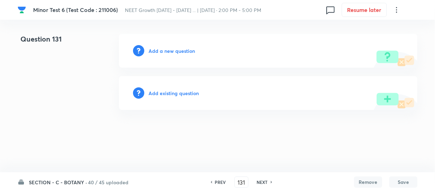
click at [159, 56] on div "Add a new question" at bounding box center [268, 51] width 298 height 34
click at [159, 49] on h6 "Add a new question" at bounding box center [171, 50] width 46 height 7
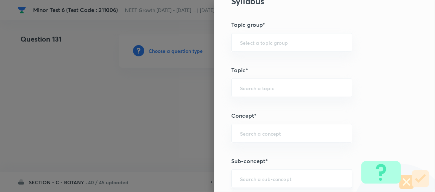
scroll to position [383, 0]
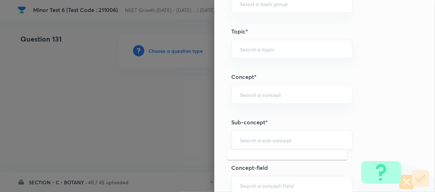
click at [243, 137] on input "text" at bounding box center [291, 139] width 103 height 7
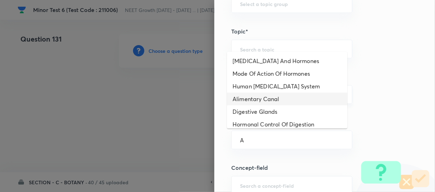
drag, startPoint x: 300, startPoint y: 98, endPoint x: 288, endPoint y: 89, distance: 14.5
click at [300, 97] on li "Alimentary Canal" at bounding box center [287, 99] width 120 height 13
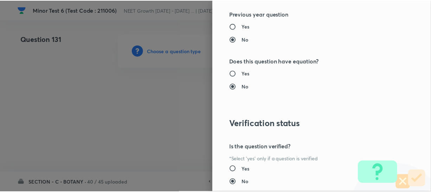
scroll to position [814, 0]
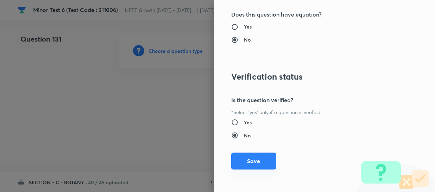
click at [239, 158] on button "Save" at bounding box center [253, 160] width 45 height 17
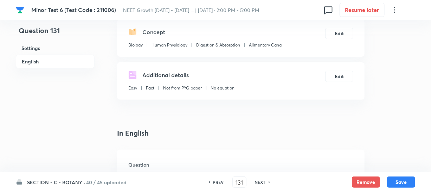
scroll to position [128, 0]
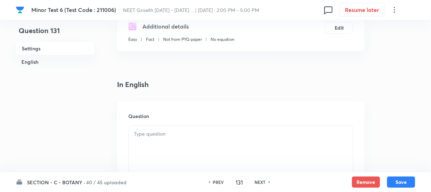
click at [167, 134] on p at bounding box center [241, 134] width 214 height 8
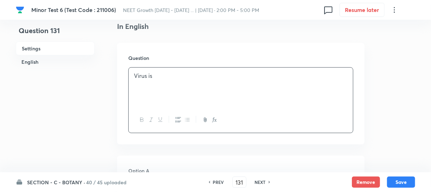
scroll to position [256, 0]
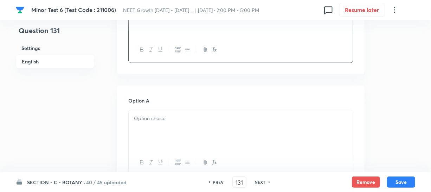
click at [176, 132] on div at bounding box center [241, 129] width 224 height 39
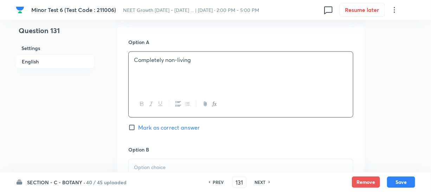
scroll to position [352, 0]
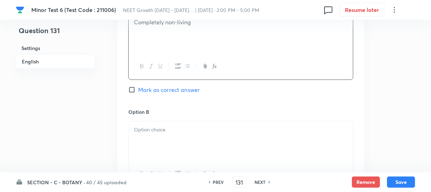
click at [193, 135] on div at bounding box center [241, 140] width 224 height 39
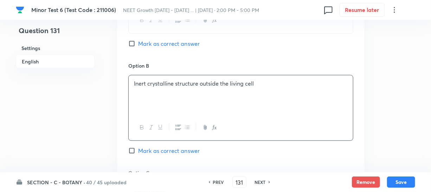
scroll to position [479, 0]
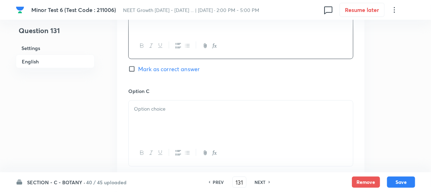
click at [180, 135] on div at bounding box center [241, 120] width 224 height 39
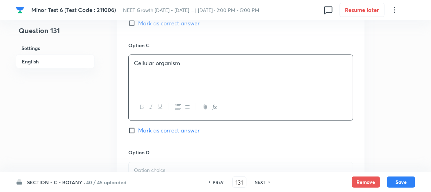
scroll to position [575, 0]
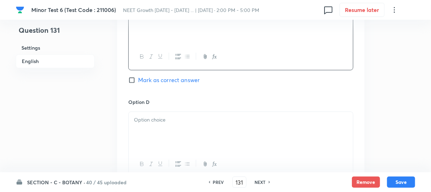
click at [213, 128] on div at bounding box center [241, 131] width 224 height 39
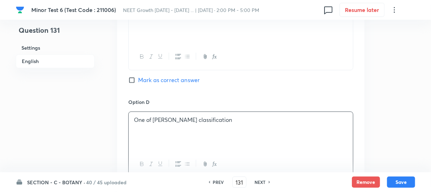
scroll to position [511, 0]
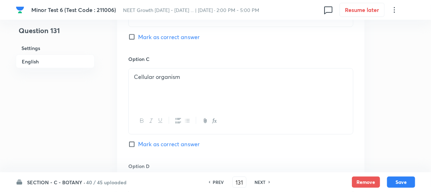
click at [134, 42] on div "Option B Inert crystalline structure outside the living cell Mark as correct an…" at bounding box center [240, 1] width 225 height 107
click at [134, 39] on input "Mark as correct answer" at bounding box center [133, 36] width 10 height 7
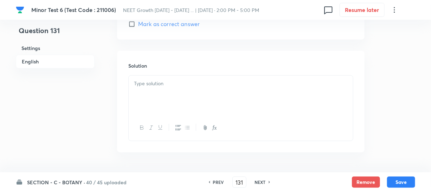
scroll to position [761, 0]
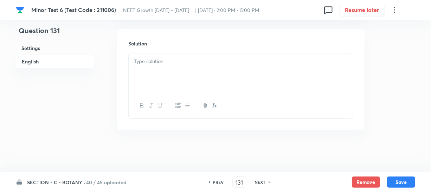
click at [158, 81] on div at bounding box center [241, 72] width 224 height 39
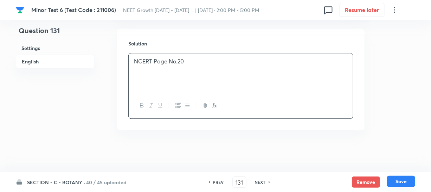
click at [393, 183] on button "Save" at bounding box center [401, 181] width 28 height 11
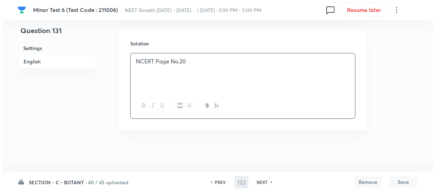
scroll to position [0, 0]
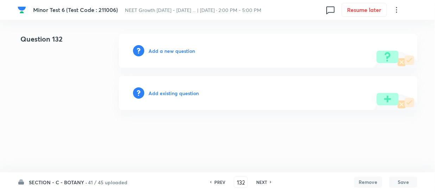
click at [160, 50] on h6 "Add a new question" at bounding box center [171, 50] width 46 height 7
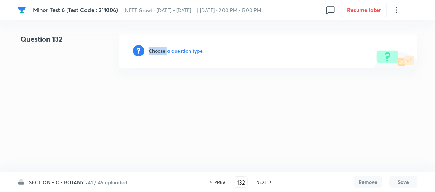
click at [159, 50] on h6 "Choose a question type" at bounding box center [175, 50] width 54 height 7
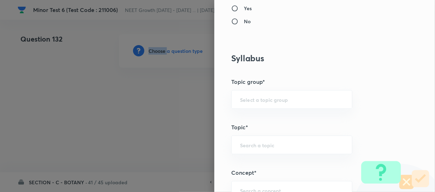
scroll to position [352, 0]
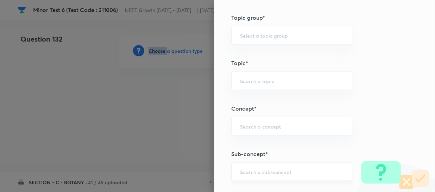
click at [247, 164] on div "​" at bounding box center [291, 171] width 121 height 19
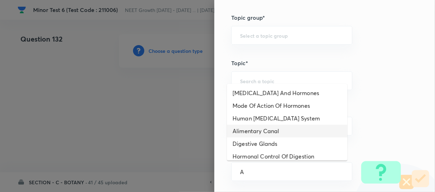
click at [264, 127] on li "Alimentary Canal" at bounding box center [287, 131] width 120 height 13
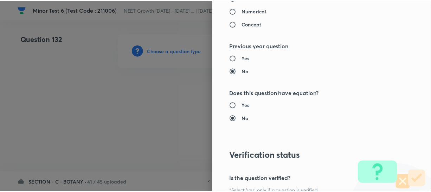
scroll to position [814, 0]
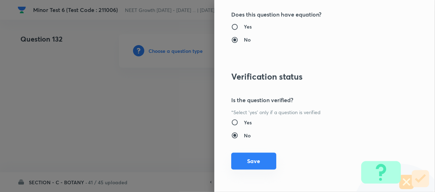
click at [247, 160] on button "Save" at bounding box center [253, 160] width 45 height 17
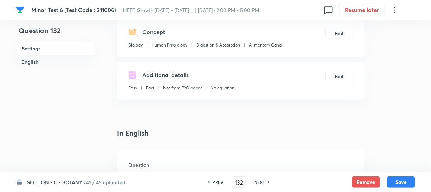
scroll to position [128, 0]
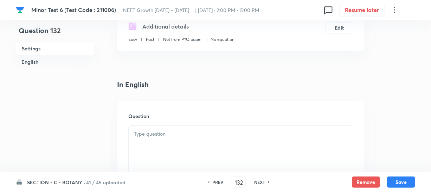
click at [140, 144] on div at bounding box center [241, 145] width 224 height 39
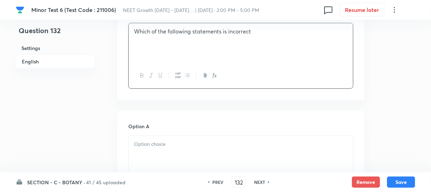
scroll to position [256, 0]
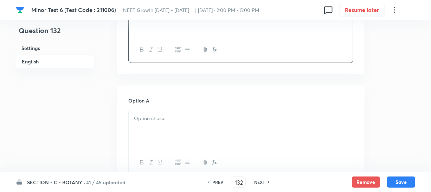
click at [171, 139] on div at bounding box center [241, 129] width 224 height 39
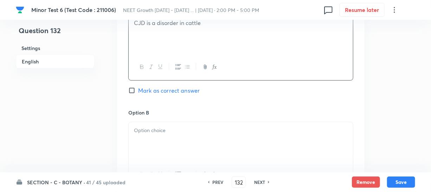
scroll to position [352, 0]
click at [148, 143] on div at bounding box center [241, 140] width 224 height 39
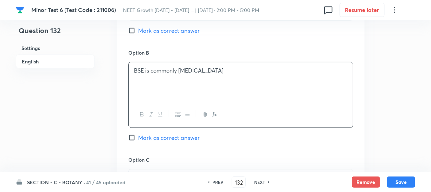
scroll to position [479, 0]
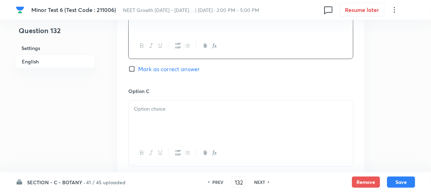
click at [180, 126] on div at bounding box center [241, 120] width 224 height 39
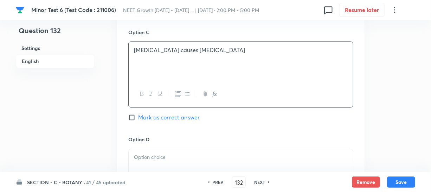
scroll to position [607, 0]
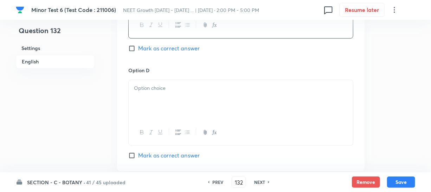
drag, startPoint x: 184, startPoint y: 110, endPoint x: 182, endPoint y: 105, distance: 5.9
click at [184, 110] on div at bounding box center [241, 99] width 224 height 39
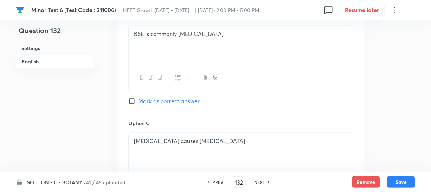
scroll to position [383, 0]
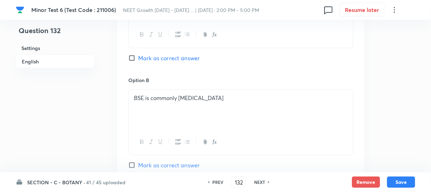
click at [134, 56] on input "Mark as correct answer" at bounding box center [133, 58] width 10 height 7
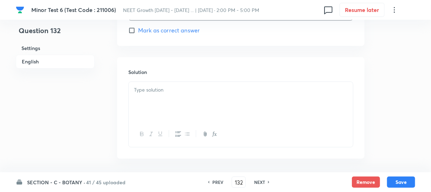
scroll to position [761, 0]
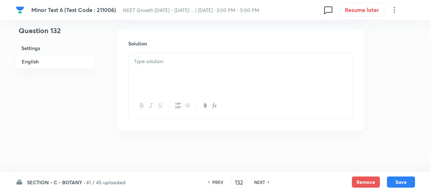
click at [148, 78] on div at bounding box center [241, 72] width 224 height 39
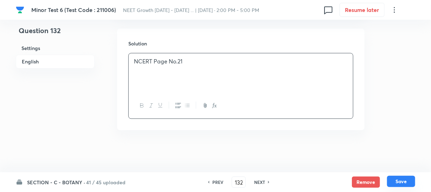
click at [396, 184] on button "Save" at bounding box center [401, 181] width 28 height 11
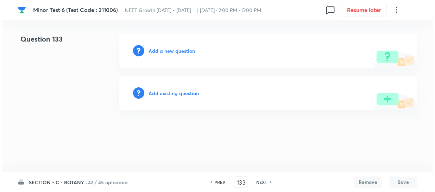
scroll to position [0, 0]
click at [156, 53] on h6 "Add a new question" at bounding box center [171, 50] width 46 height 7
click at [156, 50] on h6 "Choose a question type" at bounding box center [175, 50] width 54 height 7
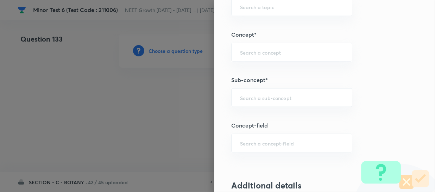
scroll to position [479, 0]
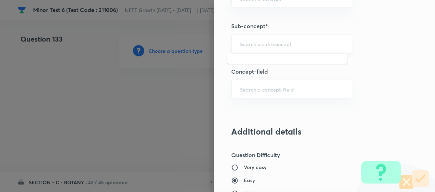
click at [247, 45] on input "text" at bounding box center [291, 43] width 103 height 7
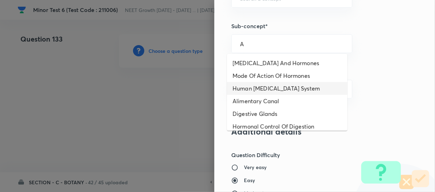
click at [278, 92] on li "Human [MEDICAL_DATA] System" at bounding box center [287, 88] width 120 height 13
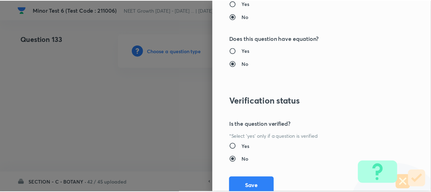
scroll to position [814, 0]
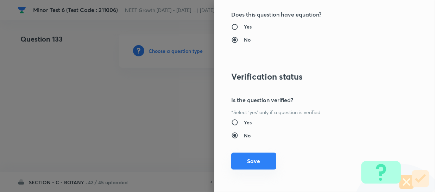
click at [242, 160] on button "Save" at bounding box center [253, 160] width 45 height 17
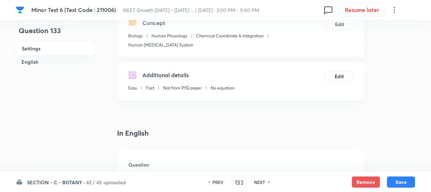
scroll to position [160, 0]
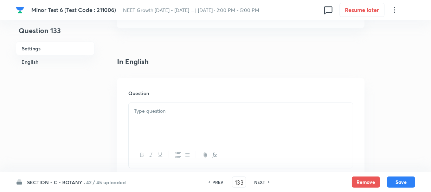
click at [164, 113] on div at bounding box center [241, 122] width 224 height 39
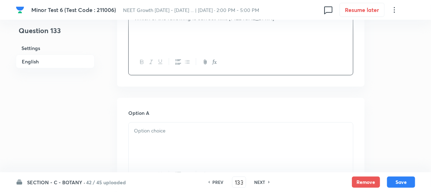
scroll to position [320, 0]
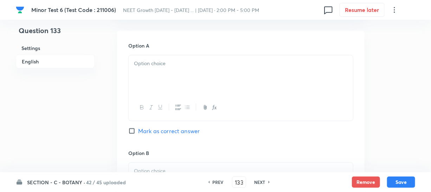
click at [165, 77] on div at bounding box center [241, 74] width 224 height 39
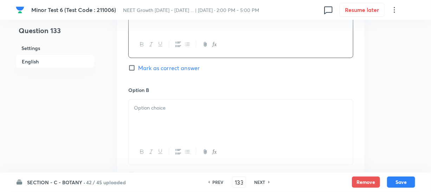
scroll to position [383, 0]
click at [140, 103] on p at bounding box center [241, 107] width 214 height 8
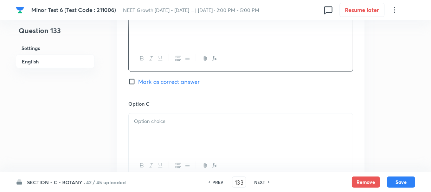
scroll to position [479, 0]
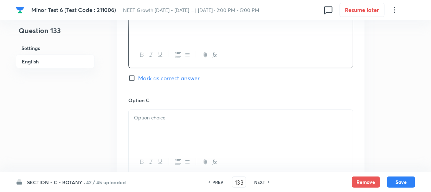
drag, startPoint x: 162, startPoint y: 125, endPoint x: 166, endPoint y: 117, distance: 8.3
click at [163, 124] on div at bounding box center [241, 129] width 224 height 39
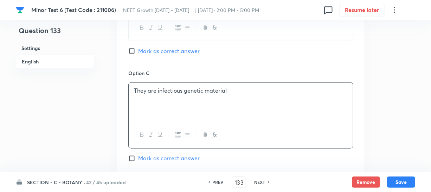
scroll to position [543, 0]
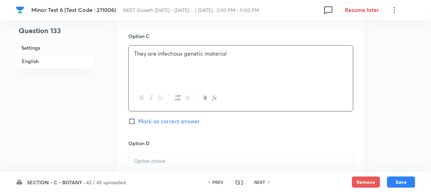
click at [197, 164] on div at bounding box center [241, 172] width 224 height 39
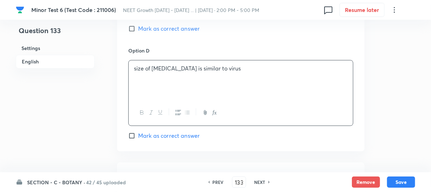
scroll to position [639, 0]
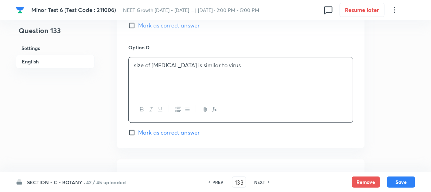
click at [141, 128] on span "Mark as correct answer" at bounding box center [169, 132] width 62 height 8
click at [138, 129] on input "Mark as correct answer" at bounding box center [133, 132] width 10 height 7
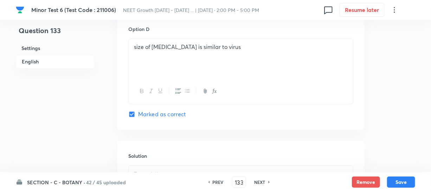
scroll to position [735, 0]
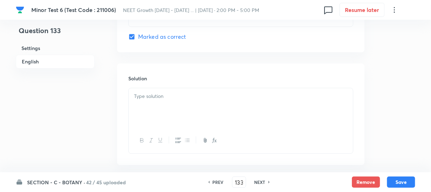
click at [169, 100] on div at bounding box center [241, 107] width 224 height 39
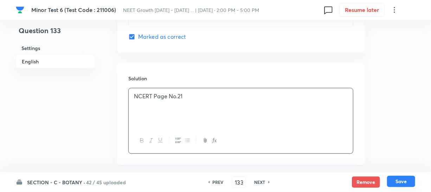
click at [401, 184] on button "Save" at bounding box center [401, 181] width 28 height 11
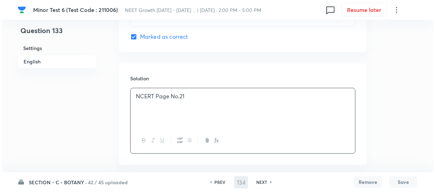
scroll to position [0, 0]
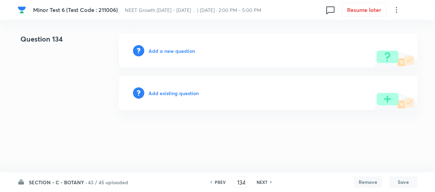
click at [158, 47] on h6 "Add a new question" at bounding box center [171, 50] width 46 height 7
click at [155, 50] on h6 "Choose a question type" at bounding box center [175, 50] width 54 height 7
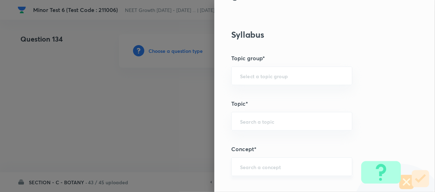
scroll to position [352, 0]
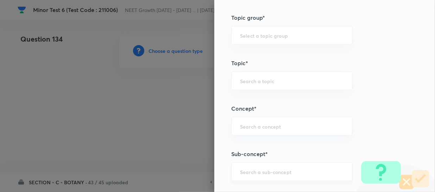
click at [243, 166] on div "​" at bounding box center [291, 171] width 121 height 19
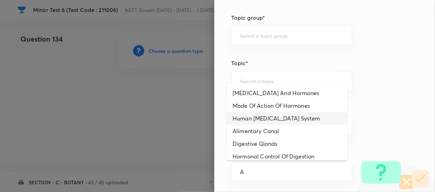
click at [261, 114] on li "Human [MEDICAL_DATA] System" at bounding box center [287, 118] width 120 height 13
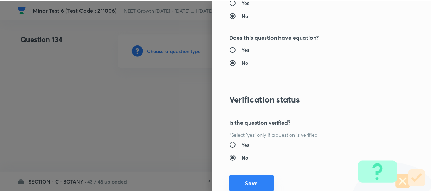
scroll to position [814, 0]
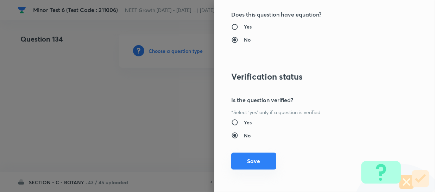
drag, startPoint x: 254, startPoint y: 160, endPoint x: 299, endPoint y: 145, distance: 47.2
click at [256, 160] on button "Save" at bounding box center [253, 160] width 45 height 17
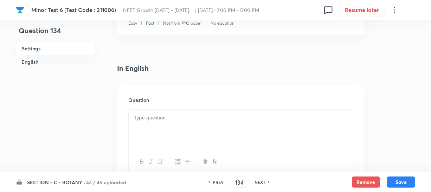
scroll to position [160, 0]
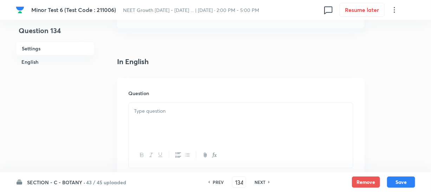
click at [170, 126] on div at bounding box center [241, 122] width 224 height 39
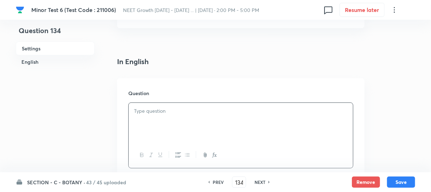
paste div
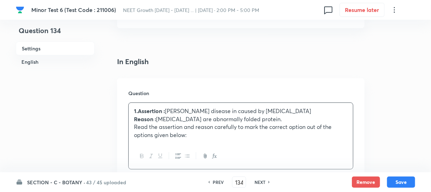
click at [166, 115] on p "Reason : [MEDICAL_DATA] are abnormally folded protein." at bounding box center [241, 119] width 214 height 8
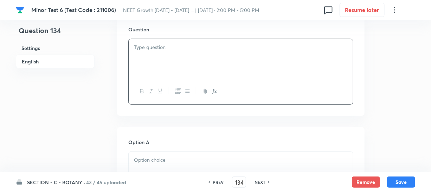
scroll to position [224, 0]
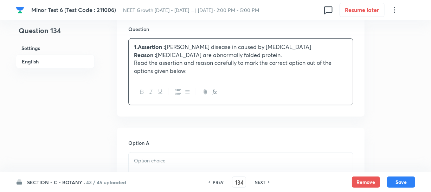
click at [169, 43] on p "1.Assertion : [PERSON_NAME] disease in caused by [MEDICAL_DATA]" at bounding box center [241, 47] width 214 height 8
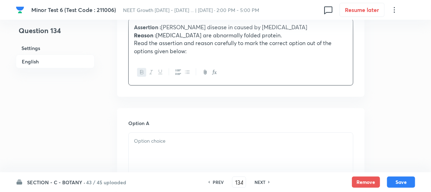
scroll to position [256, 0]
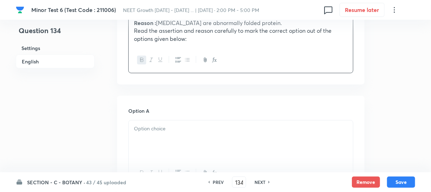
click at [160, 125] on p at bounding box center [241, 129] width 214 height 8
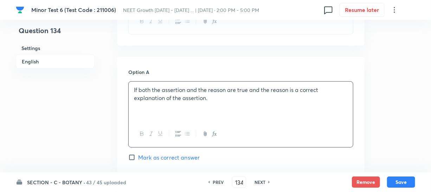
scroll to position [383, 0]
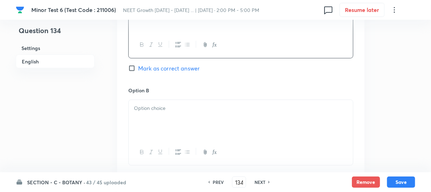
click at [178, 104] on div at bounding box center [241, 119] width 224 height 39
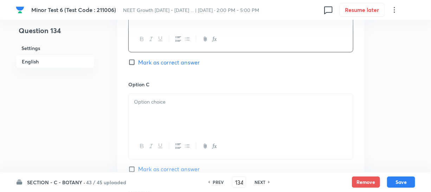
scroll to position [543, 0]
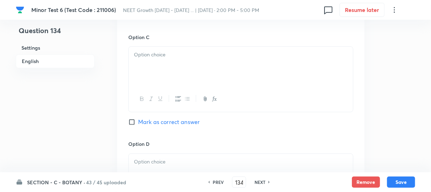
drag, startPoint x: 187, startPoint y: 107, endPoint x: 186, endPoint y: 103, distance: 3.6
click at [187, 106] on div "Option C Mark as correct answer" at bounding box center [240, 86] width 225 height 107
click at [180, 59] on div at bounding box center [241, 66] width 224 height 39
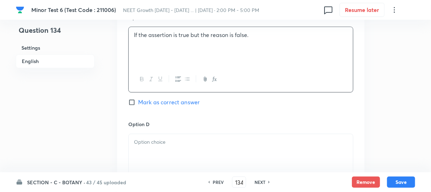
scroll to position [575, 0]
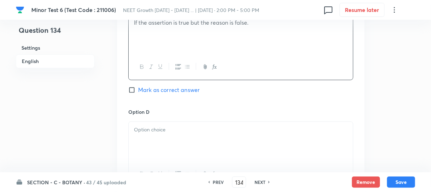
drag, startPoint x: 175, startPoint y: 120, endPoint x: 256, endPoint y: 111, distance: 81.1
click at [177, 126] on p at bounding box center [241, 130] width 214 height 8
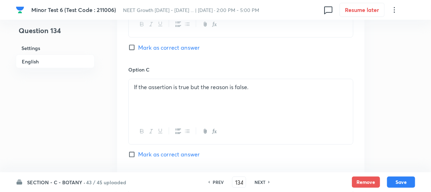
scroll to position [447, 0]
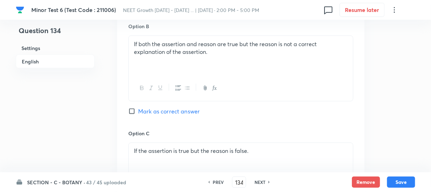
click at [132, 108] on input "Mark as correct answer" at bounding box center [133, 111] width 10 height 7
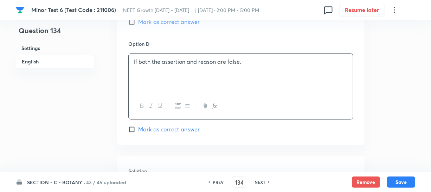
scroll to position [703, 0]
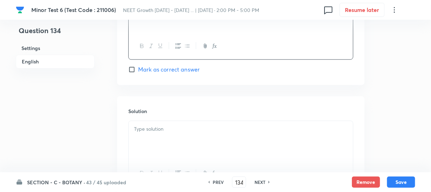
click at [147, 121] on div at bounding box center [241, 140] width 224 height 39
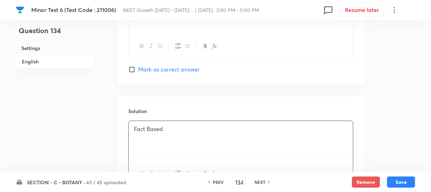
click at [403, 187] on div "SECTION - C - BOTANY · 43 / 45 uploaded PREV 134 ​ NEXT Remove Save" at bounding box center [216, 182] width 400 height 20
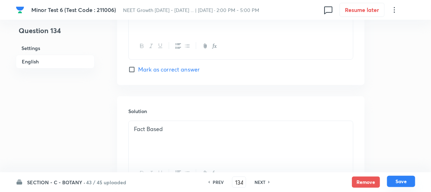
click at [402, 184] on button "Save" at bounding box center [401, 181] width 28 height 11
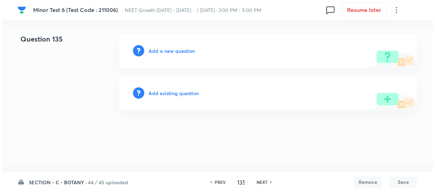
scroll to position [0, 0]
click at [155, 55] on div "Add a new question" at bounding box center [268, 51] width 298 height 34
click at [154, 52] on h6 "Add a new question" at bounding box center [171, 50] width 46 height 7
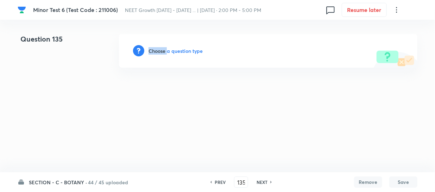
click at [154, 52] on h6 "Choose a question type" at bounding box center [175, 50] width 54 height 7
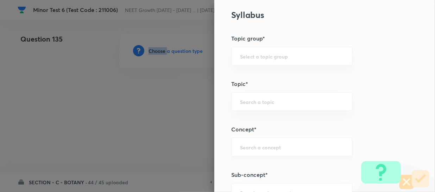
scroll to position [352, 0]
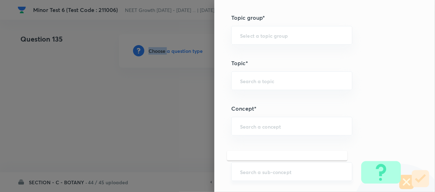
click at [243, 170] on input "text" at bounding box center [291, 171] width 103 height 7
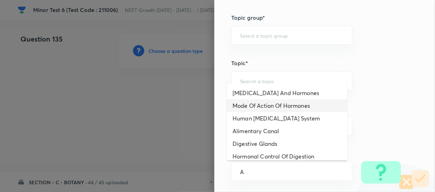
click at [257, 103] on li "Mode Of Action Of Hormones" at bounding box center [287, 105] width 120 height 13
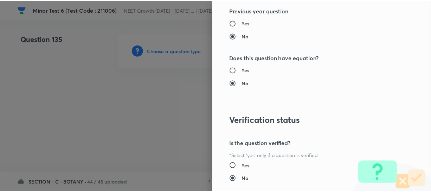
scroll to position [814, 0]
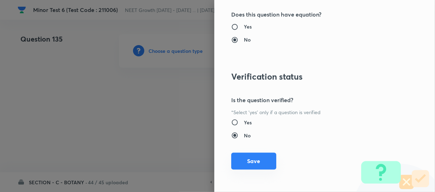
click at [250, 153] on button "Save" at bounding box center [253, 160] width 45 height 17
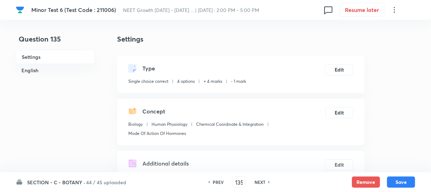
scroll to position [128, 0]
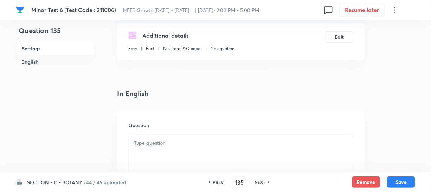
drag, startPoint x: 183, startPoint y: 142, endPoint x: 184, endPoint y: 148, distance: 6.5
click at [181, 148] on div at bounding box center [241, 154] width 224 height 39
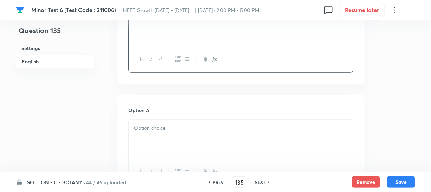
scroll to position [256, 0]
click at [177, 137] on div at bounding box center [241, 138] width 224 height 39
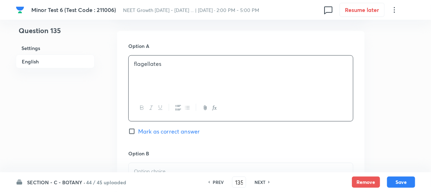
scroll to position [383, 0]
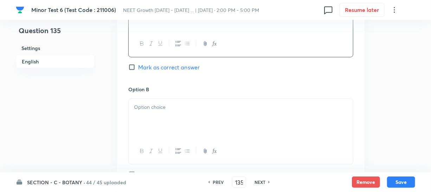
click at [169, 121] on div at bounding box center [241, 118] width 224 height 39
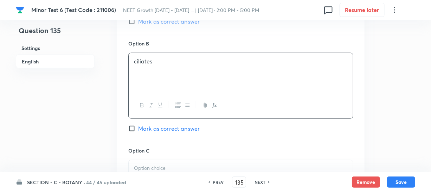
scroll to position [511, 0]
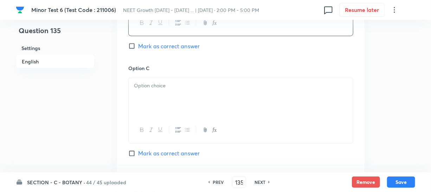
drag, startPoint x: 174, startPoint y: 106, endPoint x: 286, endPoint y: 112, distance: 112.0
click at [174, 106] on div at bounding box center [241, 97] width 224 height 39
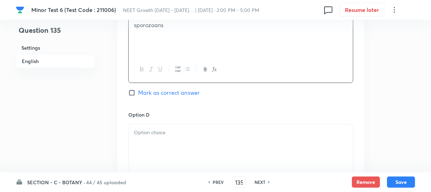
scroll to position [607, 0]
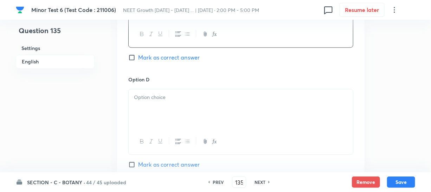
click at [157, 113] on div at bounding box center [241, 108] width 224 height 39
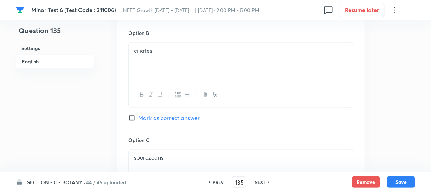
scroll to position [383, 0]
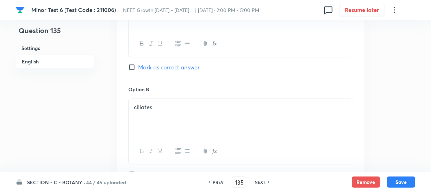
click at [136, 69] on input "Mark as correct answer" at bounding box center [133, 67] width 10 height 7
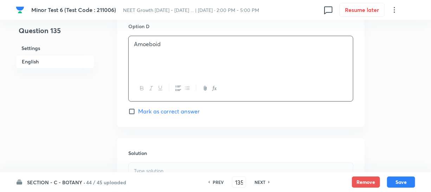
scroll to position [703, 0]
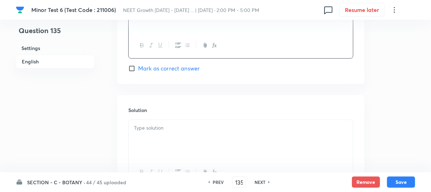
drag, startPoint x: 154, startPoint y: 143, endPoint x: 168, endPoint y: 142, distance: 14.1
click at [155, 143] on div at bounding box center [241, 139] width 224 height 39
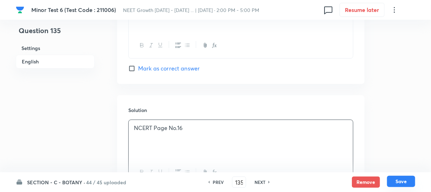
click at [402, 180] on button "Save" at bounding box center [401, 181] width 28 height 11
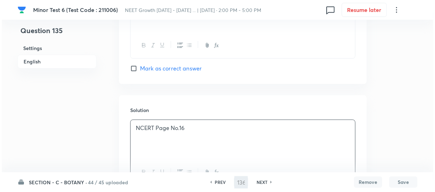
scroll to position [0, 0]
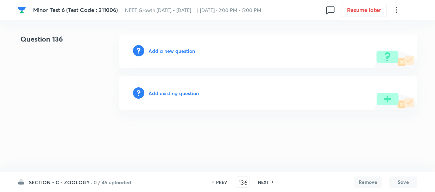
click at [156, 49] on h6 "Add a new question" at bounding box center [171, 50] width 46 height 7
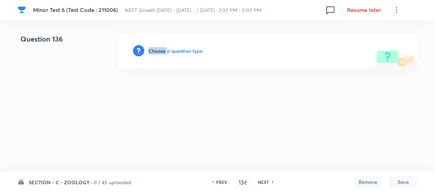
click at [156, 49] on h6 "Choose a question type" at bounding box center [175, 50] width 54 height 7
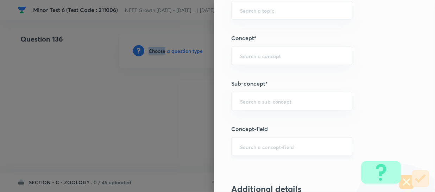
scroll to position [447, 0]
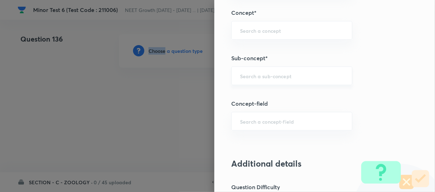
drag, startPoint x: 260, startPoint y: 82, endPoint x: 262, endPoint y: 78, distance: 5.0
click at [261, 81] on div "​" at bounding box center [291, 75] width 121 height 19
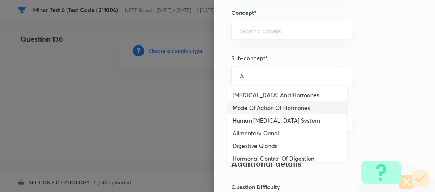
click at [266, 101] on li "Mode Of Action Of Hormones" at bounding box center [287, 107] width 120 height 13
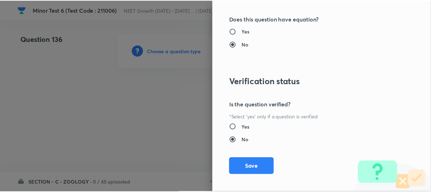
scroll to position [814, 0]
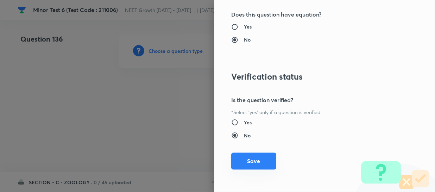
click at [255, 156] on button "Save" at bounding box center [253, 160] width 45 height 17
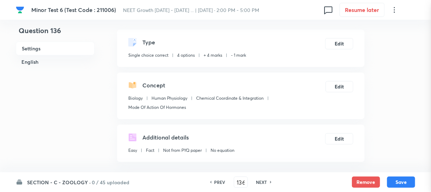
scroll to position [192, 0]
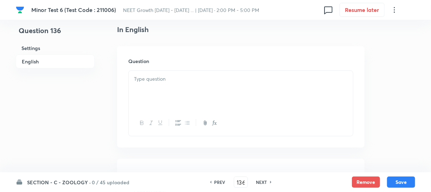
click at [176, 98] on div at bounding box center [241, 90] width 224 height 39
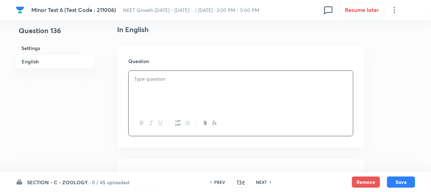
paste div
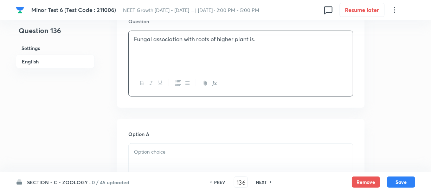
scroll to position [288, 0]
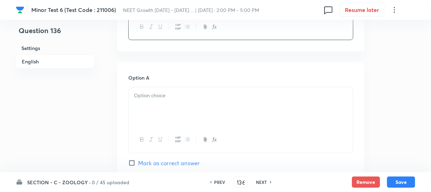
click at [154, 118] on div at bounding box center [241, 106] width 224 height 39
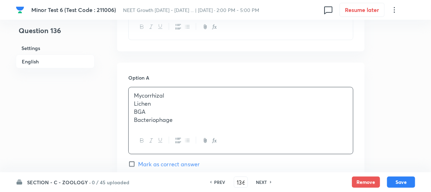
click at [153, 103] on p "Lichen" at bounding box center [241, 104] width 214 height 8
click at [183, 122] on p "Bacteriophage" at bounding box center [241, 120] width 214 height 8
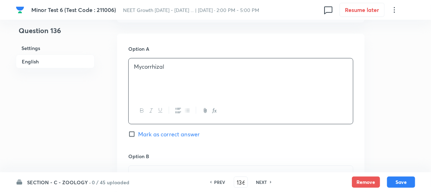
scroll to position [352, 0]
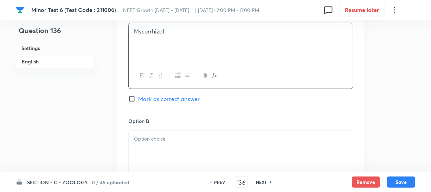
click at [152, 138] on p at bounding box center [241, 139] width 214 height 8
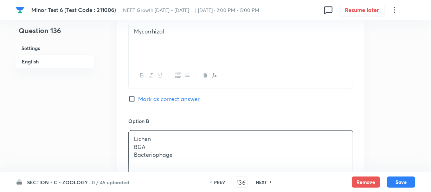
click at [141, 146] on p "BGA" at bounding box center [241, 147] width 214 height 8
click at [190, 158] on p "Bacteriophage" at bounding box center [241, 155] width 214 height 8
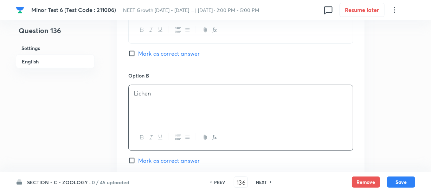
scroll to position [447, 0]
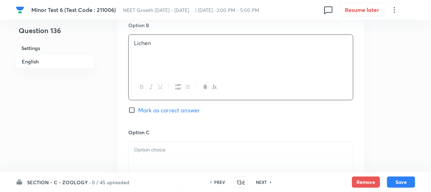
click at [147, 153] on p at bounding box center [241, 150] width 214 height 8
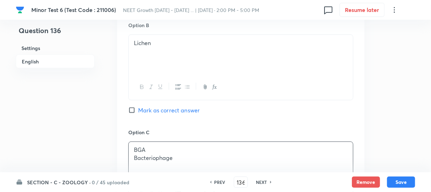
click at [145, 156] on p "Bacteriophage" at bounding box center [241, 158] width 214 height 8
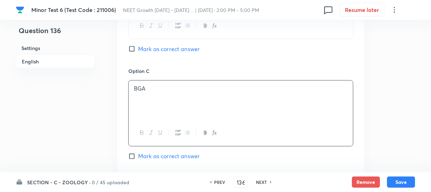
scroll to position [543, 0]
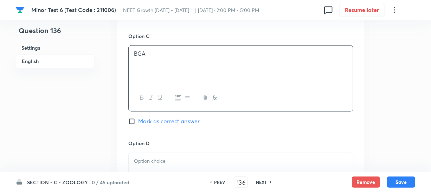
click at [151, 152] on div "Option D [PERSON_NAME] as correct answer" at bounding box center [240, 186] width 225 height 93
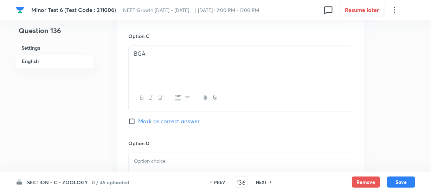
click at [149, 167] on div at bounding box center [241, 172] width 224 height 39
paste div
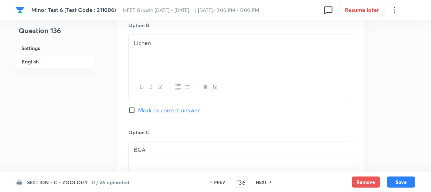
scroll to position [383, 0]
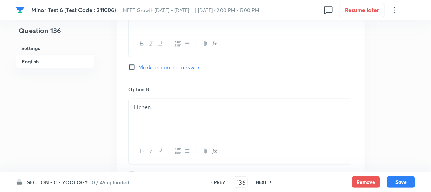
click at [134, 68] on input "Mark as correct answer" at bounding box center [133, 67] width 10 height 7
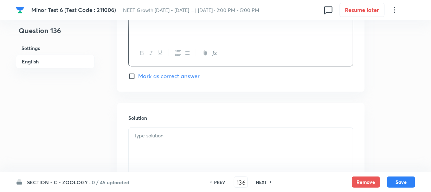
scroll to position [735, 0]
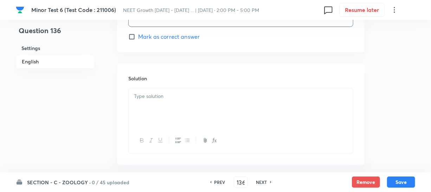
click at [157, 94] on p at bounding box center [241, 96] width 214 height 8
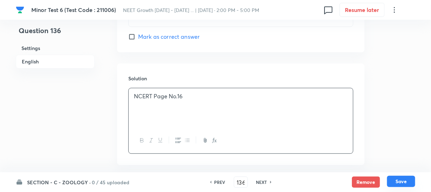
click at [414, 181] on button "Save" at bounding box center [401, 181] width 28 height 11
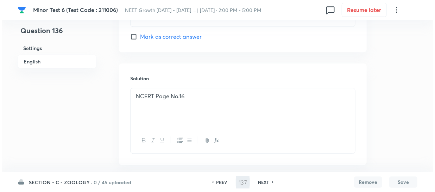
scroll to position [0, 0]
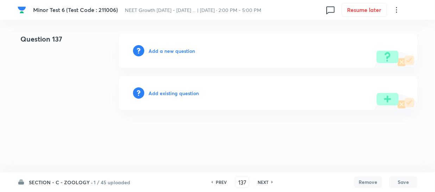
click at [155, 52] on h6 "Add a new question" at bounding box center [171, 50] width 46 height 7
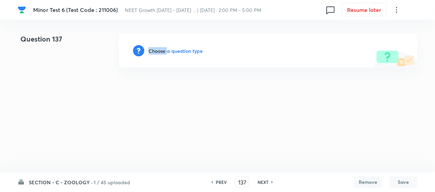
click at [155, 52] on h6 "Choose a question type" at bounding box center [175, 50] width 54 height 7
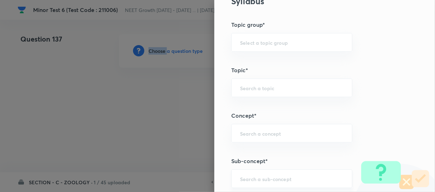
scroll to position [383, 0]
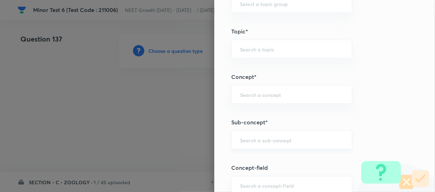
click at [255, 138] on input "text" at bounding box center [291, 139] width 103 height 7
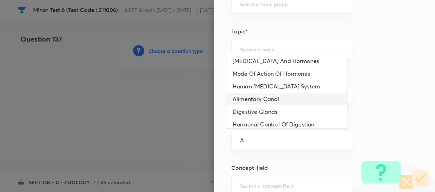
click at [270, 93] on li "Alimentary Canal" at bounding box center [287, 99] width 120 height 13
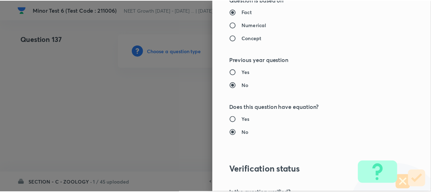
scroll to position [799, 0]
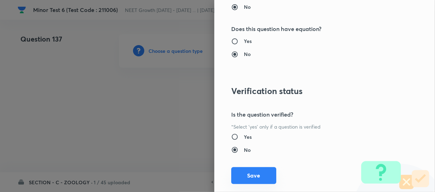
click at [241, 170] on button "Save" at bounding box center [253, 175] width 45 height 17
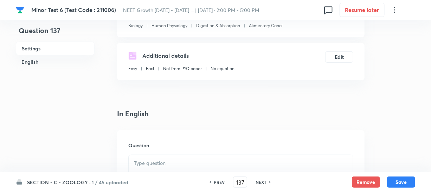
scroll to position [160, 0]
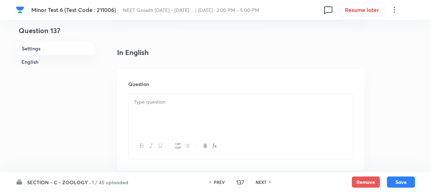
click at [165, 117] on div at bounding box center [241, 113] width 224 height 39
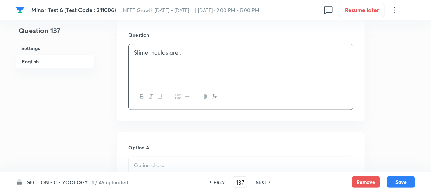
scroll to position [256, 0]
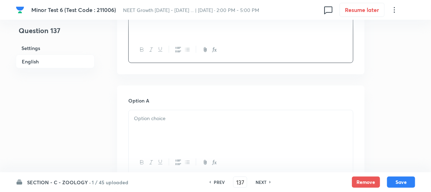
click at [145, 130] on div at bounding box center [241, 129] width 224 height 39
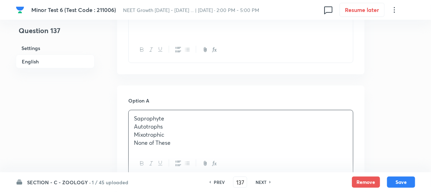
click at [136, 123] on p "Autotrophs" at bounding box center [241, 126] width 214 height 8
click at [200, 155] on div at bounding box center [241, 164] width 224 height 26
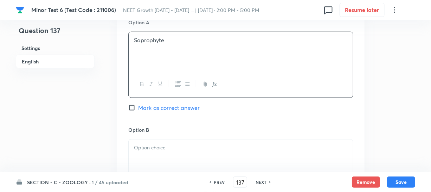
scroll to position [383, 0]
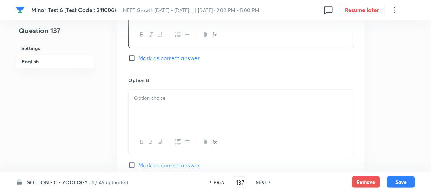
click at [176, 109] on div at bounding box center [241, 109] width 224 height 39
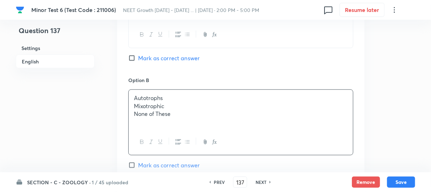
click at [151, 105] on p "Mixotrophic" at bounding box center [241, 106] width 214 height 8
click at [179, 119] on div "Autotrophs Mixotrophic None of These" at bounding box center [241, 109] width 224 height 39
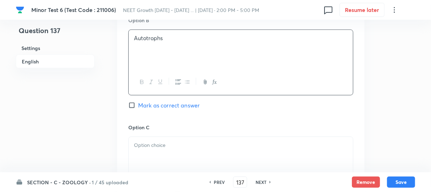
scroll to position [479, 0]
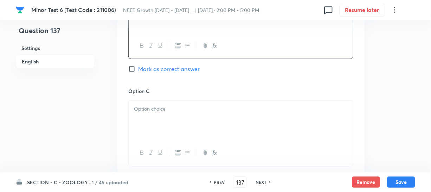
click at [186, 110] on p at bounding box center [241, 109] width 214 height 8
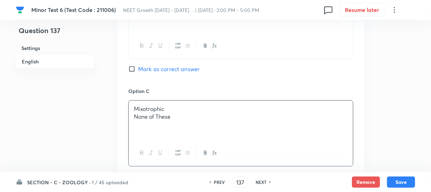
click at [155, 117] on p "None of These" at bounding box center [241, 117] width 214 height 8
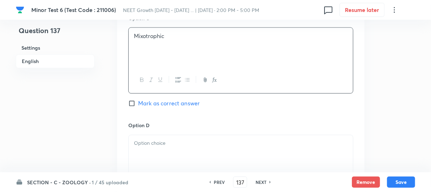
scroll to position [607, 0]
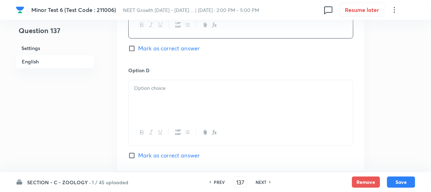
drag, startPoint x: 169, startPoint y: 123, endPoint x: 170, endPoint y: 120, distance: 3.9
click at [170, 122] on div at bounding box center [241, 132] width 224 height 26
click at [171, 98] on div at bounding box center [241, 99] width 224 height 39
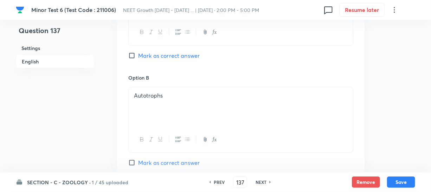
scroll to position [352, 0]
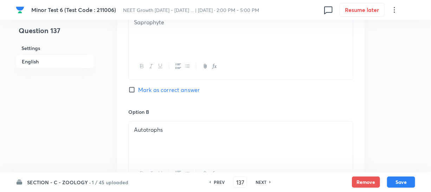
click at [132, 85] on div "Option A Saprophyte Mark as correct answer" at bounding box center [240, 54] width 225 height 107
click at [135, 89] on input "Mark as correct answer" at bounding box center [133, 89] width 10 height 7
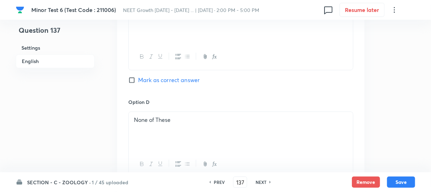
click at [138, 148] on div "None of These" at bounding box center [241, 131] width 224 height 39
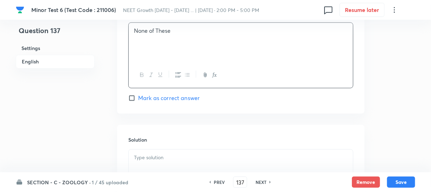
scroll to position [703, 0]
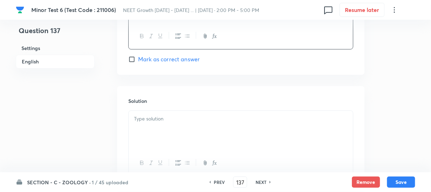
click at [147, 120] on p at bounding box center [241, 119] width 214 height 8
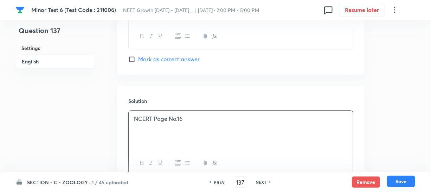
click at [404, 179] on button "Save" at bounding box center [401, 181] width 28 height 11
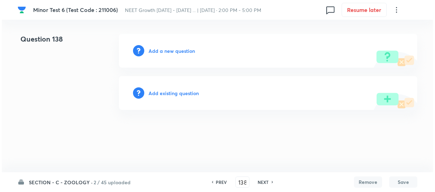
scroll to position [0, 0]
click at [161, 52] on h6 "Add a new question" at bounding box center [171, 50] width 46 height 7
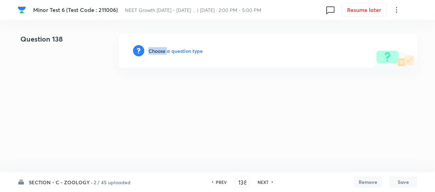
click at [161, 52] on h6 "Choose a question type" at bounding box center [175, 50] width 54 height 7
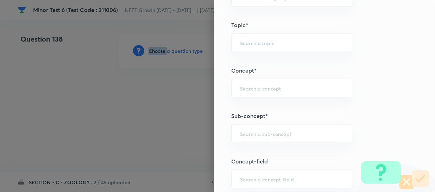
scroll to position [415, 0]
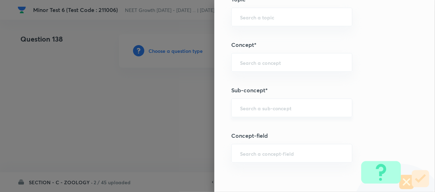
click at [251, 116] on div "Question settings Question type* Single choice correct Number of options* 2 3 4…" at bounding box center [324, 96] width 221 height 192
click at [251, 108] on input "text" at bounding box center [291, 107] width 103 height 7
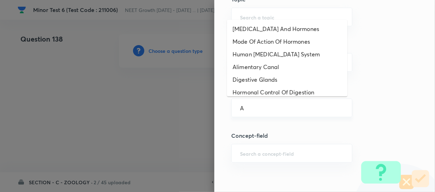
click at [275, 98] on div "A ​" at bounding box center [291, 107] width 121 height 19
click at [276, 79] on li "Digestive Glands" at bounding box center [287, 79] width 120 height 13
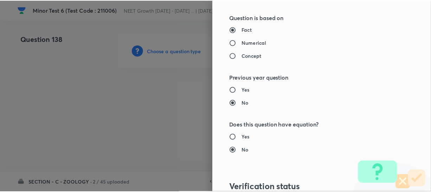
scroll to position [814, 0]
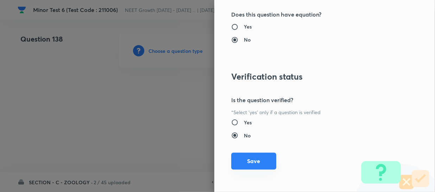
click at [248, 159] on button "Save" at bounding box center [253, 160] width 45 height 17
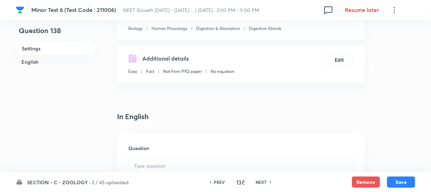
click at [160, 154] on div "Question" at bounding box center [241, 183] width 248 height 101
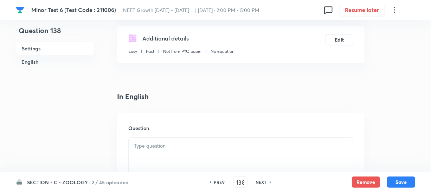
scroll to position [128, 0]
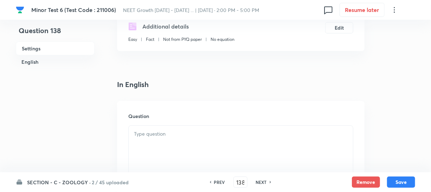
click at [159, 138] on div at bounding box center [241, 145] width 224 height 39
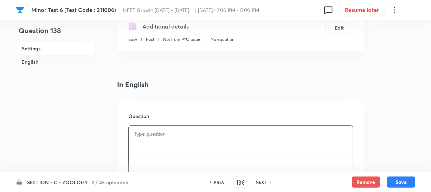
paste div
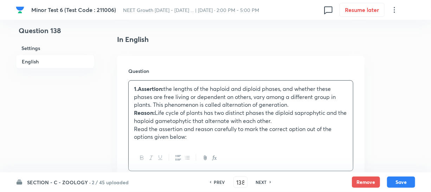
scroll to position [224, 0]
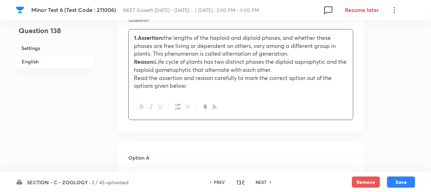
click at [184, 39] on p "1.Assertion: the lengths of the haploid and diploid phases, and whether these p…" at bounding box center [241, 46] width 214 height 24
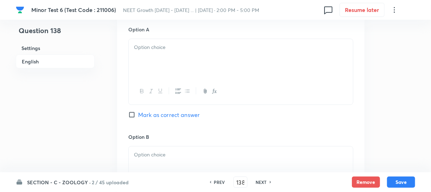
click at [164, 62] on div at bounding box center [241, 58] width 224 height 39
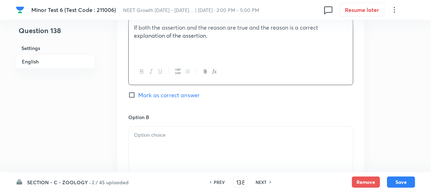
scroll to position [383, 0]
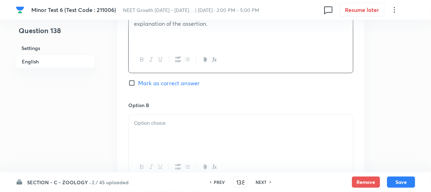
click at [147, 125] on p at bounding box center [241, 123] width 214 height 8
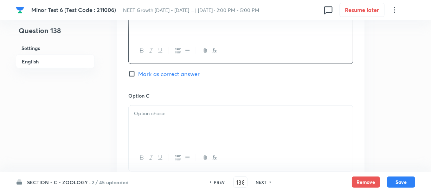
scroll to position [511, 0]
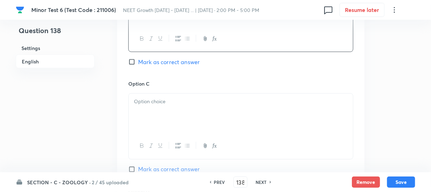
drag, startPoint x: 170, startPoint y: 105, endPoint x: 378, endPoint y: 131, distance: 209.5
click at [170, 105] on p at bounding box center [241, 102] width 214 height 8
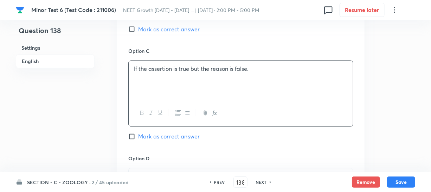
scroll to position [575, 0]
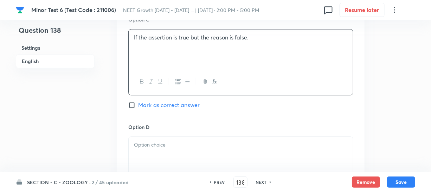
click at [178, 152] on div at bounding box center [241, 156] width 224 height 39
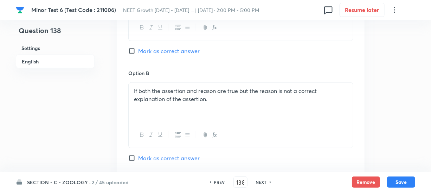
click at [137, 52] on input "Mark as correct answer" at bounding box center [133, 50] width 10 height 7
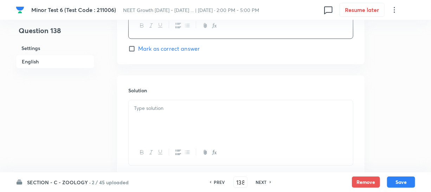
scroll to position [767, 0]
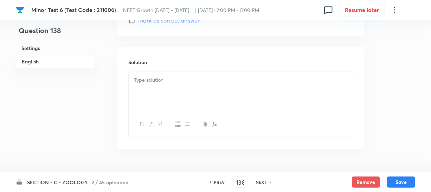
drag, startPoint x: 151, startPoint y: 95, endPoint x: 191, endPoint y: 179, distance: 93.5
click at [151, 94] on div at bounding box center [241, 91] width 224 height 39
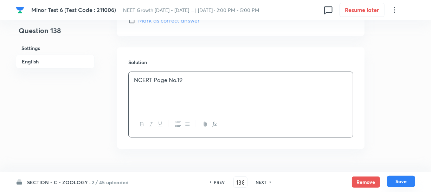
click at [402, 179] on button "Save" at bounding box center [401, 181] width 28 height 11
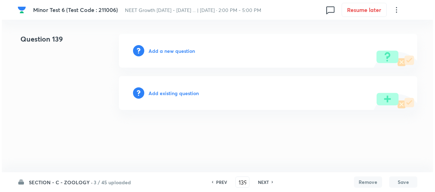
scroll to position [0, 0]
click at [155, 48] on h6 "Add a new question" at bounding box center [171, 50] width 46 height 7
click at [155, 48] on h6 "Choose a question type" at bounding box center [175, 50] width 54 height 7
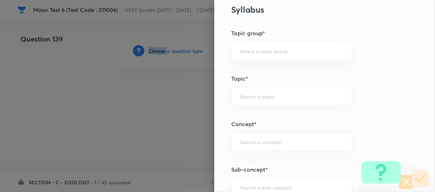
scroll to position [383, 0]
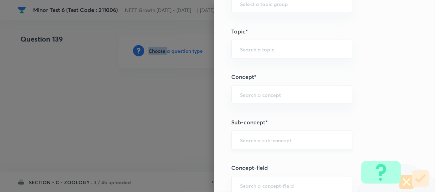
click at [257, 142] on div "​" at bounding box center [291, 139] width 121 height 19
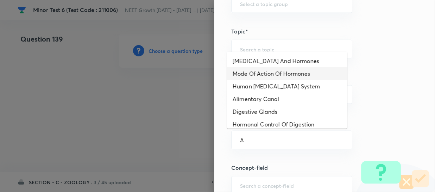
click at [293, 75] on li "Mode Of Action Of Hormones" at bounding box center [287, 73] width 120 height 13
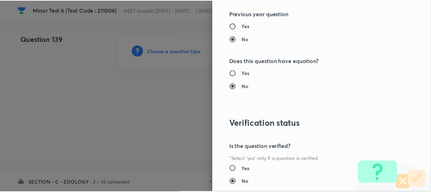
scroll to position [814, 0]
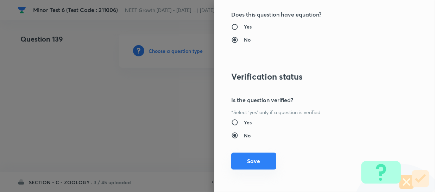
click at [248, 167] on button "Save" at bounding box center [253, 160] width 45 height 17
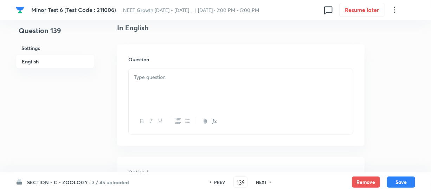
scroll to position [192, 0]
click at [184, 84] on div at bounding box center [241, 90] width 224 height 39
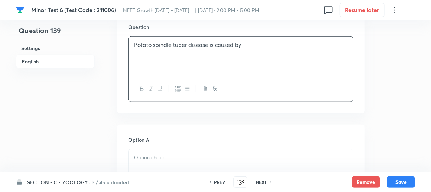
scroll to position [288, 0]
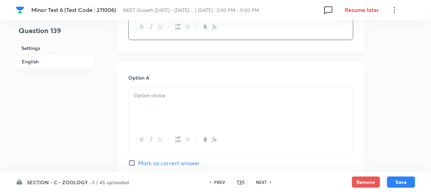
drag, startPoint x: 169, startPoint y: 111, endPoint x: 414, endPoint y: 92, distance: 245.9
click at [169, 110] on div at bounding box center [241, 106] width 224 height 39
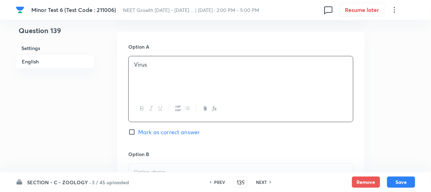
scroll to position [383, 0]
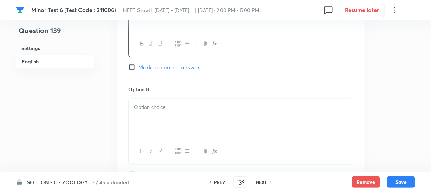
drag, startPoint x: 154, startPoint y: 113, endPoint x: 165, endPoint y: 114, distance: 10.6
click at [154, 113] on div at bounding box center [241, 118] width 224 height 39
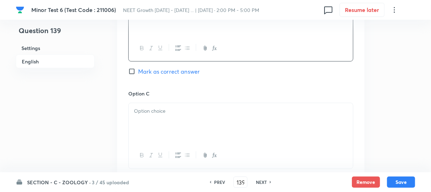
scroll to position [511, 0]
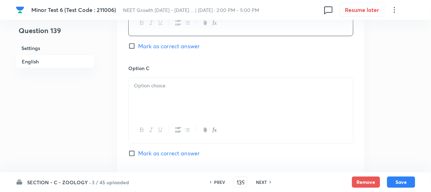
click at [158, 125] on div at bounding box center [241, 130] width 224 height 26
click at [159, 101] on div at bounding box center [241, 97] width 224 height 39
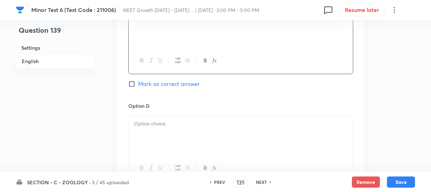
scroll to position [639, 0]
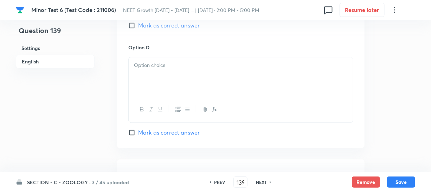
click at [179, 79] on div at bounding box center [241, 76] width 224 height 39
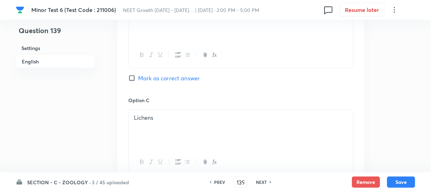
click at [135, 81] on input "Mark as correct answer" at bounding box center [133, 78] width 10 height 7
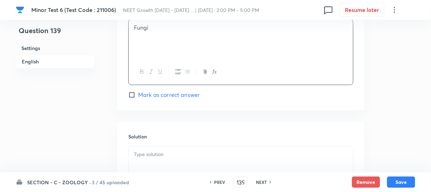
scroll to position [735, 0]
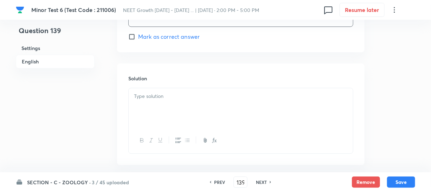
click at [141, 120] on div at bounding box center [241, 107] width 224 height 39
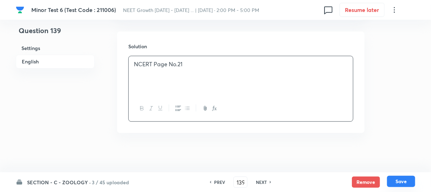
scroll to position [770, 0]
click at [393, 183] on button "Save" at bounding box center [401, 181] width 28 height 11
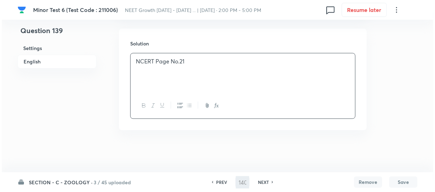
scroll to position [0, 0]
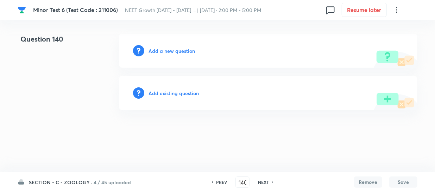
click at [167, 52] on h6 "Add a new question" at bounding box center [171, 50] width 46 height 7
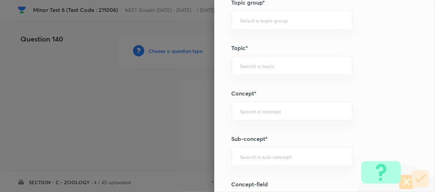
scroll to position [415, 0]
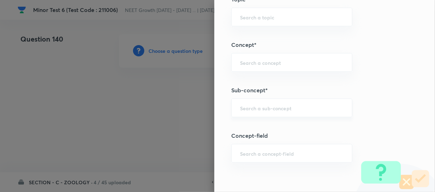
click at [247, 113] on div "​" at bounding box center [291, 107] width 121 height 19
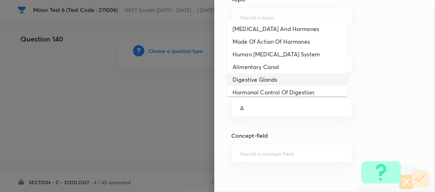
click at [265, 85] on li "Digestive Glands" at bounding box center [287, 79] width 120 height 13
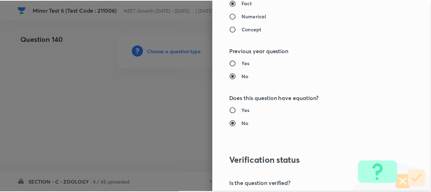
scroll to position [814, 0]
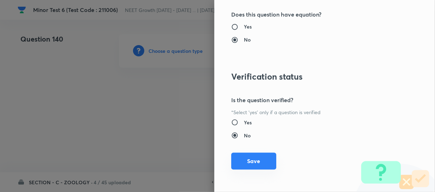
click at [235, 163] on button "Save" at bounding box center [253, 160] width 45 height 17
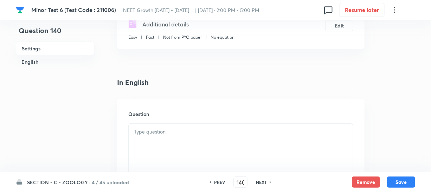
scroll to position [160, 0]
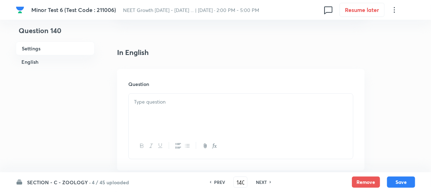
click at [148, 130] on div at bounding box center [241, 113] width 224 height 39
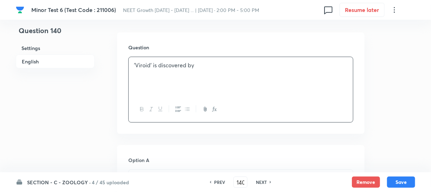
scroll to position [256, 0]
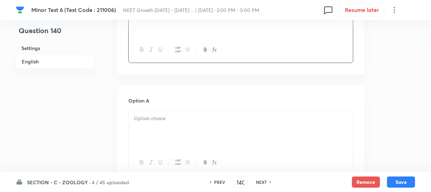
click at [147, 136] on div at bounding box center [241, 129] width 224 height 39
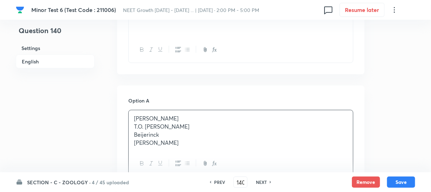
click at [148, 127] on p "T.O. [PERSON_NAME]" at bounding box center [241, 126] width 214 height 8
click at [163, 151] on div at bounding box center [241, 164] width 224 height 26
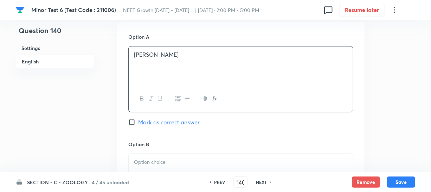
scroll to position [320, 0]
click at [150, 161] on p at bounding box center [241, 162] width 214 height 8
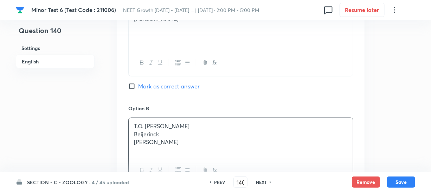
scroll to position [415, 0]
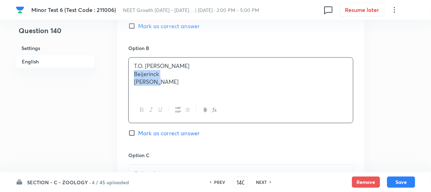
click at [134, 77] on p "Beijerinck" at bounding box center [241, 74] width 214 height 8
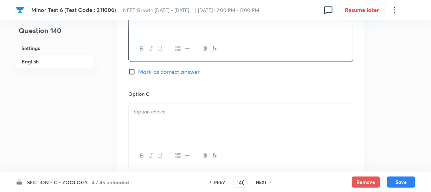
scroll to position [479, 0]
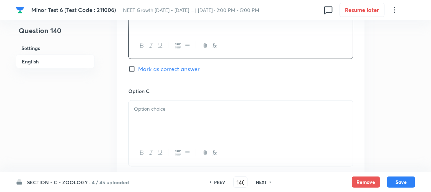
click at [154, 127] on div at bounding box center [241, 120] width 224 height 39
paste div
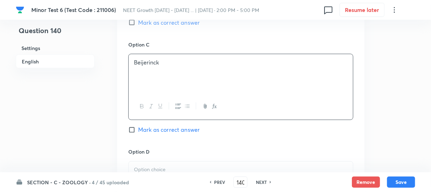
scroll to position [575, 0]
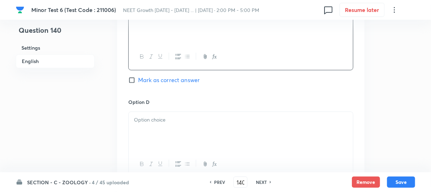
click at [162, 135] on div at bounding box center [241, 131] width 224 height 39
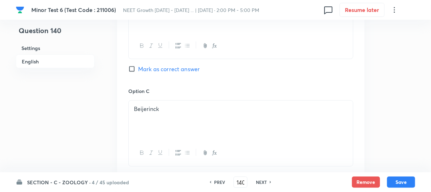
click at [132, 70] on input "Mark as correct answer" at bounding box center [133, 68] width 10 height 7
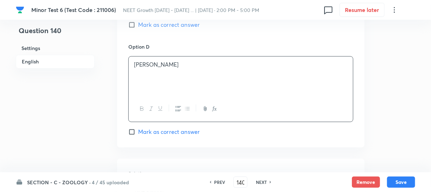
scroll to position [671, 0]
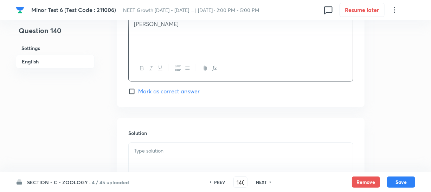
click at [141, 152] on p at bounding box center [241, 151] width 214 height 8
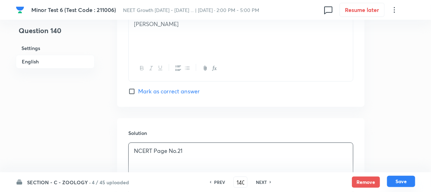
click at [390, 179] on button "Save" at bounding box center [401, 181] width 28 height 11
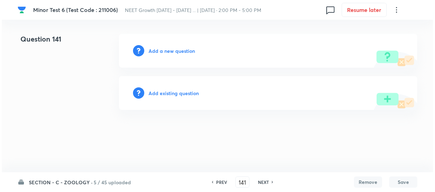
scroll to position [0, 0]
click at [162, 49] on h6 "Add a new question" at bounding box center [171, 50] width 46 height 7
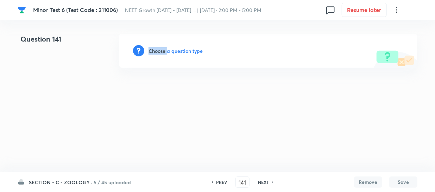
click at [162, 49] on h6 "Choose a question type" at bounding box center [175, 50] width 54 height 7
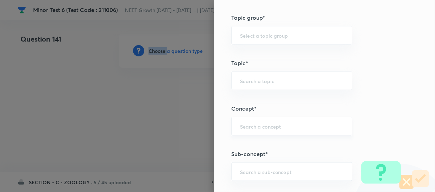
scroll to position [383, 0]
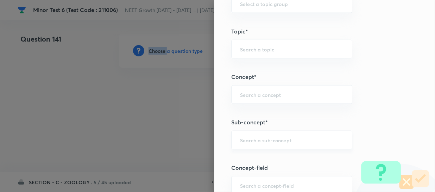
click at [249, 134] on div "​" at bounding box center [291, 139] width 121 height 19
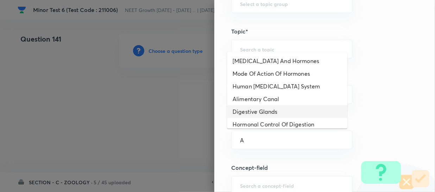
click at [273, 105] on li "Digestive Glands" at bounding box center [287, 111] width 120 height 13
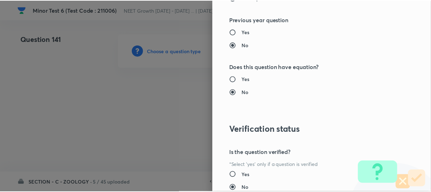
scroll to position [814, 0]
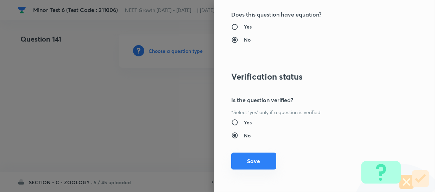
click at [237, 159] on button "Save" at bounding box center [253, 160] width 45 height 17
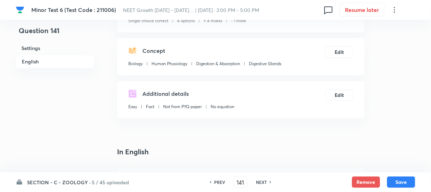
scroll to position [128, 0]
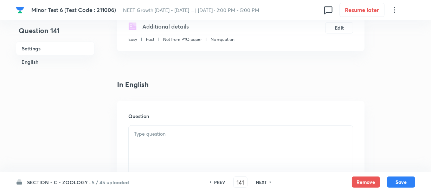
click at [182, 130] on p at bounding box center [241, 134] width 214 height 8
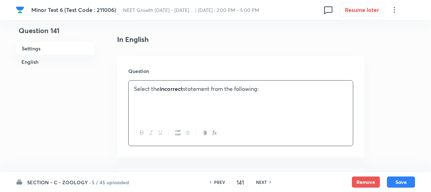
scroll to position [224, 0]
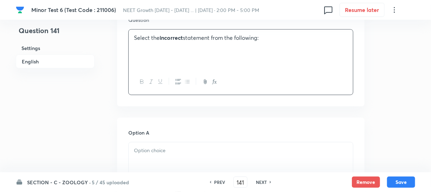
click at [172, 155] on div at bounding box center [241, 161] width 224 height 39
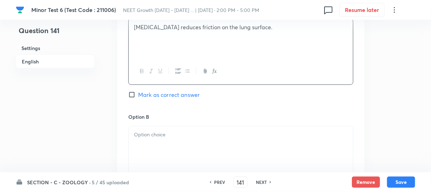
scroll to position [383, 0]
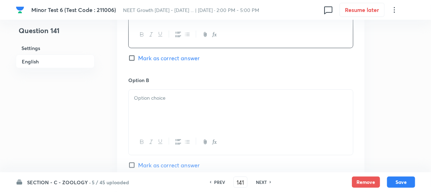
click at [168, 115] on div at bounding box center [241, 109] width 224 height 39
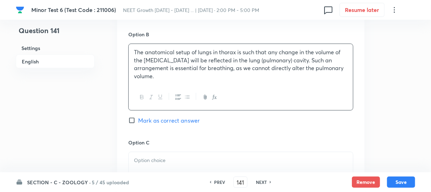
scroll to position [479, 0]
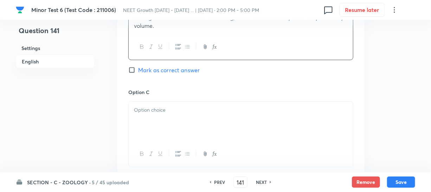
click at [191, 138] on div at bounding box center [241, 121] width 224 height 39
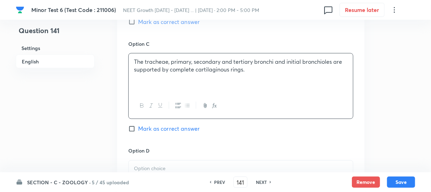
scroll to position [607, 0]
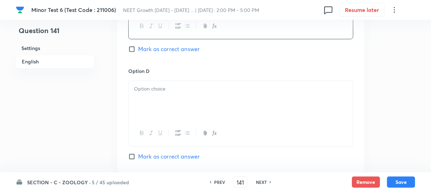
click at [181, 106] on div at bounding box center [241, 100] width 224 height 39
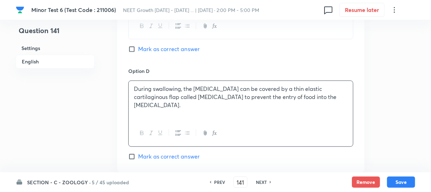
click at [140, 53] on span "Mark as correct answer" at bounding box center [169, 49] width 62 height 8
click at [138, 52] on input "Mark as correct answer" at bounding box center [133, 48] width 10 height 7
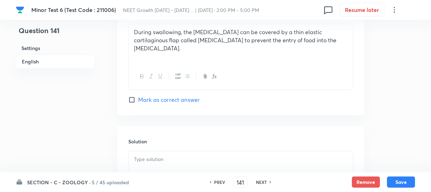
scroll to position [735, 0]
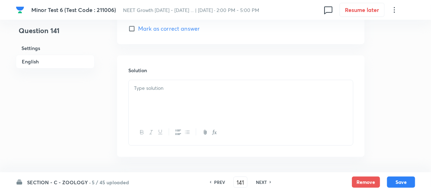
drag, startPoint x: 152, startPoint y: 103, endPoint x: 166, endPoint y: 95, distance: 16.1
click at [153, 103] on div at bounding box center [241, 99] width 224 height 39
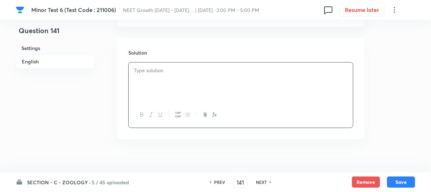
scroll to position [762, 0]
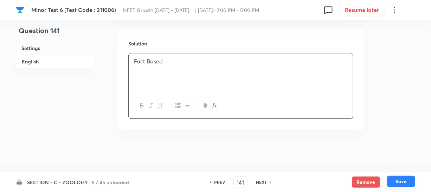
click at [402, 180] on button "Save" at bounding box center [401, 181] width 28 height 11
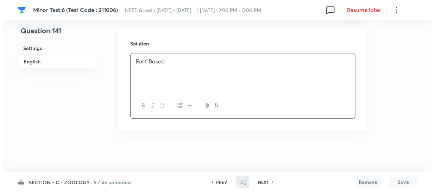
scroll to position [0, 0]
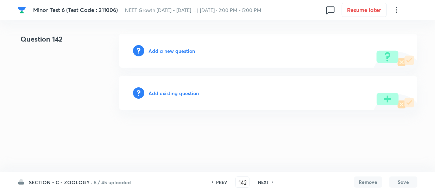
click at [157, 52] on h6 "Add a new question" at bounding box center [171, 50] width 46 height 7
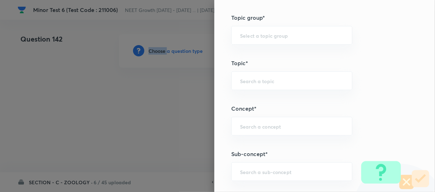
scroll to position [383, 0]
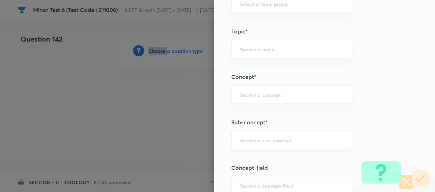
click at [257, 147] on div "​" at bounding box center [291, 139] width 121 height 19
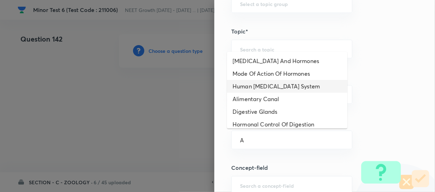
click at [281, 95] on li "Alimentary Canal" at bounding box center [287, 99] width 120 height 13
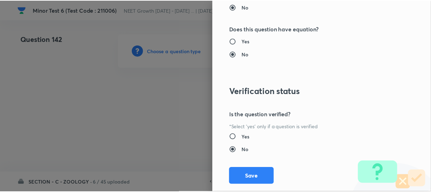
scroll to position [814, 0]
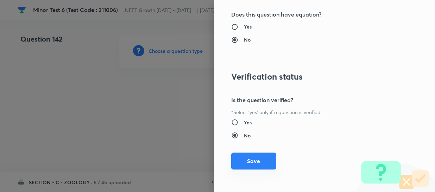
click at [250, 159] on button "Save" at bounding box center [253, 160] width 45 height 17
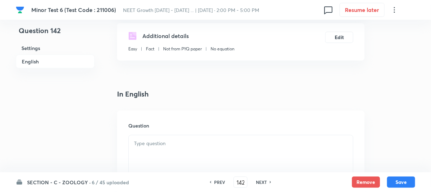
scroll to position [192, 0]
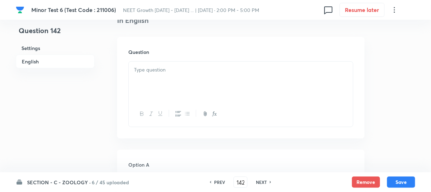
click at [180, 80] on div at bounding box center [241, 81] width 224 height 39
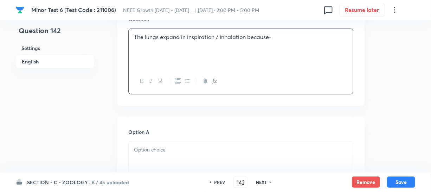
scroll to position [256, 0]
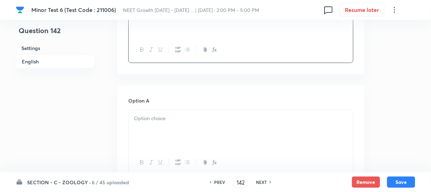
drag, startPoint x: 170, startPoint y: 134, endPoint x: 409, endPoint y: 116, distance: 240.2
click at [170, 134] on div at bounding box center [241, 129] width 224 height 39
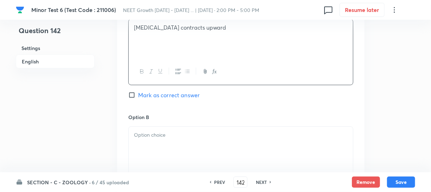
scroll to position [352, 0]
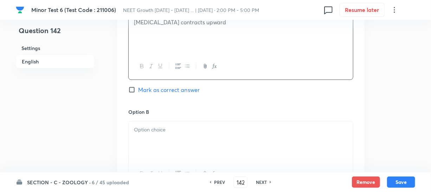
click at [151, 135] on div at bounding box center [241, 140] width 224 height 39
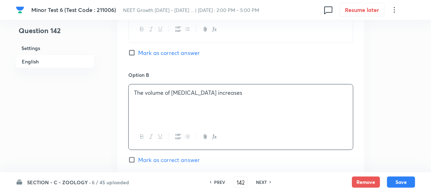
scroll to position [447, 0]
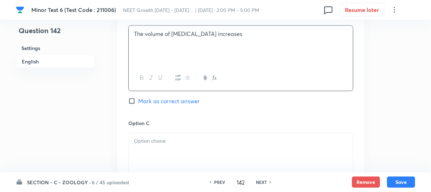
click at [164, 152] on div at bounding box center [241, 152] width 224 height 39
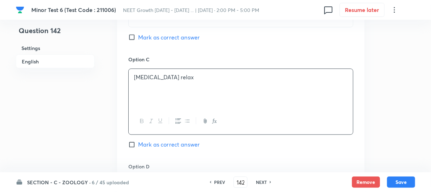
scroll to position [575, 0]
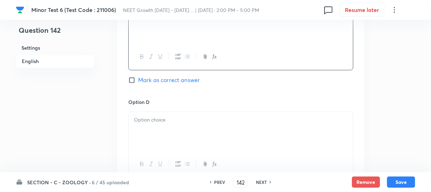
click at [168, 135] on div at bounding box center [241, 131] width 224 height 39
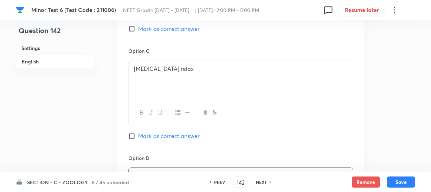
scroll to position [447, 0]
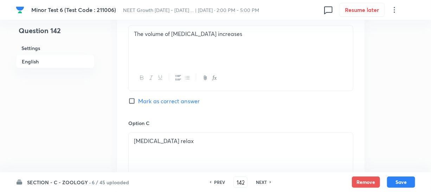
click at [130, 105] on div "Option B The volume of [MEDICAL_DATA] increases Mark as correct answer" at bounding box center [240, 65] width 225 height 107
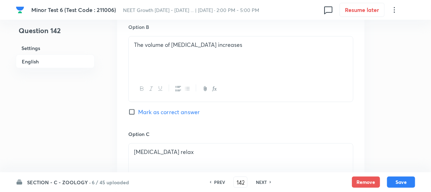
scroll to position [415, 0]
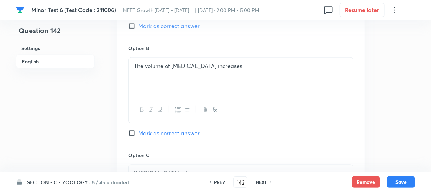
click at [136, 132] on input "Mark as correct answer" at bounding box center [133, 132] width 10 height 7
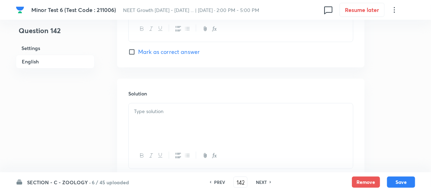
scroll to position [761, 0]
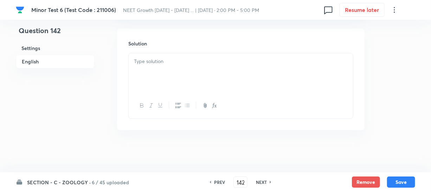
click at [160, 82] on div at bounding box center [241, 72] width 224 height 39
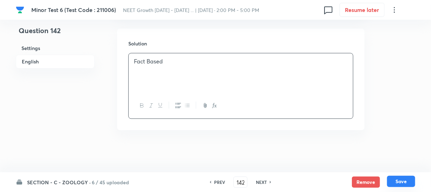
click at [391, 181] on button "Save" at bounding box center [401, 181] width 28 height 11
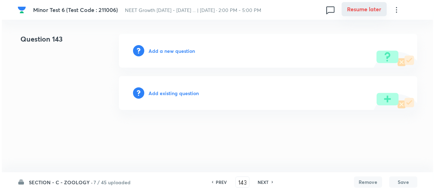
scroll to position [0, 0]
click at [159, 52] on h6 "Add a new question" at bounding box center [171, 50] width 46 height 7
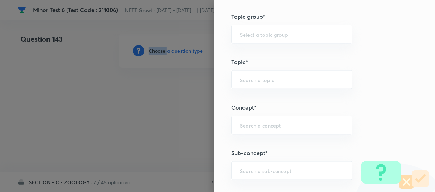
scroll to position [415, 0]
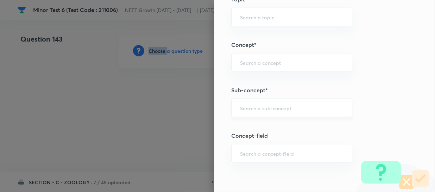
click at [246, 110] on div "​" at bounding box center [291, 107] width 121 height 19
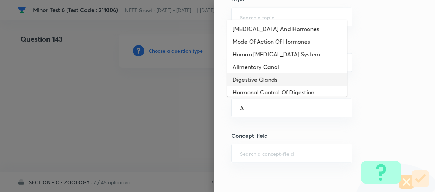
click at [260, 79] on li "Digestive Glands" at bounding box center [287, 79] width 120 height 13
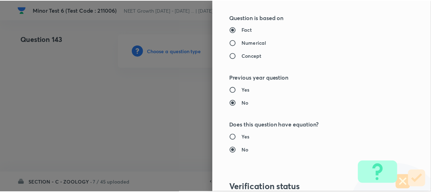
scroll to position [814, 0]
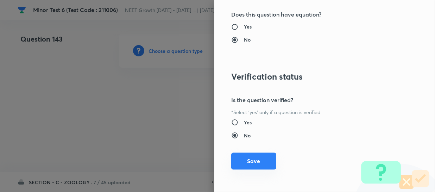
click at [244, 159] on button "Save" at bounding box center [253, 160] width 45 height 17
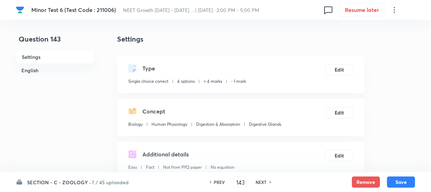
scroll to position [160, 0]
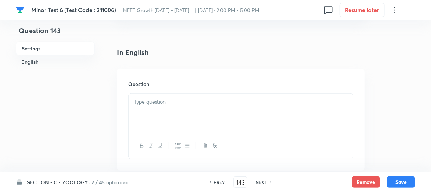
drag, startPoint x: 152, startPoint y: 116, endPoint x: 275, endPoint y: 112, distance: 123.9
click at [152, 116] on div at bounding box center [241, 113] width 224 height 39
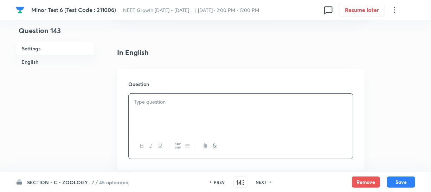
paste div
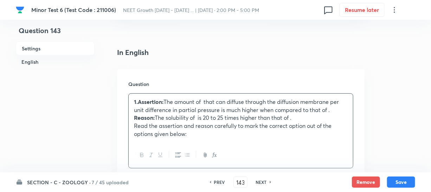
drag, startPoint x: 168, startPoint y: 102, endPoint x: 179, endPoint y: 94, distance: 14.4
click at [168, 102] on p "1.Assertion: The amount of that can diffuse through the diffusion membrane per …" at bounding box center [241, 106] width 214 height 16
click at [295, 119] on p "Reason: The solubility of is 20 to 25 times higher than that of ." at bounding box center [241, 118] width 214 height 8
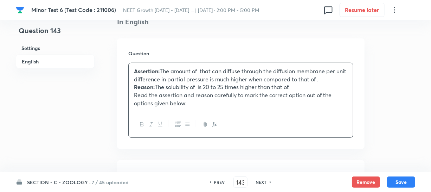
scroll to position [256, 0]
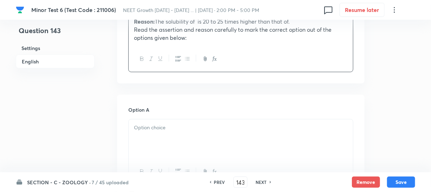
click at [174, 142] on div at bounding box center [241, 138] width 224 height 39
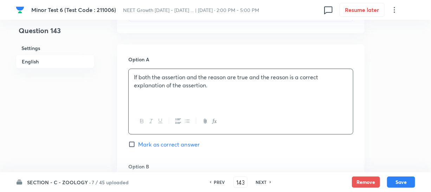
scroll to position [352, 0]
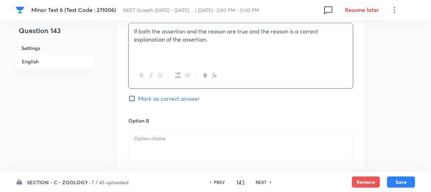
click at [162, 133] on div at bounding box center [241, 149] width 224 height 39
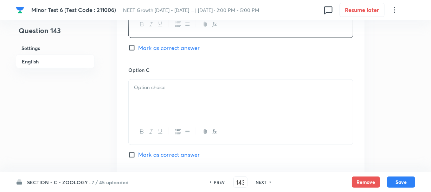
scroll to position [511, 0]
click at [193, 109] on div at bounding box center [241, 97] width 224 height 39
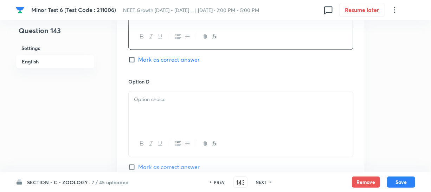
scroll to position [607, 0]
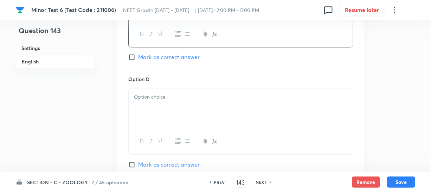
drag, startPoint x: 184, startPoint y: 127, endPoint x: 185, endPoint y: 122, distance: 4.9
click at [185, 127] on div at bounding box center [241, 108] width 224 height 39
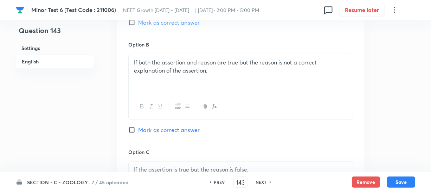
scroll to position [415, 0]
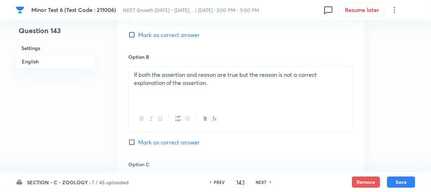
click at [133, 40] on div "Option A If both the assertion and the reason are true and the reason is a corr…" at bounding box center [240, -1] width 225 height 107
click at [133, 36] on input "Mark as correct answer" at bounding box center [133, 34] width 10 height 7
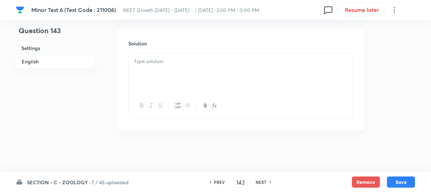
scroll to position [771, 0]
click at [180, 82] on div at bounding box center [241, 72] width 224 height 39
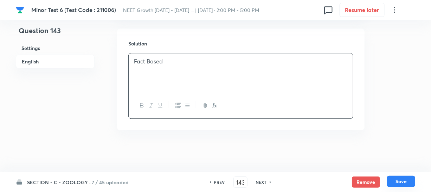
drag, startPoint x: 394, startPoint y: 183, endPoint x: 395, endPoint y: 179, distance: 4.1
click at [395, 183] on button "Save" at bounding box center [401, 181] width 28 height 11
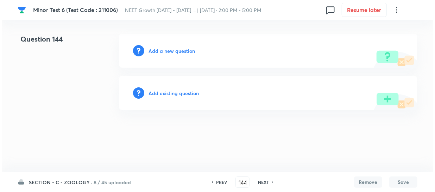
scroll to position [0, 0]
click at [157, 51] on h6 "Add a new question" at bounding box center [171, 50] width 46 height 7
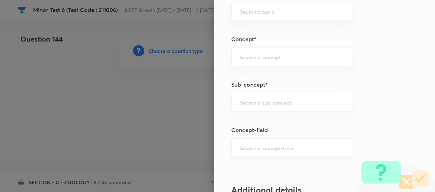
scroll to position [447, 0]
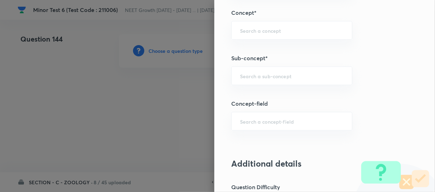
click at [231, 59] on h5 "Sub-concept*" at bounding box center [312, 58] width 163 height 8
click at [240, 76] on input "text" at bounding box center [291, 75] width 103 height 7
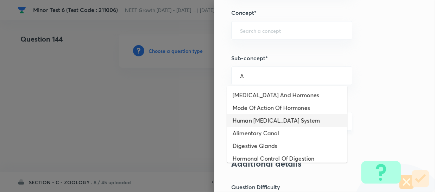
click at [267, 114] on li "Human [MEDICAL_DATA] System" at bounding box center [287, 120] width 120 height 13
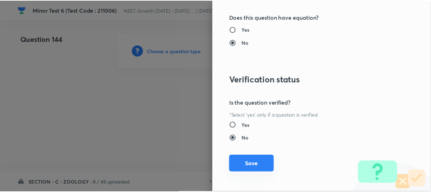
scroll to position [814, 0]
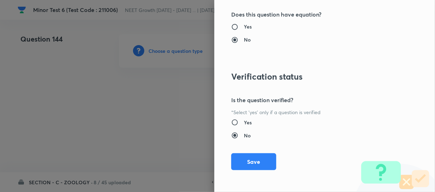
drag, startPoint x: 252, startPoint y: 164, endPoint x: 338, endPoint y: 159, distance: 85.9
click at [255, 165] on button "Save" at bounding box center [253, 161] width 45 height 17
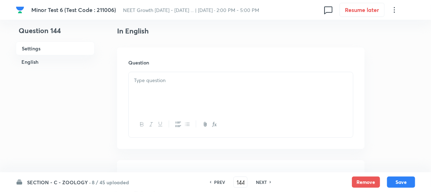
scroll to position [192, 0]
click at [168, 78] on div at bounding box center [241, 90] width 224 height 39
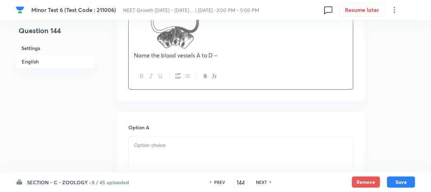
scroll to position [415, 0]
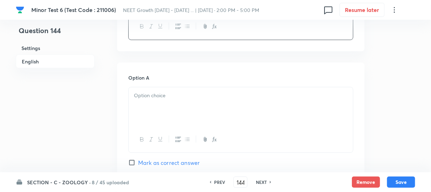
click at [179, 106] on div at bounding box center [241, 106] width 224 height 39
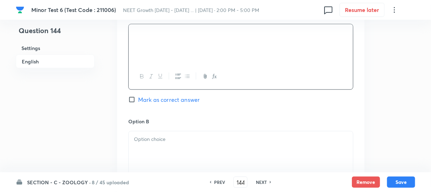
scroll to position [543, 0]
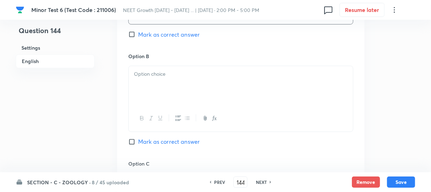
click at [187, 84] on div at bounding box center [241, 85] width 224 height 39
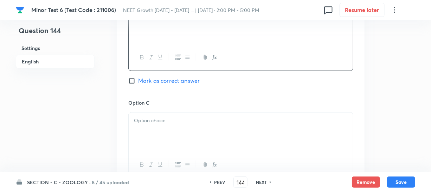
scroll to position [607, 0]
click at [184, 114] on p at bounding box center [241, 118] width 214 height 8
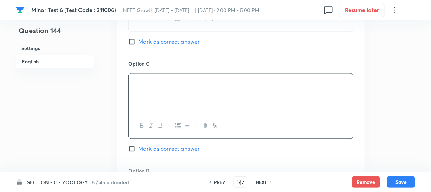
scroll to position [703, 0]
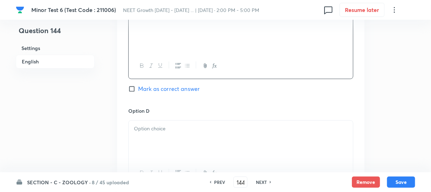
click at [180, 124] on div at bounding box center [241, 139] width 224 height 39
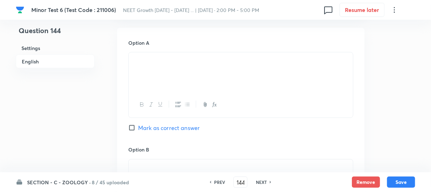
scroll to position [447, 0]
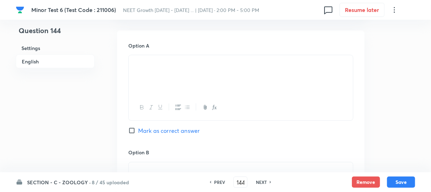
click at [319, 59] on p at bounding box center [241, 63] width 214 height 8
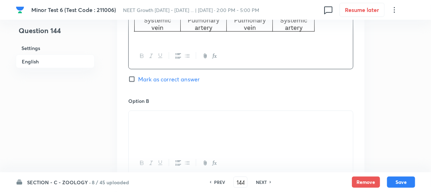
scroll to position [511, 0]
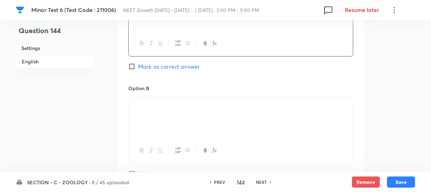
click at [326, 102] on p at bounding box center [241, 106] width 214 height 8
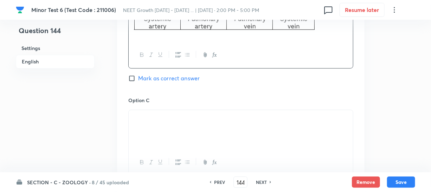
scroll to position [607, 0]
click at [339, 114] on p at bounding box center [241, 118] width 214 height 8
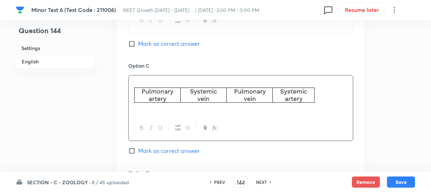
scroll to position [671, 0]
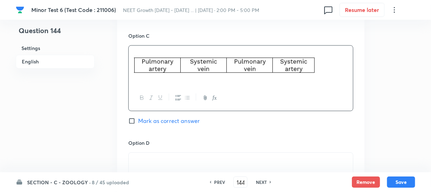
click at [325, 157] on p at bounding box center [241, 161] width 214 height 8
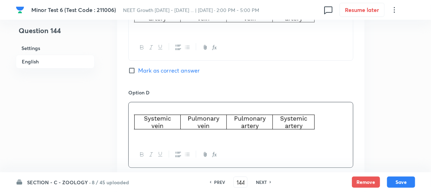
scroll to position [799, 0]
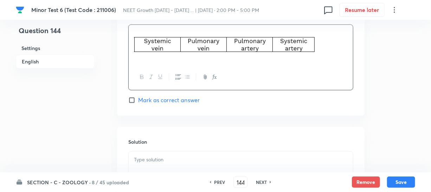
click at [161, 155] on p at bounding box center [241, 159] width 214 height 8
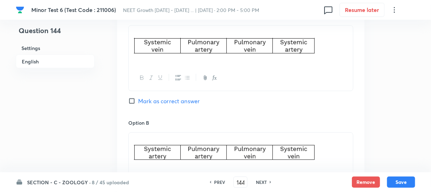
scroll to position [415, 0]
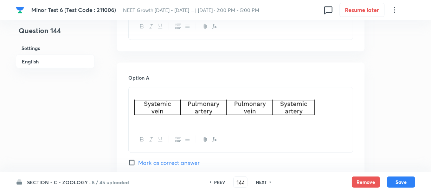
click at [137, 159] on input "Mark as correct answer" at bounding box center [133, 162] width 10 height 7
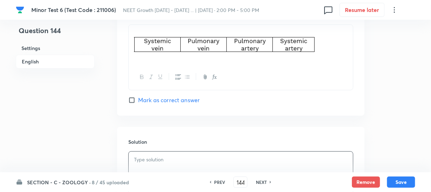
scroll to position [863, 0]
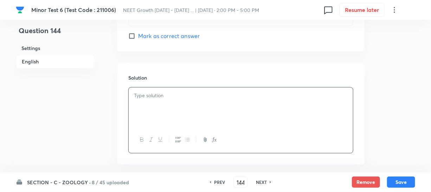
click at [151, 107] on div at bounding box center [241, 106] width 224 height 39
click at [396, 180] on button "Save" at bounding box center [401, 181] width 28 height 11
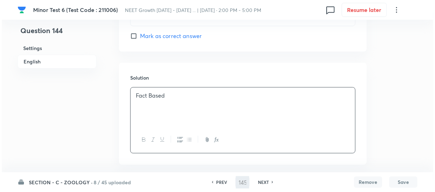
scroll to position [0, 0]
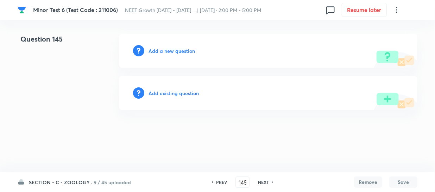
click at [160, 49] on h6 "Add a new question" at bounding box center [171, 50] width 46 height 7
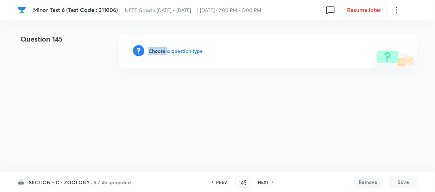
click at [160, 49] on h6 "Choose a question type" at bounding box center [175, 50] width 54 height 7
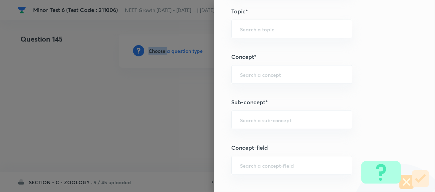
scroll to position [415, 0]
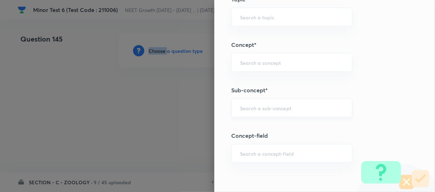
click at [247, 115] on div "​" at bounding box center [291, 107] width 121 height 19
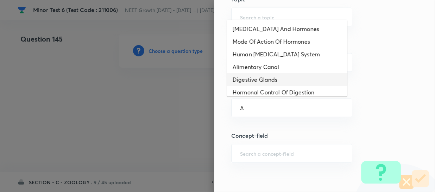
click at [264, 80] on li "Digestive Glands" at bounding box center [287, 79] width 120 height 13
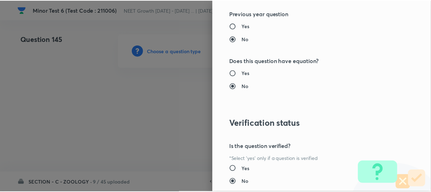
scroll to position [814, 0]
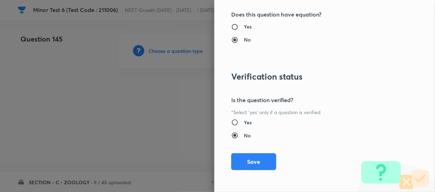
drag, startPoint x: 234, startPoint y: 156, endPoint x: 298, endPoint y: 155, distance: 64.0
click at [237, 156] on button "Save" at bounding box center [253, 161] width 45 height 17
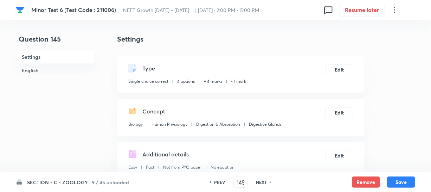
scroll to position [128, 0]
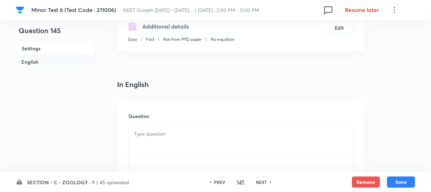
click at [176, 148] on div at bounding box center [241, 145] width 224 height 39
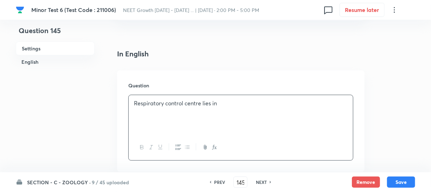
scroll to position [224, 0]
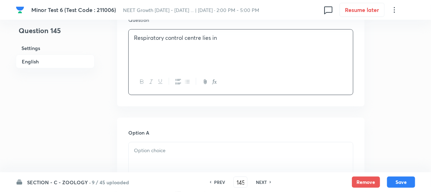
click at [199, 161] on div at bounding box center [241, 161] width 224 height 39
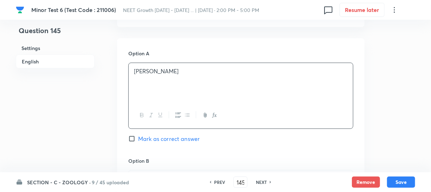
scroll to position [352, 0]
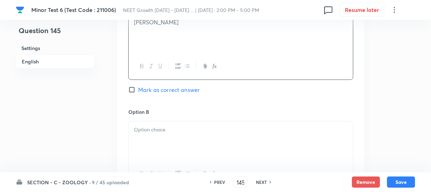
click at [167, 132] on p at bounding box center [241, 130] width 214 height 8
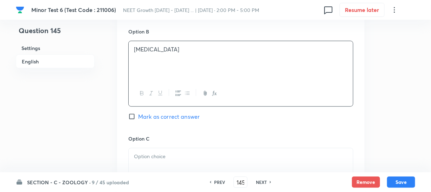
scroll to position [479, 0]
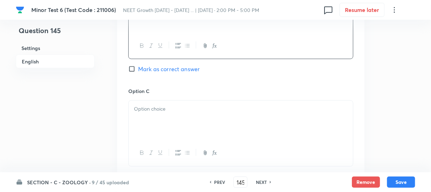
drag, startPoint x: 161, startPoint y: 121, endPoint x: 159, endPoint y: 111, distance: 10.4
click at [161, 121] on div at bounding box center [241, 120] width 224 height 39
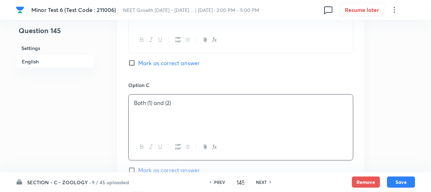
scroll to position [607, 0]
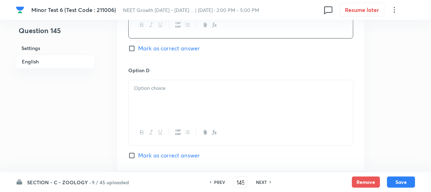
drag, startPoint x: 225, startPoint y: 138, endPoint x: 217, endPoint y: 118, distance: 21.3
click at [225, 137] on div at bounding box center [241, 132] width 224 height 26
click at [206, 98] on div at bounding box center [241, 99] width 224 height 39
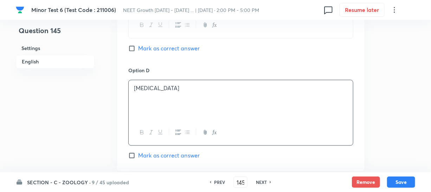
click at [135, 49] on input "Mark as correct answer" at bounding box center [133, 48] width 10 height 7
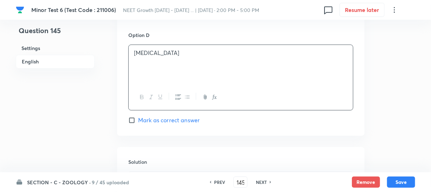
scroll to position [703, 0]
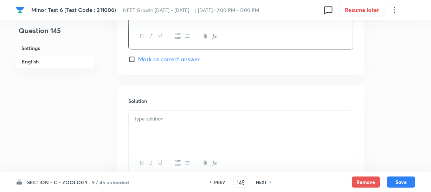
drag, startPoint x: 174, startPoint y: 123, endPoint x: 192, endPoint y: 139, distance: 24.2
click at [176, 123] on div at bounding box center [241, 129] width 224 height 39
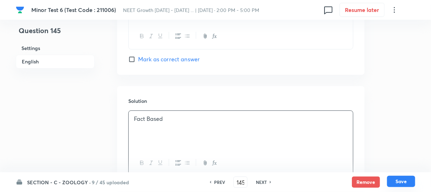
click at [398, 178] on button "Save" at bounding box center [401, 181] width 28 height 11
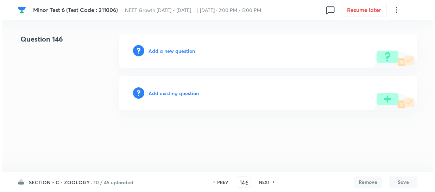
scroll to position [0, 0]
click at [154, 46] on div "Add a new question" at bounding box center [268, 51] width 298 height 34
click at [153, 49] on h6 "Add a new question" at bounding box center [171, 50] width 46 height 7
click at [153, 49] on h6 "Choose a question type" at bounding box center [175, 50] width 54 height 7
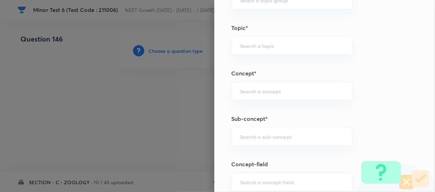
scroll to position [415, 0]
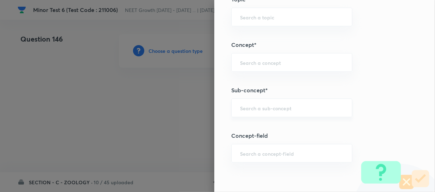
click at [260, 111] on div "​" at bounding box center [291, 107] width 121 height 19
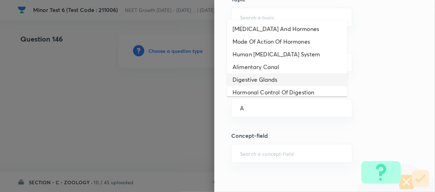
click at [275, 81] on li "Digestive Glands" at bounding box center [287, 79] width 120 height 13
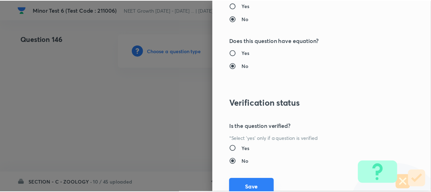
scroll to position [814, 0]
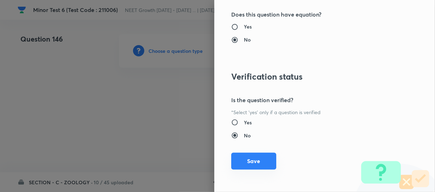
click at [247, 163] on button "Save" at bounding box center [253, 160] width 45 height 17
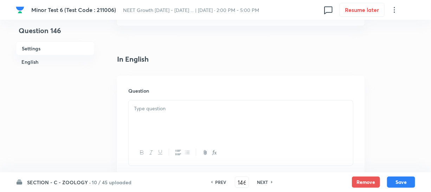
scroll to position [160, 0]
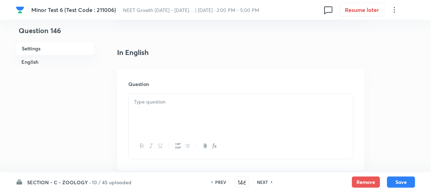
click at [179, 116] on div at bounding box center [241, 113] width 224 height 39
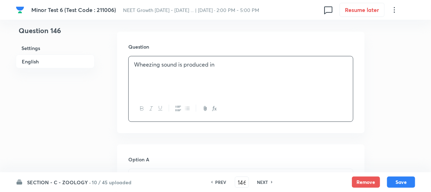
scroll to position [256, 0]
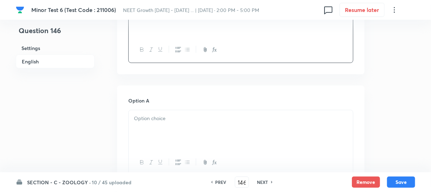
click at [144, 123] on div at bounding box center [241, 129] width 224 height 39
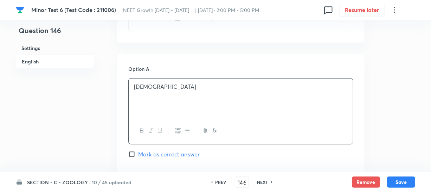
scroll to position [352, 0]
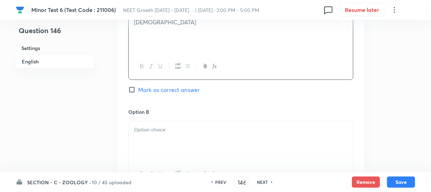
click at [162, 139] on div at bounding box center [241, 140] width 224 height 39
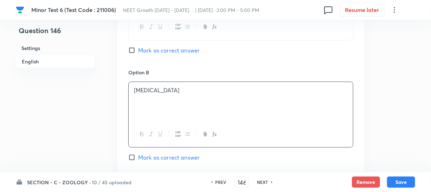
scroll to position [479, 0]
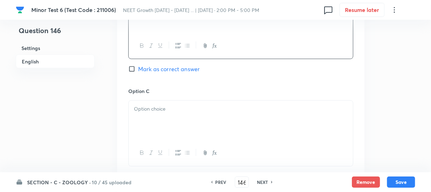
drag, startPoint x: 168, startPoint y: 127, endPoint x: 164, endPoint y: 114, distance: 13.5
click at [170, 124] on div at bounding box center [241, 120] width 224 height 39
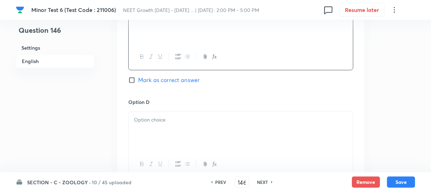
click at [140, 132] on div at bounding box center [241, 131] width 224 height 39
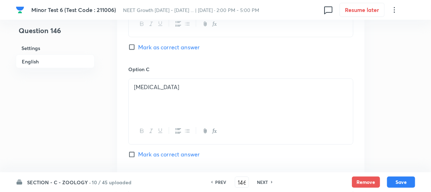
scroll to position [543, 0]
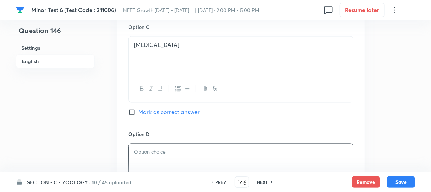
click at [158, 154] on p at bounding box center [241, 152] width 214 height 8
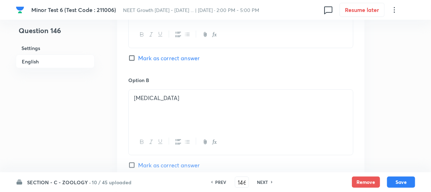
click at [130, 58] on input "Mark as correct answer" at bounding box center [133, 58] width 10 height 7
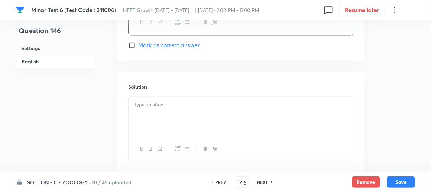
scroll to position [761, 0]
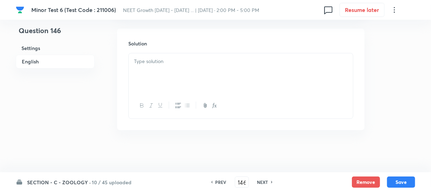
click at [155, 91] on div at bounding box center [241, 72] width 224 height 39
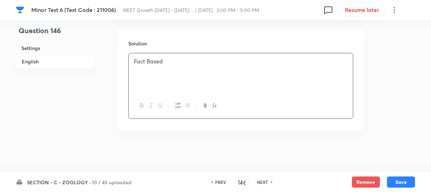
click at [390, 175] on div "SECTION - C - ZOOLOGY · 10 / 45 uploaded PREV 146 ​ NEXT Remove Save" at bounding box center [216, 182] width 400 height 20
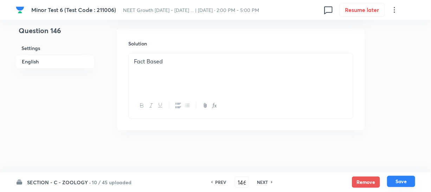
click at [396, 180] on button "Save" at bounding box center [401, 181] width 28 height 11
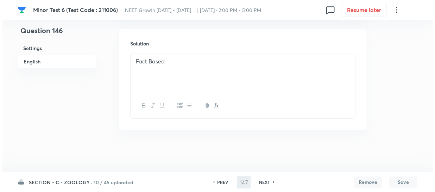
scroll to position [0, 0]
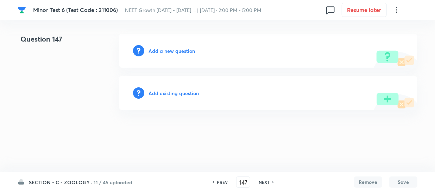
click at [152, 50] on h6 "Add a new question" at bounding box center [171, 50] width 46 height 7
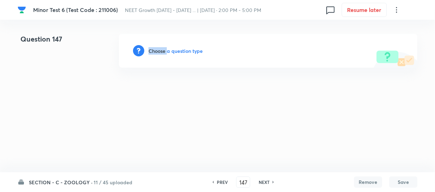
click at [152, 50] on h6 "Choose a question type" at bounding box center [175, 50] width 54 height 7
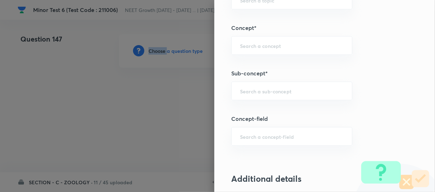
scroll to position [447, 0]
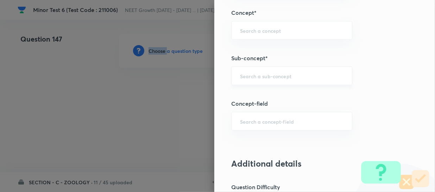
click at [245, 69] on div "​" at bounding box center [291, 75] width 121 height 19
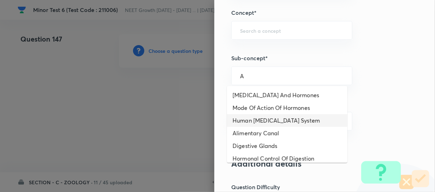
click at [260, 120] on li "Human [MEDICAL_DATA] System" at bounding box center [287, 120] width 120 height 13
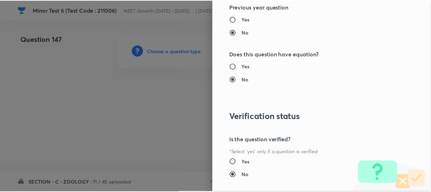
scroll to position [814, 0]
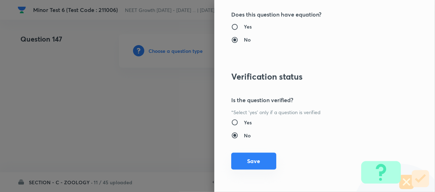
click at [248, 158] on button "Save" at bounding box center [253, 160] width 45 height 17
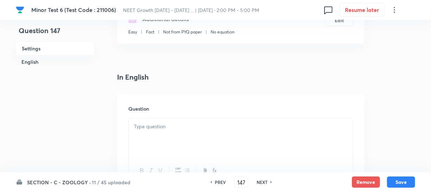
scroll to position [160, 0]
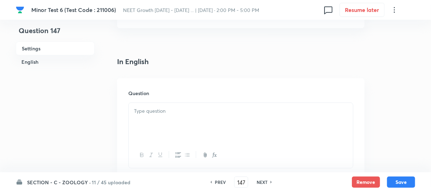
click at [197, 114] on div at bounding box center [241, 122] width 224 height 39
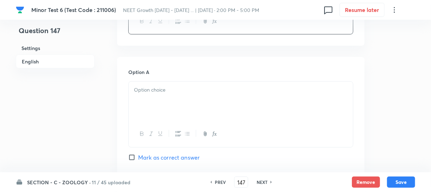
scroll to position [383, 0]
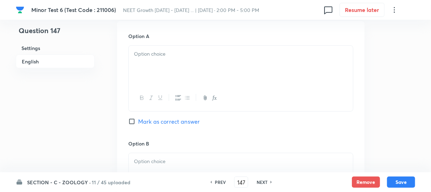
click at [184, 62] on div at bounding box center [241, 65] width 224 height 39
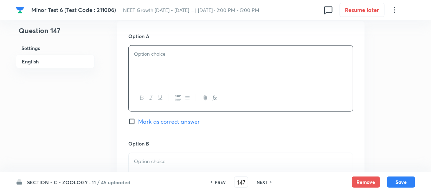
paste div
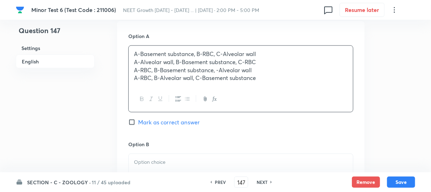
click at [180, 66] on p "A-RBC, B-Basement substance, -Alveolar wall" at bounding box center [241, 70] width 214 height 8
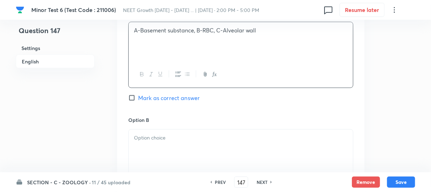
scroll to position [447, 0]
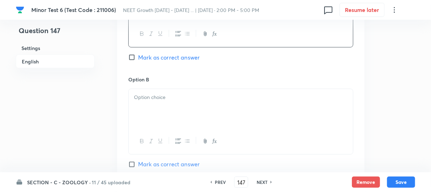
click at [185, 93] on div at bounding box center [241, 108] width 224 height 39
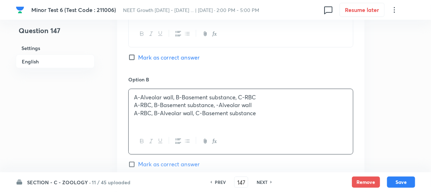
click at [163, 101] on p "A-RBC, B-Basement substance, -Alveolar wall" at bounding box center [241, 105] width 214 height 8
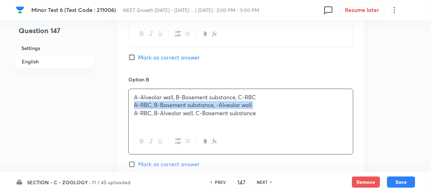
click at [163, 101] on p "A-RBC, B-Basement substance, -Alveolar wall" at bounding box center [241, 105] width 214 height 8
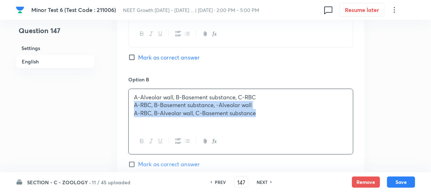
click at [195, 111] on div "A-Alveolar wall, B-Basement substance, C-RBC A-RBC, B-Basement substance, -Alve…" at bounding box center [241, 108] width 224 height 39
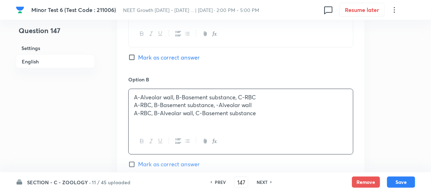
scroll to position [543, 0]
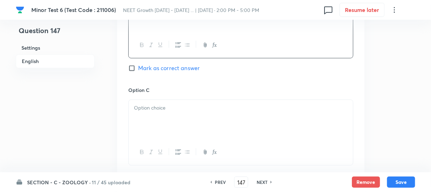
click at [175, 111] on div at bounding box center [241, 119] width 224 height 39
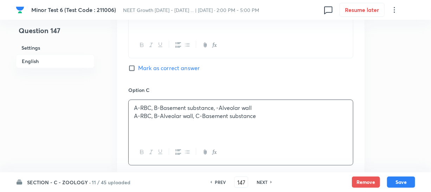
click at [172, 112] on p "A-RBC, B-Alveolar wall, C-Basement substance" at bounding box center [241, 116] width 214 height 8
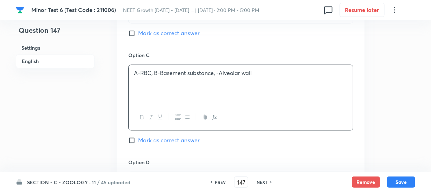
scroll to position [607, 0]
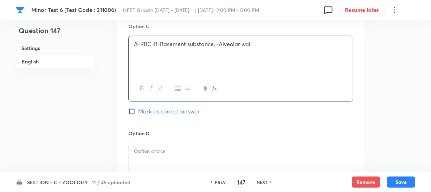
click at [177, 130] on div "Option D [PERSON_NAME] as correct answer" at bounding box center [240, 175] width 225 height 93
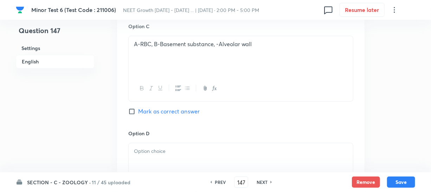
click at [170, 147] on div at bounding box center [241, 162] width 224 height 39
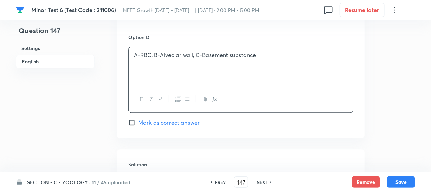
click at [132, 119] on input "Mark as correct answer" at bounding box center [133, 122] width 10 height 7
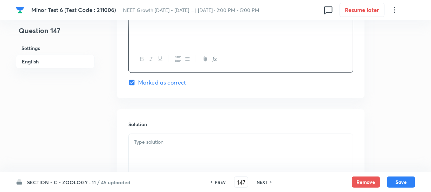
scroll to position [767, 0]
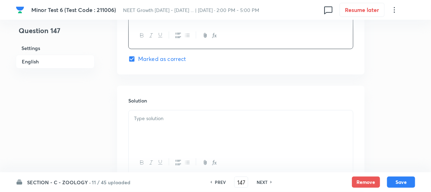
click at [169, 114] on p at bounding box center [241, 118] width 214 height 8
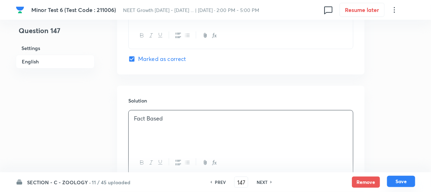
click at [402, 179] on button "Save" at bounding box center [401, 181] width 28 height 11
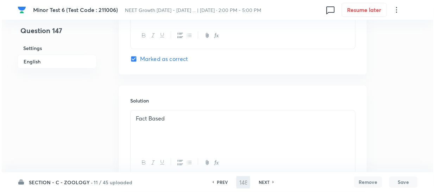
scroll to position [0, 0]
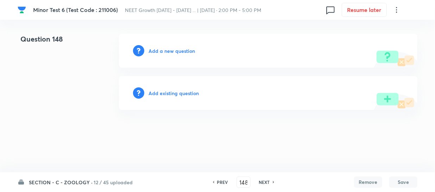
click at [154, 53] on h6 "Add a new question" at bounding box center [171, 50] width 46 height 7
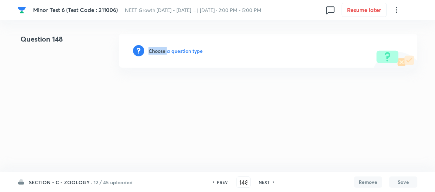
click at [154, 53] on h6 "Choose a question type" at bounding box center [175, 50] width 54 height 7
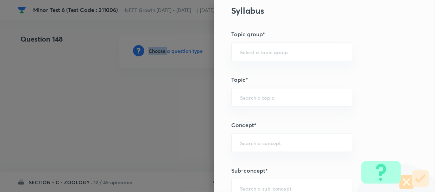
scroll to position [383, 0]
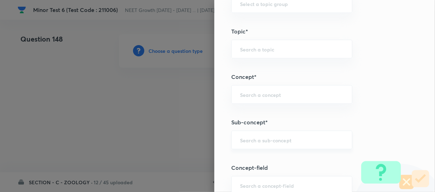
click at [243, 142] on input "text" at bounding box center [291, 139] width 103 height 7
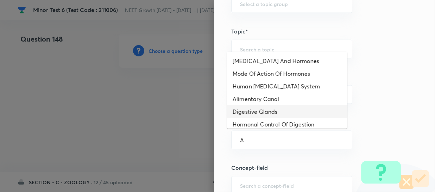
click at [271, 109] on li "Digestive Glands" at bounding box center [287, 111] width 120 height 13
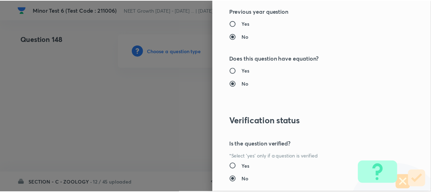
scroll to position [814, 0]
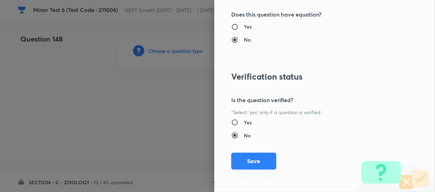
click at [246, 165] on button "Save" at bounding box center [253, 160] width 45 height 17
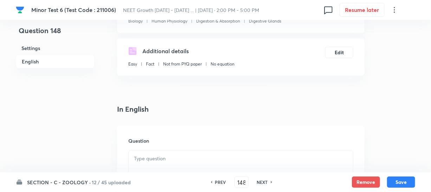
scroll to position [192, 0]
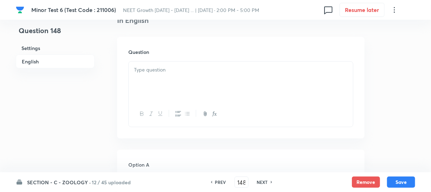
click at [163, 91] on div at bounding box center [241, 81] width 224 height 39
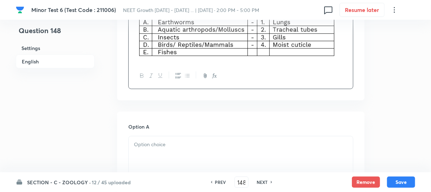
scroll to position [288, 0]
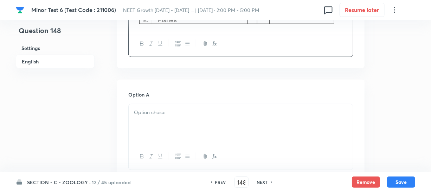
click at [167, 122] on div at bounding box center [241, 123] width 224 height 39
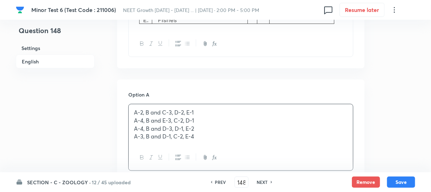
click at [173, 121] on p "A-4, B and E-3, C-2, D-1" at bounding box center [241, 120] width 214 height 8
click at [208, 140] on p "A-3, B and D-1, C-2, E-4" at bounding box center [241, 136] width 214 height 8
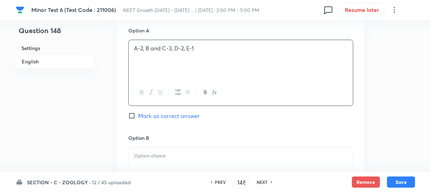
click at [154, 149] on div at bounding box center [241, 166] width 224 height 39
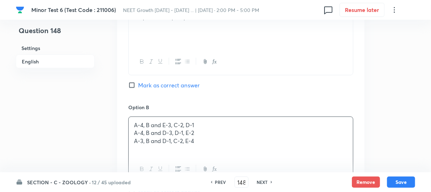
scroll to position [447, 0]
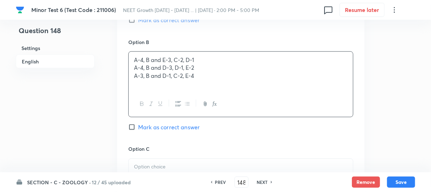
click at [154, 63] on div "A-4, B and E-3, C-2, D-1 A-4, B and D-3, D-1, E-2 A-3, B and D-1, C-2, E-4" at bounding box center [241, 71] width 224 height 39
click at [154, 63] on p "A-4, B and E-3, C-2, D-1" at bounding box center [241, 60] width 214 height 8
click at [154, 68] on p "A-4, B and D-3, D-1, E-2" at bounding box center [241, 68] width 214 height 8
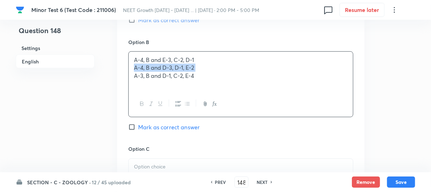
click at [154, 68] on p "A-4, B and D-3, D-1, E-2" at bounding box center [241, 68] width 214 height 8
click at [182, 77] on p "A-3, B and D-1, C-2, E-4" at bounding box center [241, 76] width 214 height 8
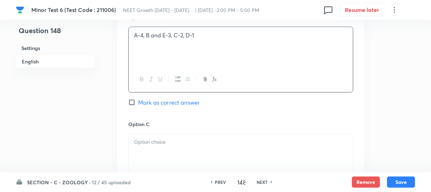
scroll to position [511, 0]
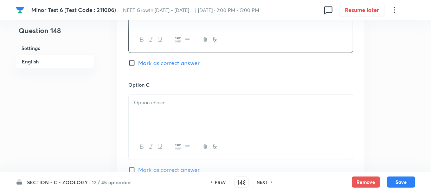
click at [174, 116] on div at bounding box center [241, 114] width 224 height 39
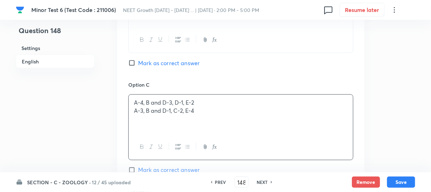
click at [167, 109] on p "A-3, B and D-1, C-2, E-4" at bounding box center [241, 111] width 214 height 8
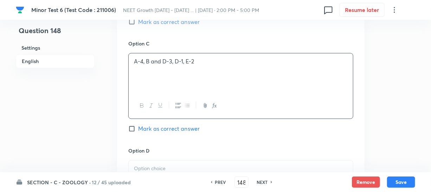
scroll to position [575, 0]
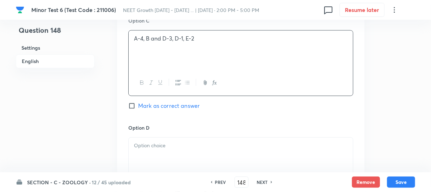
click at [161, 147] on p at bounding box center [241, 146] width 214 height 8
paste div
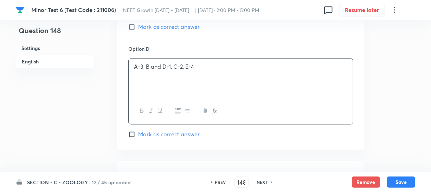
scroll to position [703, 0]
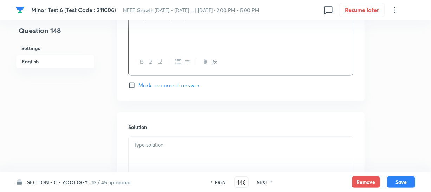
click at [161, 153] on div at bounding box center [241, 155] width 224 height 39
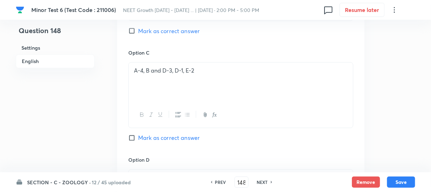
click at [137, 30] on input "Mark as correct answer" at bounding box center [133, 30] width 10 height 7
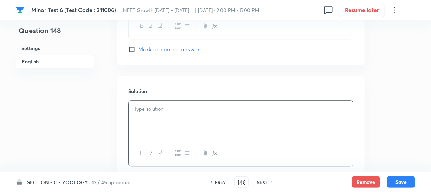
scroll to position [788, 0]
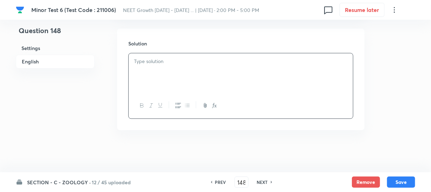
click at [159, 78] on div at bounding box center [241, 72] width 224 height 39
click at [396, 183] on button "Save" at bounding box center [401, 181] width 28 height 11
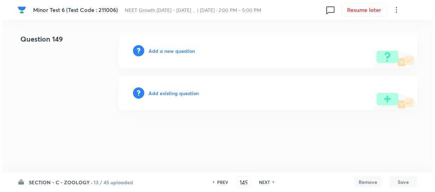
scroll to position [0, 0]
click at [161, 48] on h6 "Add a new question" at bounding box center [171, 50] width 46 height 7
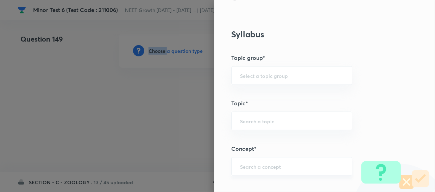
scroll to position [383, 0]
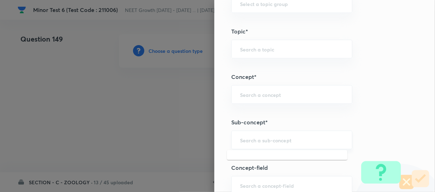
click at [253, 139] on input "text" at bounding box center [291, 139] width 103 height 7
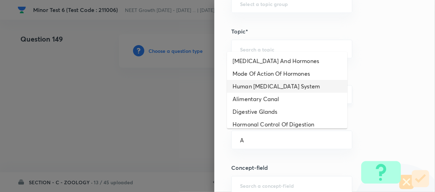
drag, startPoint x: 270, startPoint y: 82, endPoint x: 296, endPoint y: 87, distance: 26.6
click at [272, 83] on li "Human [MEDICAL_DATA] System" at bounding box center [287, 86] width 120 height 13
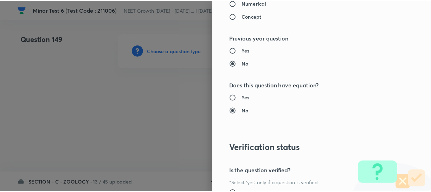
scroll to position [814, 0]
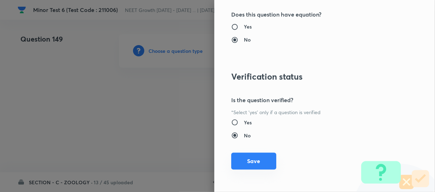
click at [260, 161] on button "Save" at bounding box center [253, 160] width 45 height 17
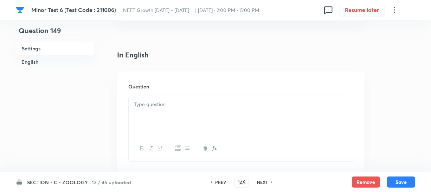
scroll to position [192, 0]
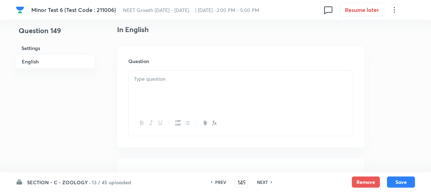
click at [167, 81] on div at bounding box center [241, 90] width 224 height 39
